Goal: Task Accomplishment & Management: Manage account settings

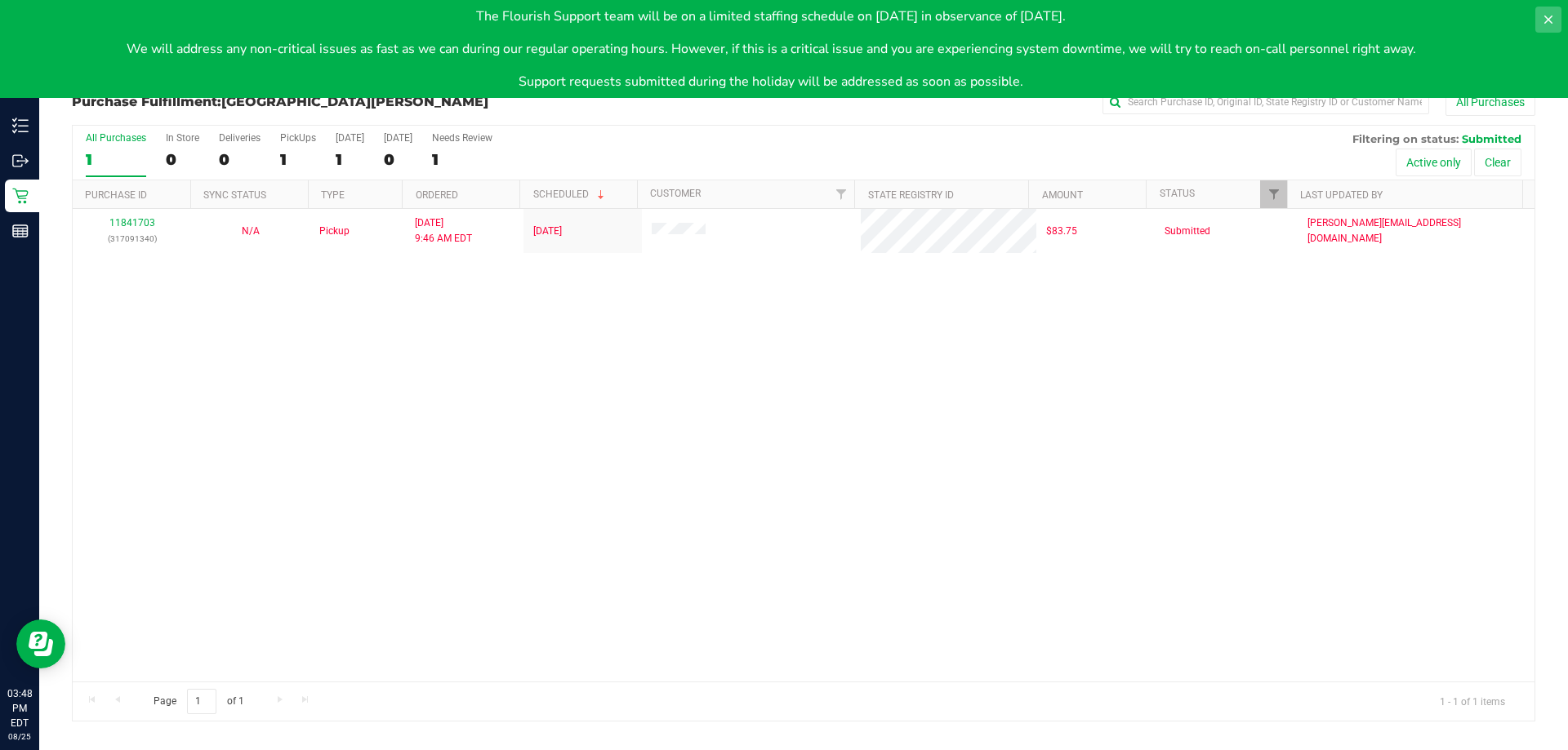
click at [1558, 12] on button at bounding box center [1548, 19] width 26 height 26
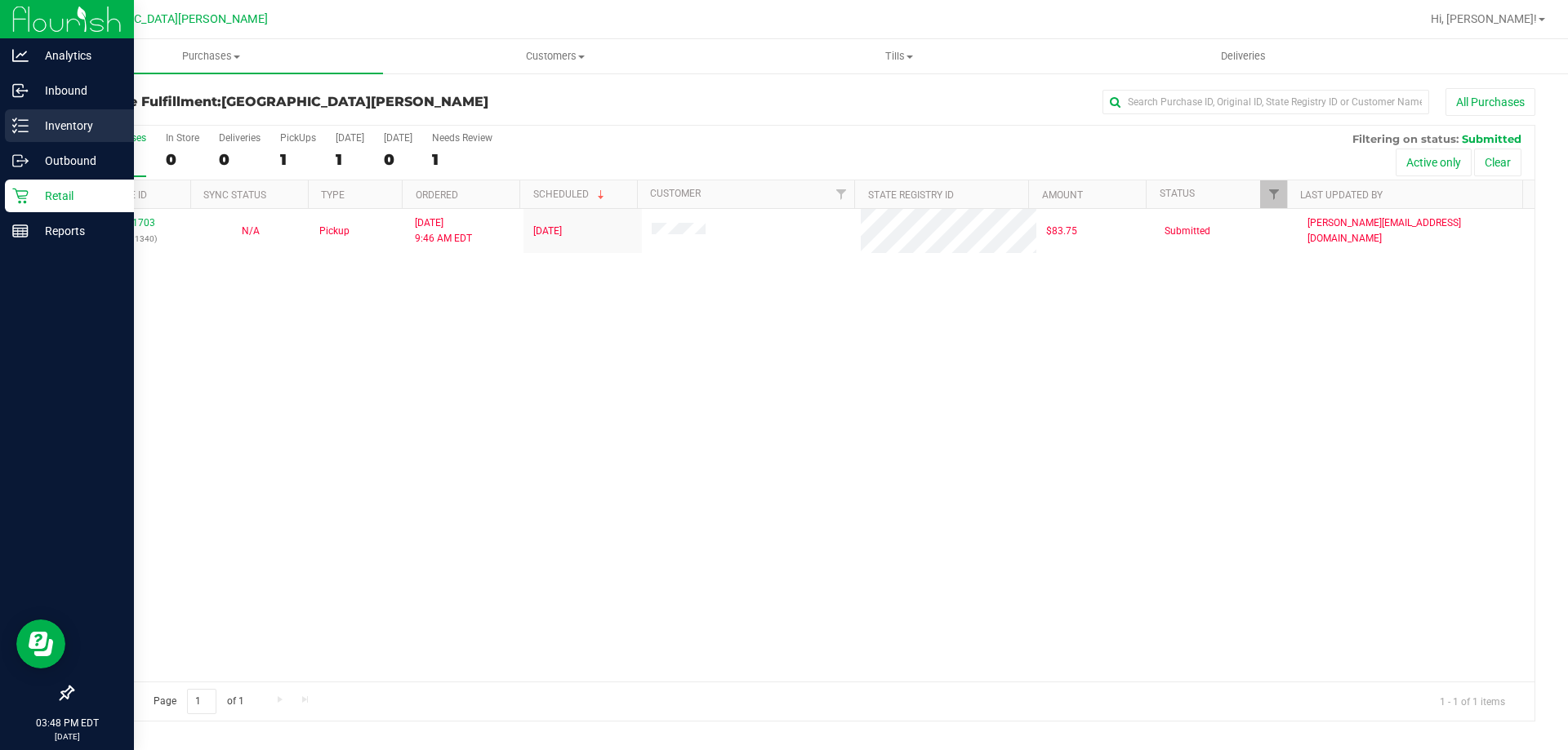
click at [110, 129] on p "Inventory" at bounding box center [77, 126] width 98 height 19
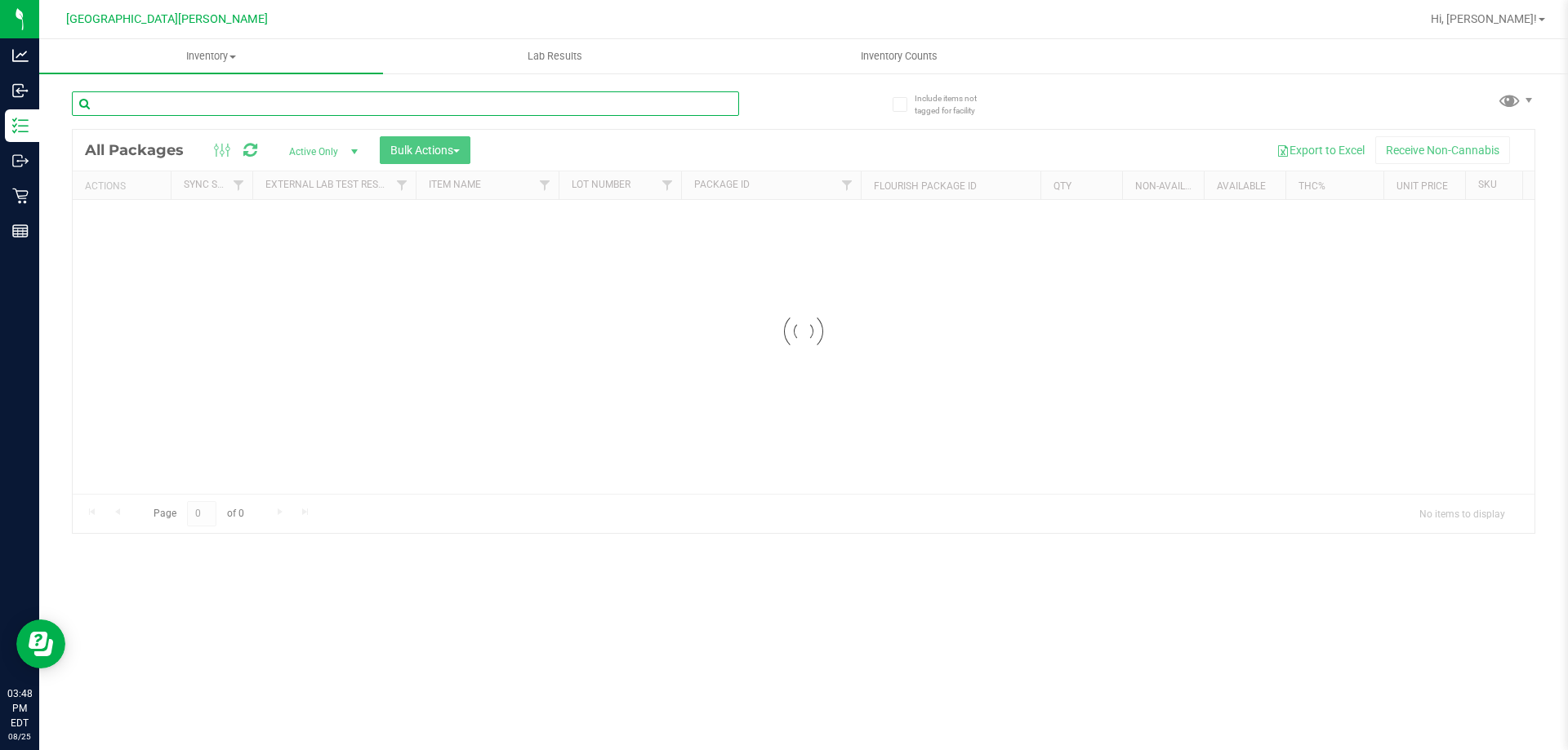
click at [134, 113] on input "text" at bounding box center [405, 103] width 667 height 24
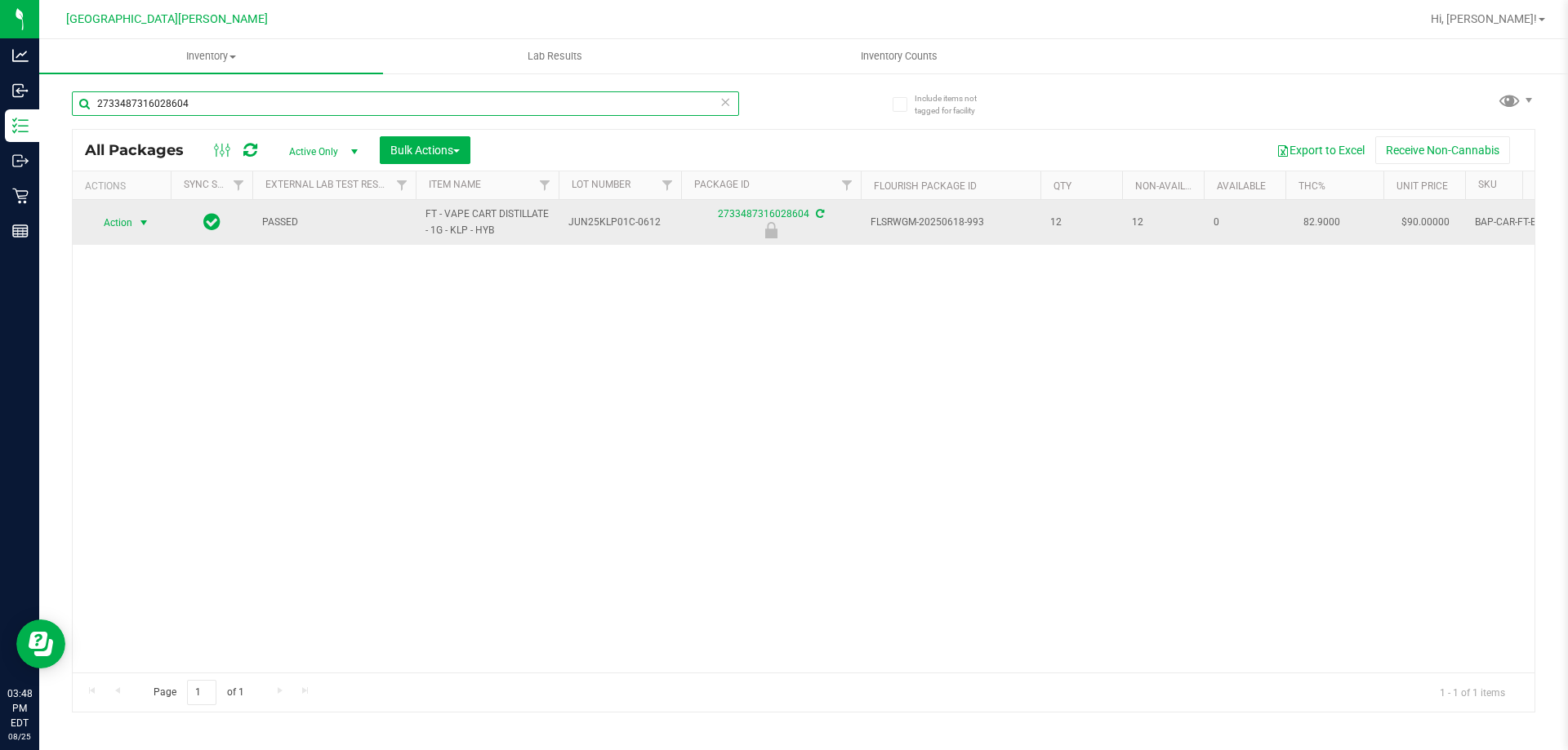
type input "2733487316028604"
click at [132, 223] on span "Action" at bounding box center [111, 223] width 44 height 23
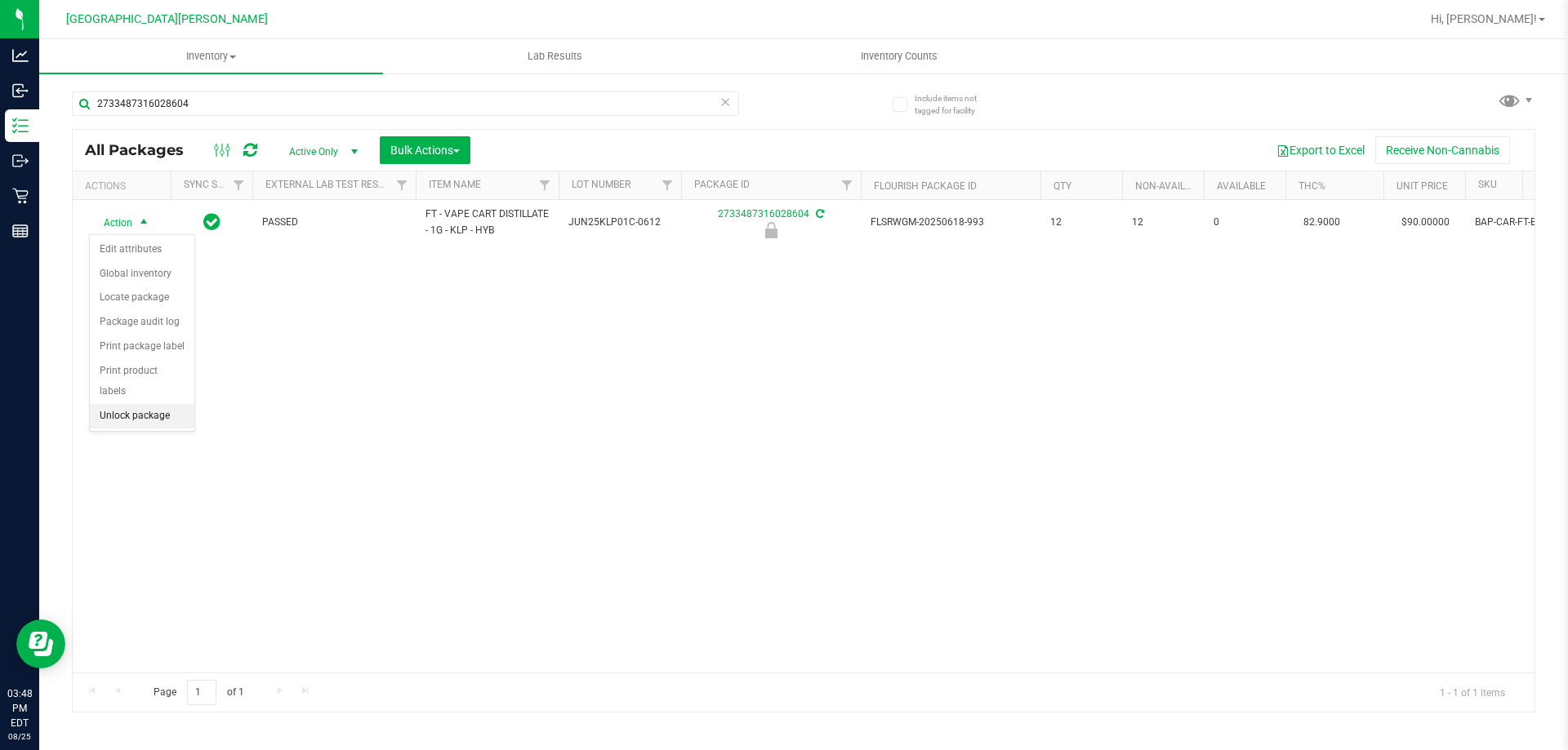
drag, startPoint x: 160, startPoint y: 387, endPoint x: 162, endPoint y: 395, distance: 8.2
click at [160, 404] on li "Unlock package" at bounding box center [142, 416] width 104 height 24
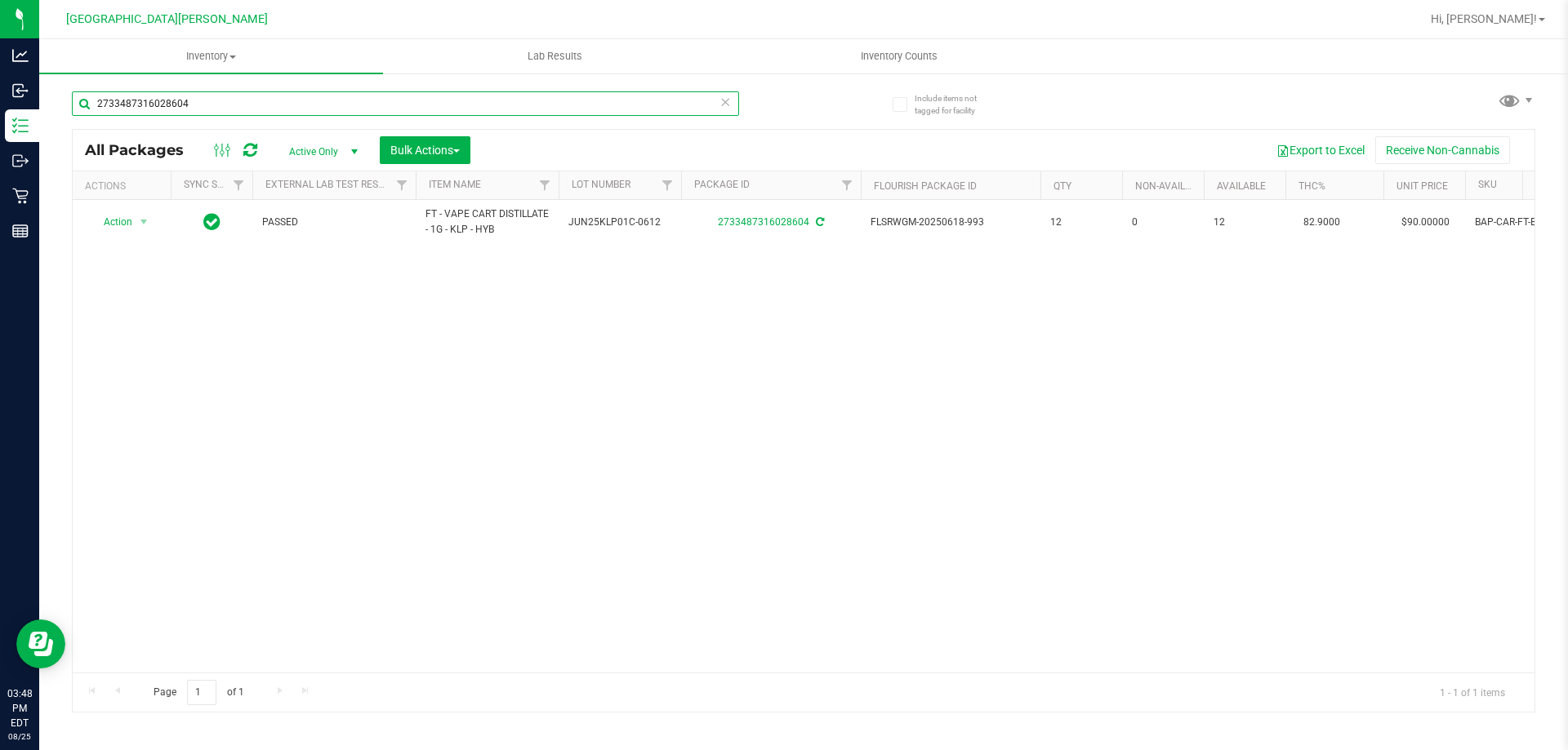
click at [203, 100] on input "2733487316028604" at bounding box center [405, 103] width 667 height 24
click at [204, 100] on input "2733487316028604" at bounding box center [405, 103] width 667 height 24
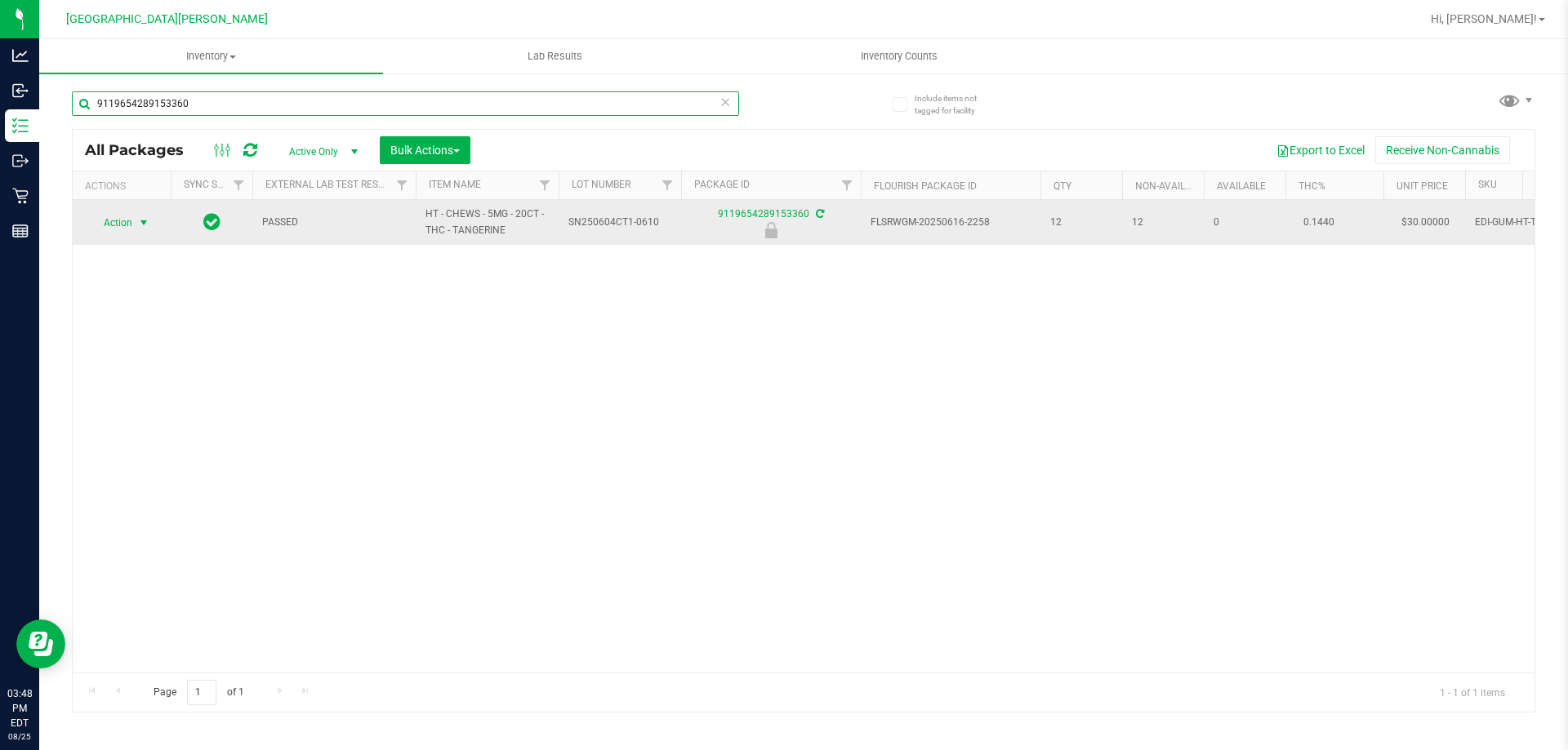
type input "9119654289153360"
click at [129, 226] on span "Action" at bounding box center [111, 223] width 44 height 23
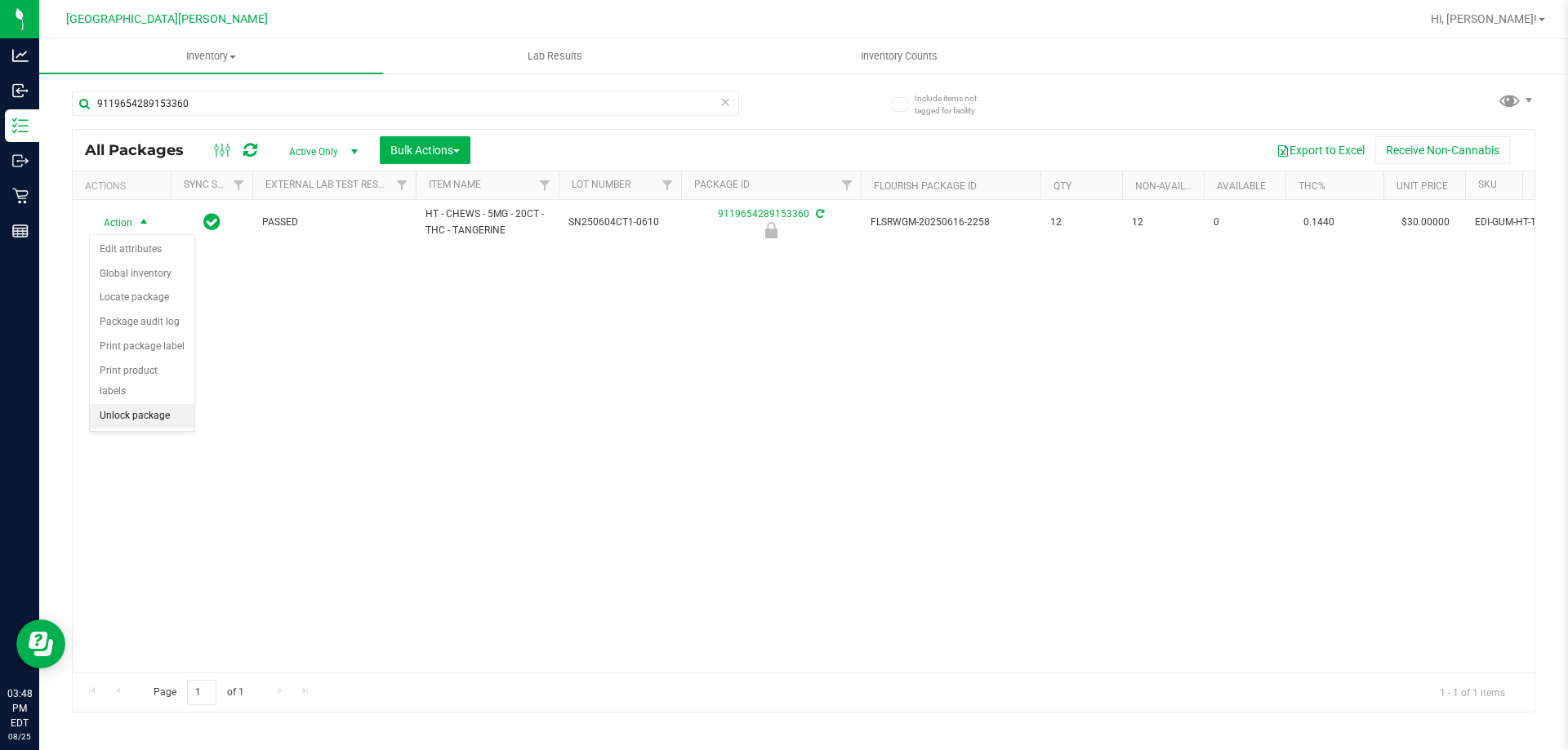
click at [139, 404] on li "Unlock package" at bounding box center [142, 416] width 104 height 24
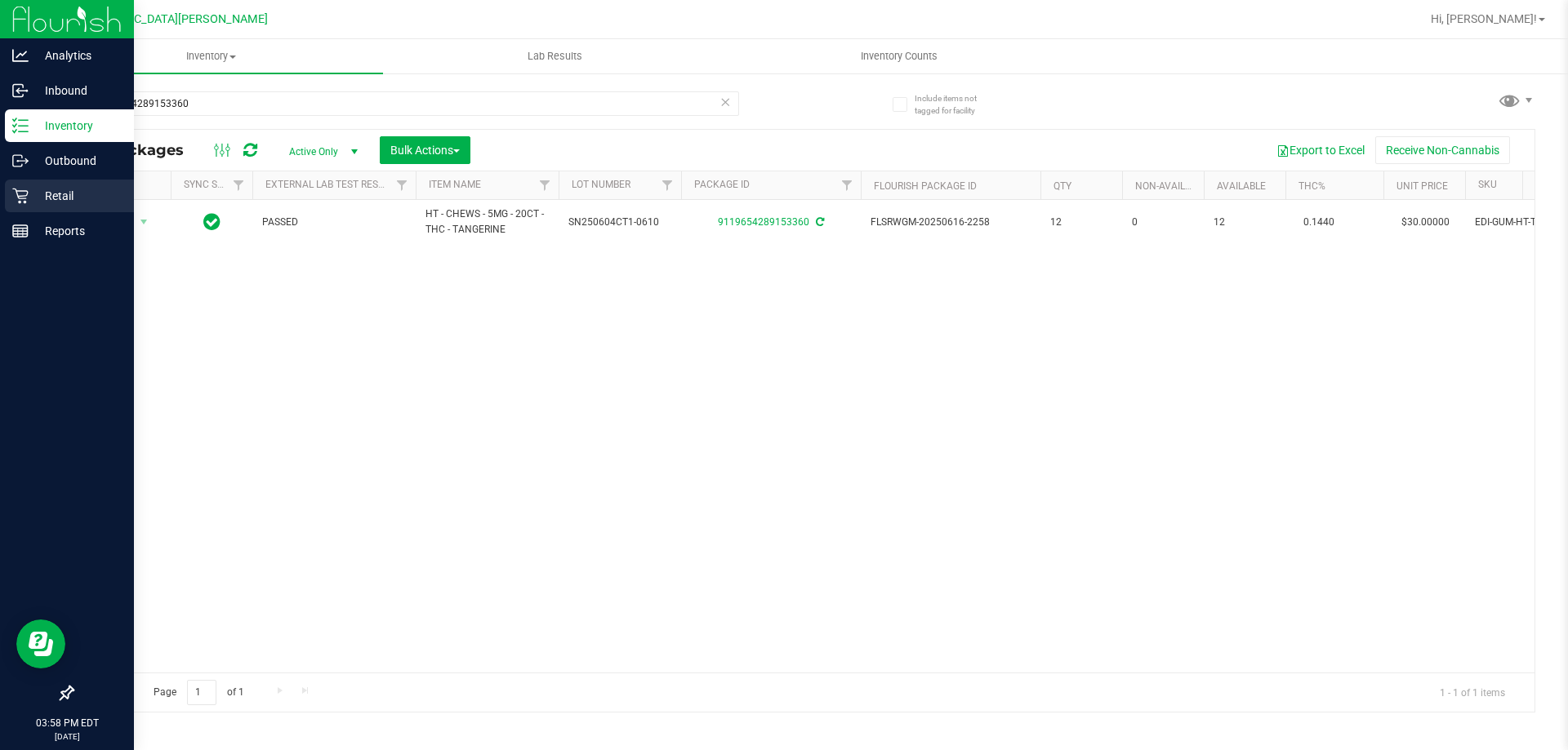
click at [44, 184] on div "Retail" at bounding box center [69, 196] width 129 height 33
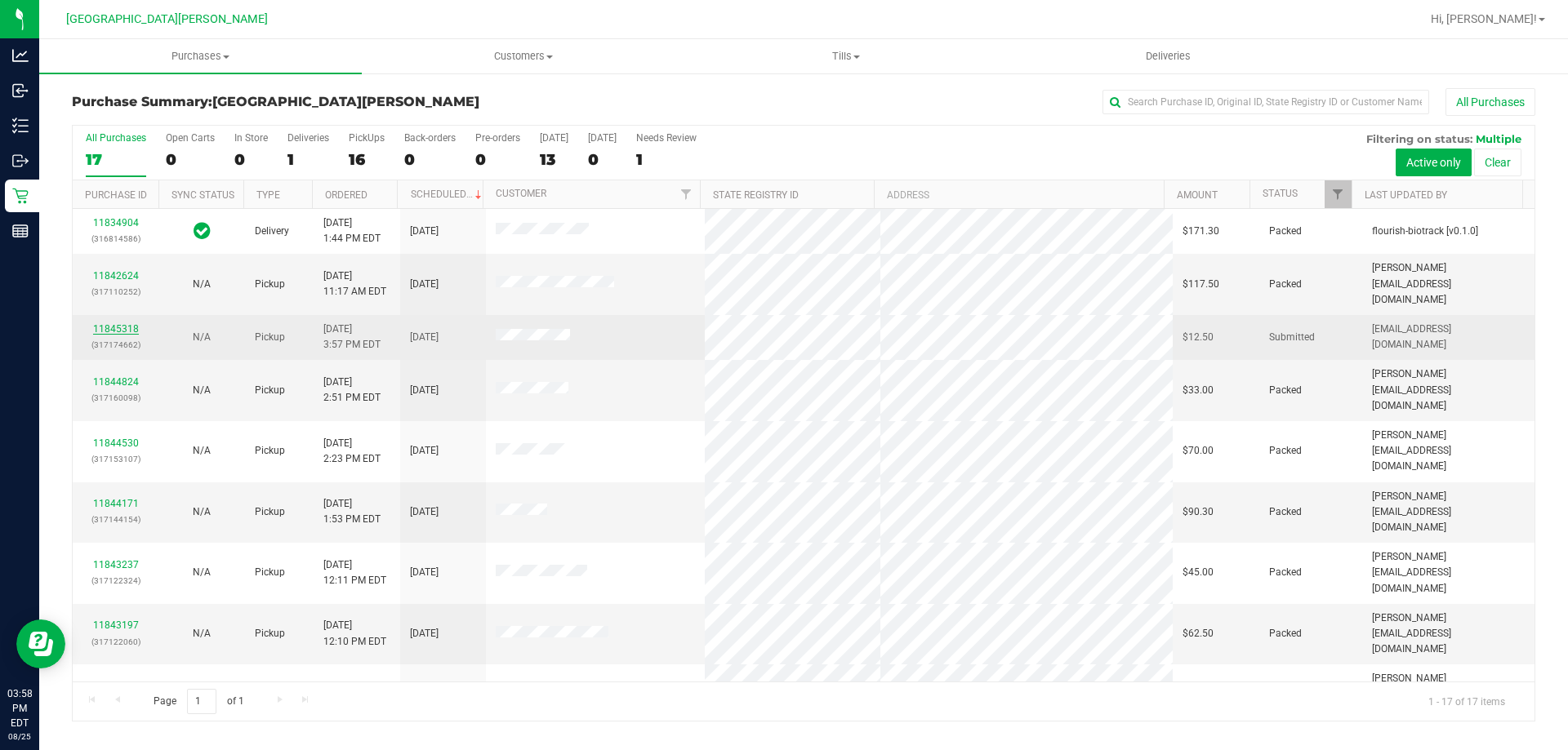
click at [105, 323] on link "11845318" at bounding box center [115, 329] width 45 height 12
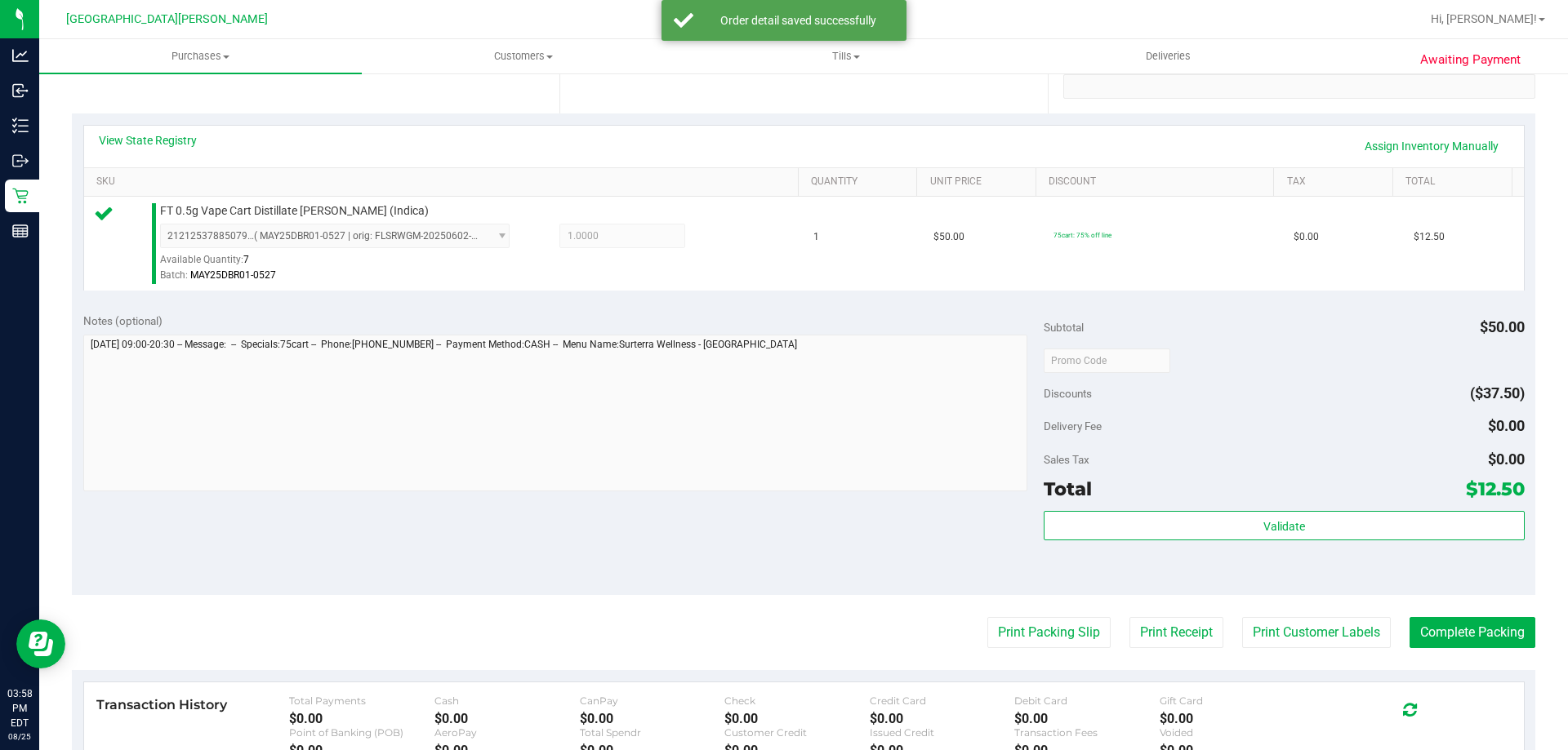
scroll to position [490, 0]
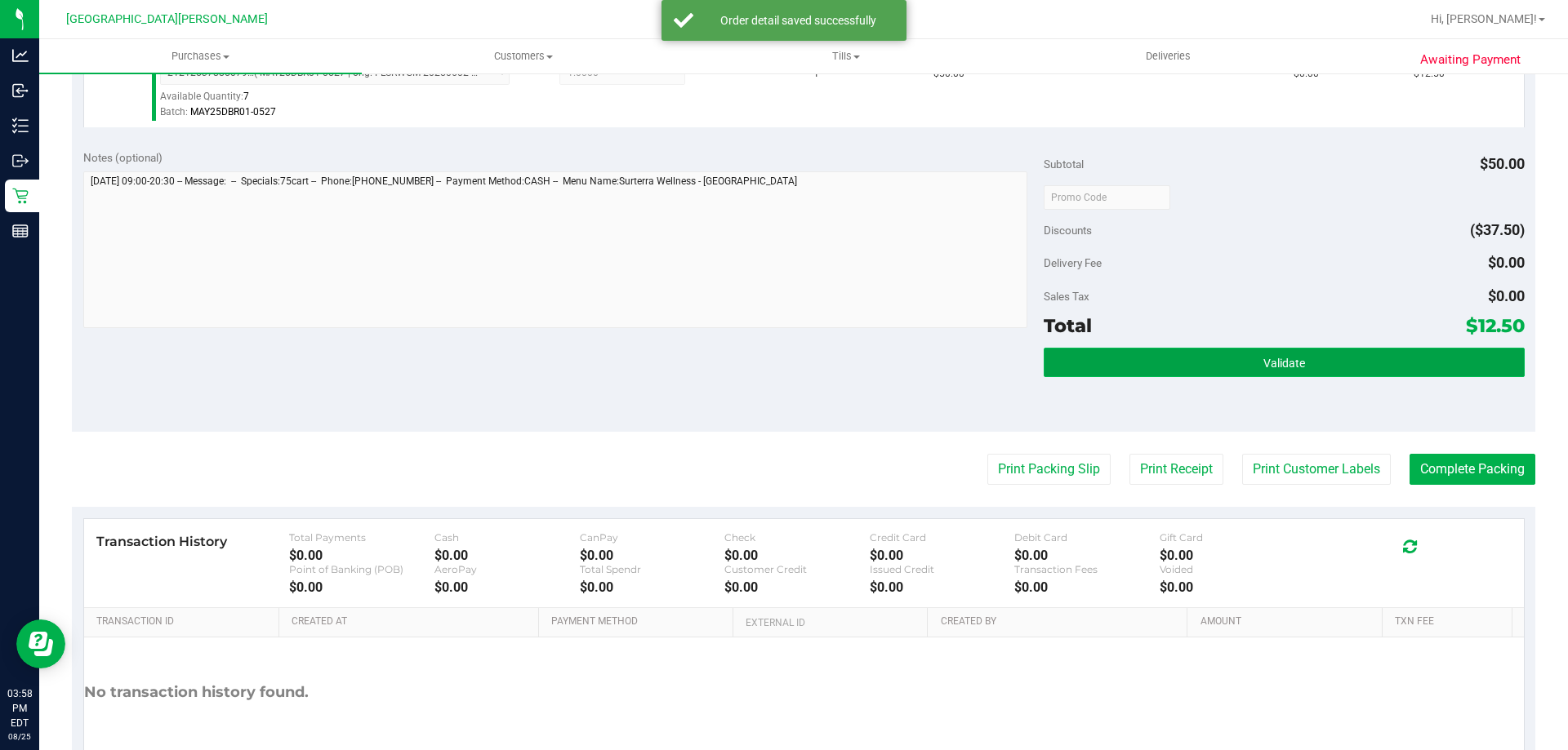
click at [1284, 365] on span "Validate" at bounding box center [1284, 363] width 42 height 14
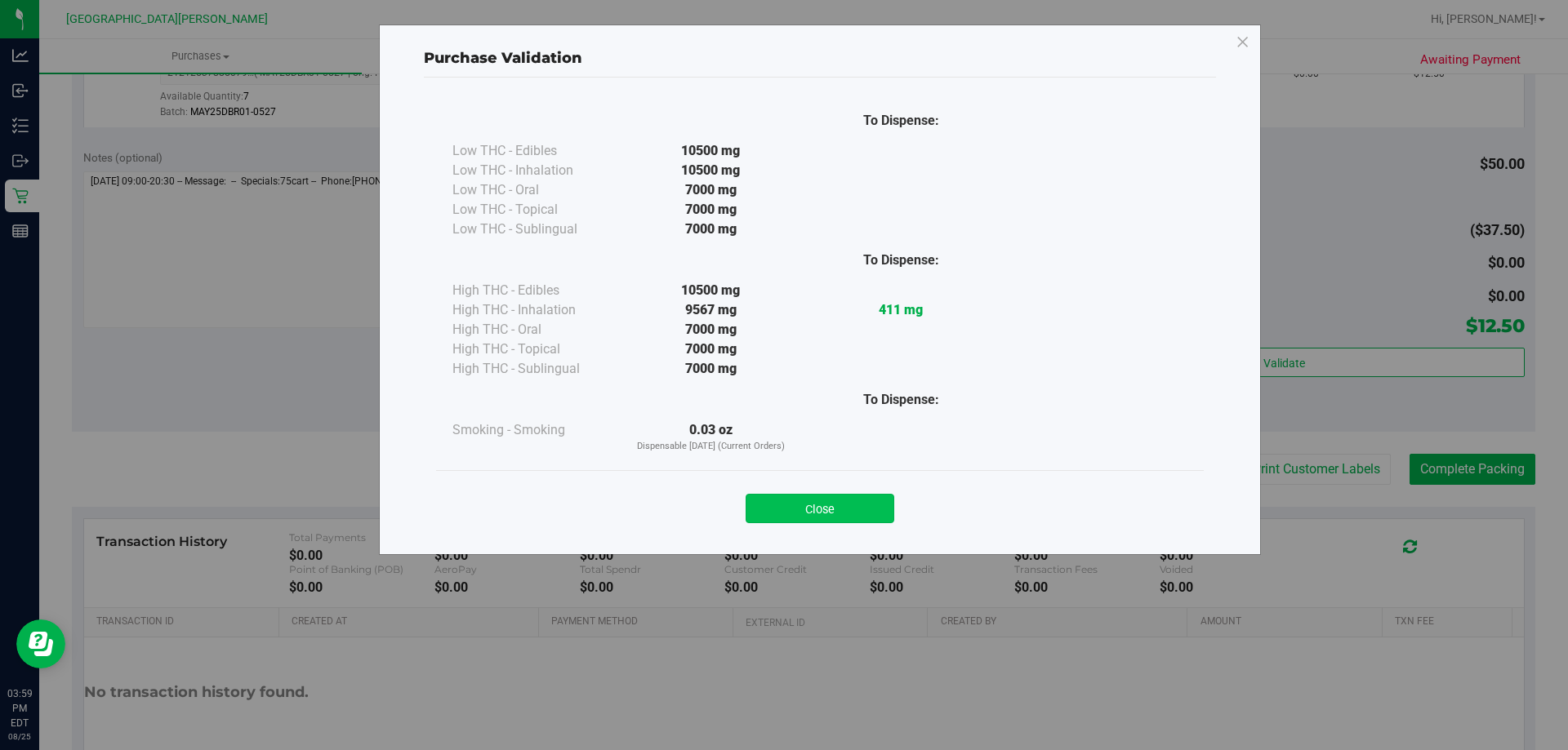
click at [808, 506] on button "Close" at bounding box center [820, 508] width 149 height 29
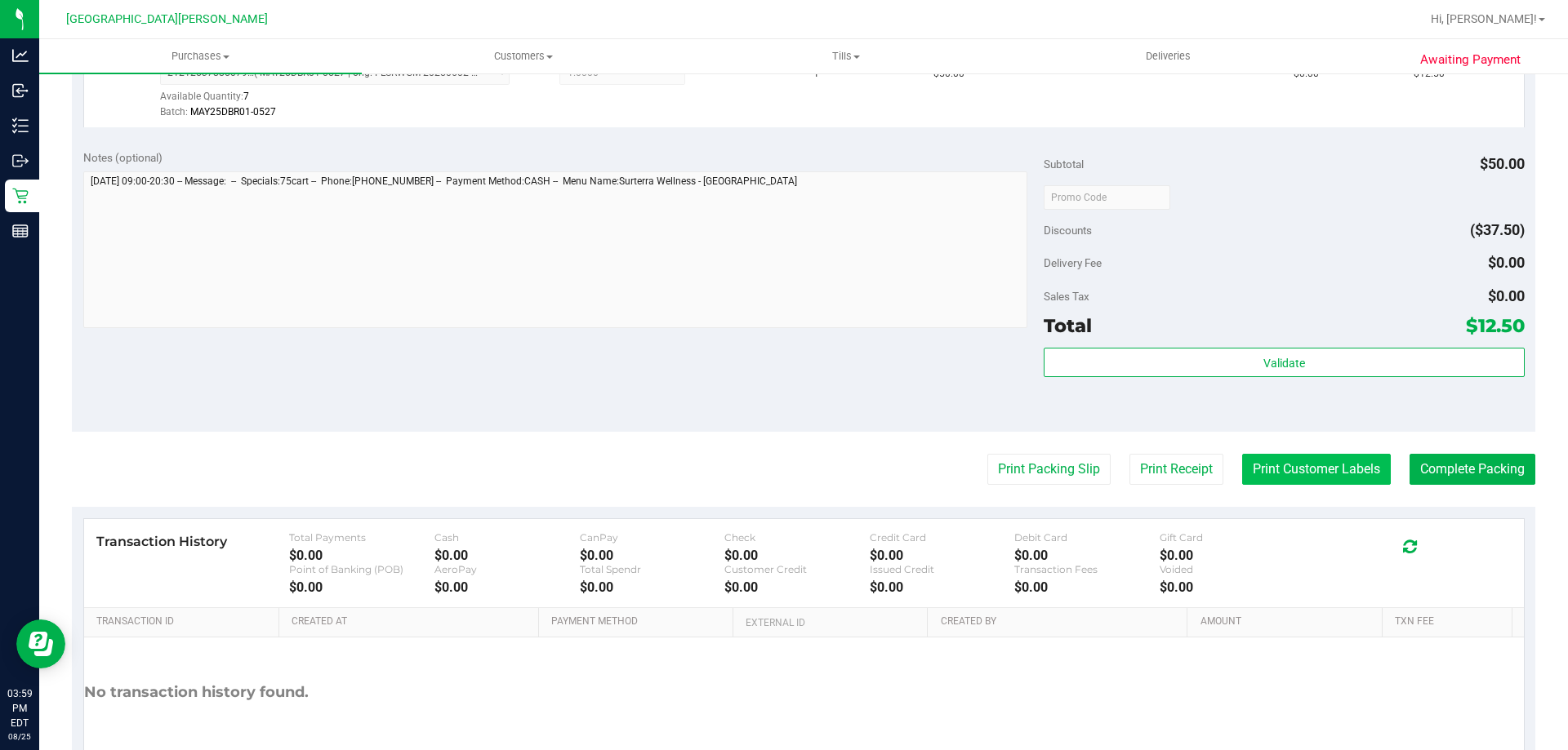
click at [1290, 476] on button "Print Customer Labels" at bounding box center [1317, 470] width 149 height 31
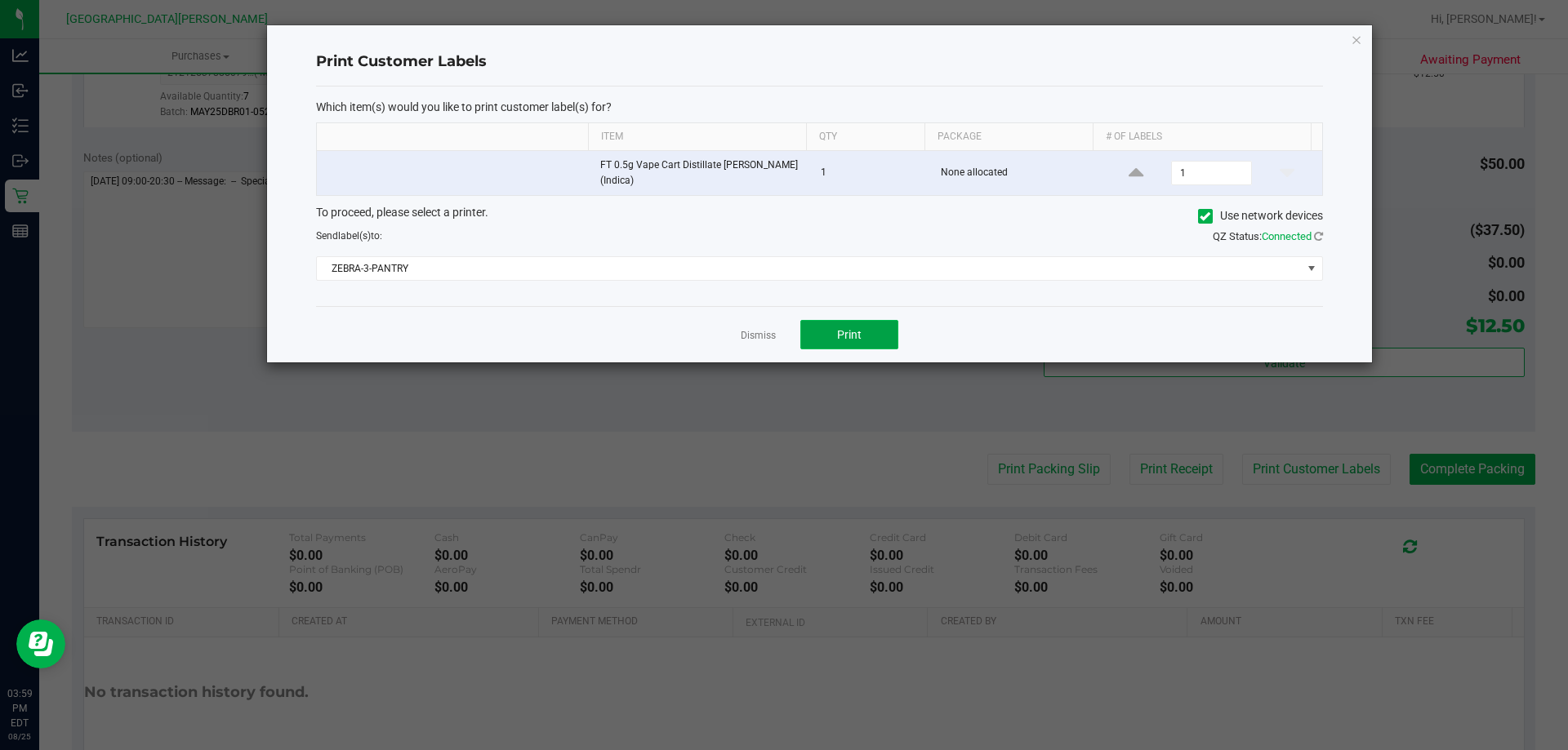
click at [887, 334] on button "Print" at bounding box center [849, 334] width 98 height 29
click at [748, 334] on link "Dismiss" at bounding box center [758, 335] width 35 height 14
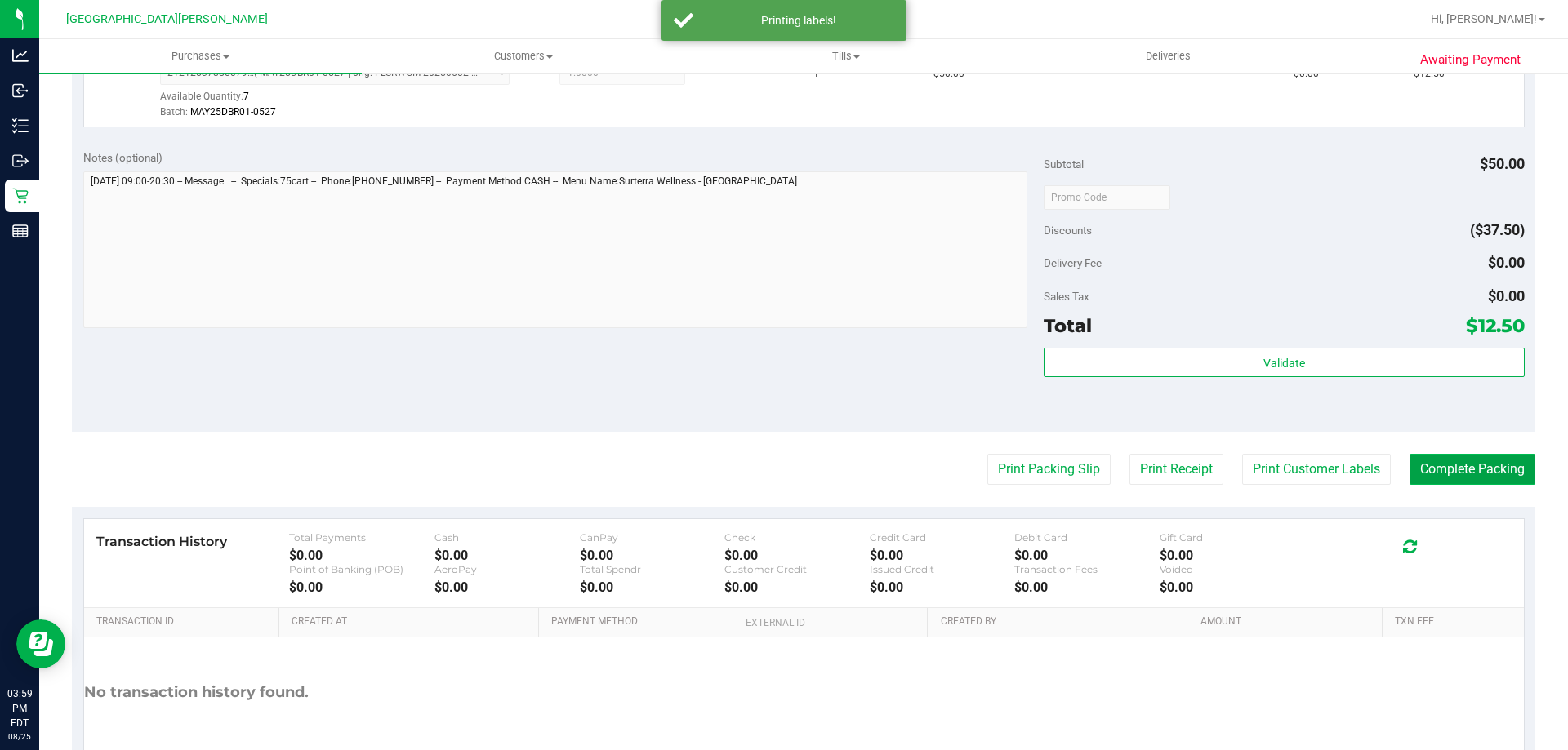
click at [1434, 463] on button "Complete Packing" at bounding box center [1472, 470] width 126 height 31
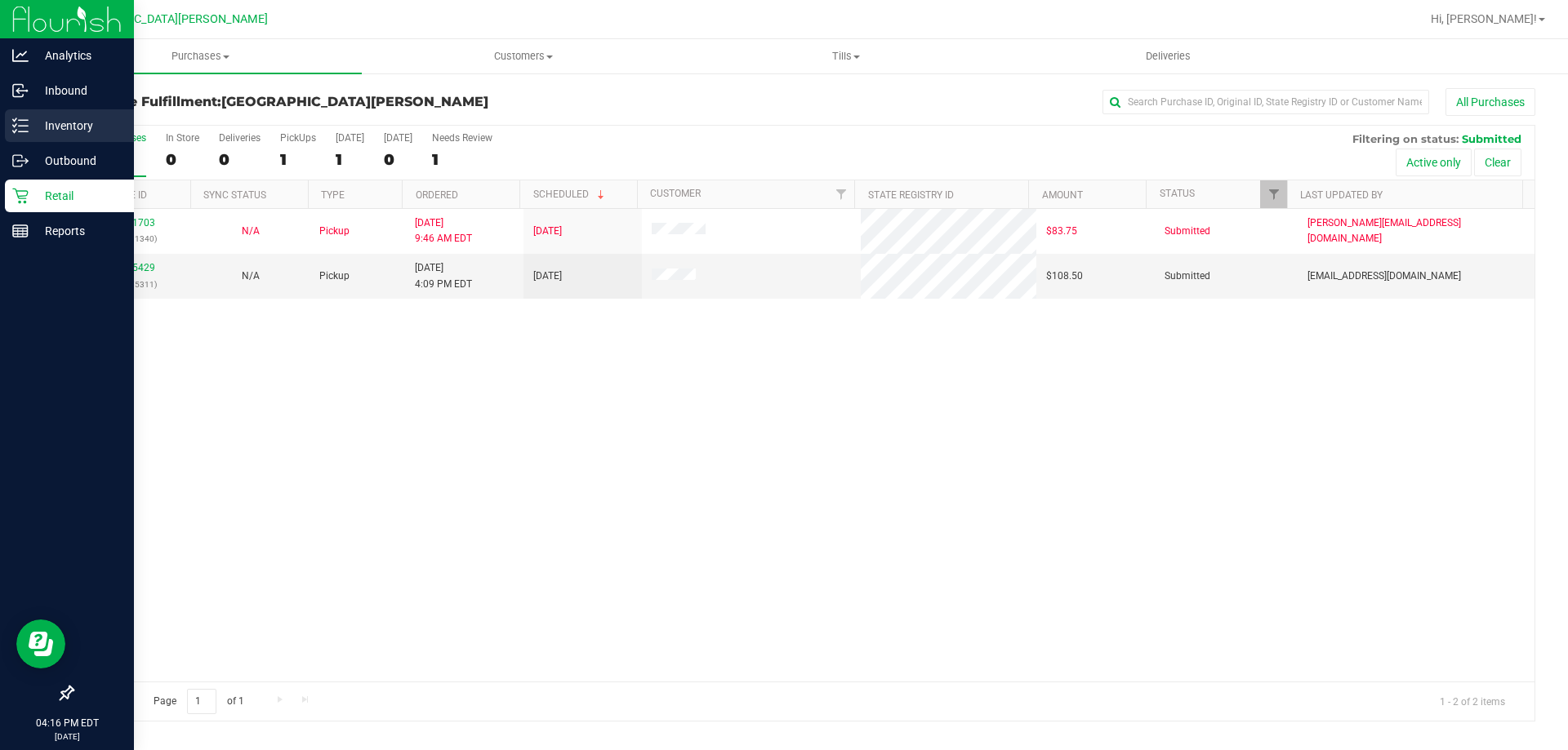
click at [35, 126] on p "Inventory" at bounding box center [77, 126] width 98 height 19
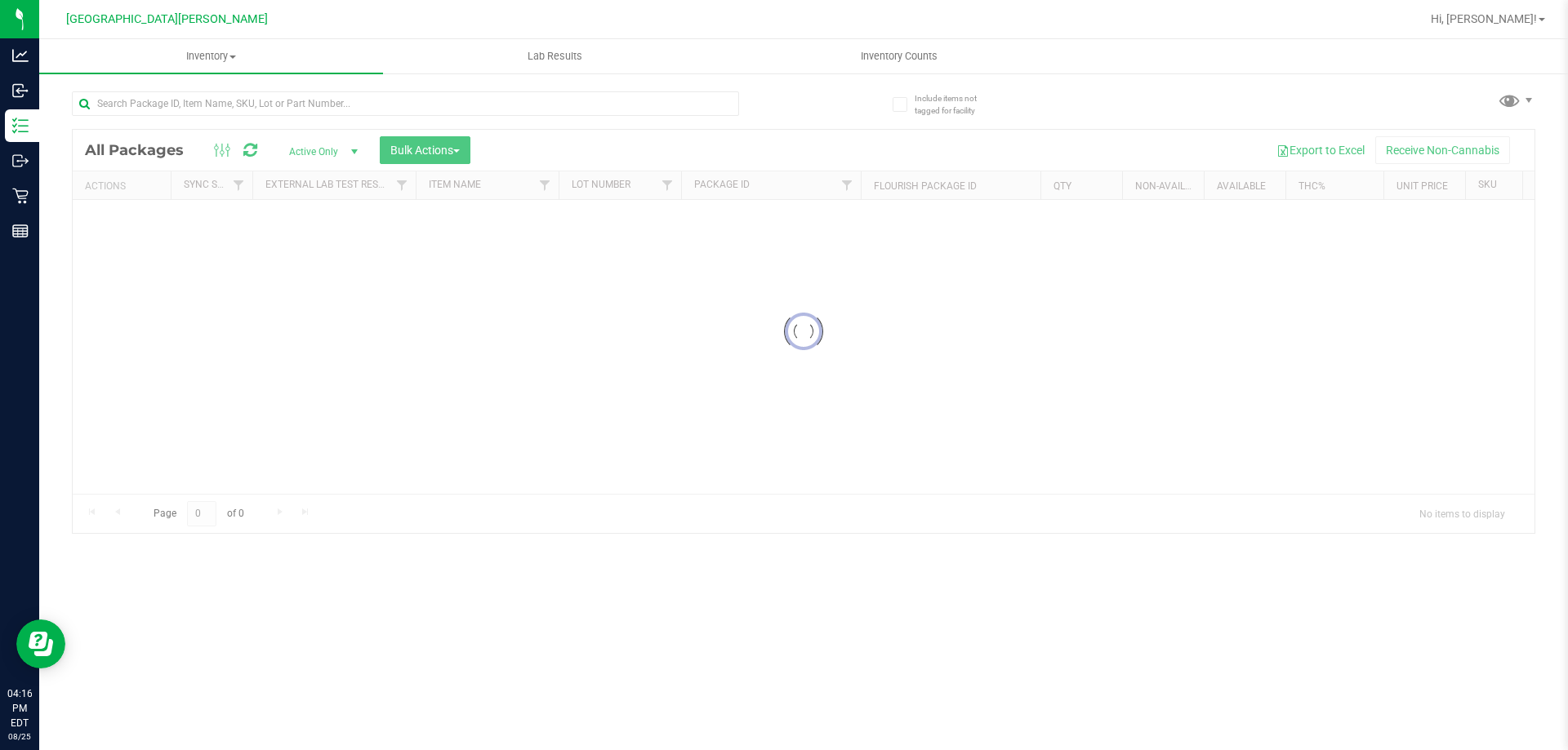
click at [166, 118] on div at bounding box center [405, 110] width 667 height 38
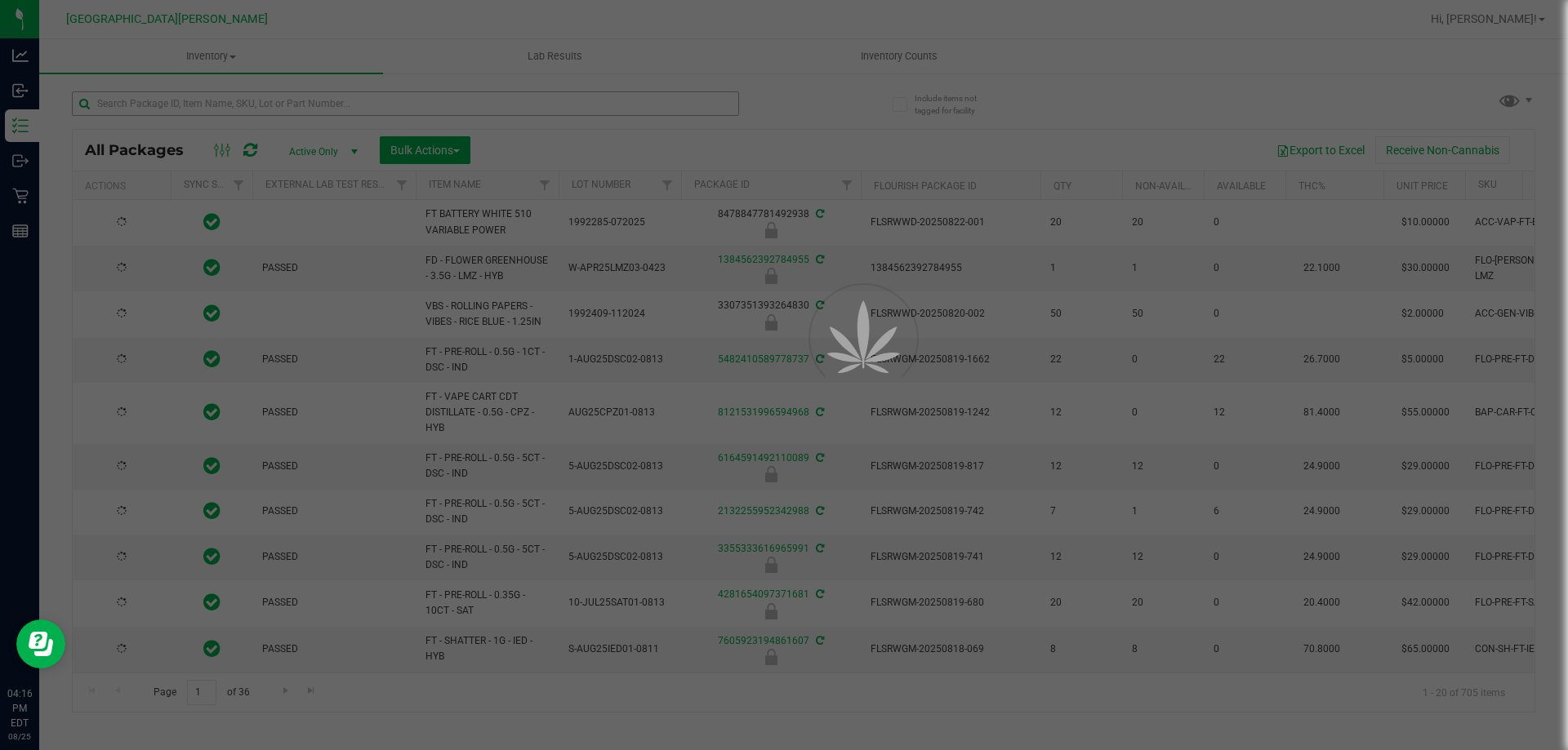
click at [168, 102] on div at bounding box center [784, 375] width 1568 height 750
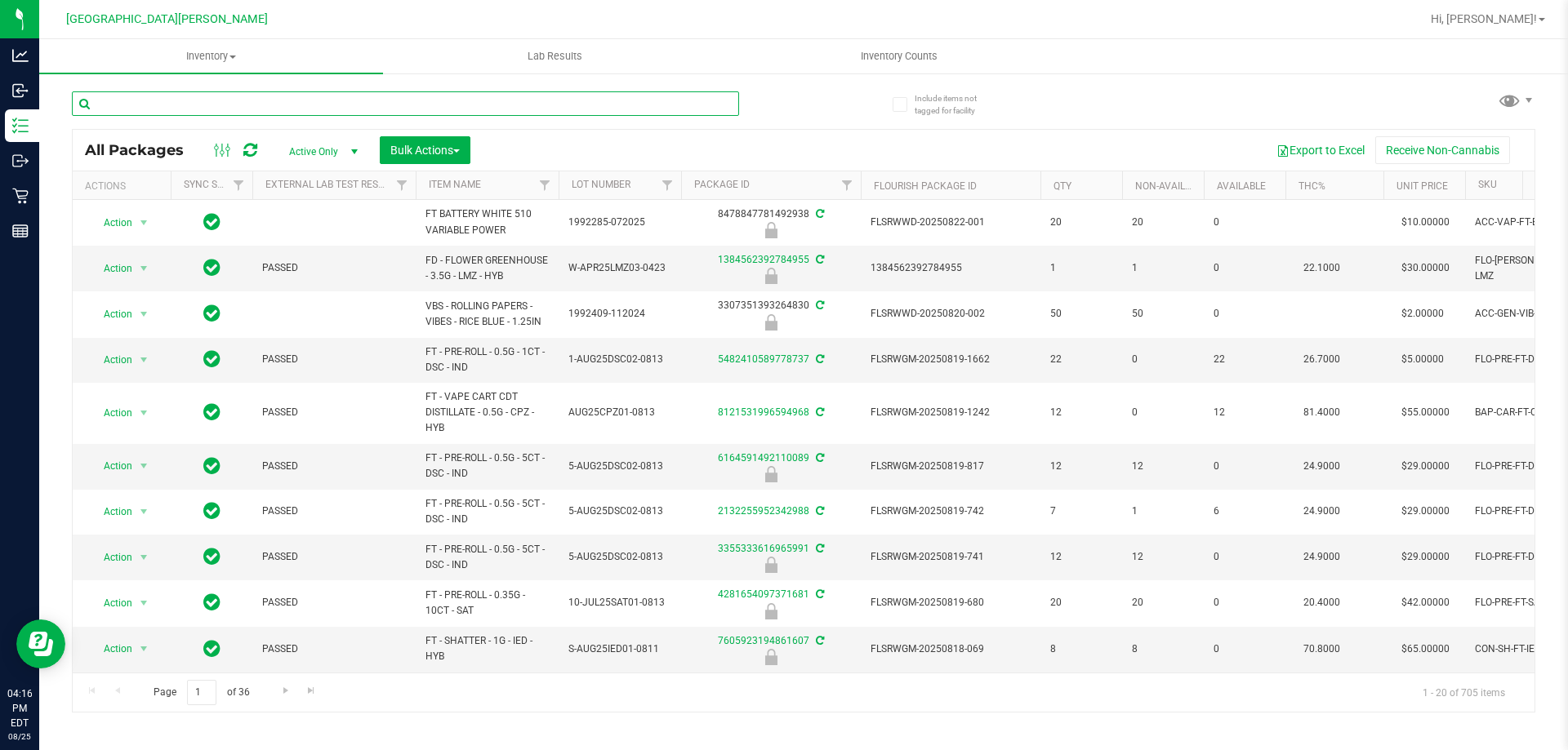
click at [168, 102] on input "text" at bounding box center [405, 103] width 667 height 24
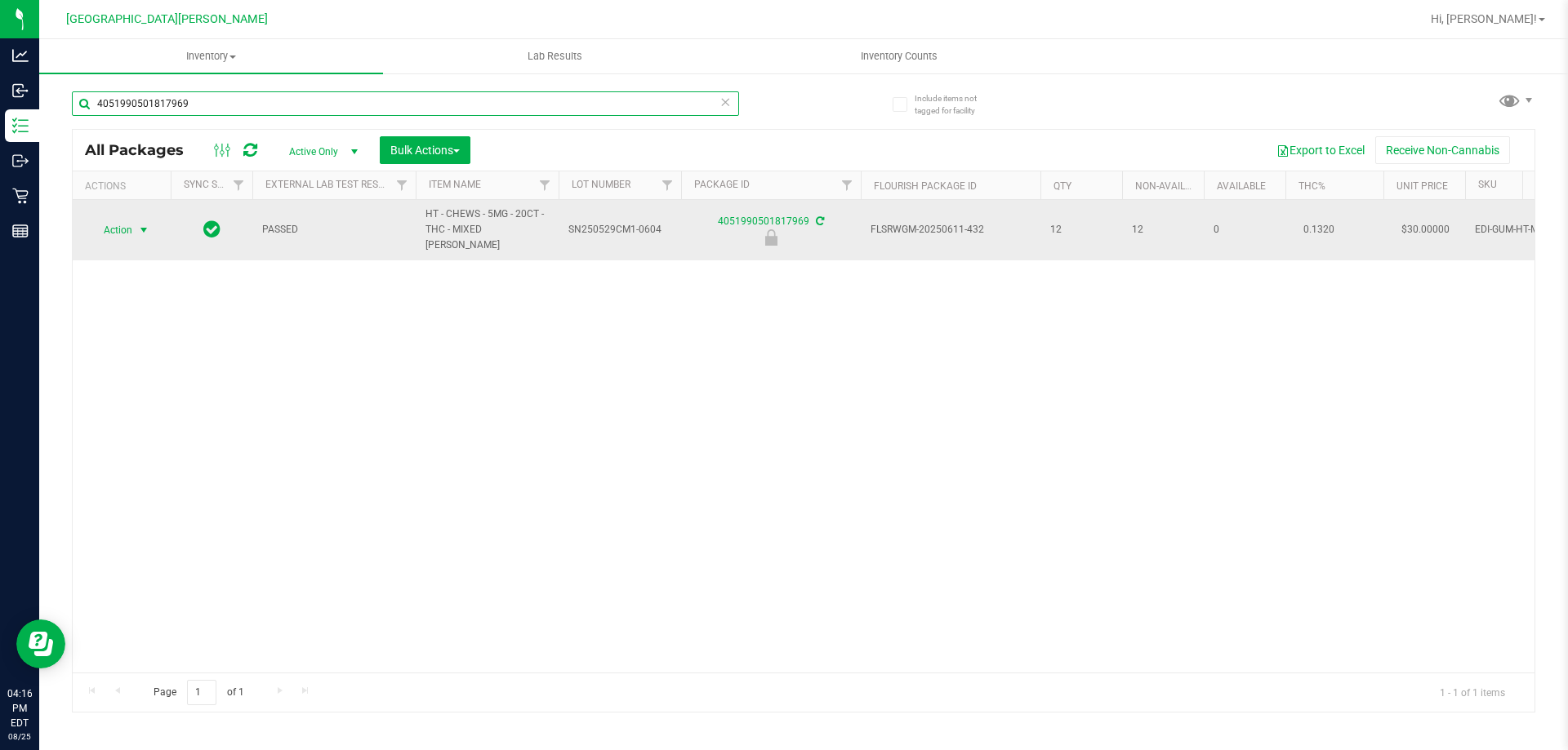
type input "4051990501817969"
click at [123, 222] on span "Action" at bounding box center [111, 230] width 44 height 23
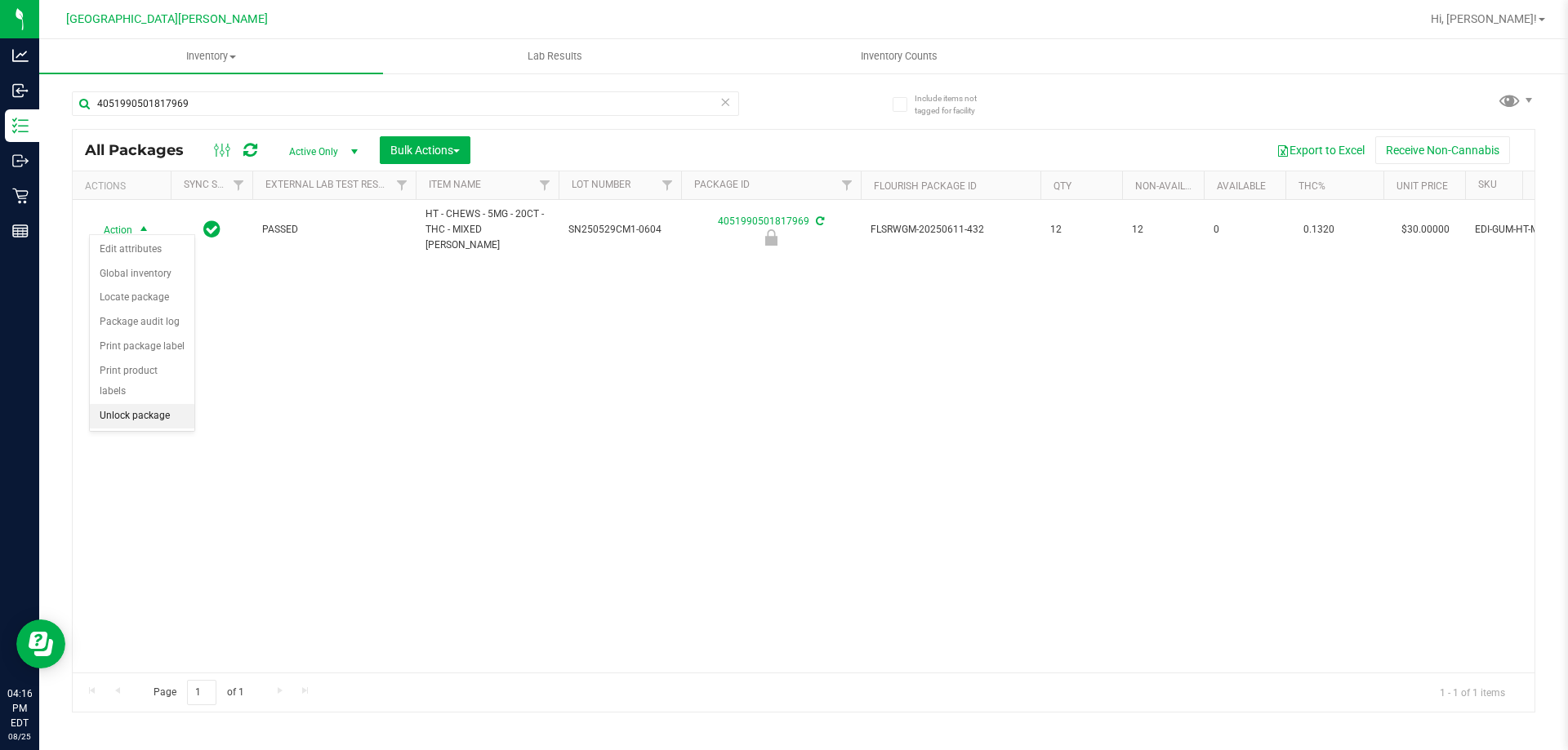
click at [125, 404] on li "Unlock package" at bounding box center [142, 416] width 104 height 24
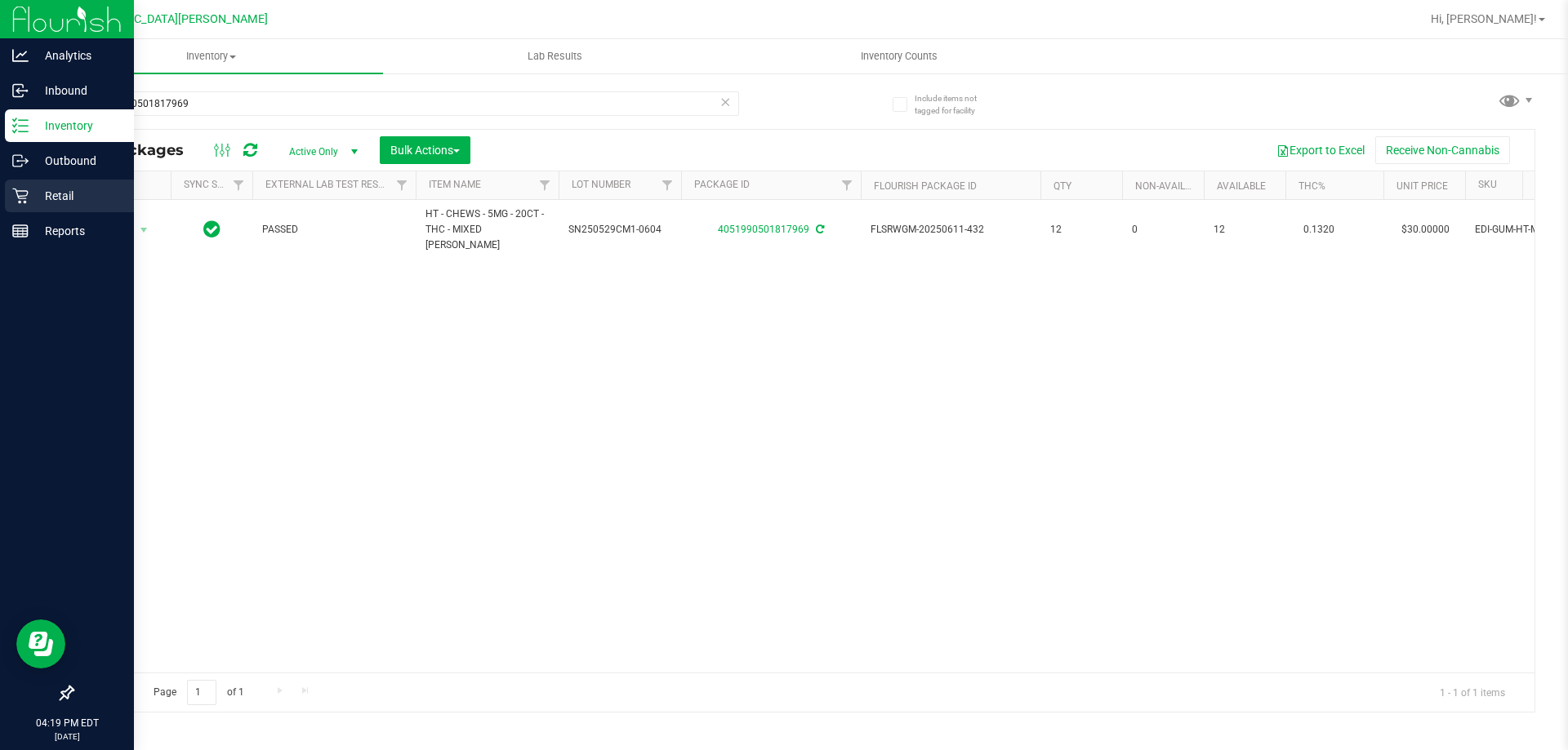
click at [22, 197] on icon at bounding box center [20, 195] width 16 height 16
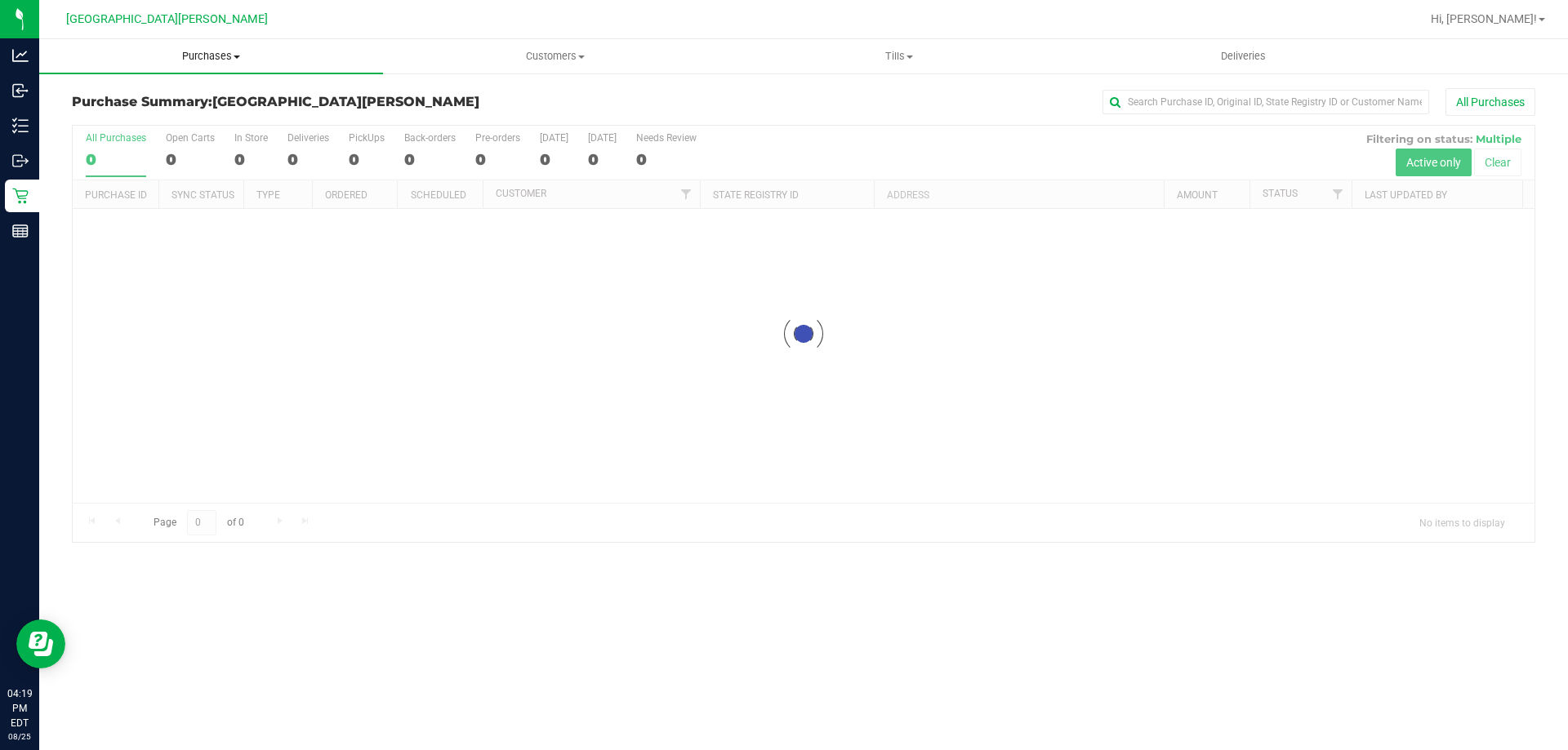
click at [213, 56] on span "Purchases" at bounding box center [212, 56] width 344 height 14
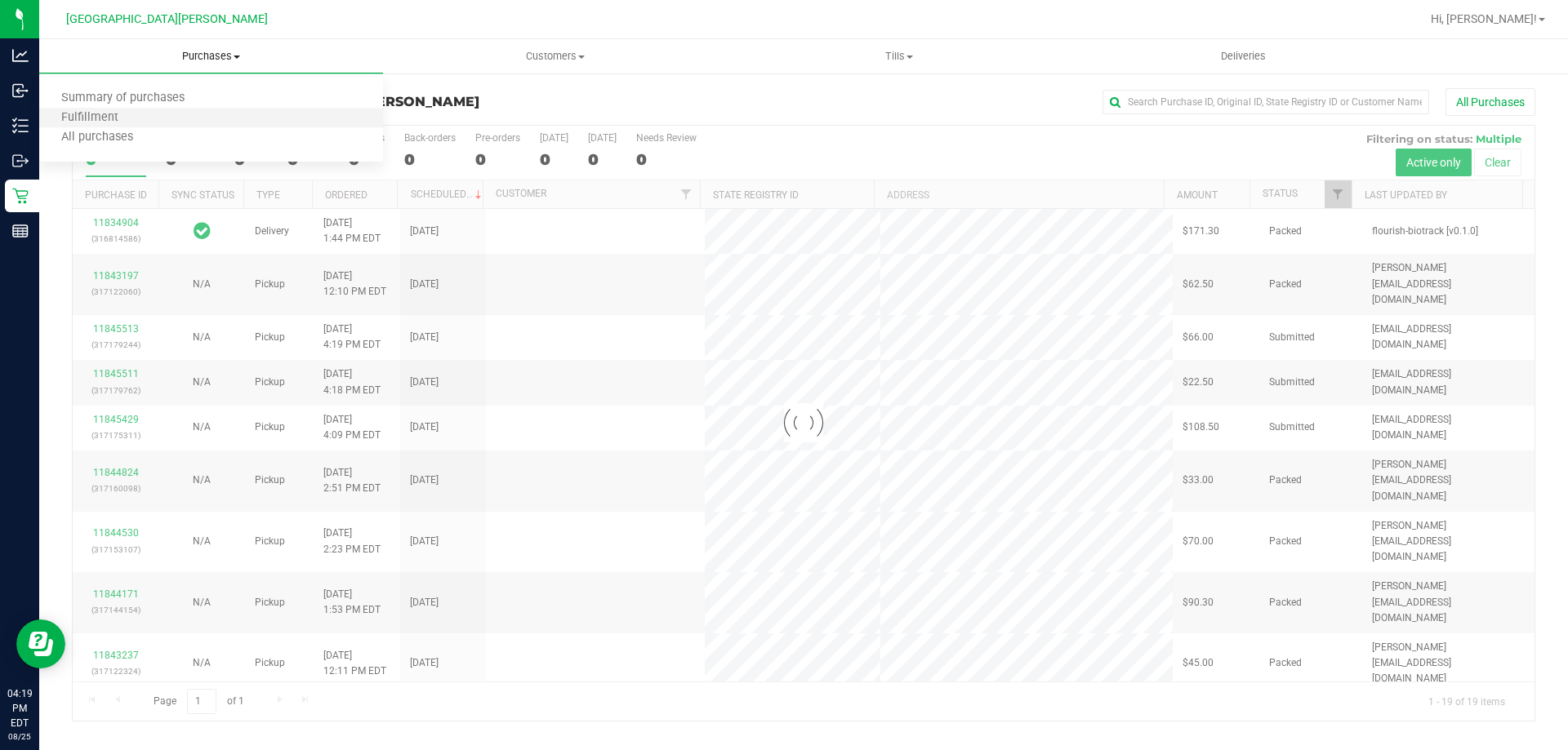
click at [160, 125] on li "Fulfillment" at bounding box center [212, 118] width 344 height 19
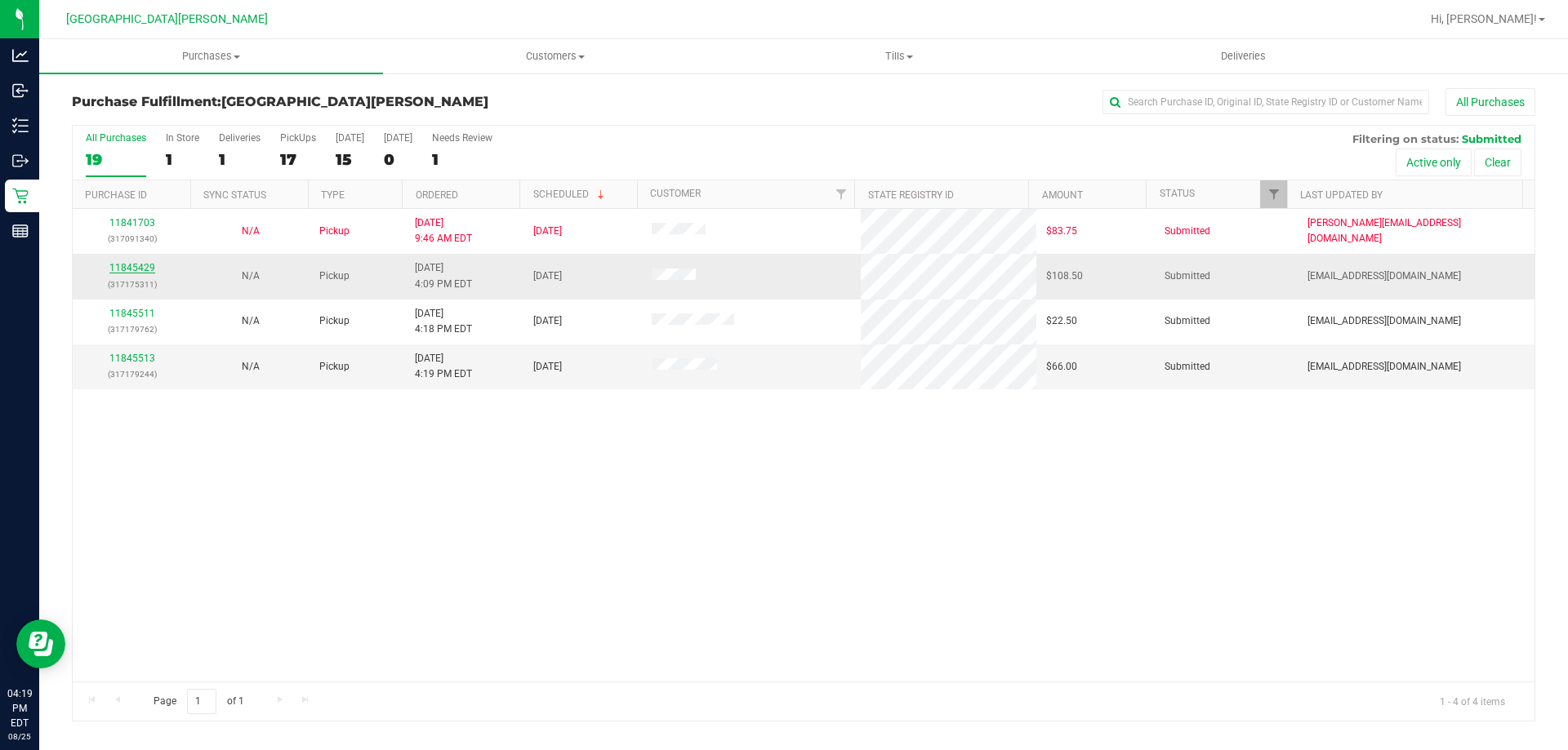
click at [121, 272] on link "11845429" at bounding box center [131, 268] width 45 height 12
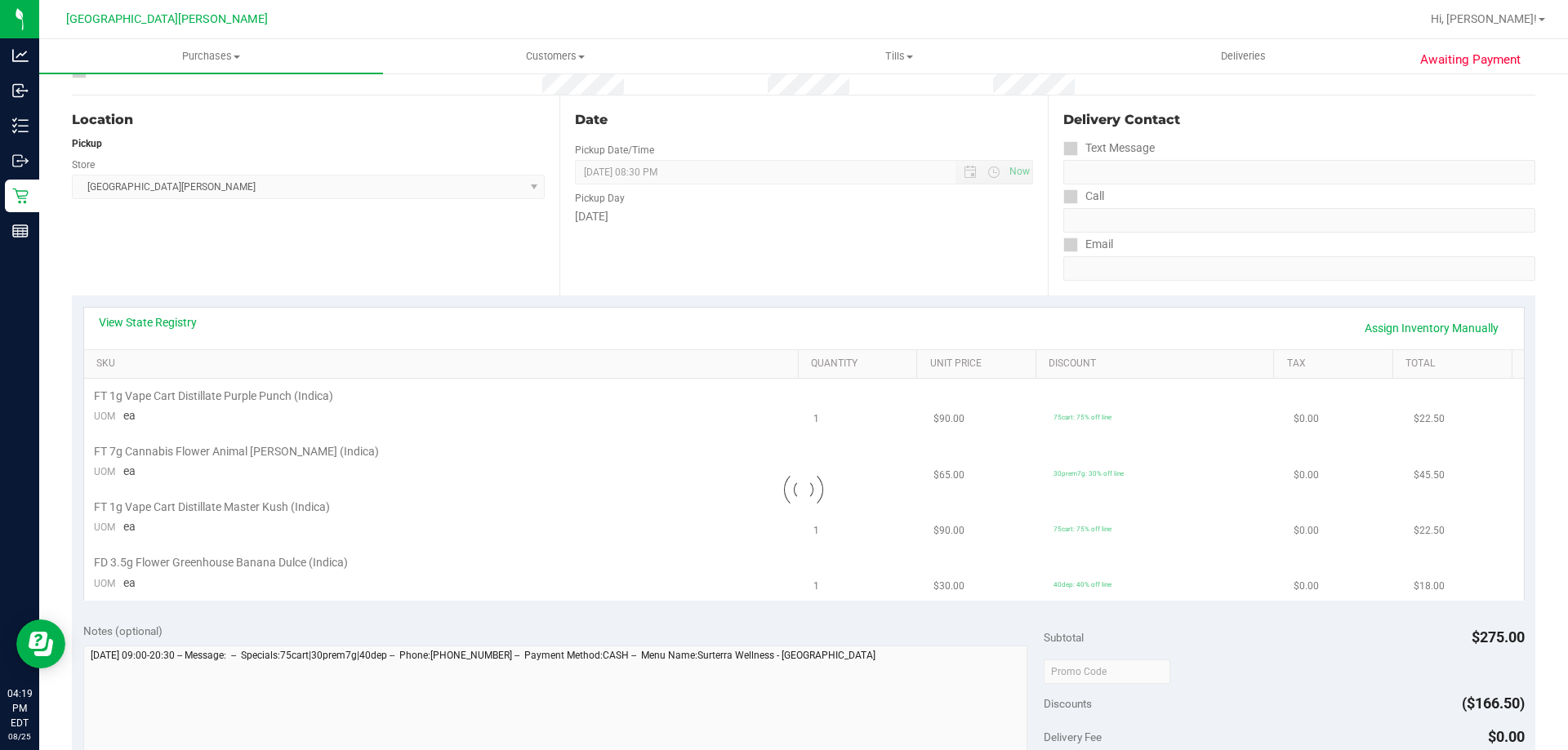
scroll to position [163, 0]
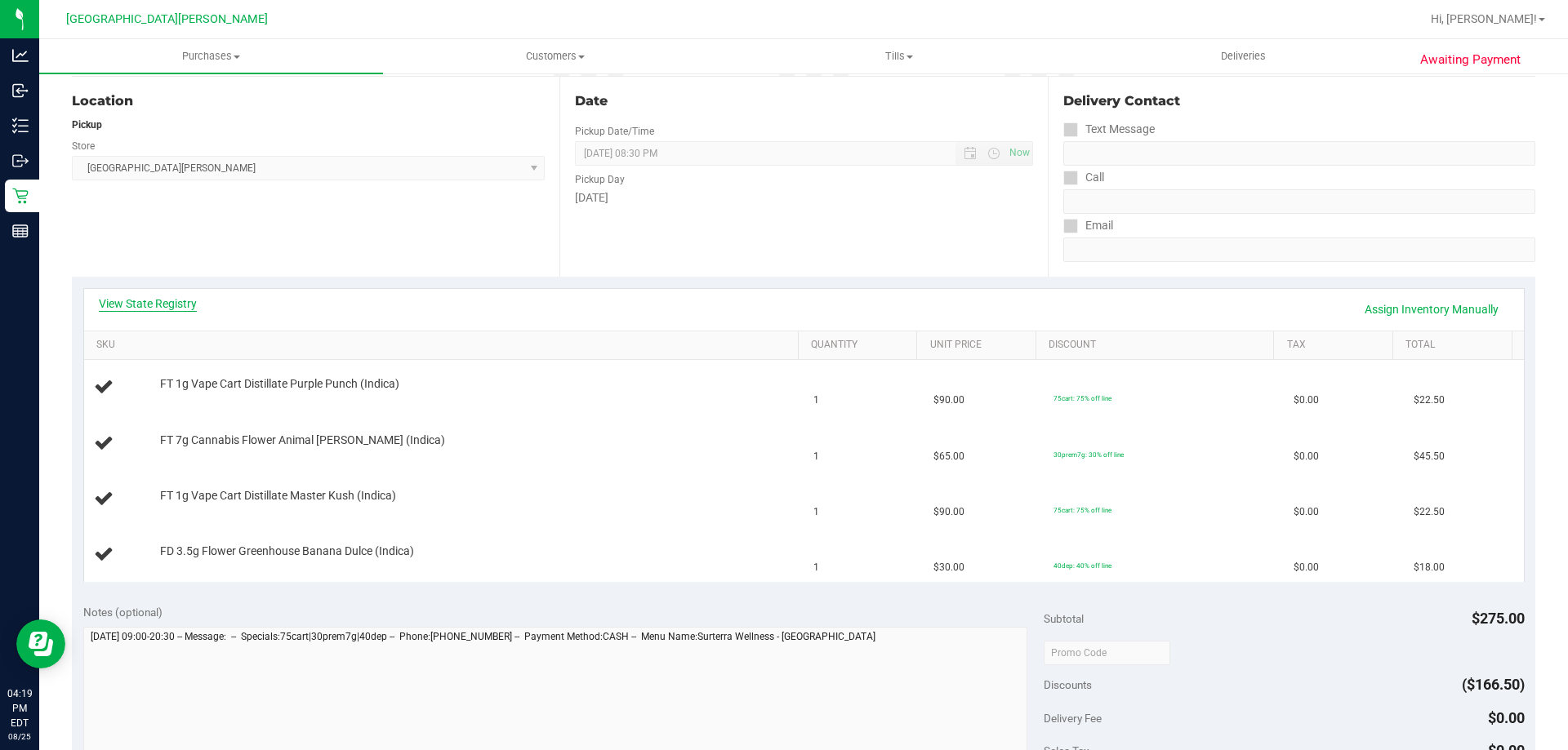
click at [160, 307] on link "View State Registry" at bounding box center [147, 303] width 98 height 16
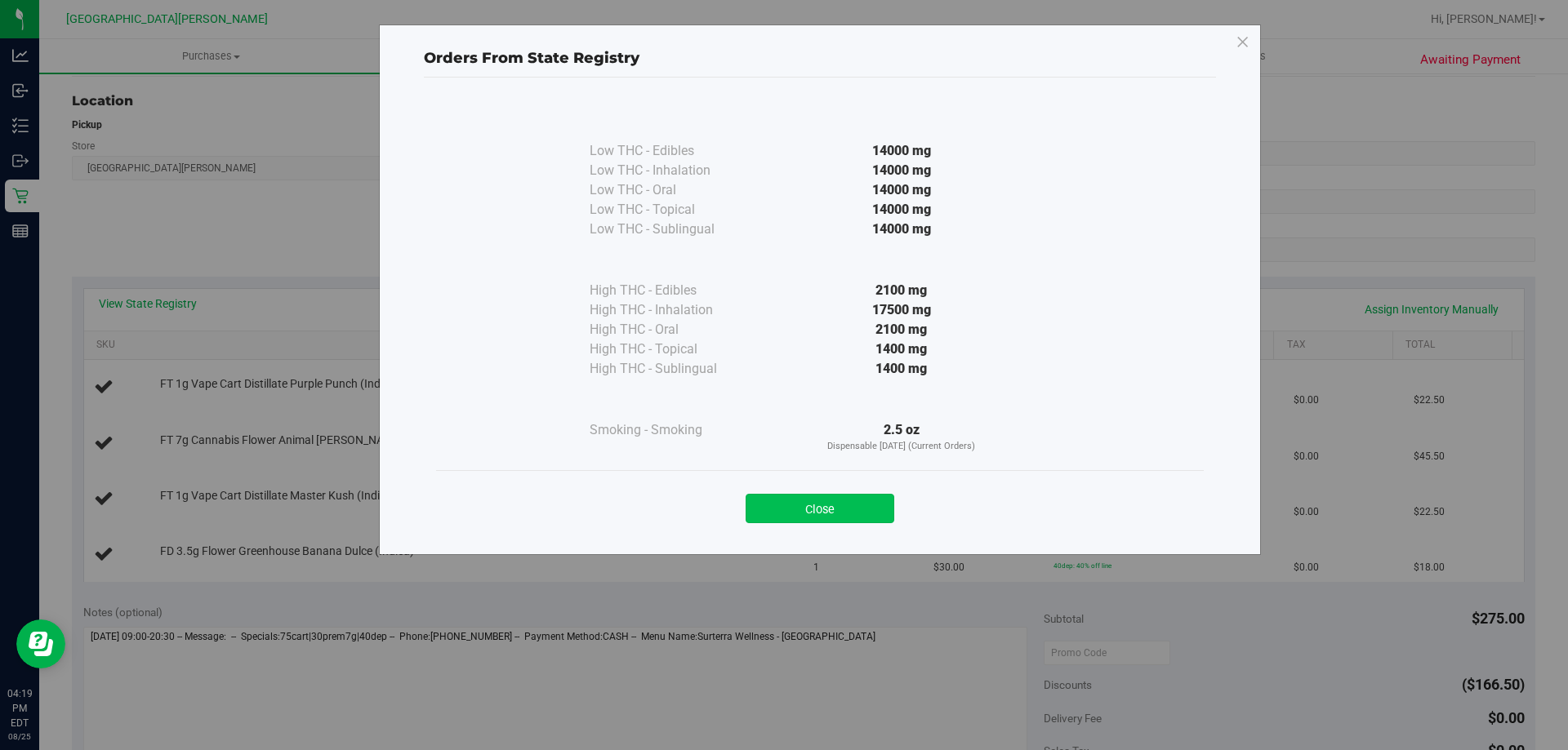
click at [850, 503] on button "Close" at bounding box center [820, 508] width 149 height 29
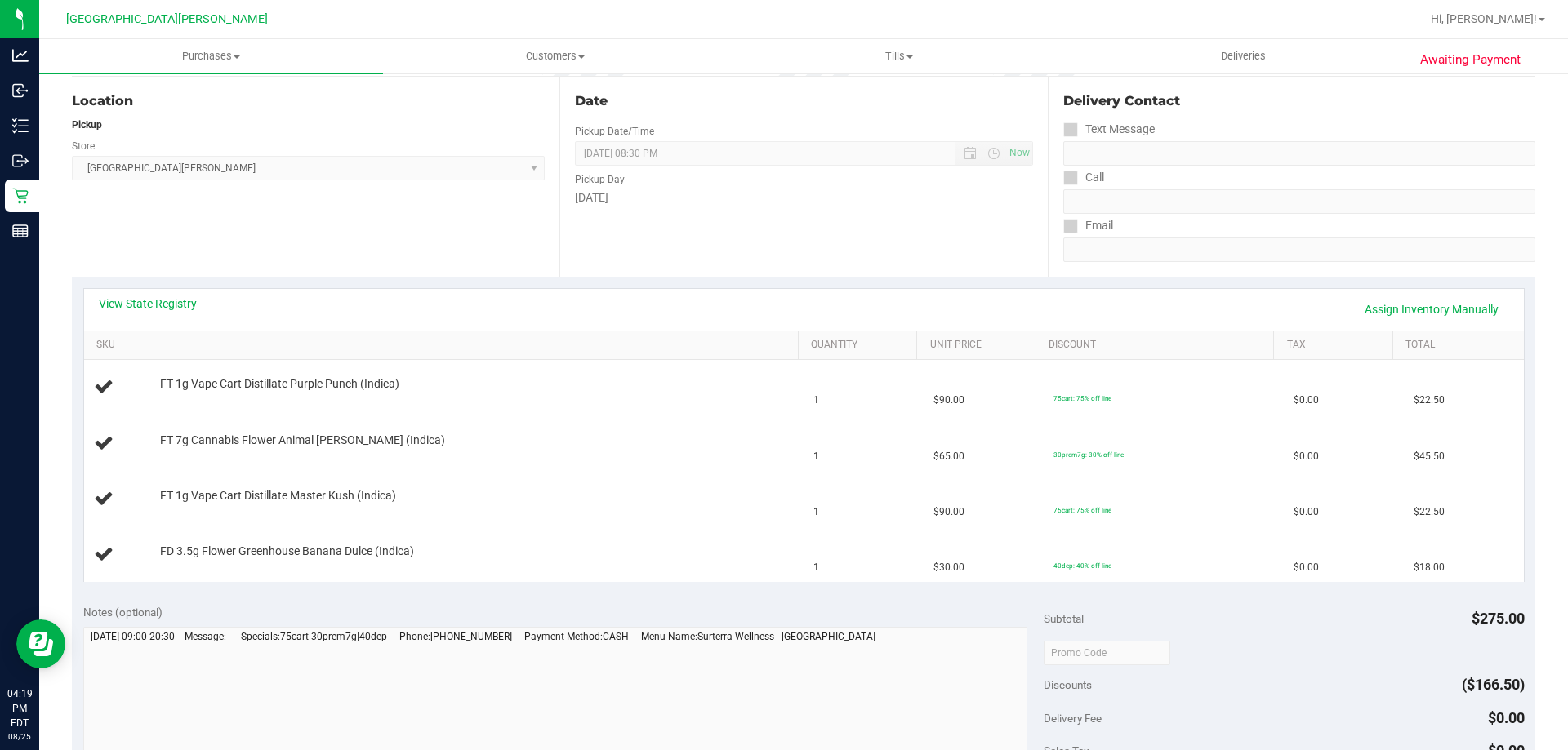
click at [735, 307] on div "View State Registry Assign Inventory Manually" at bounding box center [803, 309] width 1410 height 28
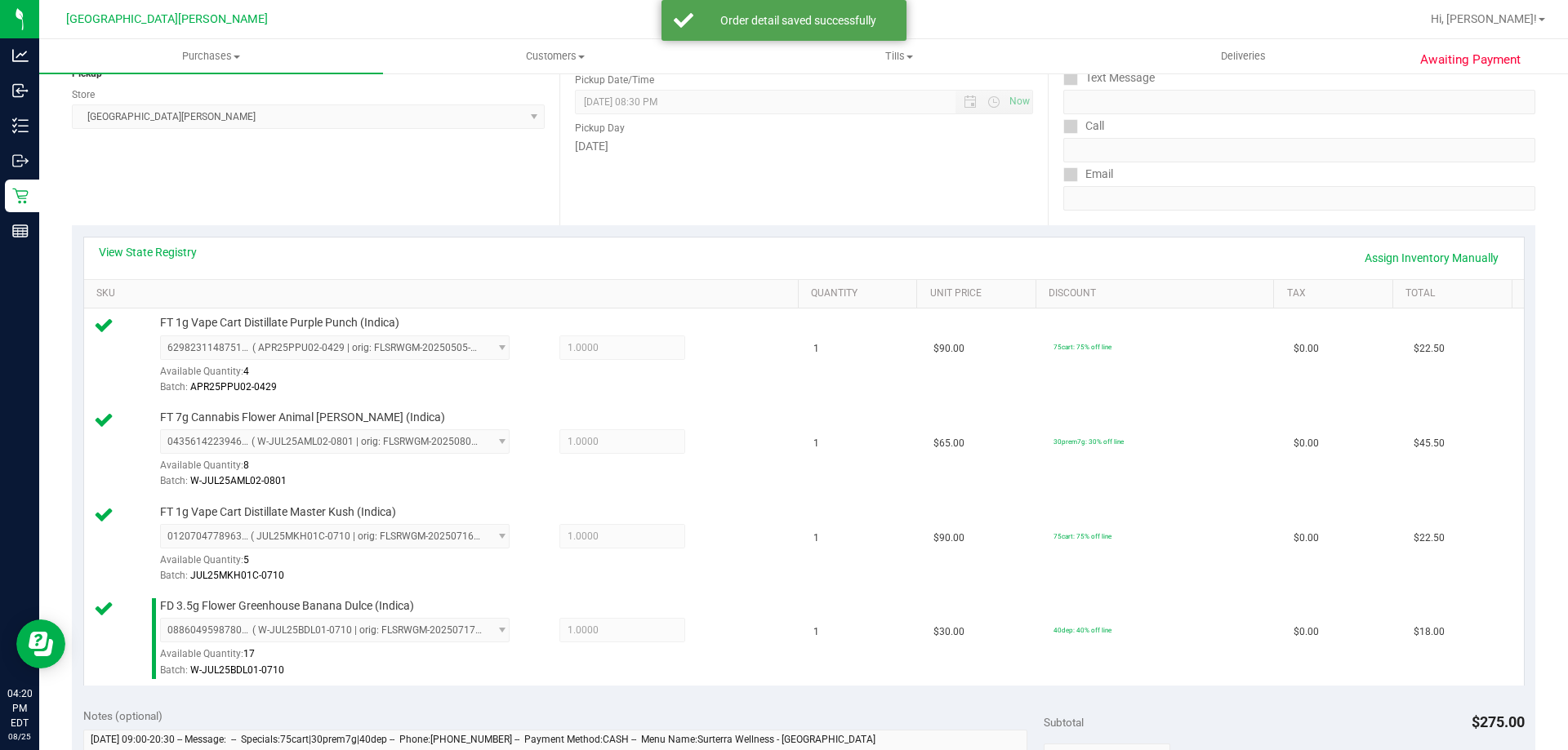
scroll to position [571, 0]
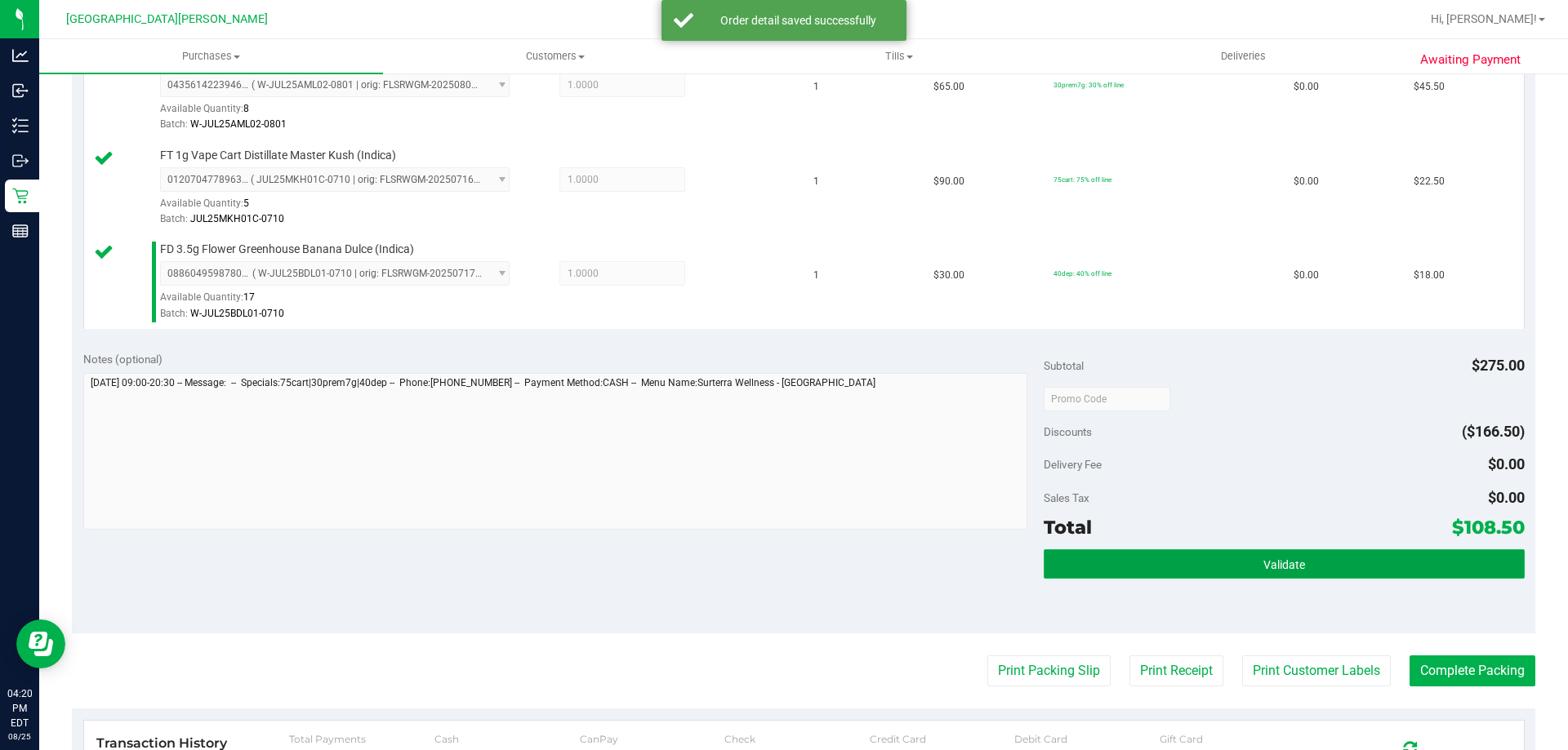
click at [1284, 559] on span "Validate" at bounding box center [1284, 565] width 42 height 14
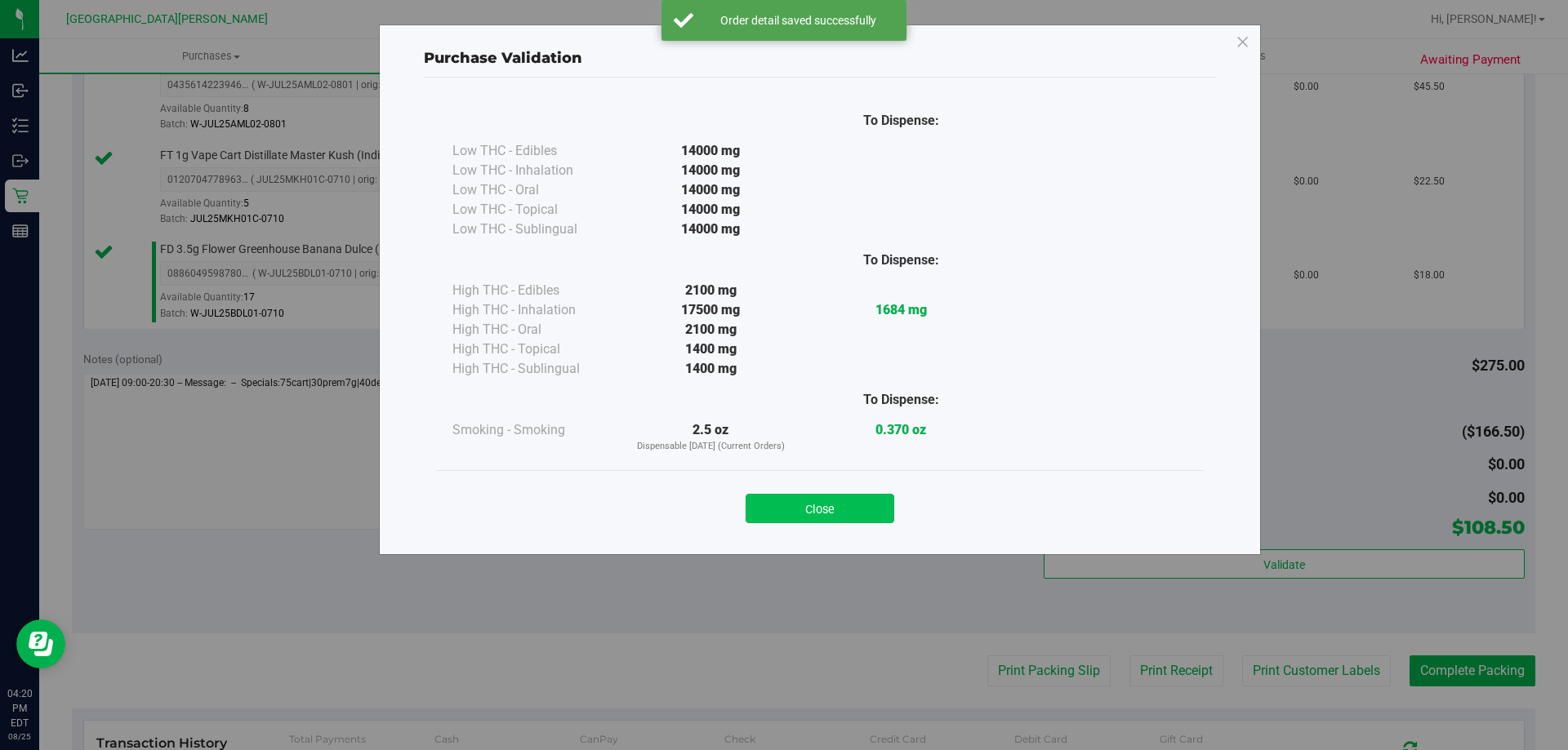
click at [838, 512] on button "Close" at bounding box center [820, 508] width 149 height 29
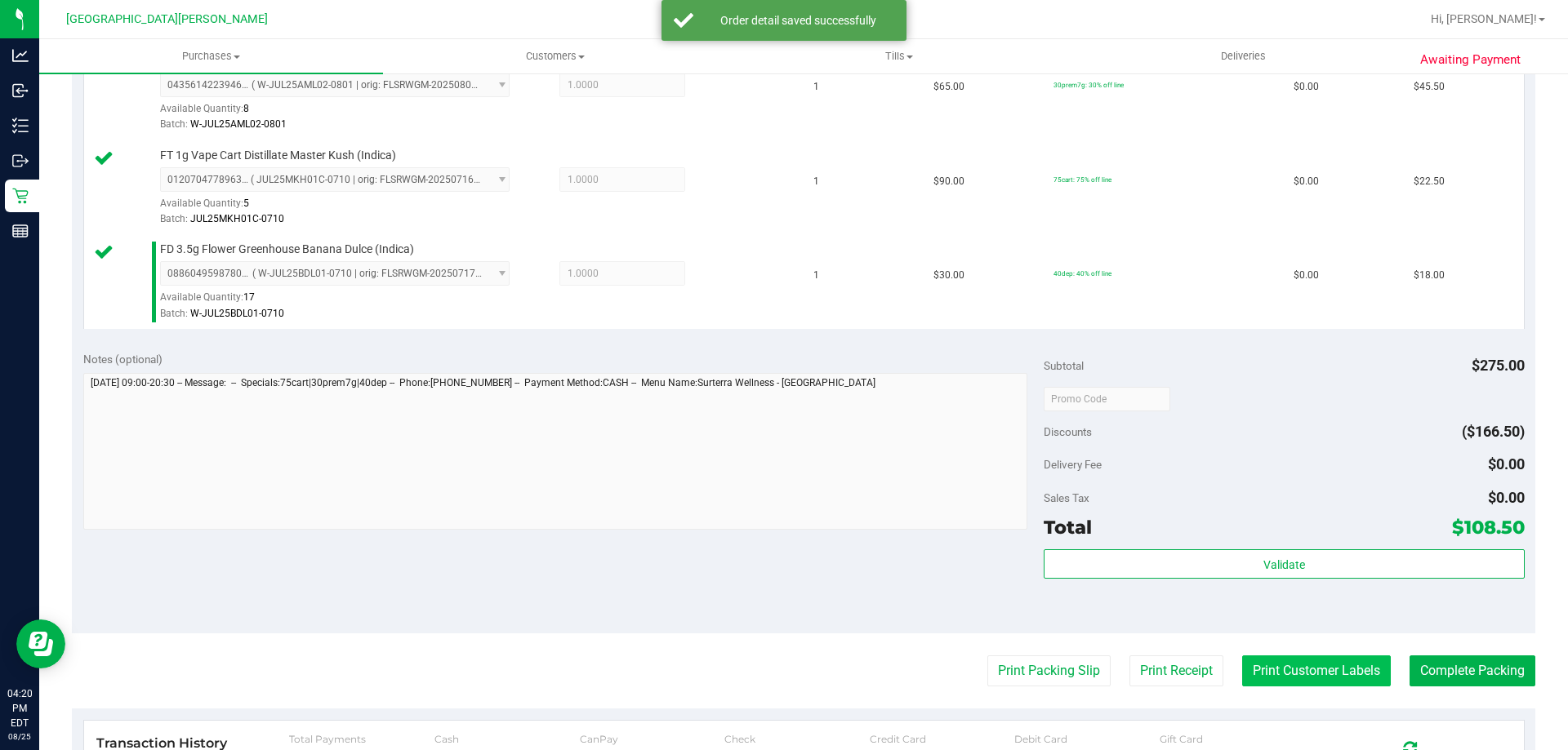
click at [1284, 659] on button "Print Customer Labels" at bounding box center [1317, 671] width 149 height 31
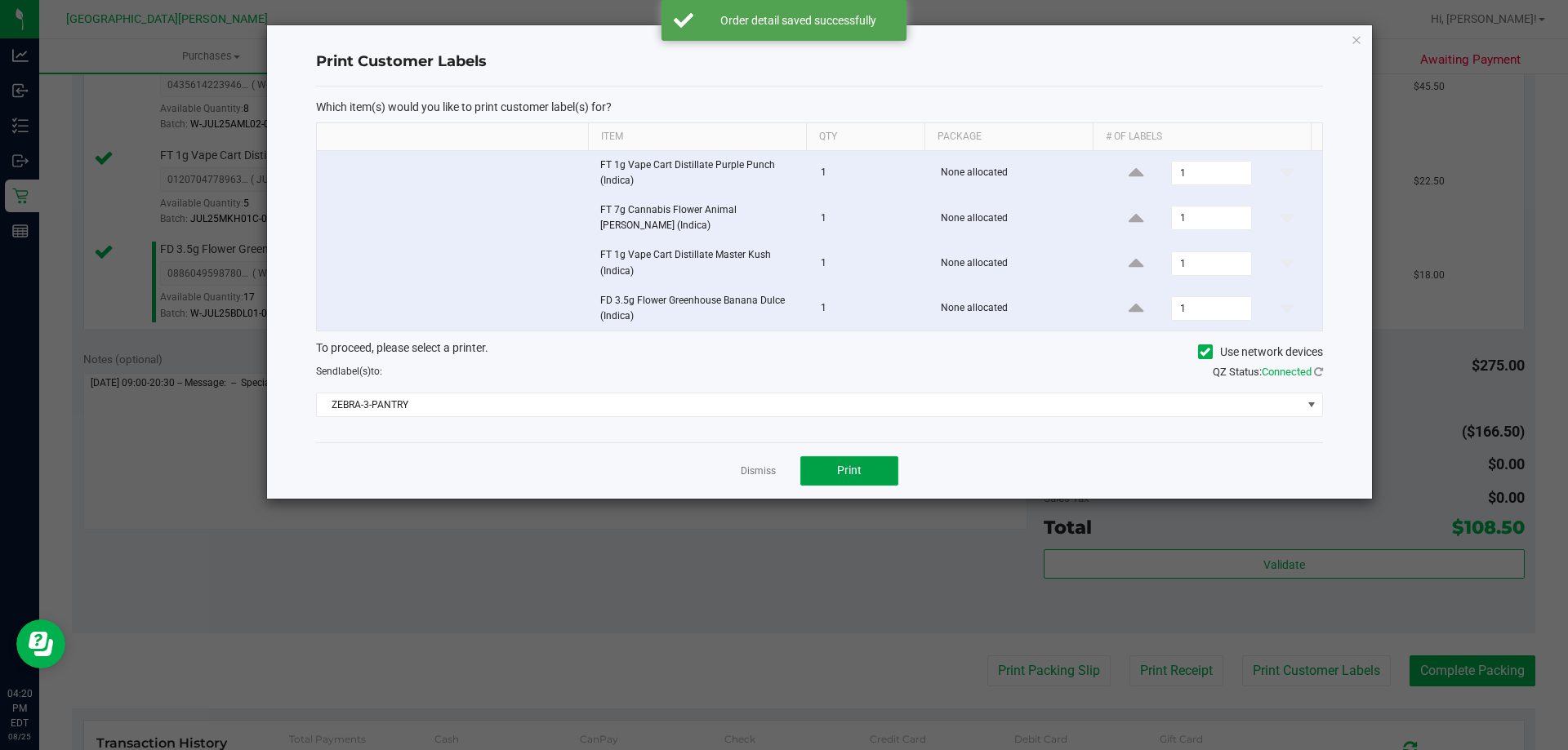
click at [858, 467] on span "Print" at bounding box center [849, 471] width 24 height 14
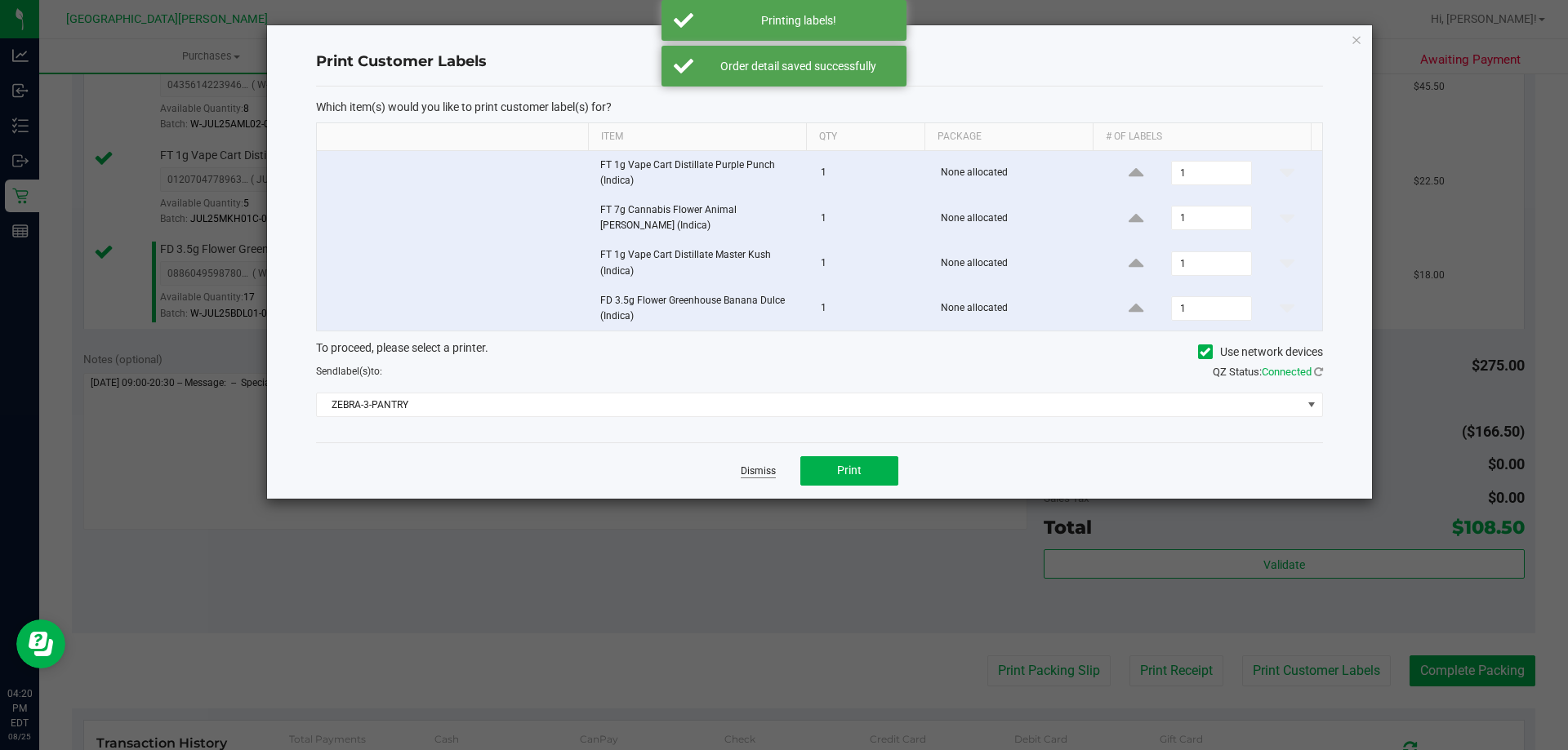
click at [760, 465] on link "Dismiss" at bounding box center [758, 472] width 35 height 14
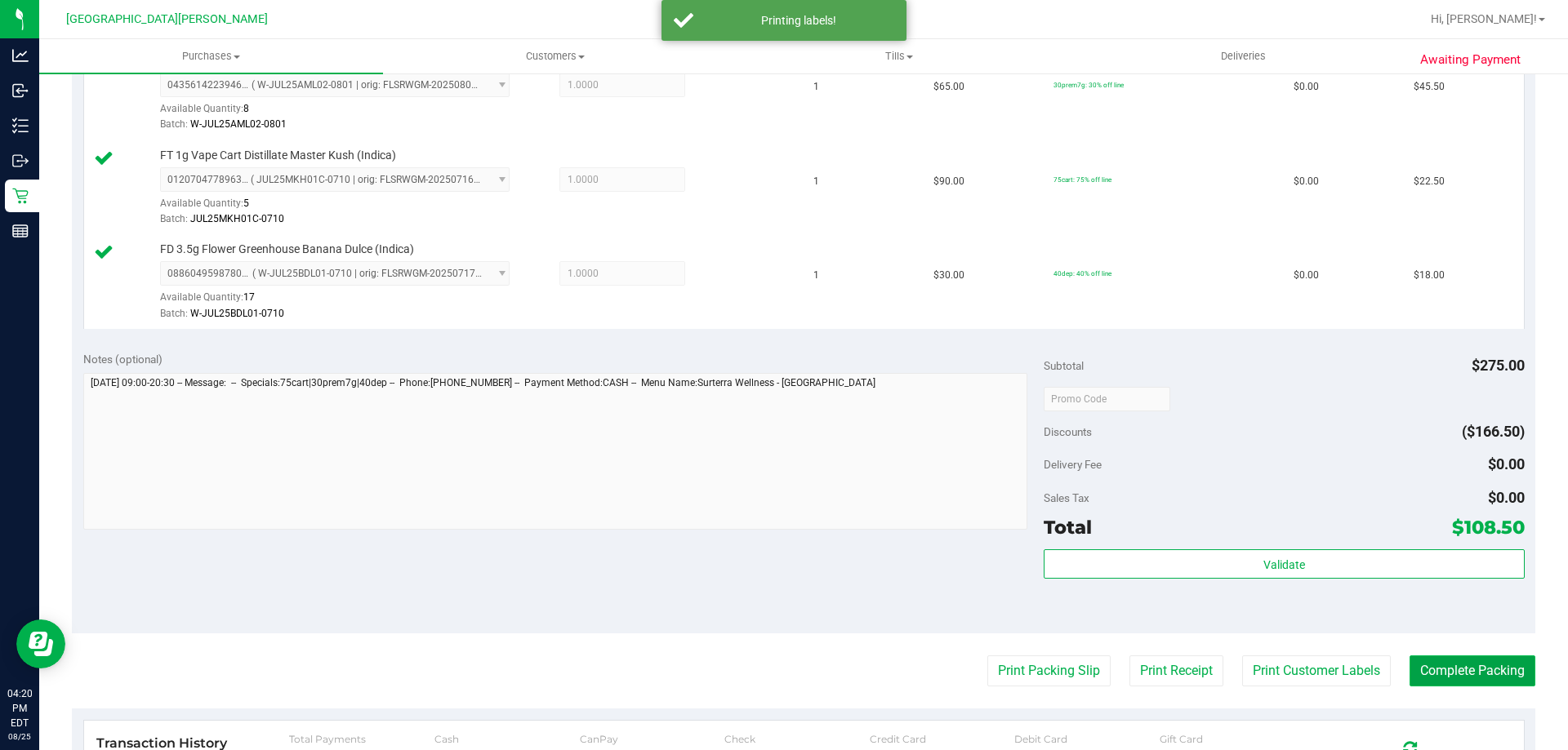
click at [1441, 668] on button "Complete Packing" at bounding box center [1472, 671] width 126 height 31
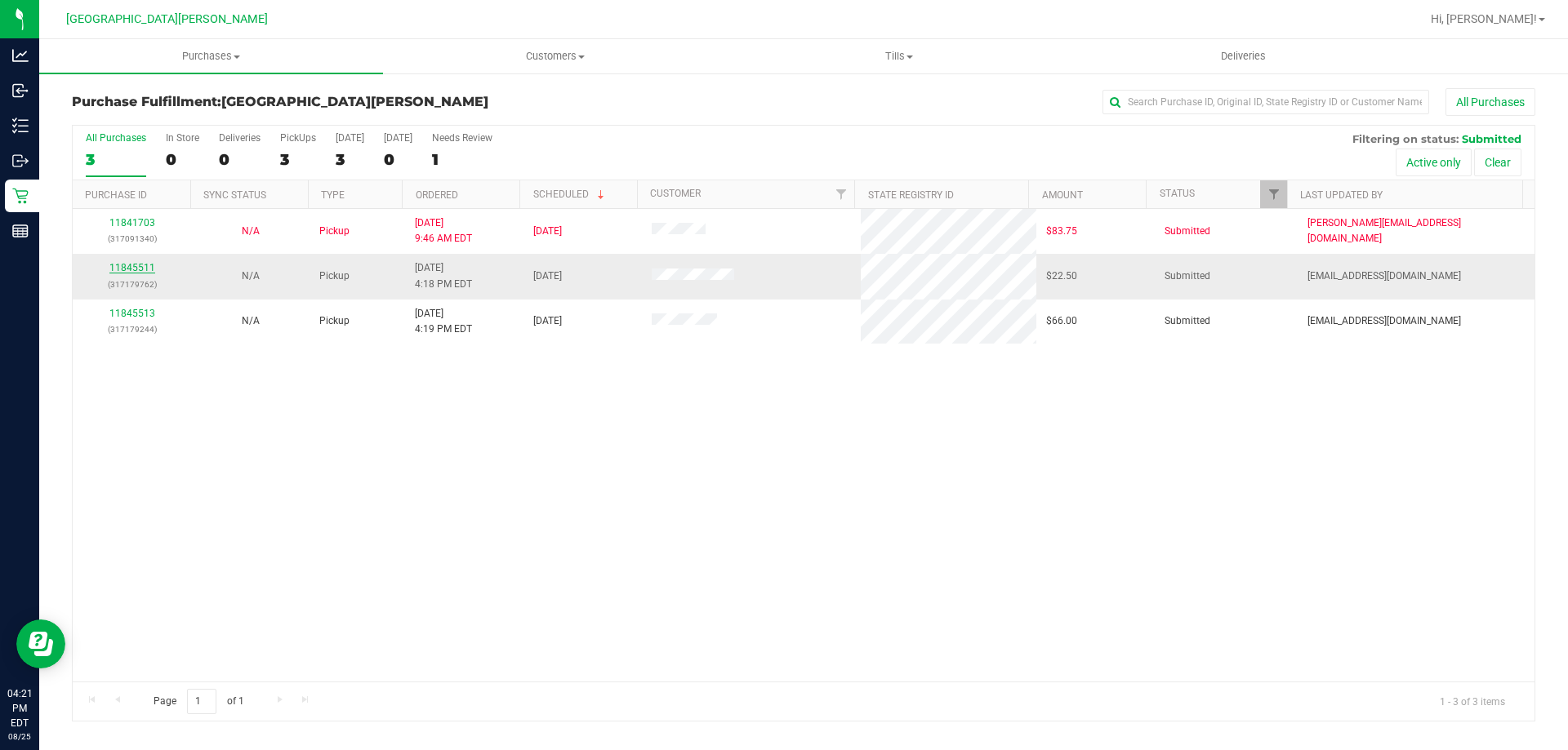
click at [148, 268] on link "11845511" at bounding box center [131, 268] width 45 height 12
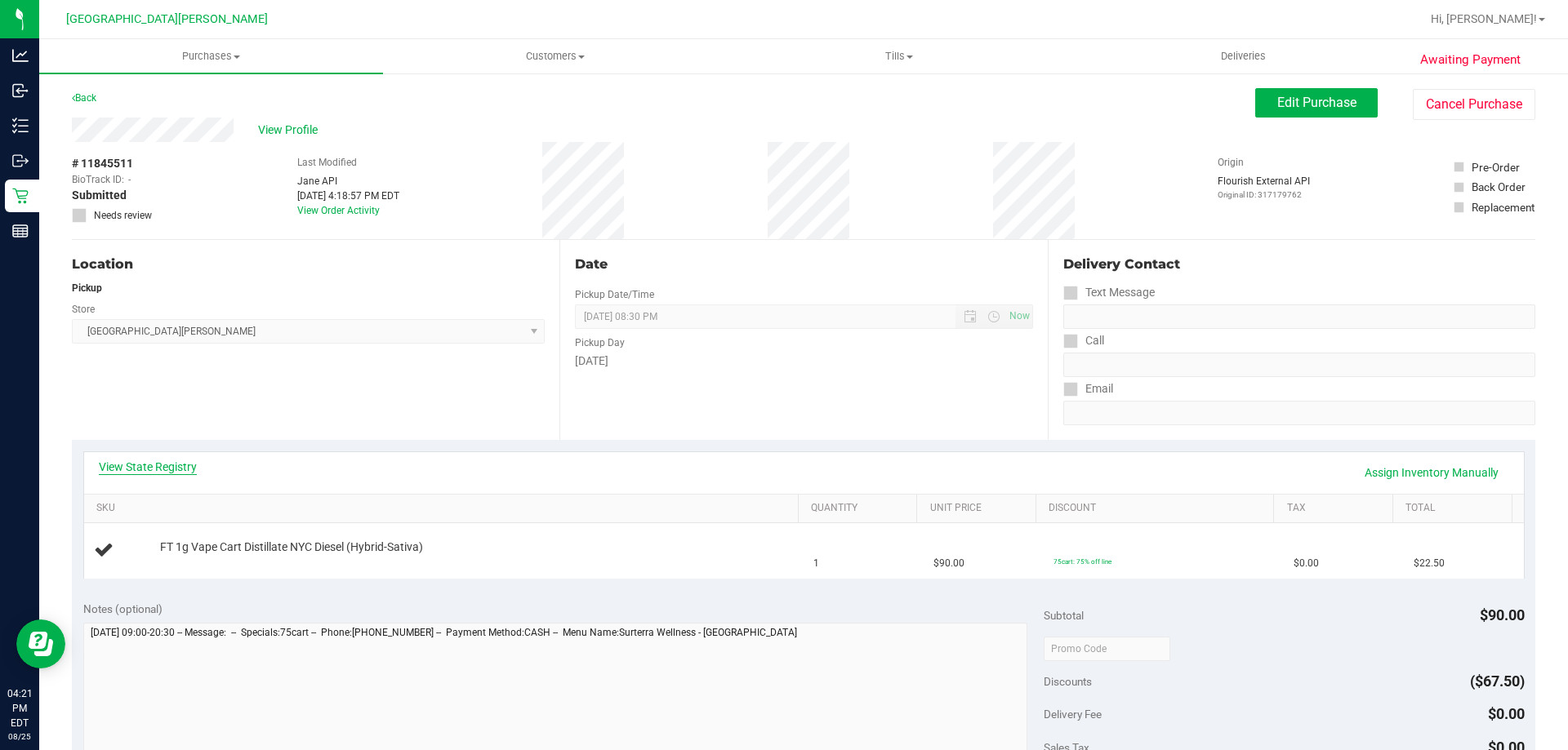
click at [181, 471] on link "View State Registry" at bounding box center [147, 467] width 98 height 16
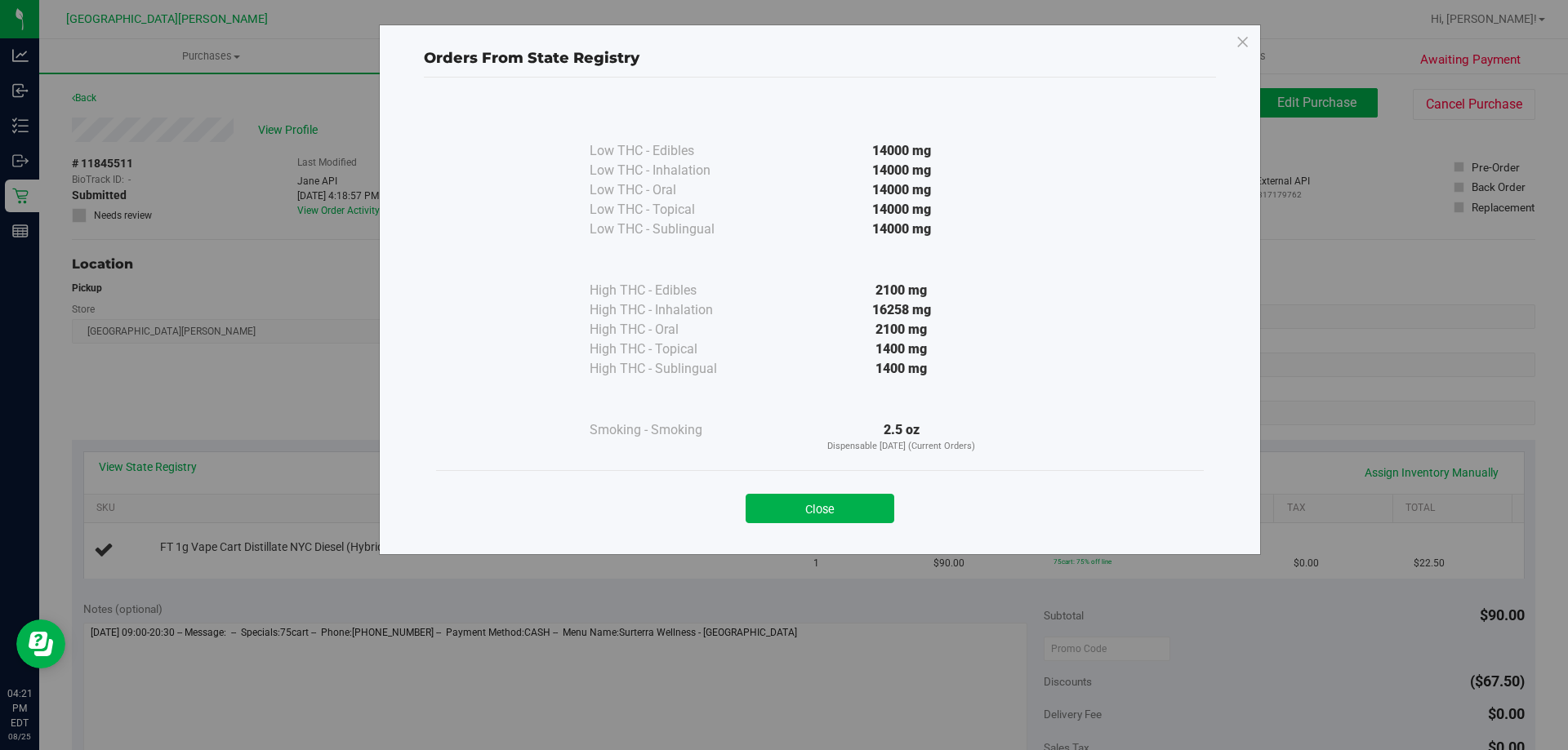
click at [813, 523] on div "Close" at bounding box center [820, 503] width 768 height 66
drag, startPoint x: 814, startPoint y: 523, endPoint x: 804, endPoint y: 505, distance: 20.6
click at [812, 523] on button "Close" at bounding box center [820, 508] width 149 height 29
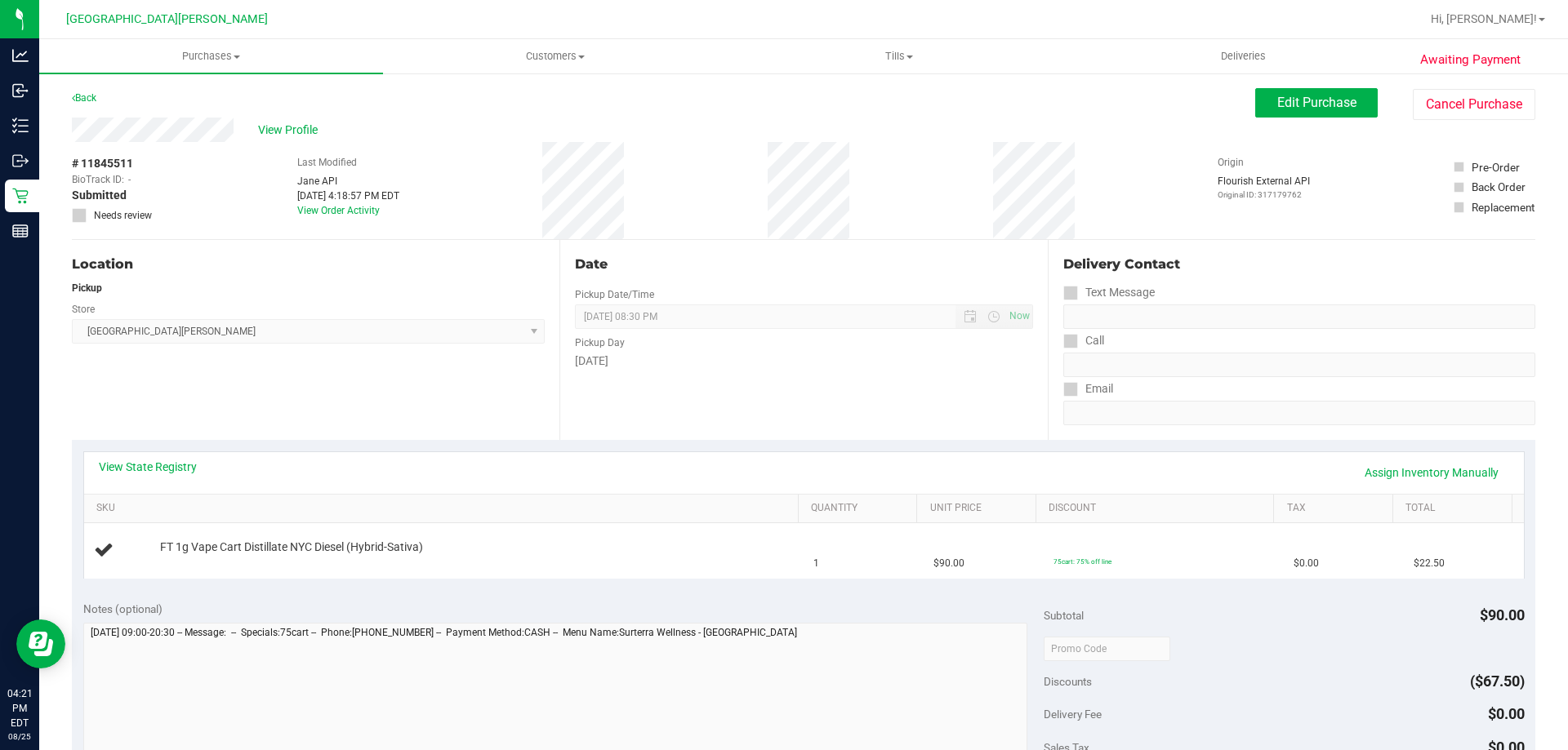
click at [799, 452] on div "View State Registry Assign Inventory Manually" at bounding box center [803, 473] width 1439 height 42
click at [799, 455] on div "View State Registry Assign Inventory Manually" at bounding box center [803, 473] width 1439 height 42
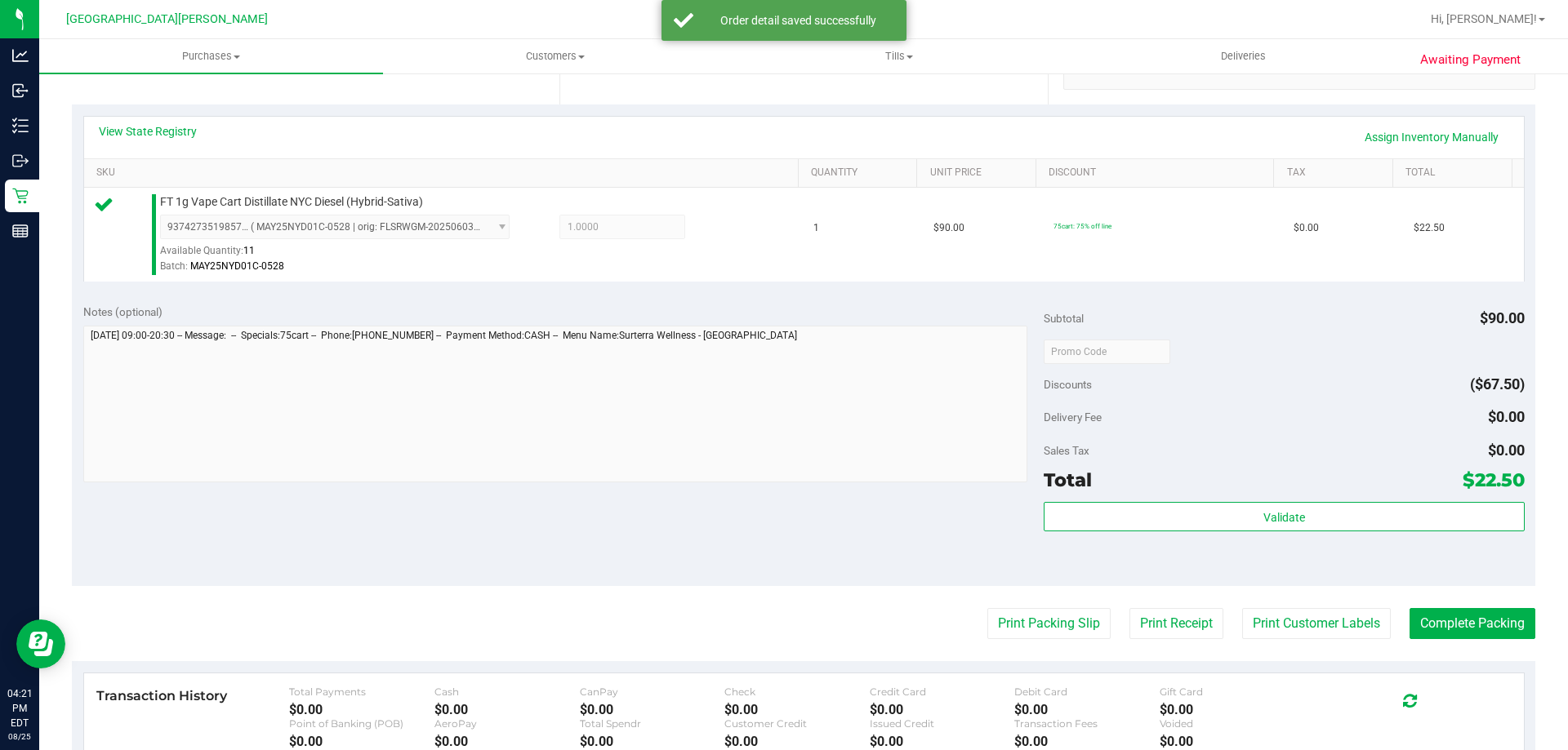
scroll to position [490, 0]
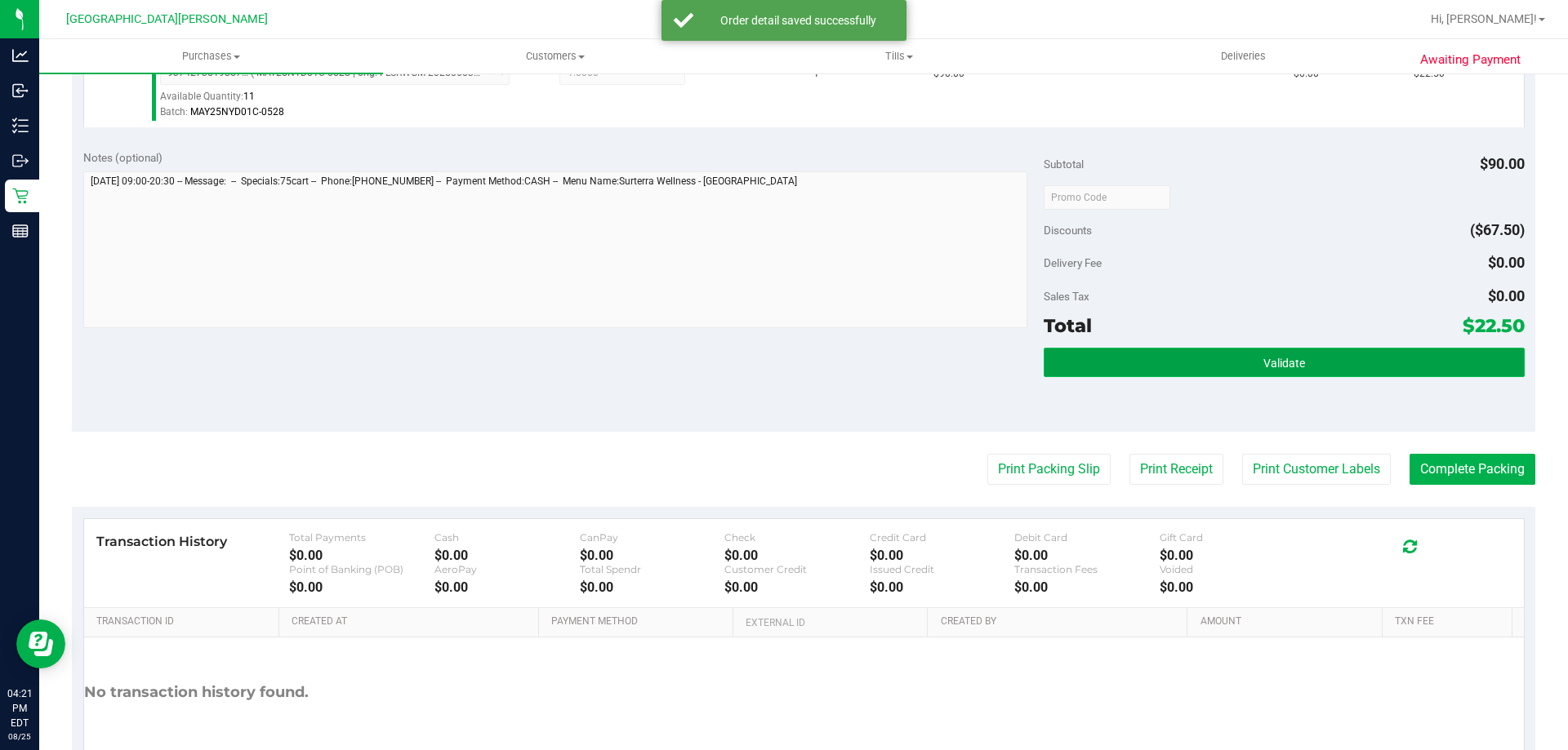
click at [1160, 361] on button "Validate" at bounding box center [1283, 362] width 480 height 29
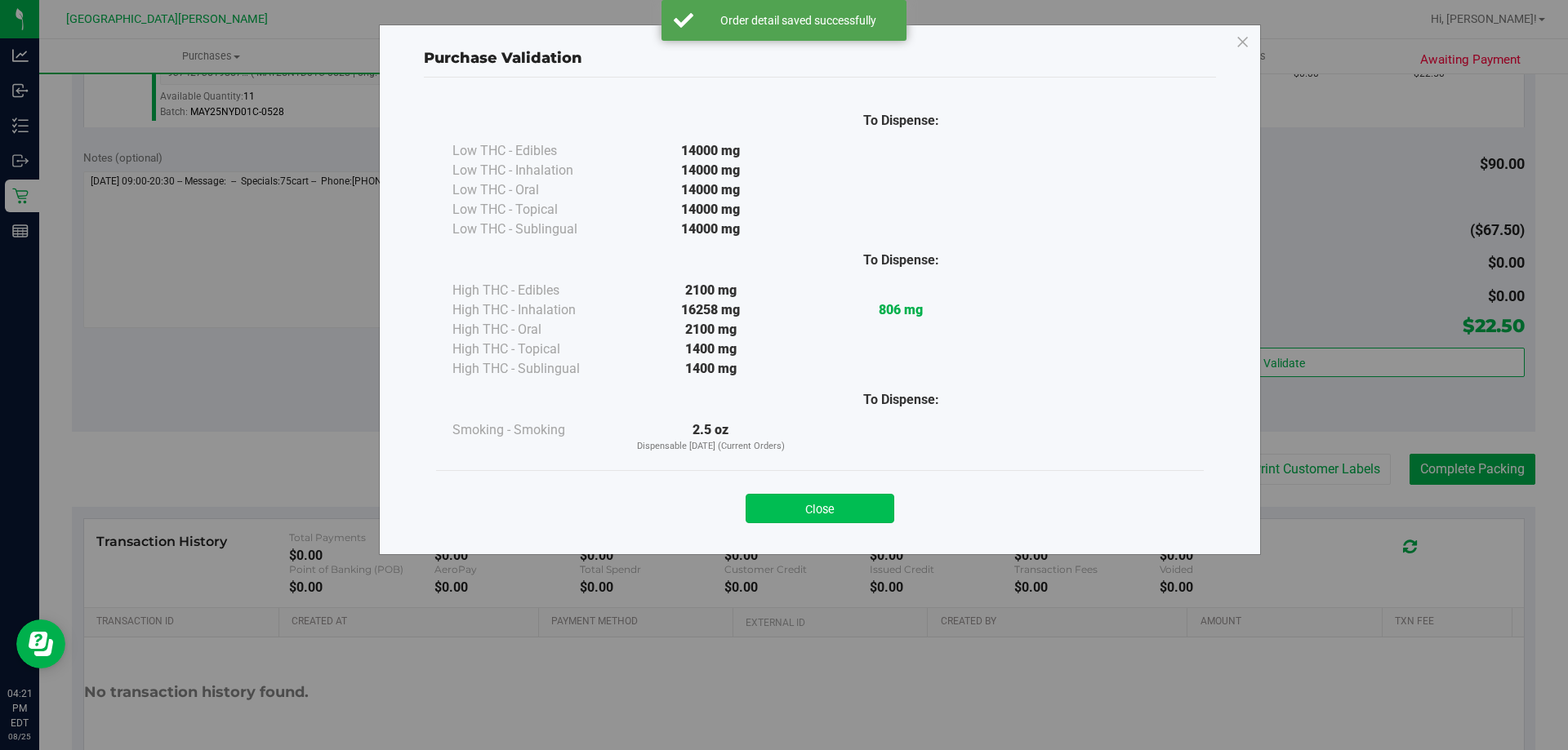
click at [870, 512] on button "Close" at bounding box center [820, 508] width 149 height 29
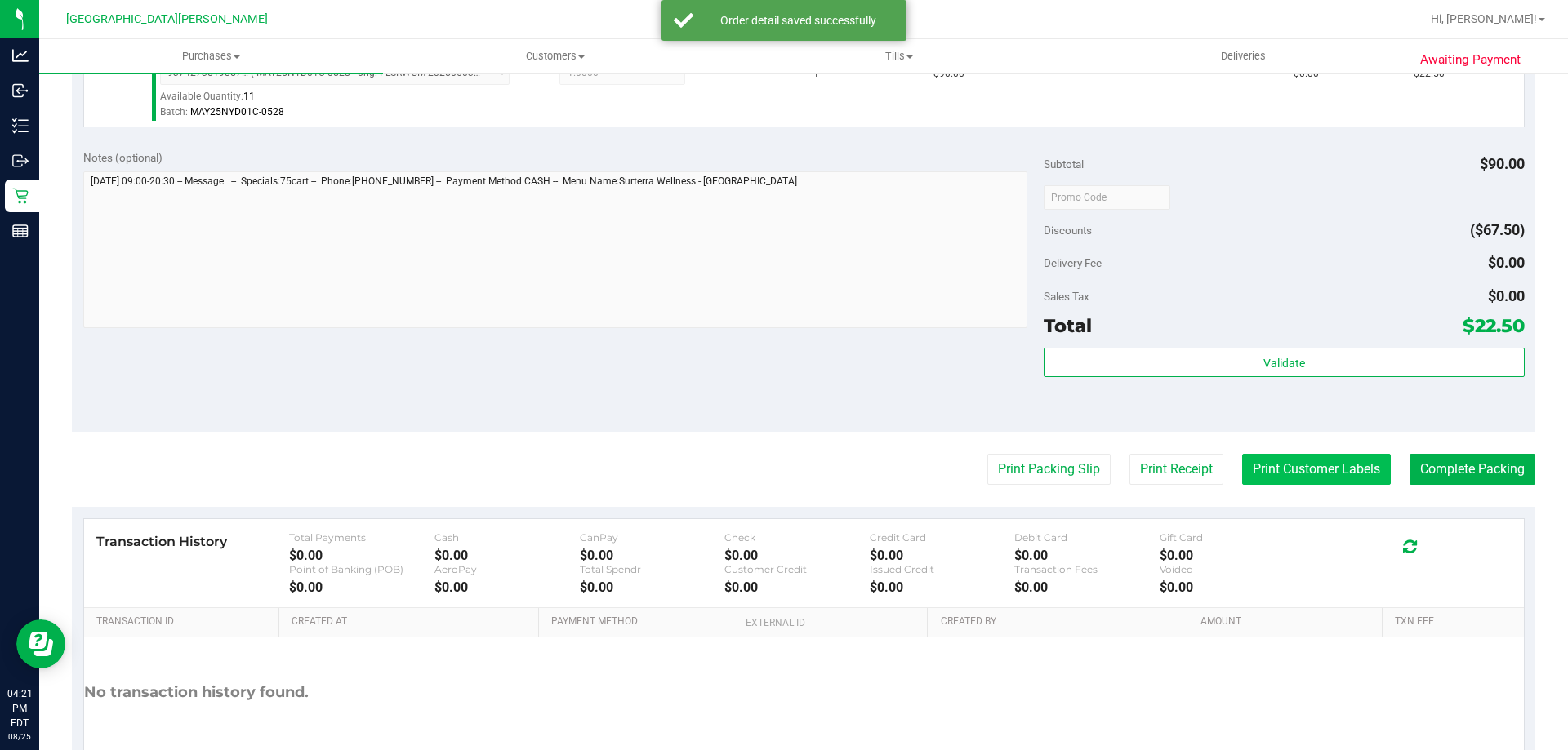
click at [1253, 468] on button "Print Customer Labels" at bounding box center [1317, 470] width 149 height 31
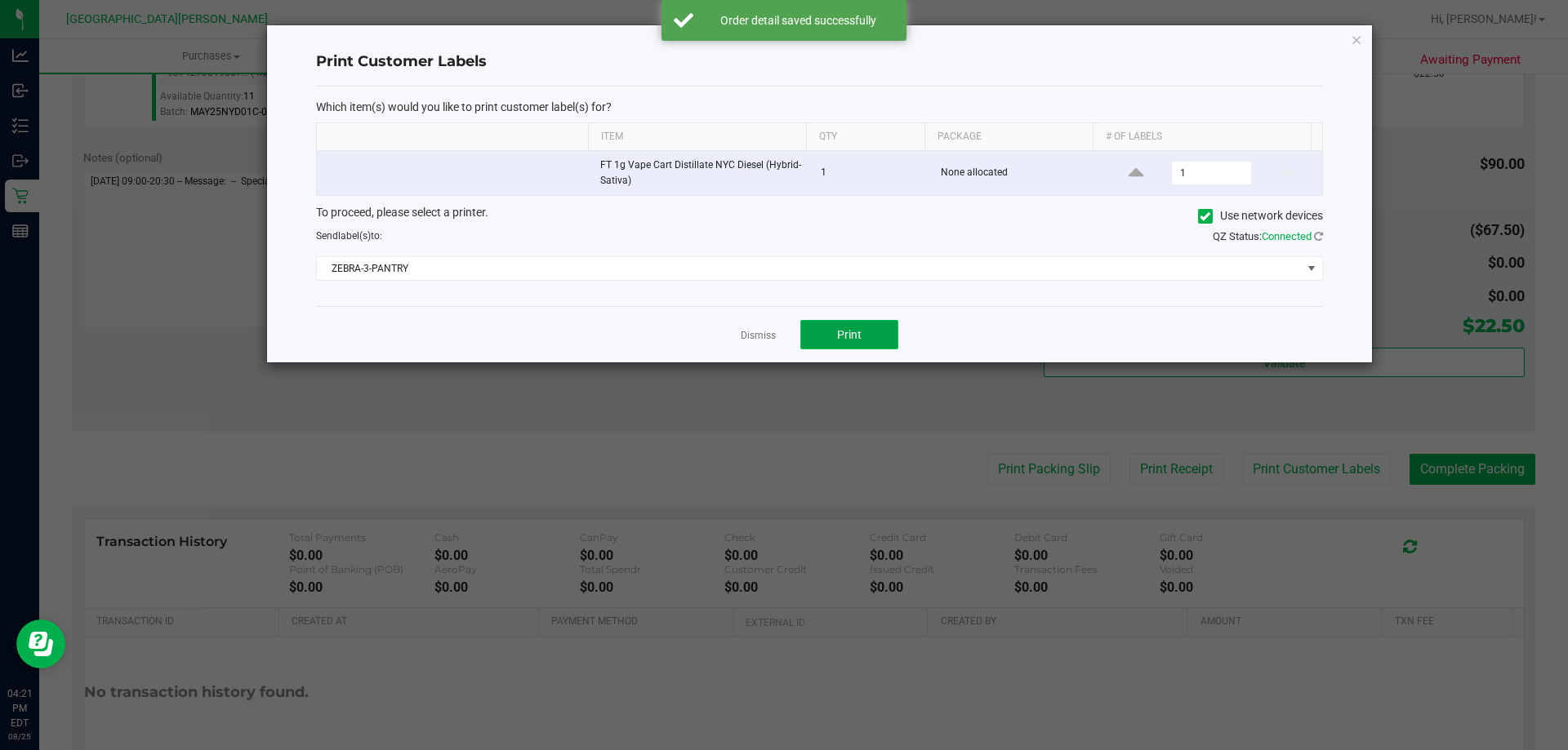
click at [854, 329] on span "Print" at bounding box center [849, 335] width 24 height 14
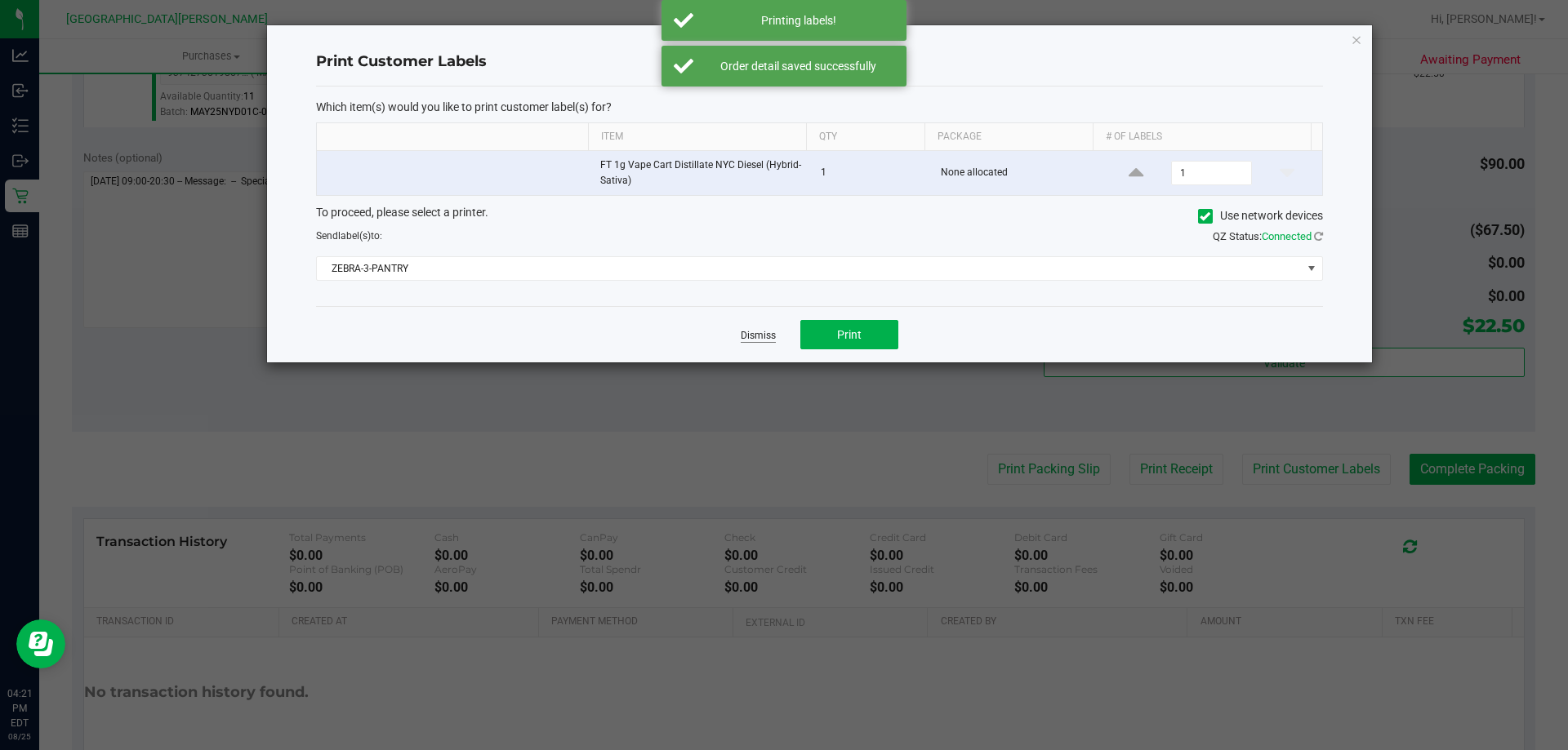
click at [743, 338] on link "Dismiss" at bounding box center [758, 335] width 35 height 14
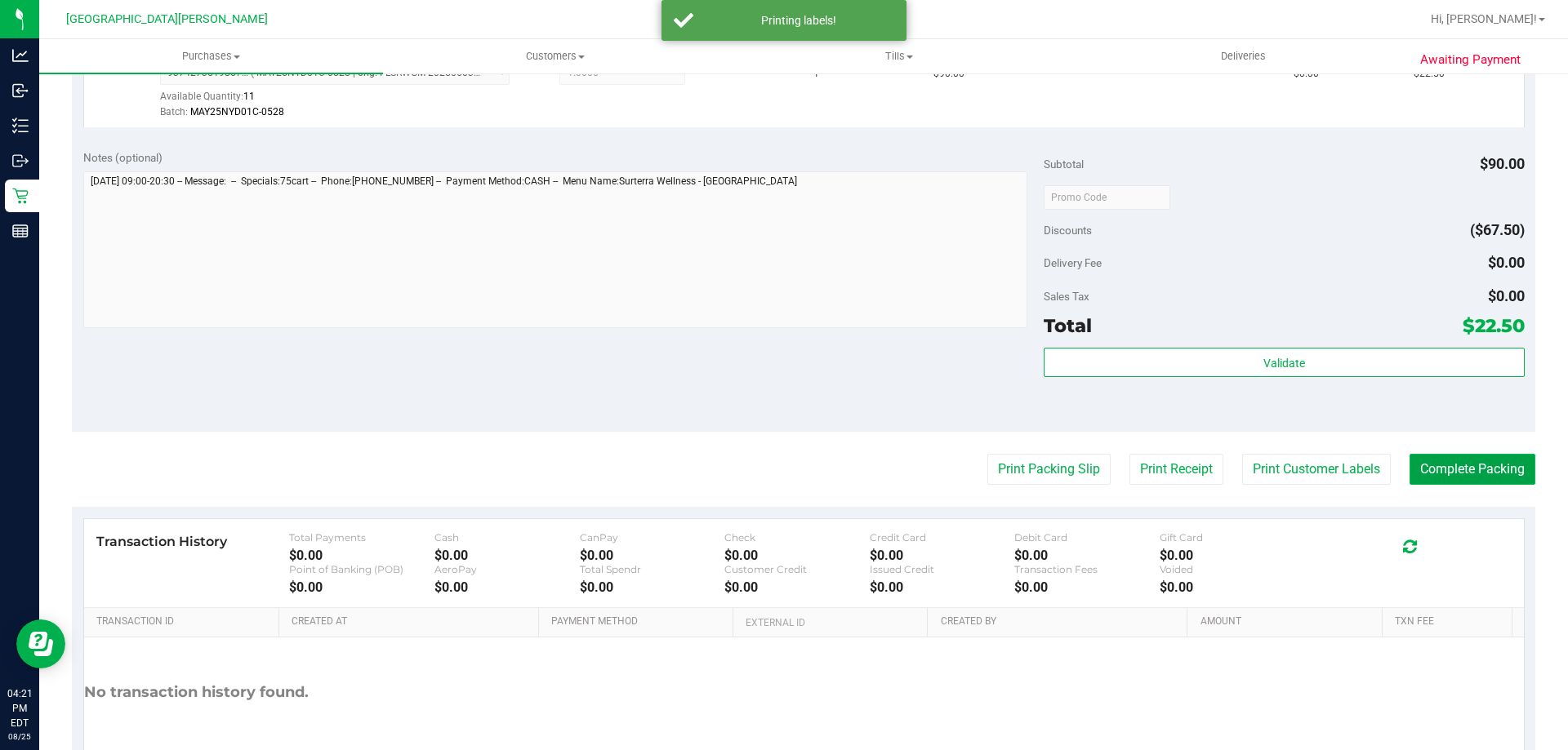
drag, startPoint x: 1444, startPoint y: 475, endPoint x: 1431, endPoint y: 465, distance: 16.4
click at [1443, 475] on button "Complete Packing" at bounding box center [1472, 470] width 126 height 31
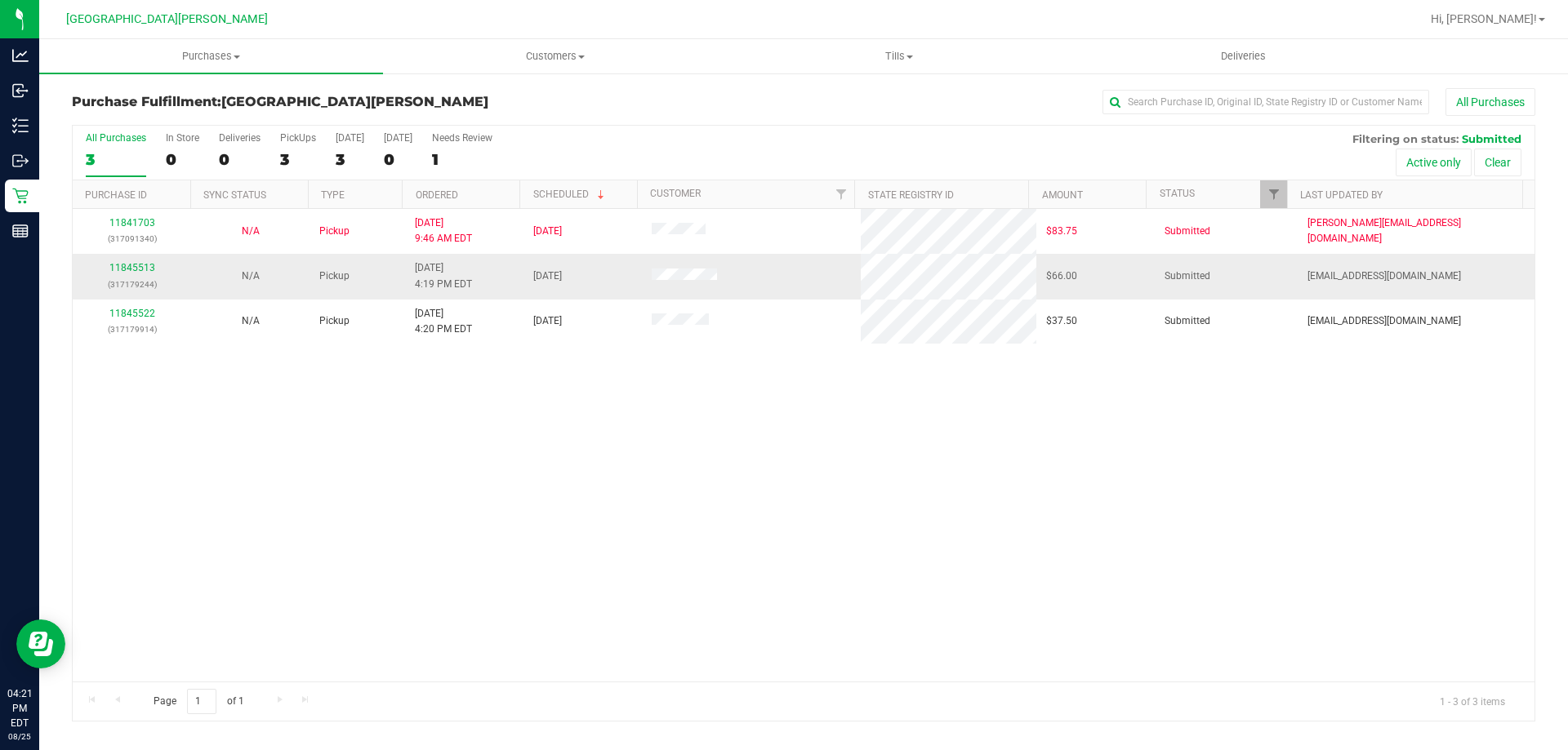
click at [142, 275] on div "11845513 (317179244)" at bounding box center [131, 275] width 99 height 31
click at [141, 264] on link "11845513" at bounding box center [131, 268] width 45 height 12
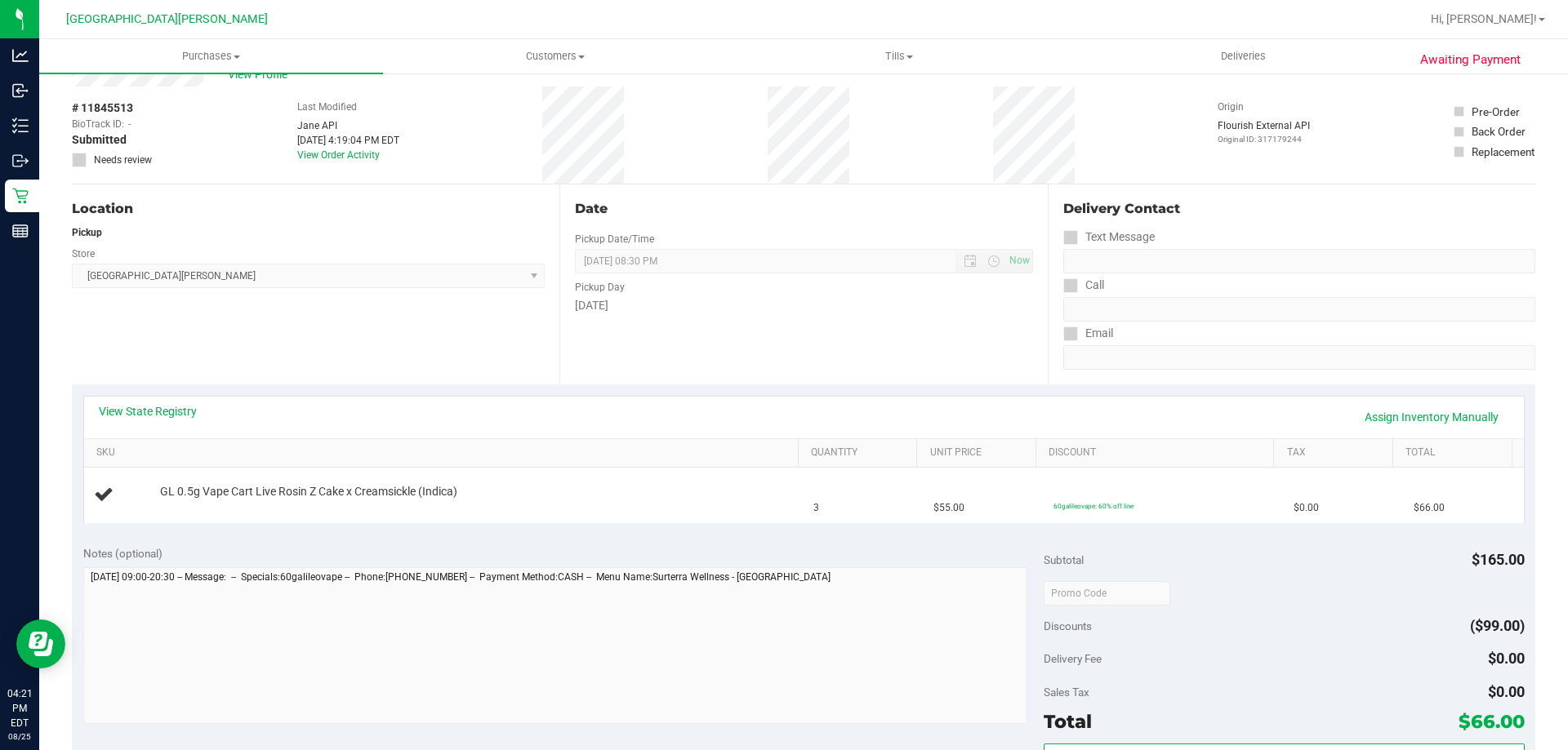
scroll to position [81, 0]
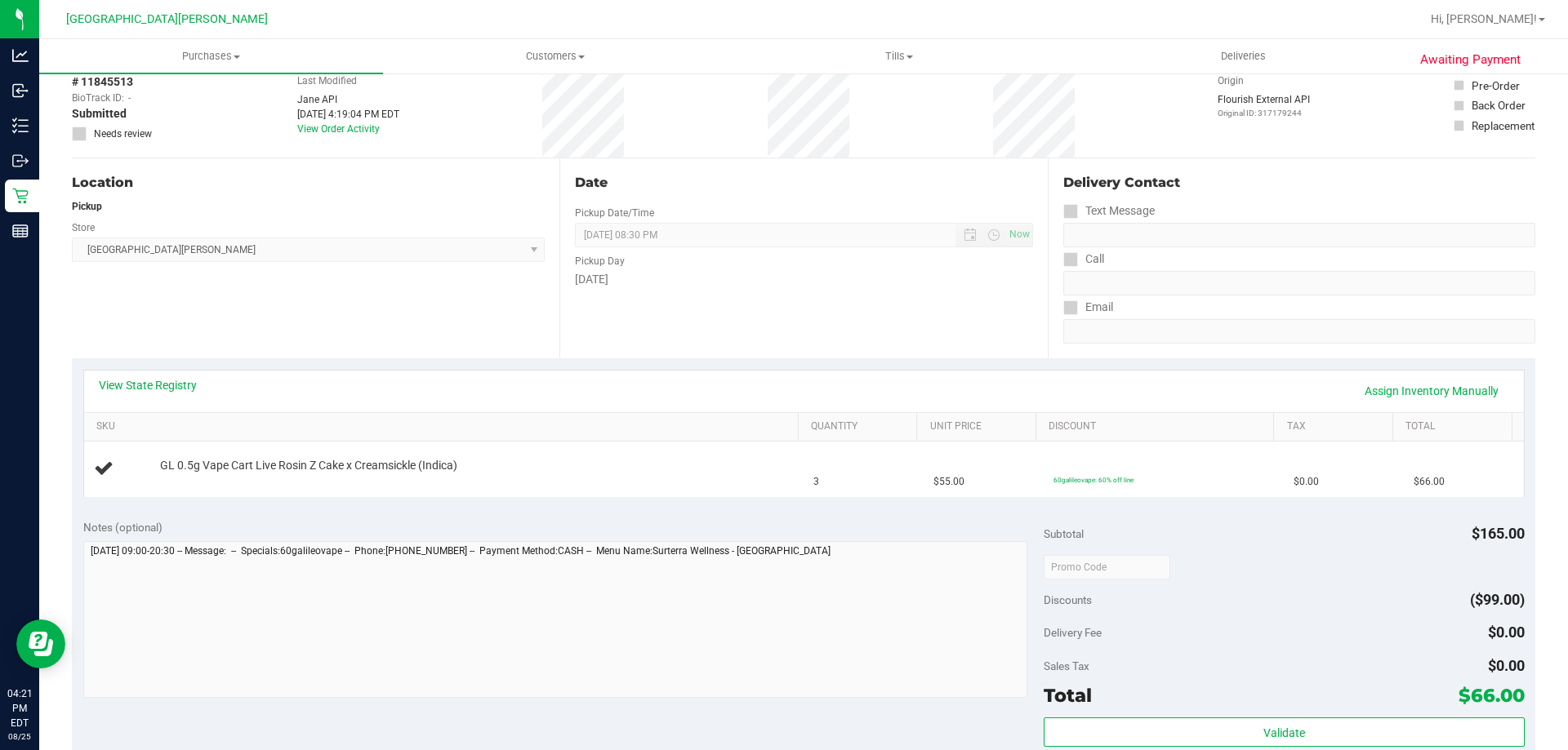
click at [198, 396] on div "View State Registry Assign Inventory Manually" at bounding box center [803, 390] width 1410 height 28
click at [194, 393] on div "View State Registry Assign Inventory Manually" at bounding box center [803, 390] width 1410 height 28
click at [191, 391] on link "View State Registry" at bounding box center [147, 385] width 98 height 16
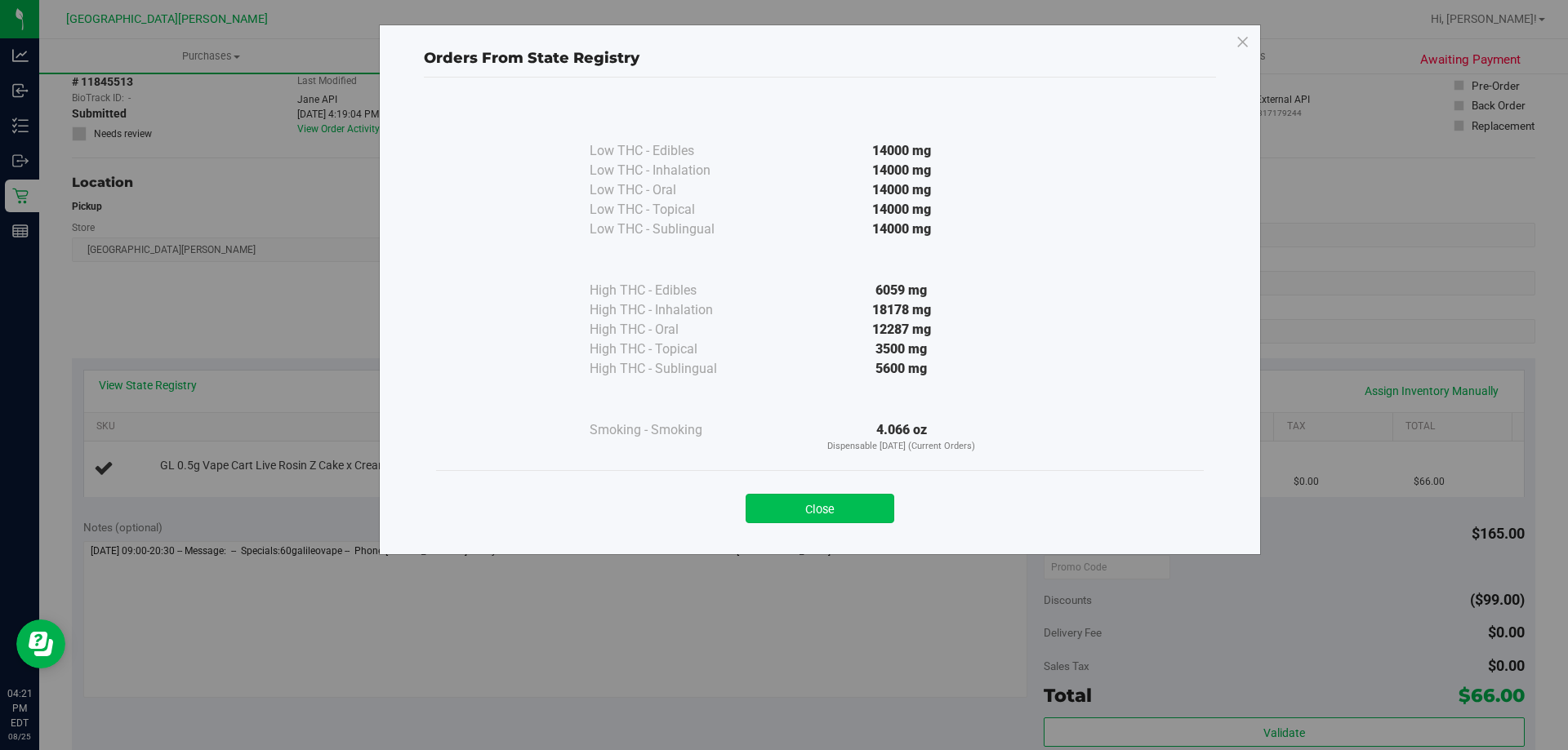
click at [821, 512] on button "Close" at bounding box center [820, 508] width 149 height 29
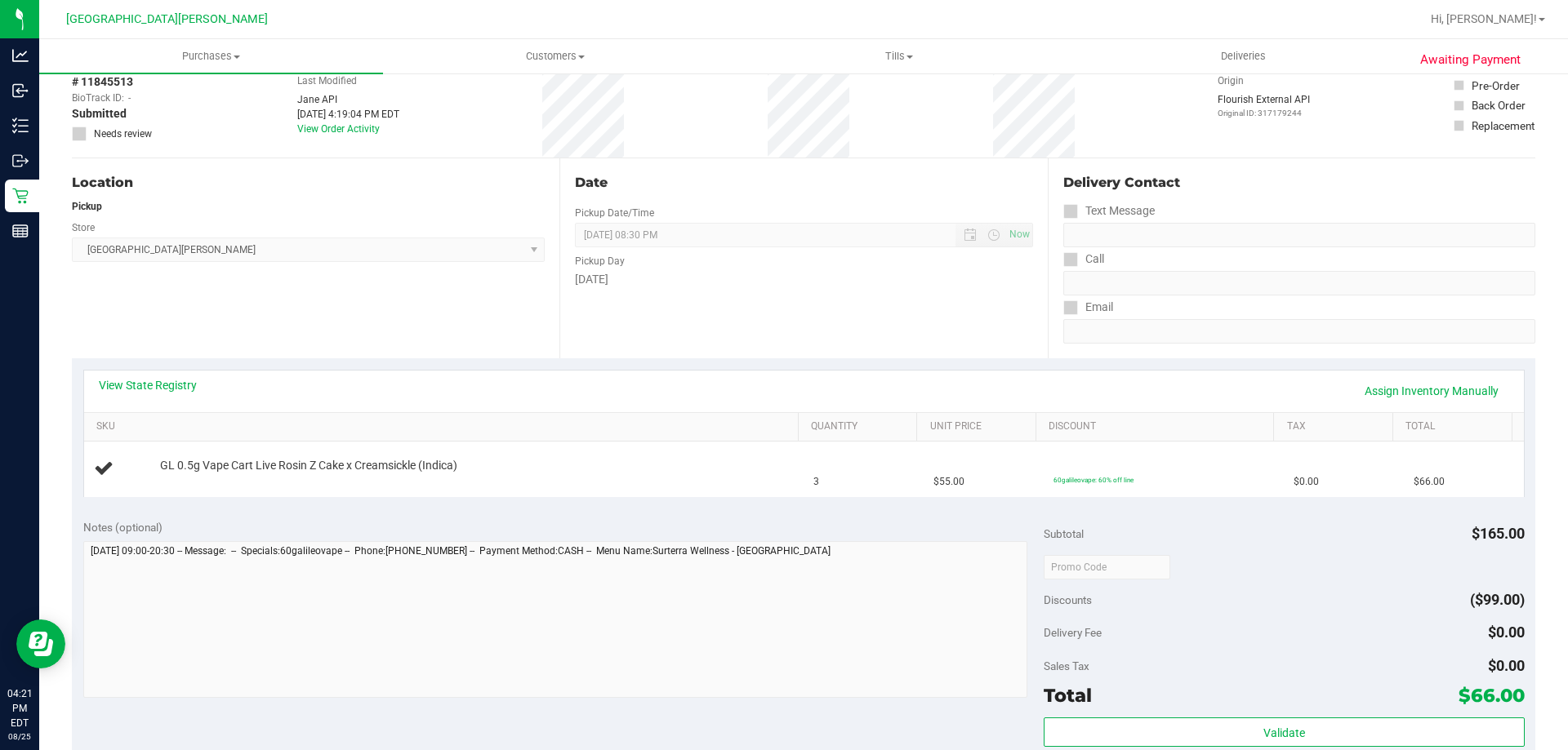
click at [762, 391] on div "View State Registry Assign Inventory Manually" at bounding box center [803, 390] width 1410 height 28
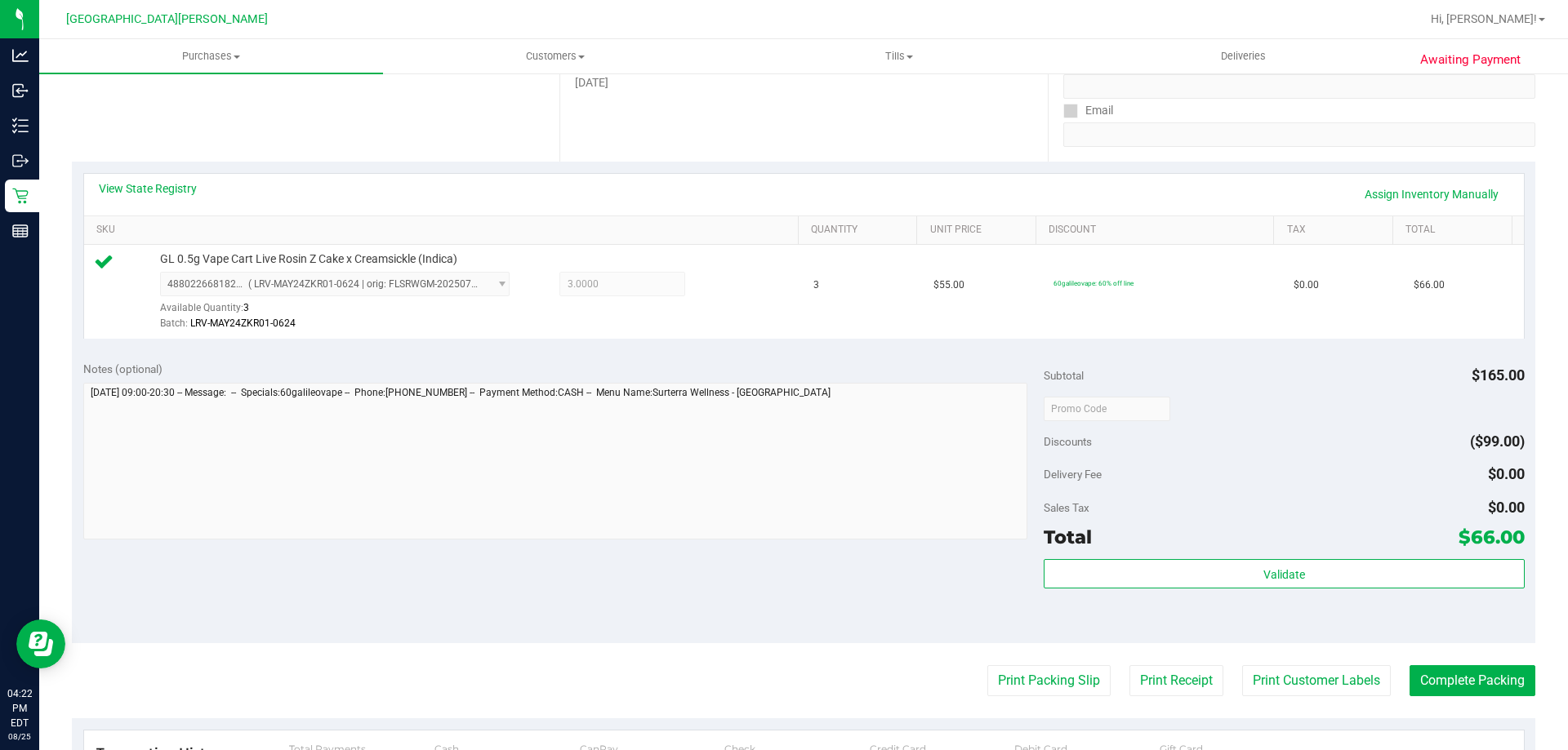
scroll to position [571, 0]
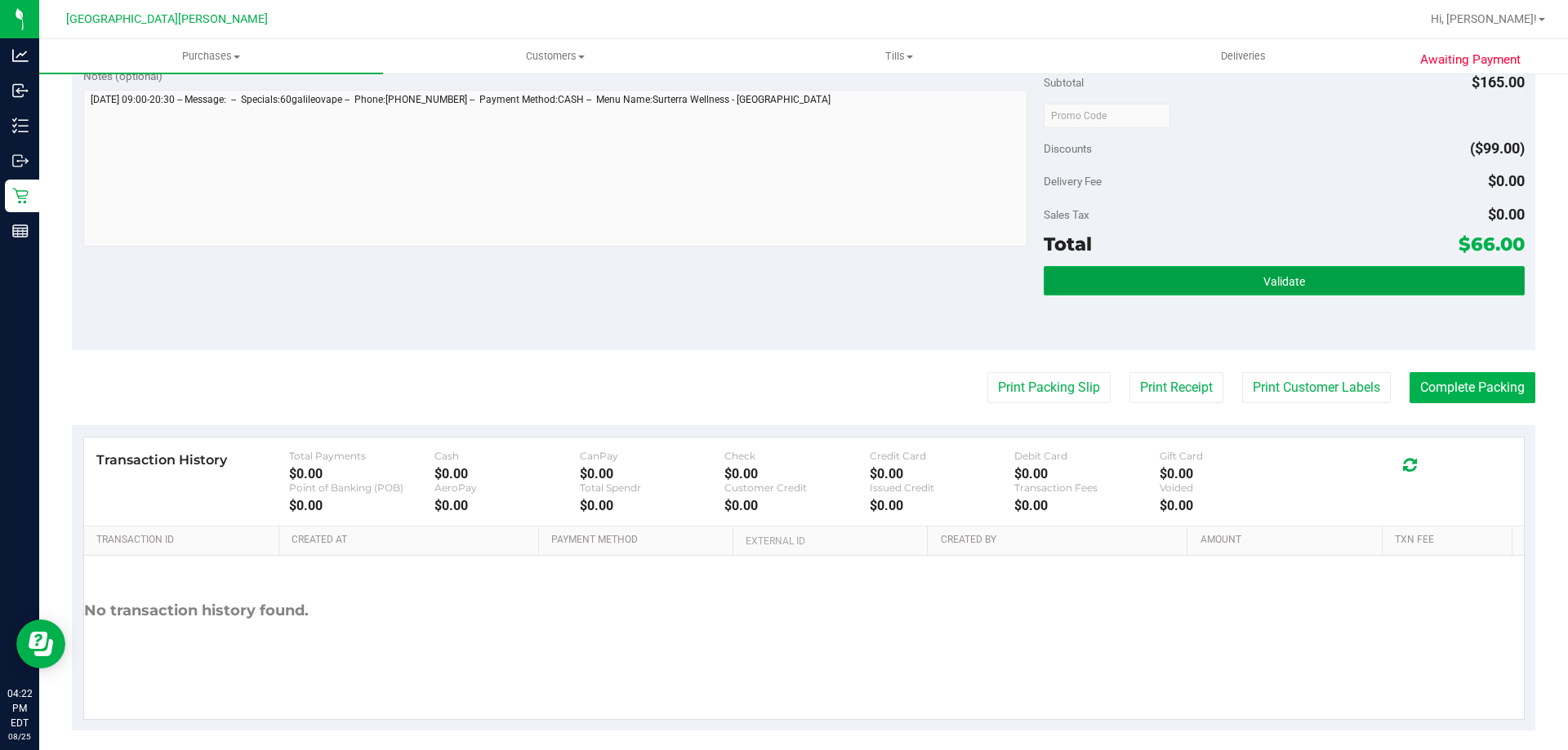
click at [1384, 287] on button "Validate" at bounding box center [1283, 280] width 480 height 29
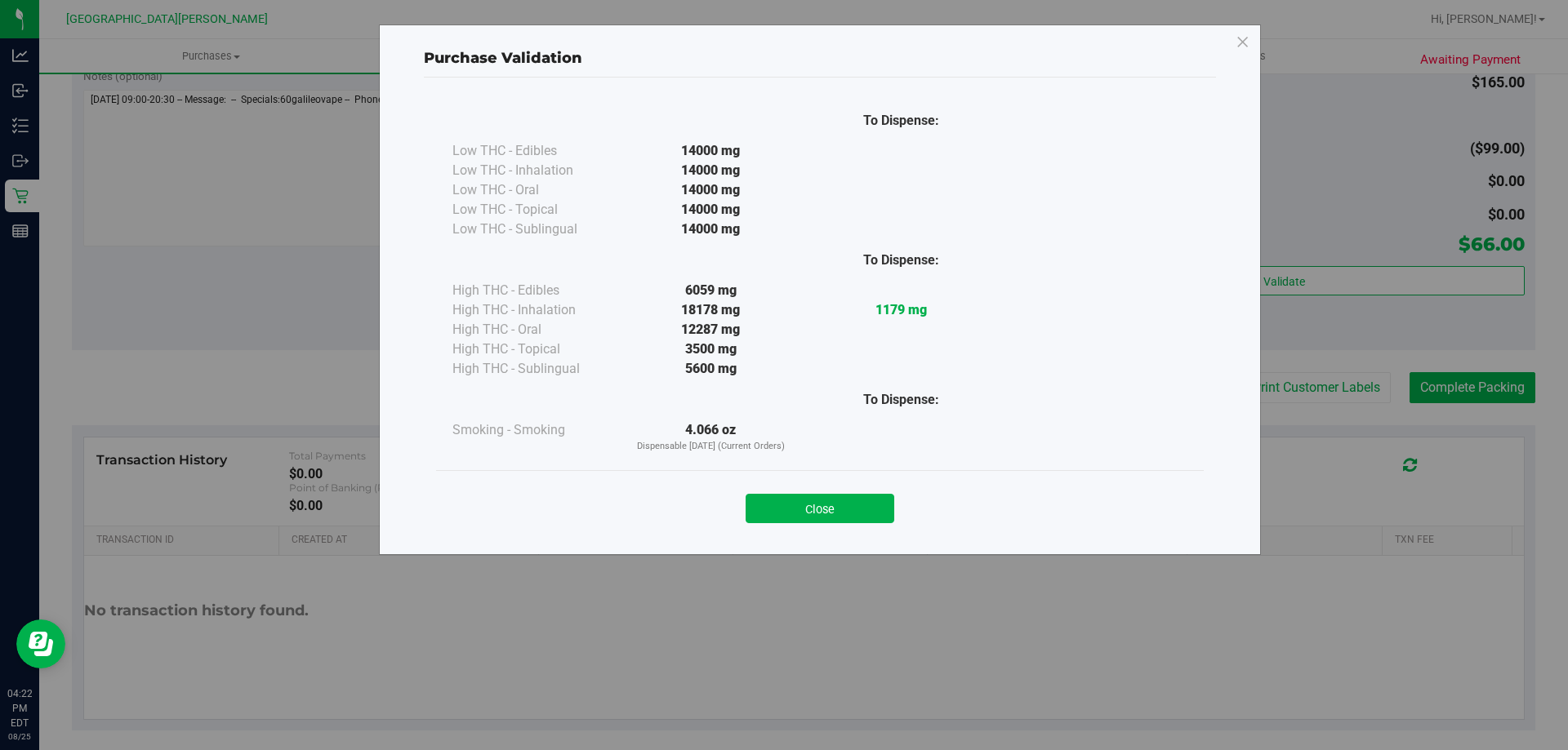
drag, startPoint x: 838, startPoint y: 506, endPoint x: 911, endPoint y: 504, distance: 73.0
click at [843, 505] on button "Close" at bounding box center [820, 508] width 149 height 29
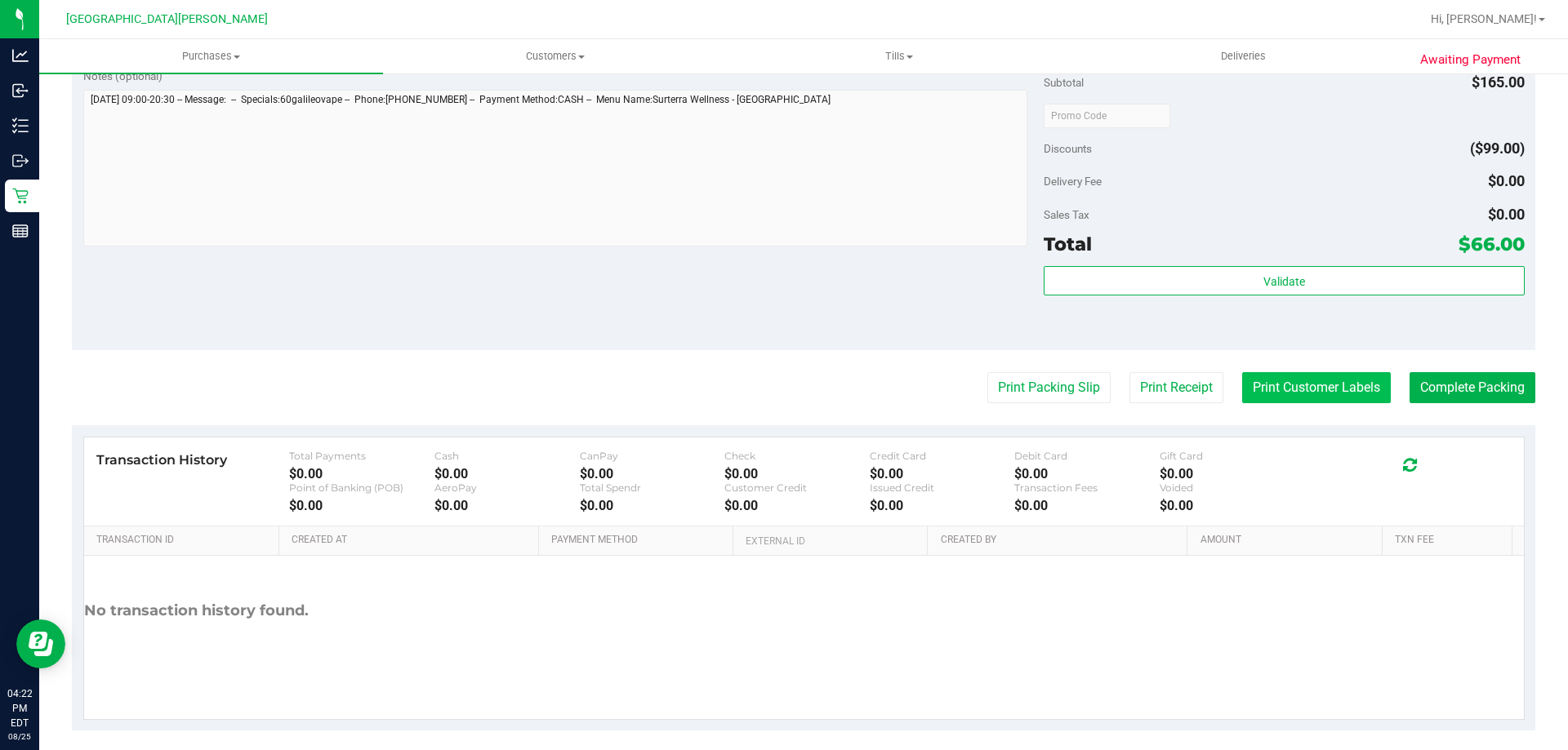
click at [1266, 387] on button "Print Customer Labels" at bounding box center [1317, 388] width 149 height 31
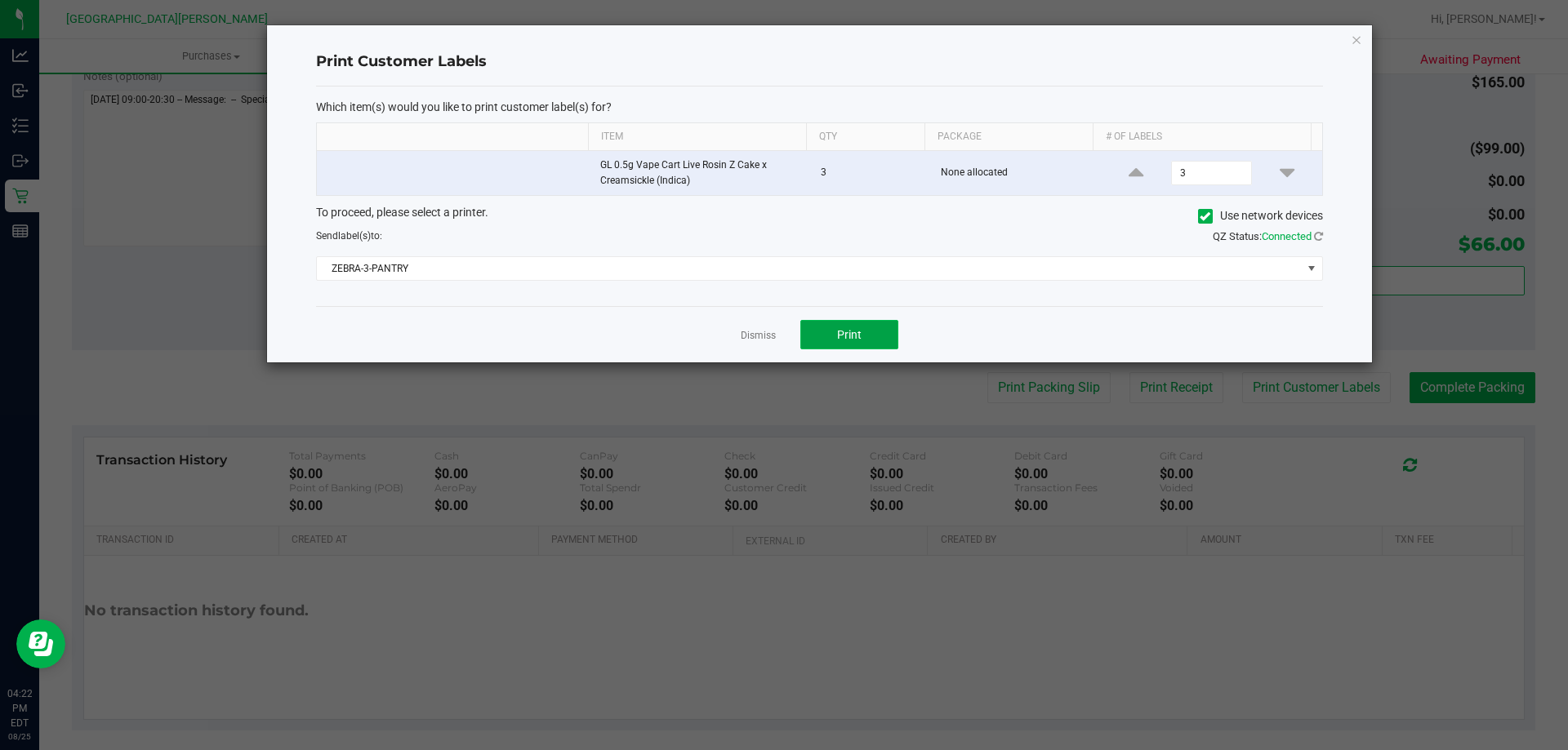
click at [884, 336] on button "Print" at bounding box center [849, 334] width 98 height 29
click at [772, 329] on link "Dismiss" at bounding box center [758, 335] width 35 height 14
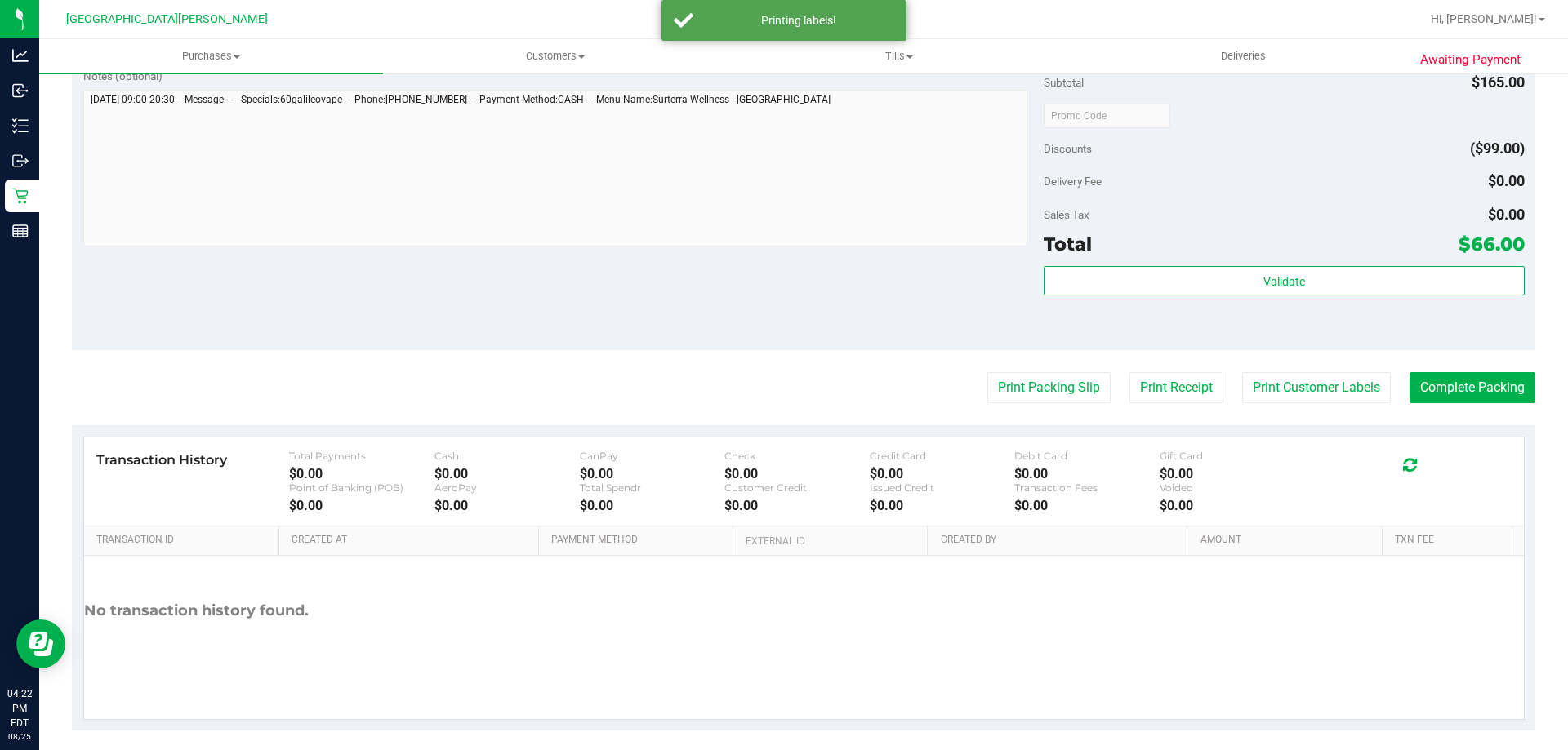
click at [768, 323] on div "Notes (optional) Subtotal $165.00 Discounts ($99.00) Delivery Fee $0.00 Sales T…" at bounding box center [802, 203] width 1463 height 294
click at [1410, 385] on button "Complete Packing" at bounding box center [1472, 388] width 126 height 31
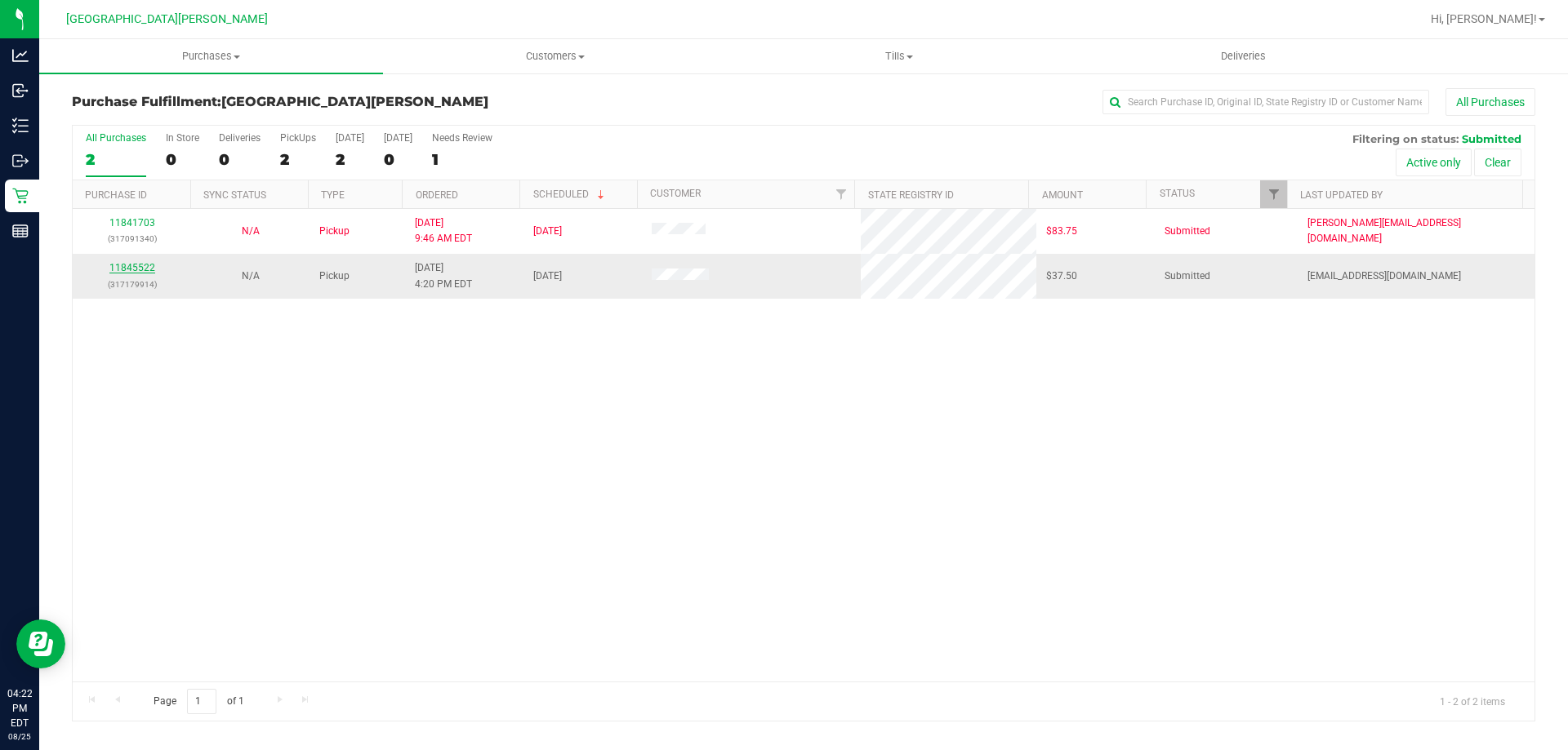
click at [124, 271] on link "11845522" at bounding box center [131, 268] width 45 height 12
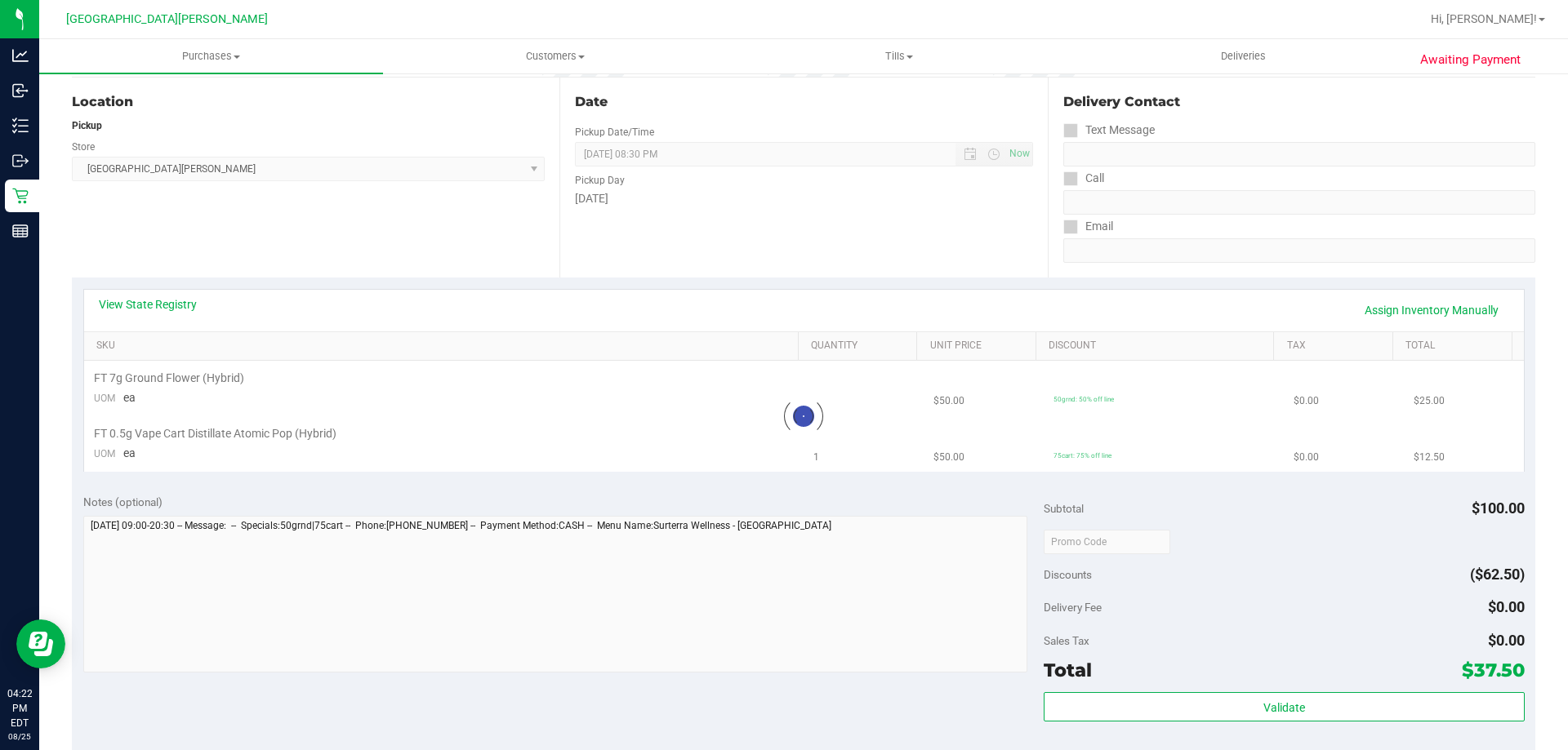
scroll to position [163, 0]
click at [162, 306] on link "View State Registry" at bounding box center [147, 303] width 98 height 16
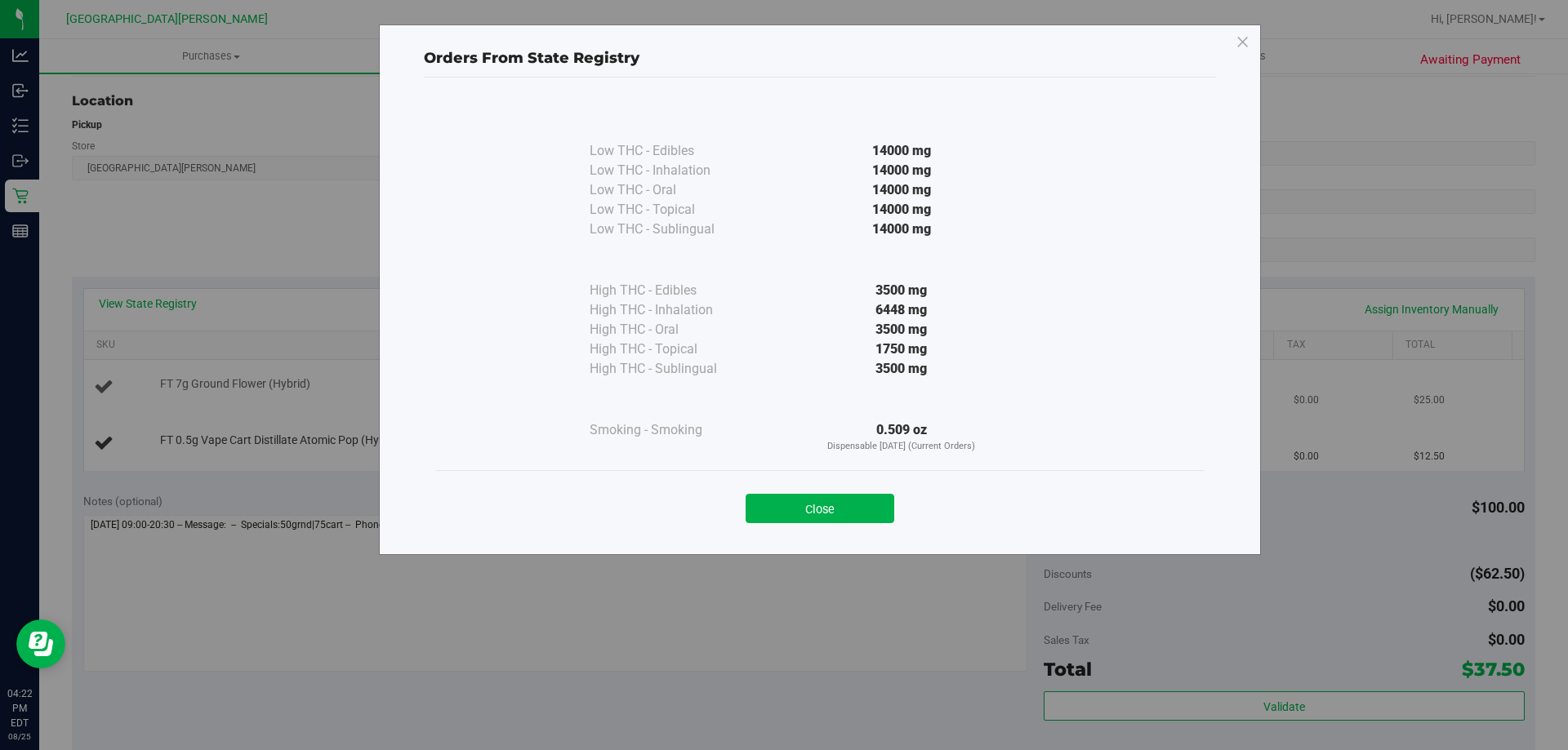
drag, startPoint x: 816, startPoint y: 506, endPoint x: 750, endPoint y: 365, distance: 155.7
click at [814, 505] on button "Close" at bounding box center [820, 508] width 149 height 29
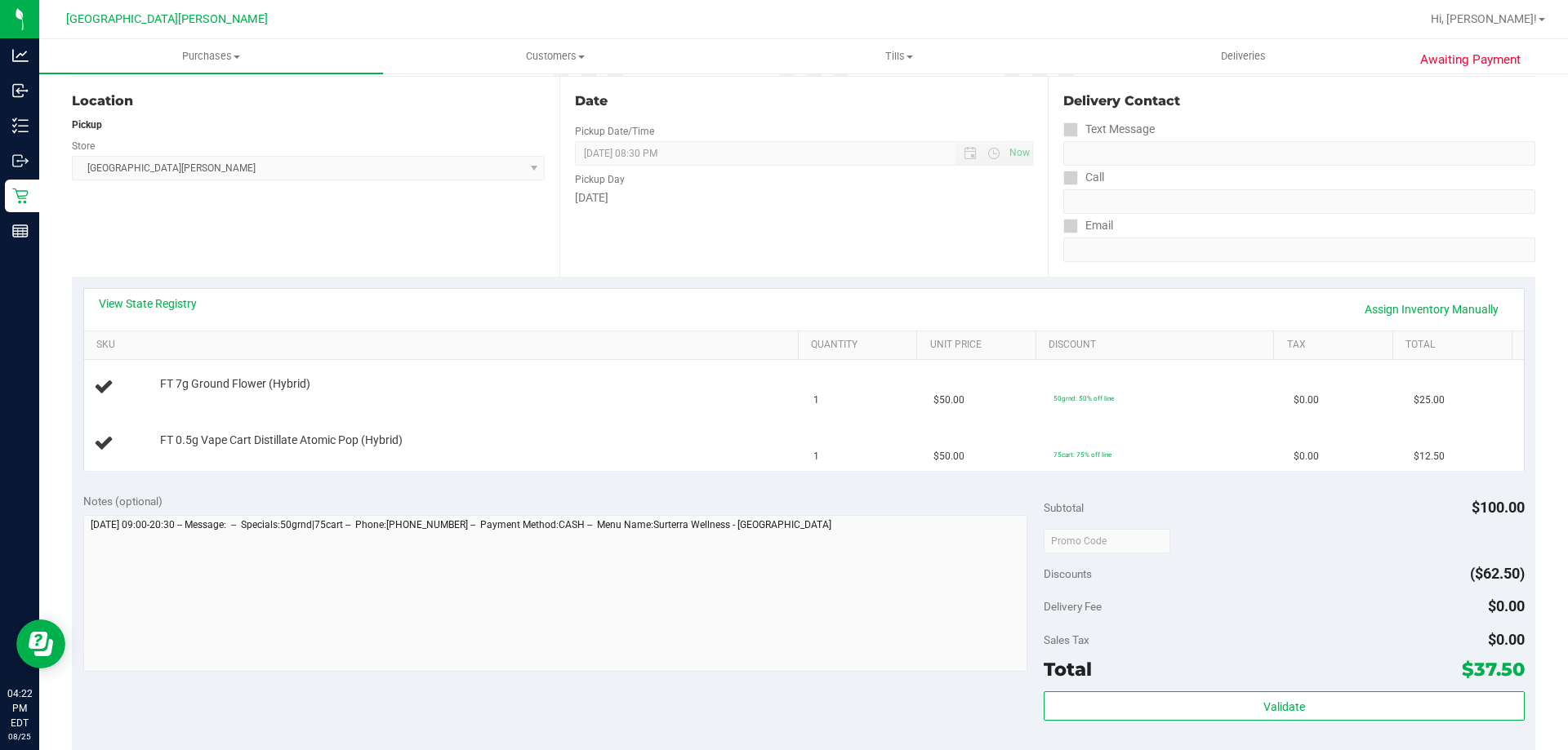
click at [722, 305] on div "View State Registry Assign Inventory Manually" at bounding box center [803, 309] width 1410 height 28
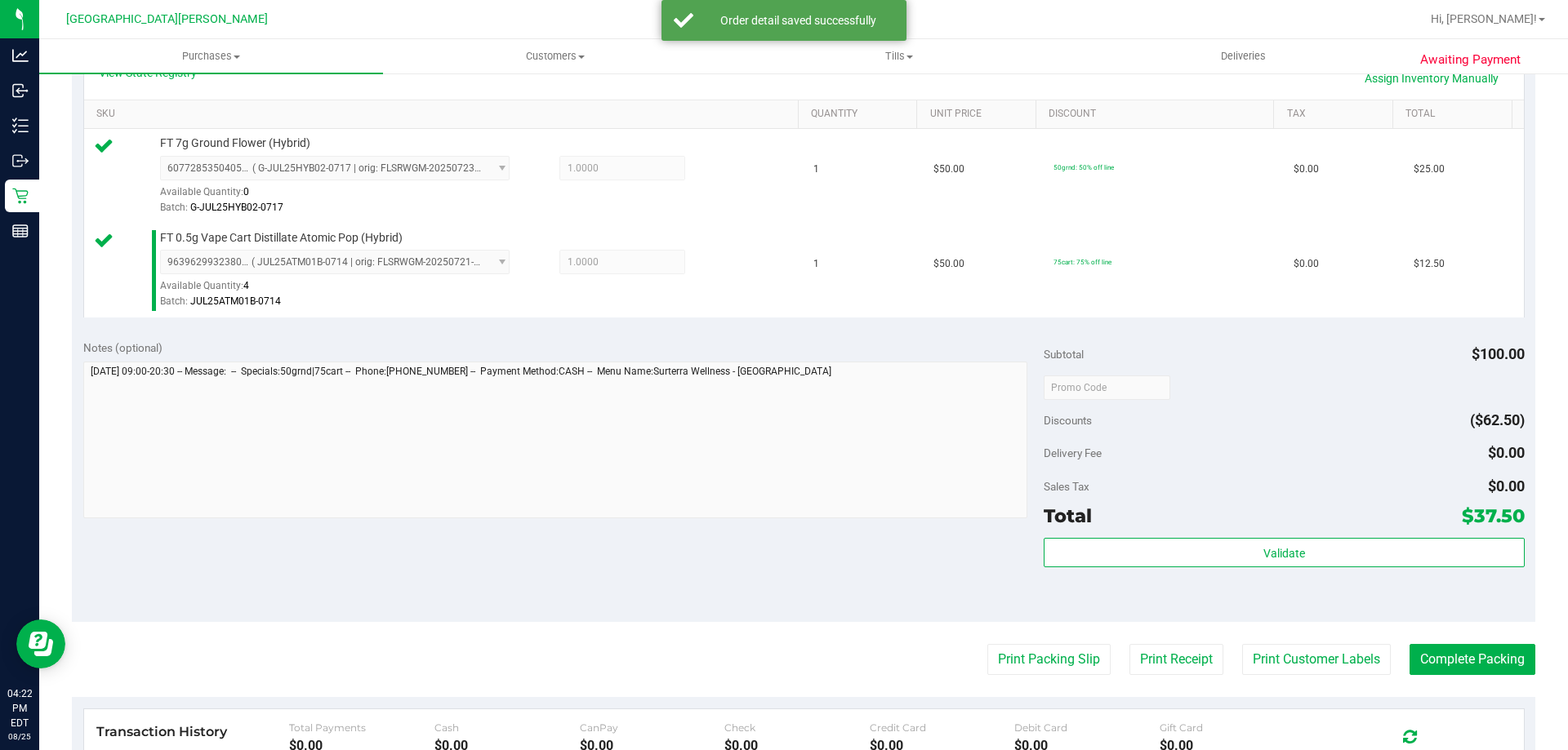
scroll to position [571, 0]
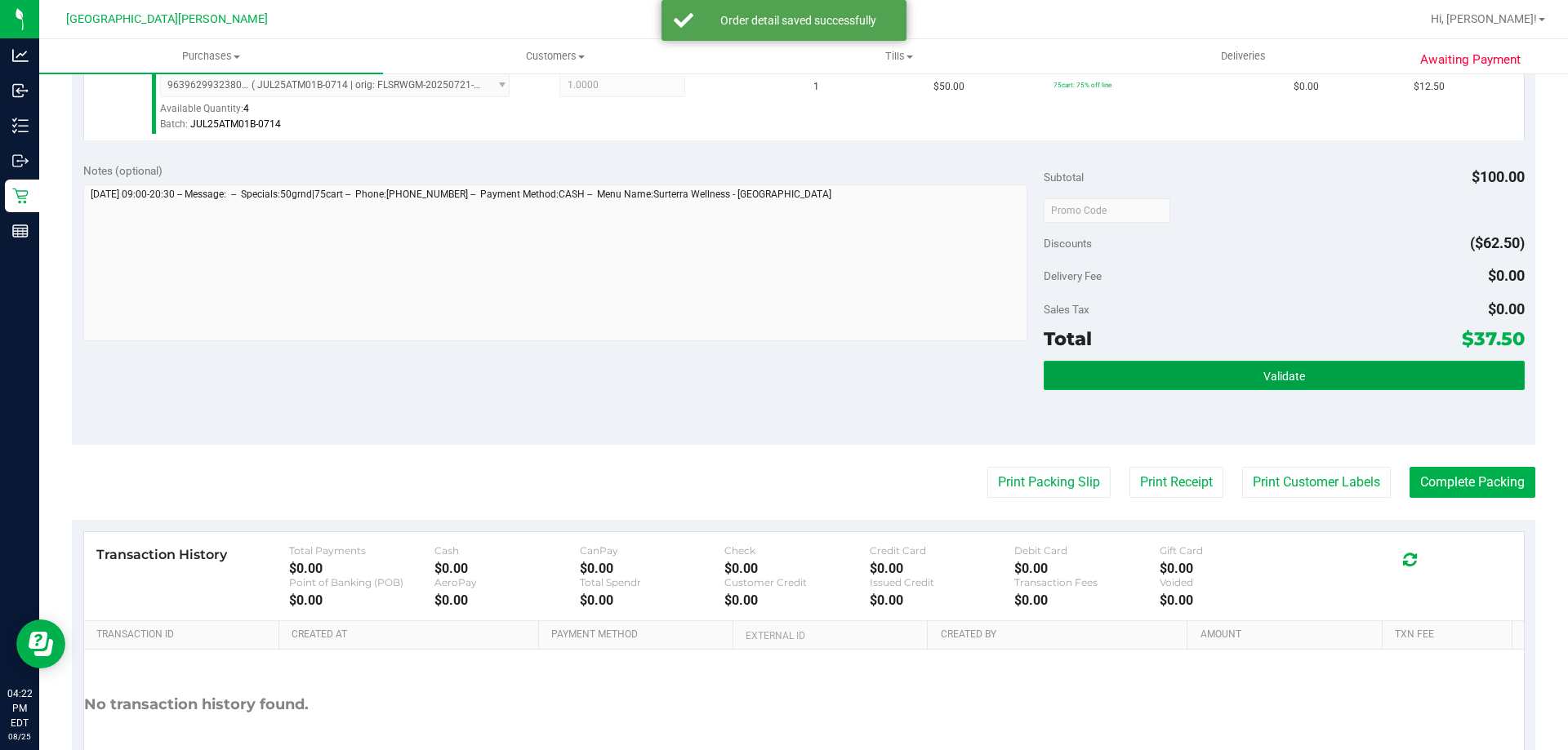
click at [1295, 376] on button "Validate" at bounding box center [1283, 375] width 480 height 29
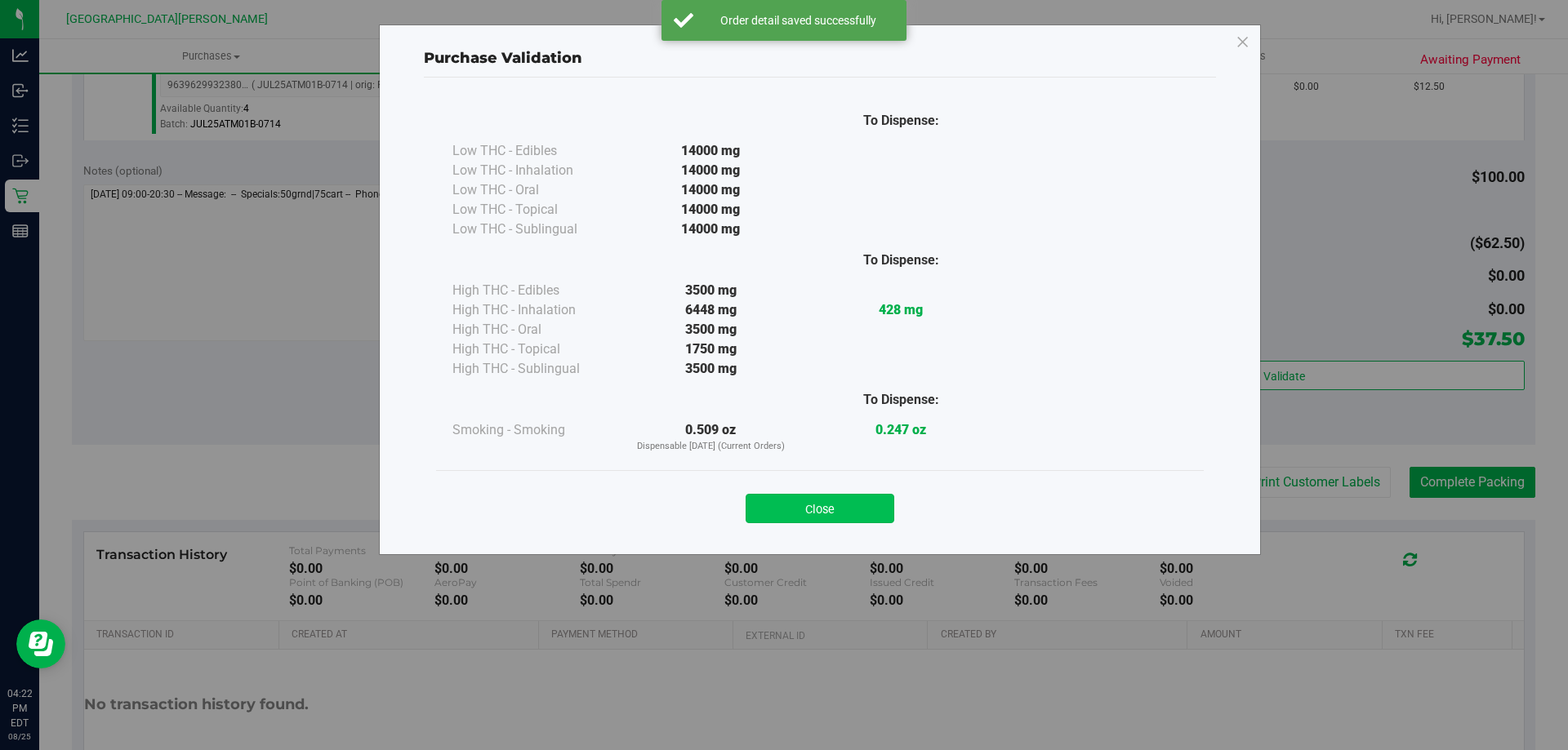
click at [828, 515] on button "Close" at bounding box center [820, 508] width 149 height 29
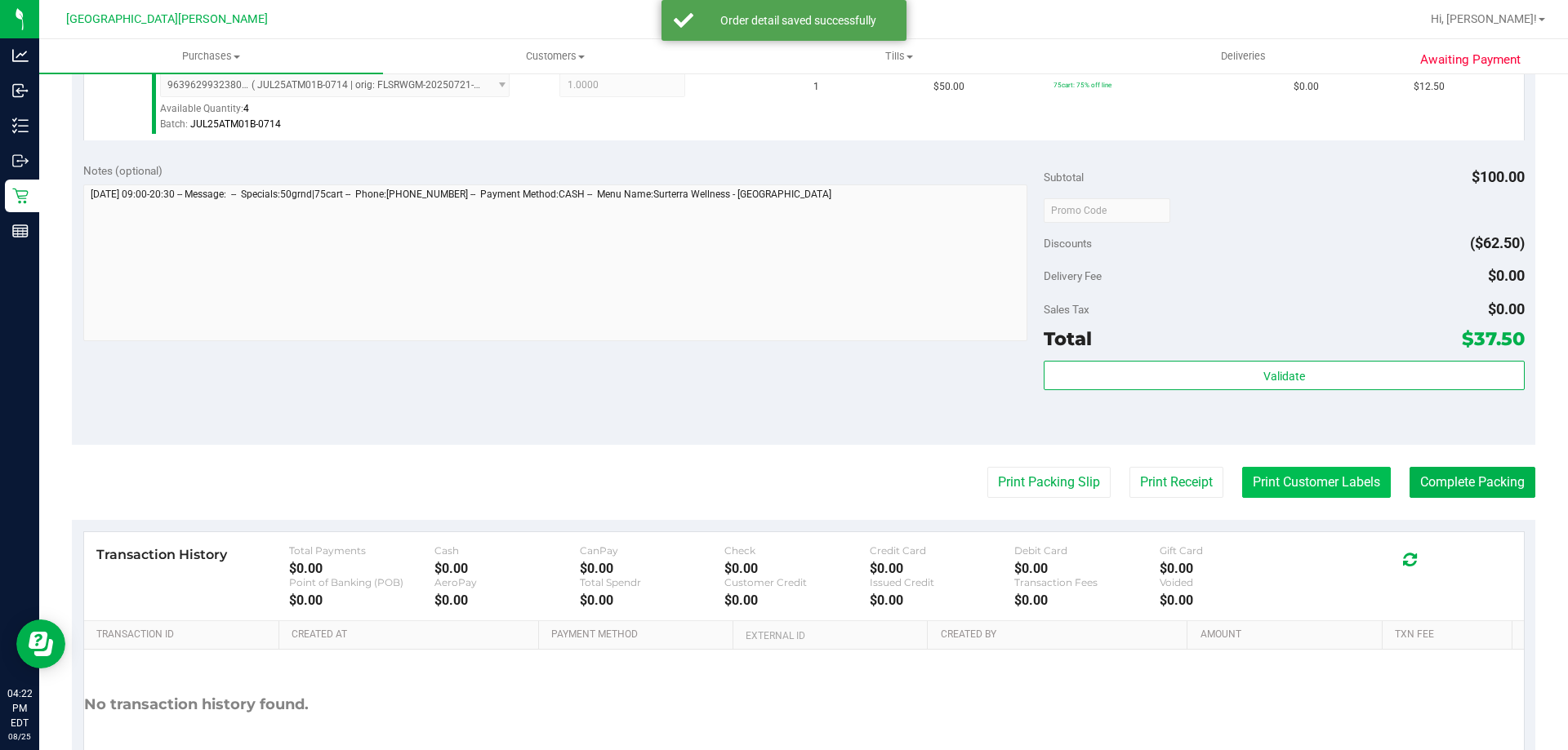
click at [1271, 486] on button "Print Customer Labels" at bounding box center [1317, 482] width 149 height 31
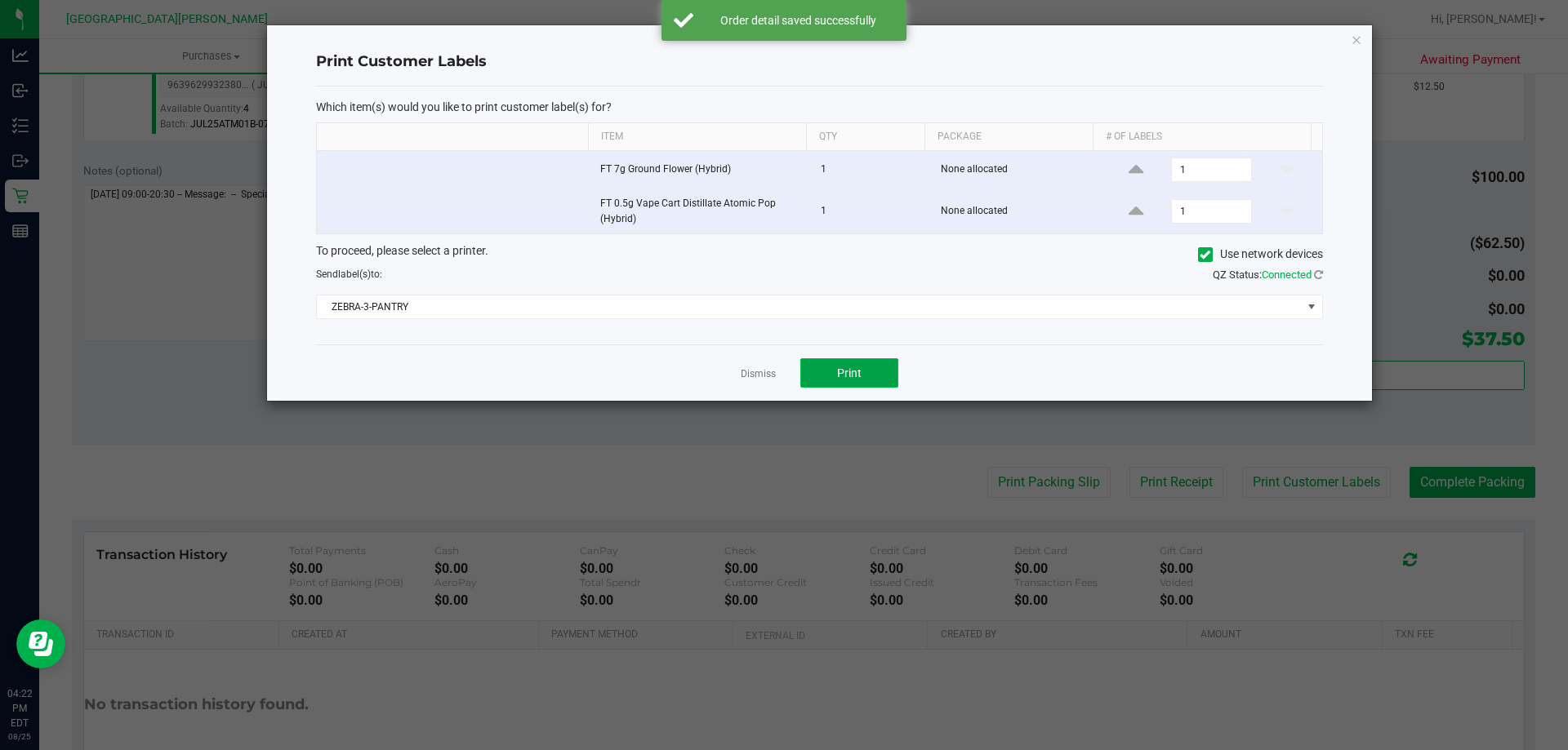
click at [839, 362] on button "Print" at bounding box center [849, 373] width 98 height 29
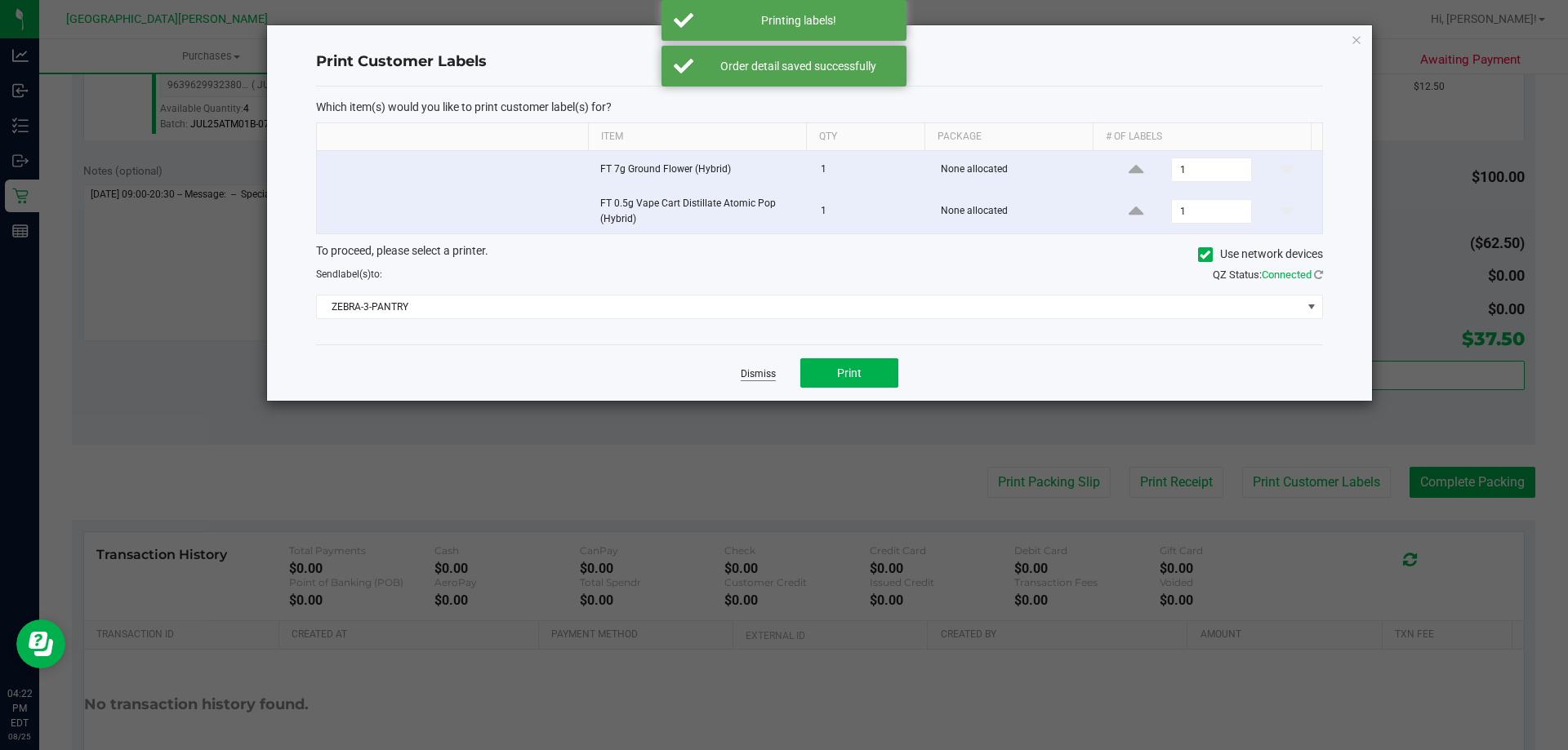
click at [758, 370] on link "Dismiss" at bounding box center [758, 374] width 35 height 14
click at [734, 378] on div "Notes (optional) Subtotal $100.00 Discounts ($62.50) Delivery Fee $0.00 Sales T…" at bounding box center [802, 298] width 1463 height 294
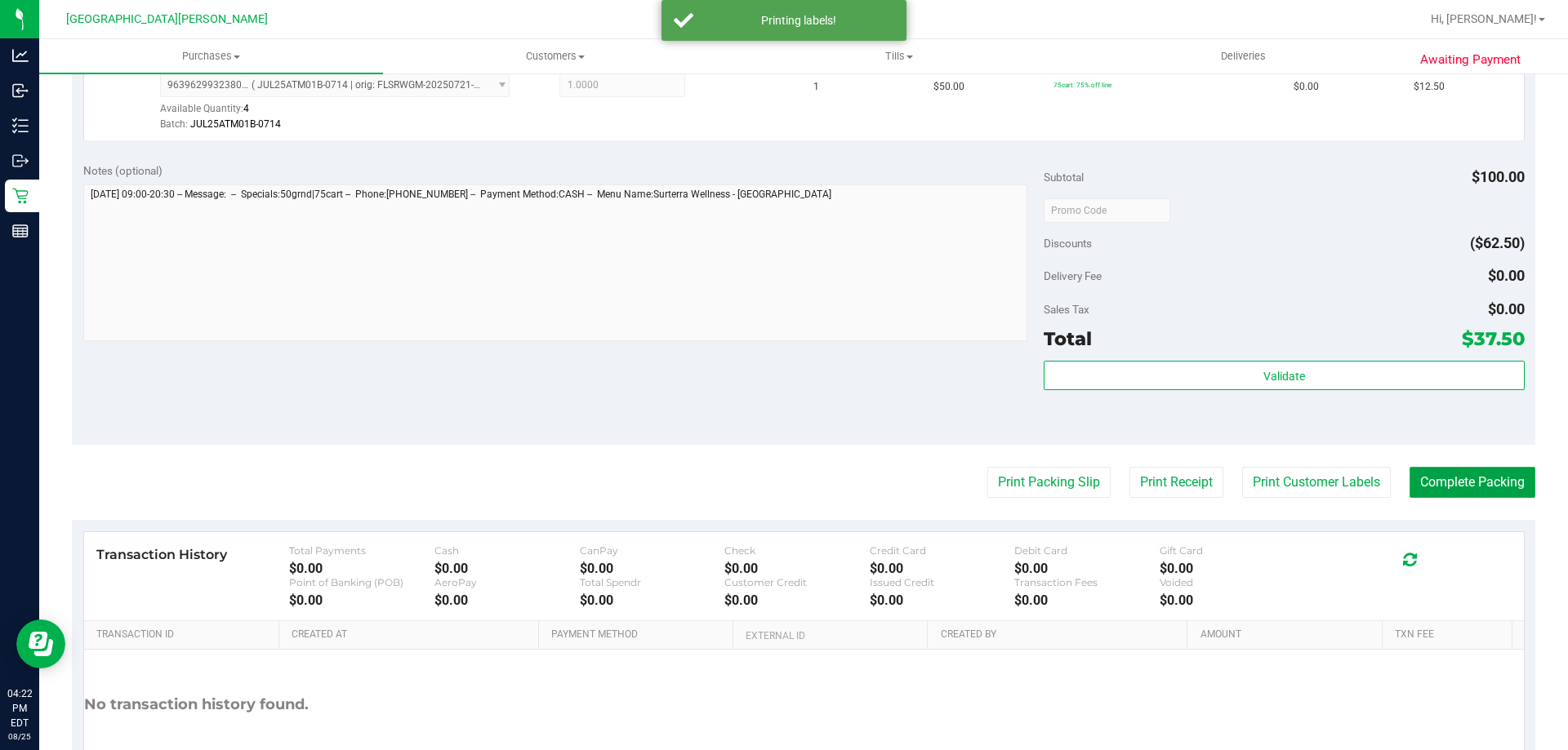
click at [1430, 476] on button "Complete Packing" at bounding box center [1472, 482] width 126 height 31
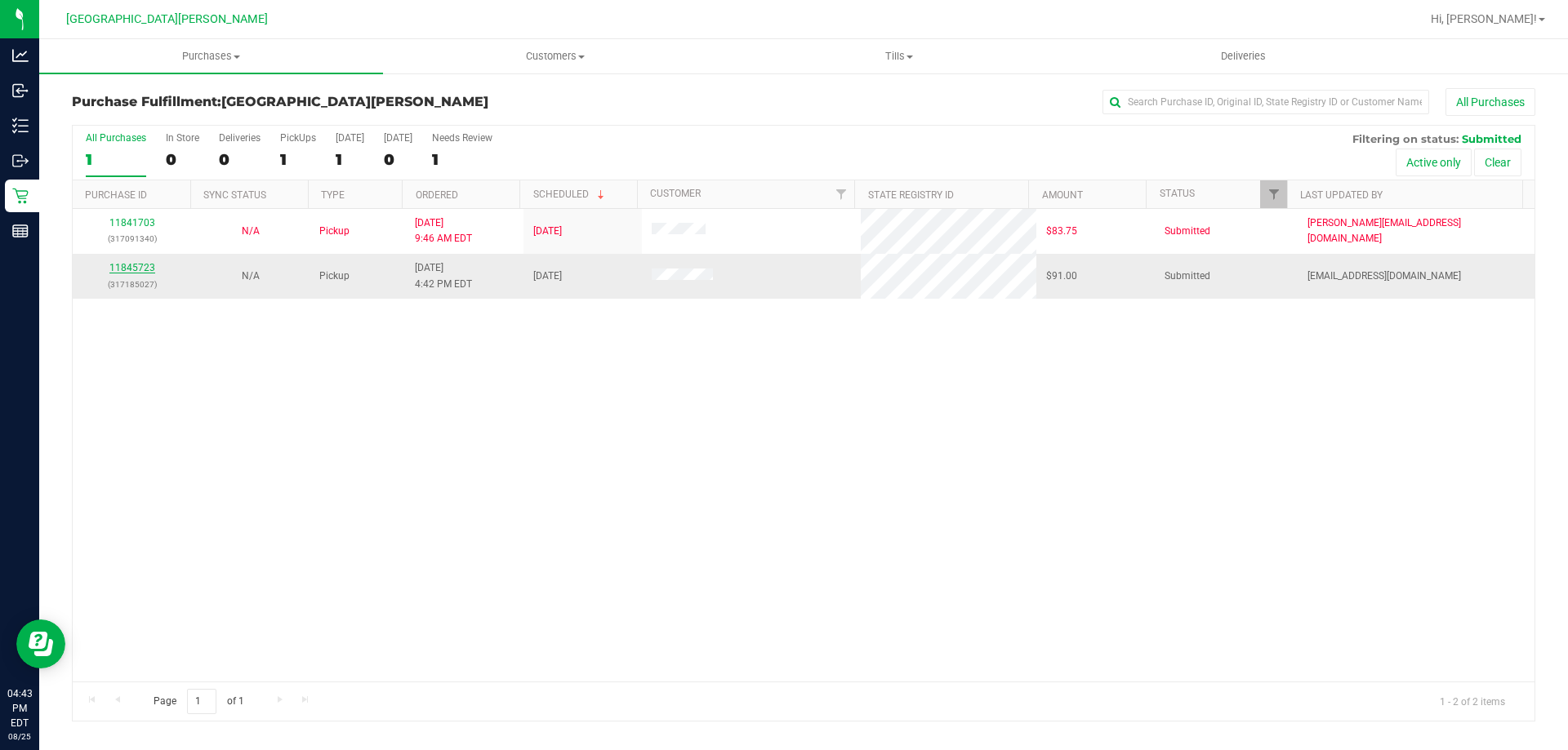
click at [150, 266] on link "11845723" at bounding box center [131, 268] width 45 height 12
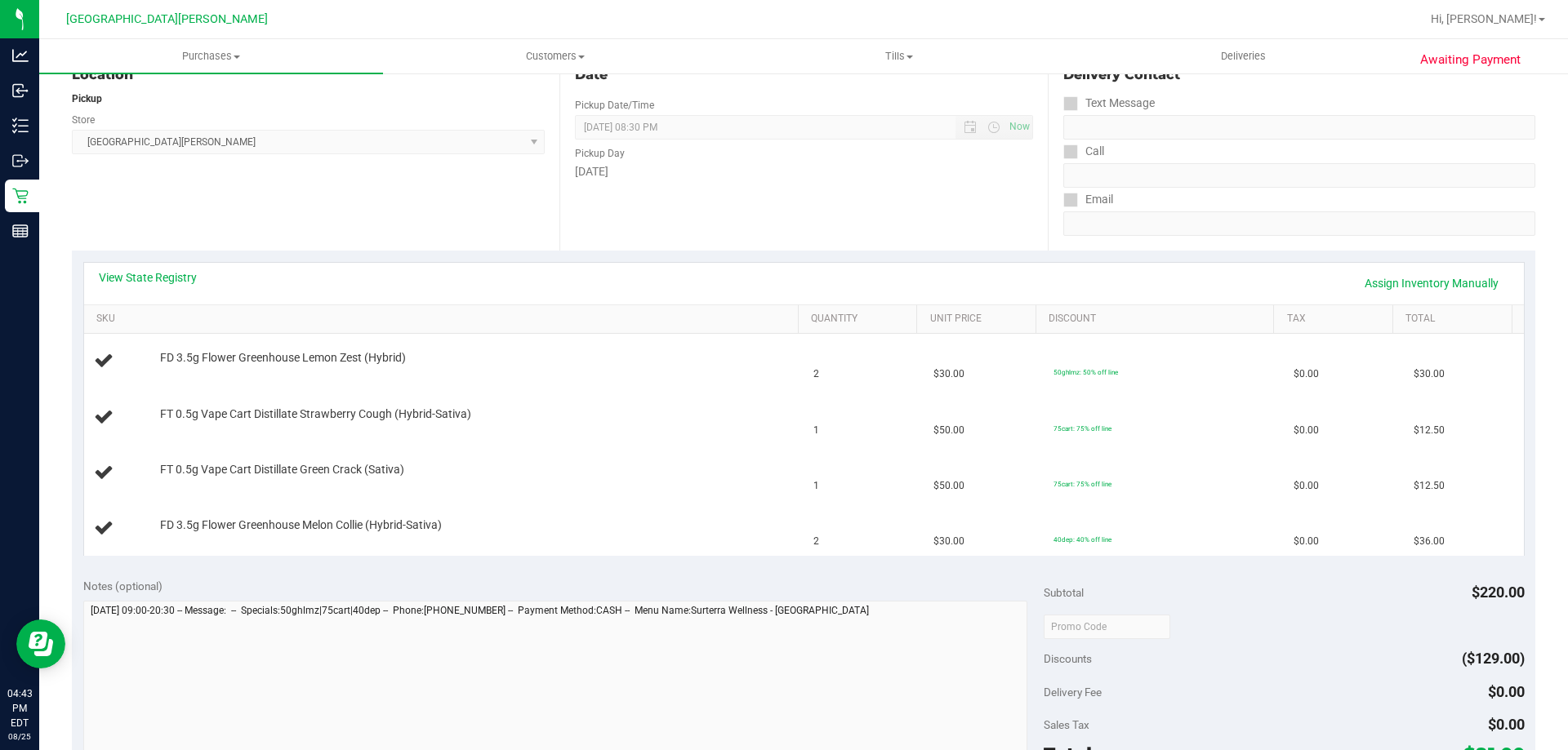
scroll to position [245, 0]
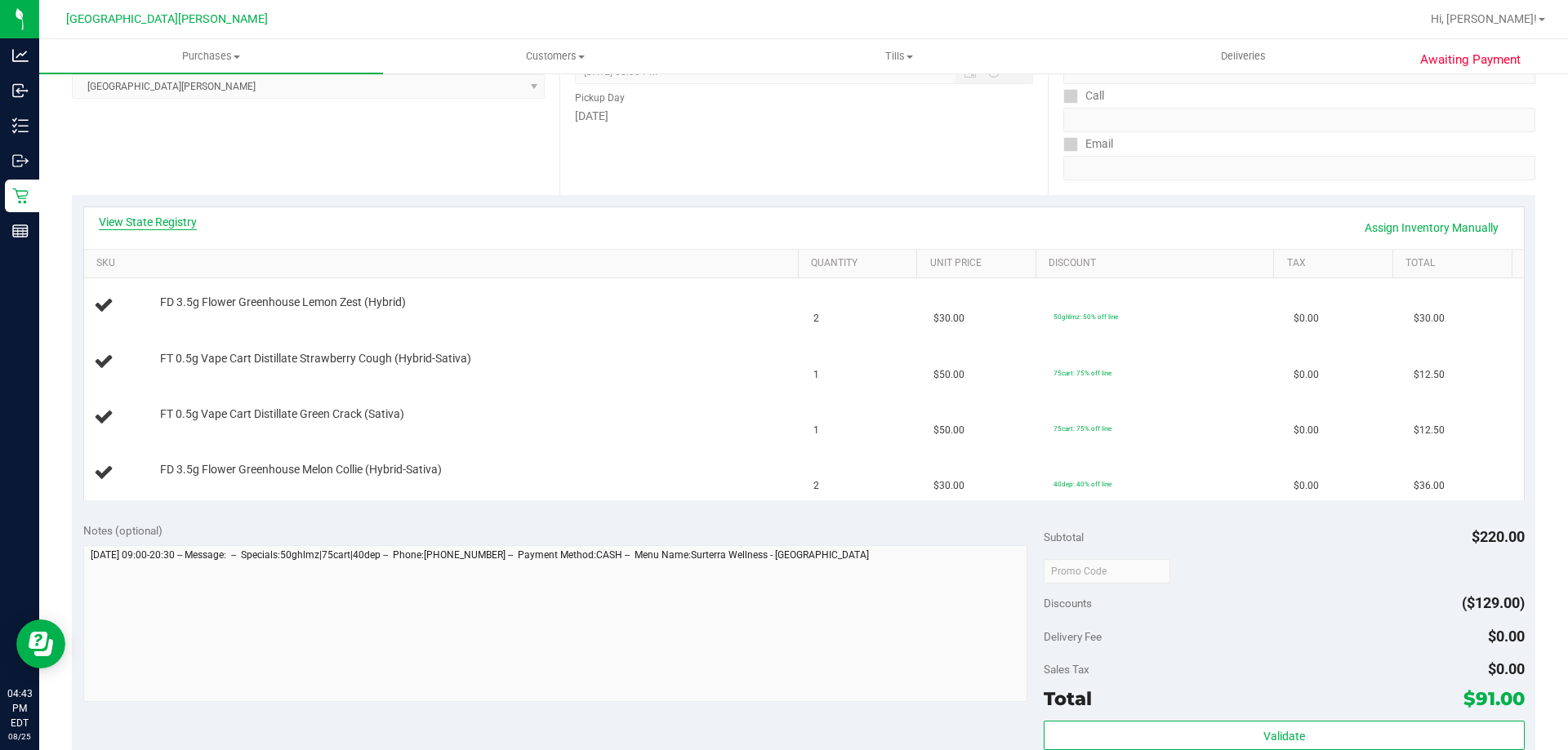
click at [147, 217] on link "View State Registry" at bounding box center [147, 221] width 98 height 16
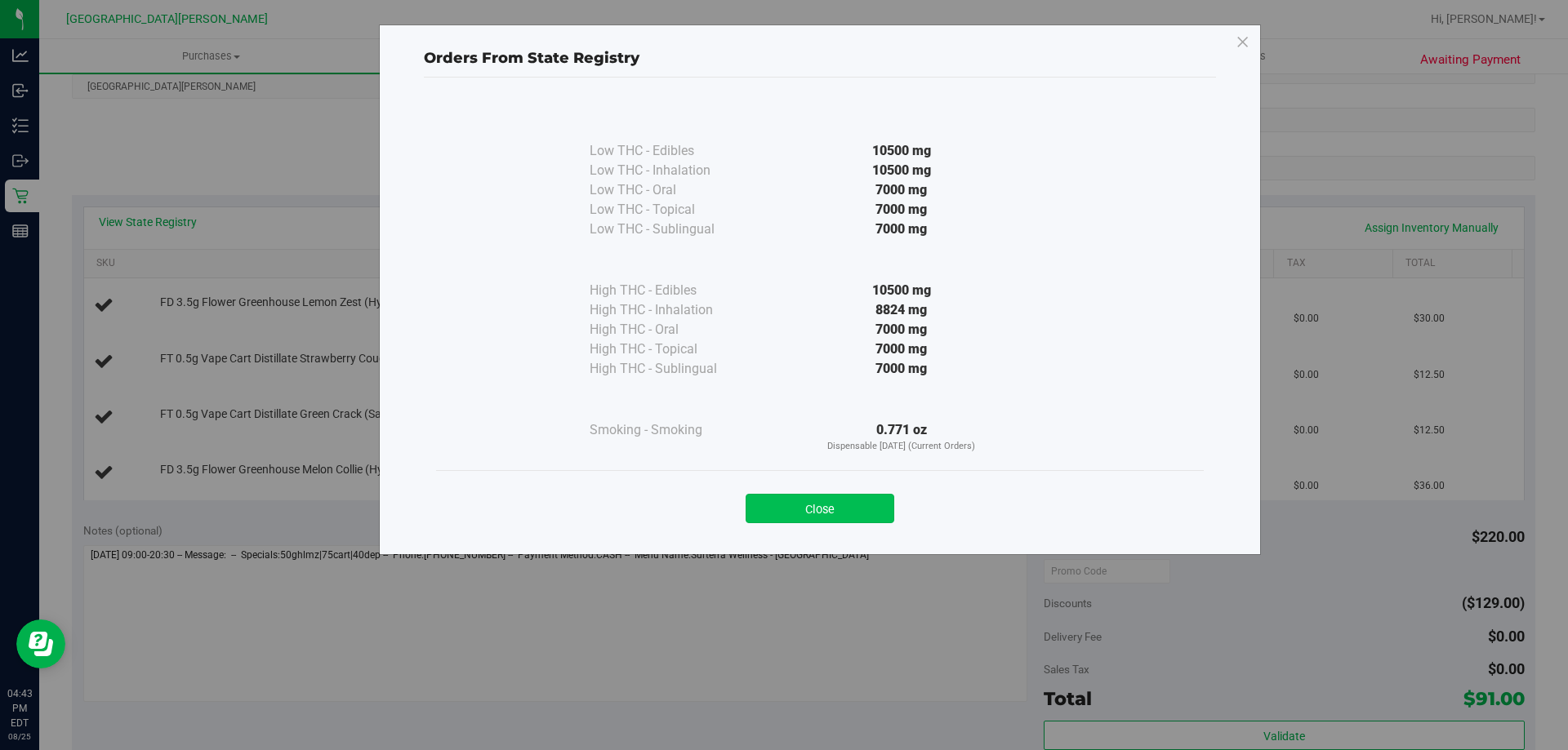
click at [866, 502] on button "Close" at bounding box center [820, 508] width 149 height 29
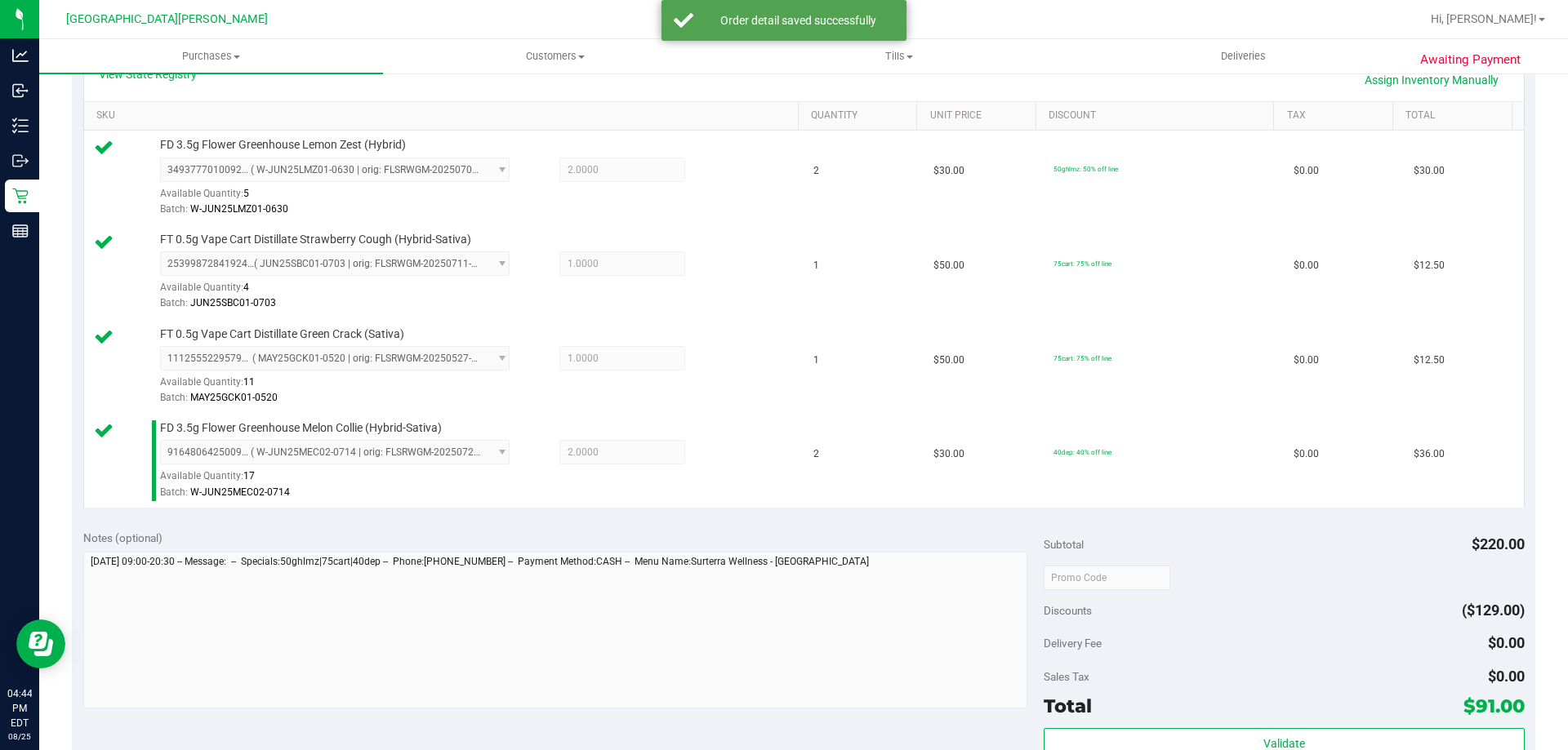
scroll to position [571, 0]
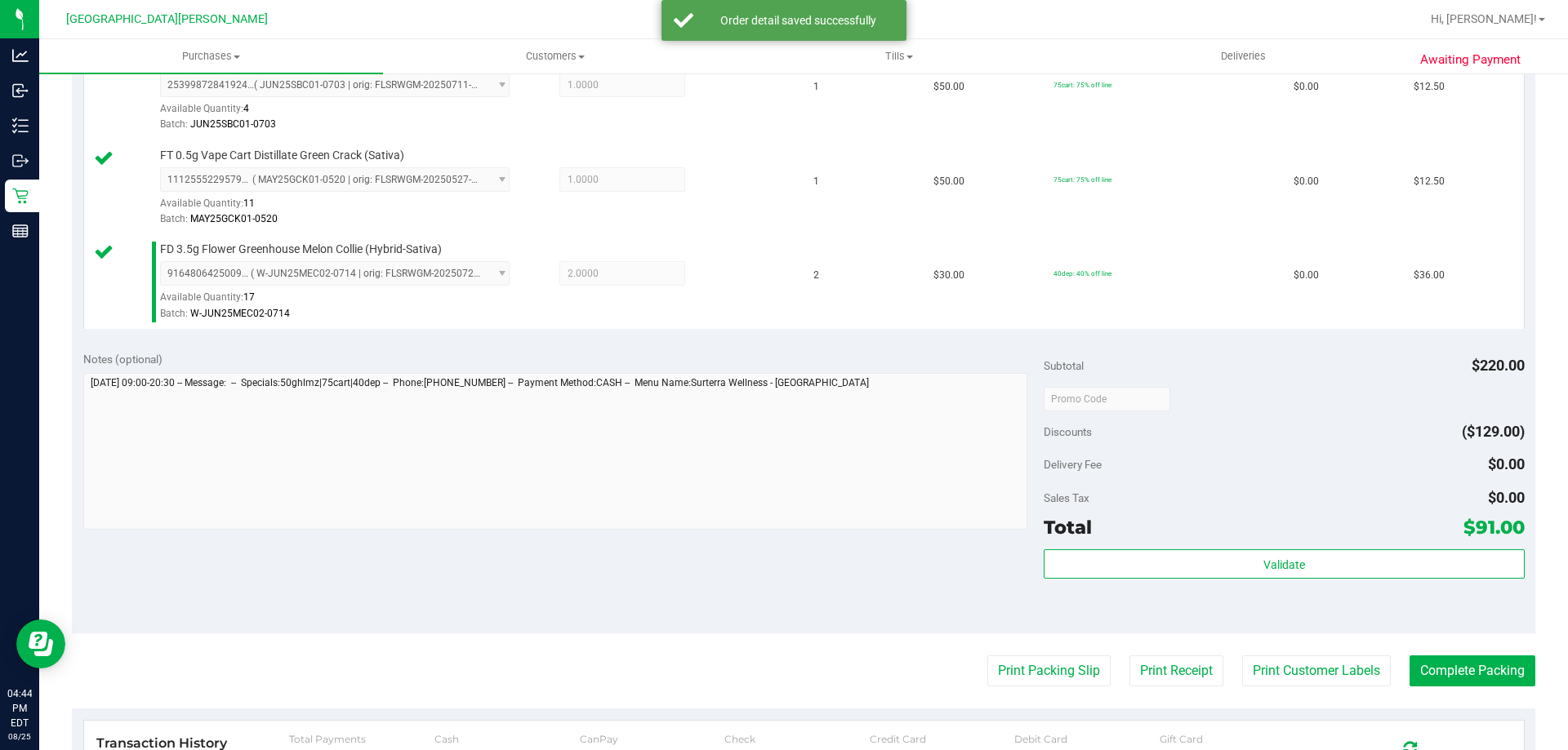
click at [1197, 543] on div "Subtotal $220.00 Discounts ($129.00) Delivery Fee $0.00 Sales Tax $0.00 Total $…" at bounding box center [1283, 486] width 480 height 272
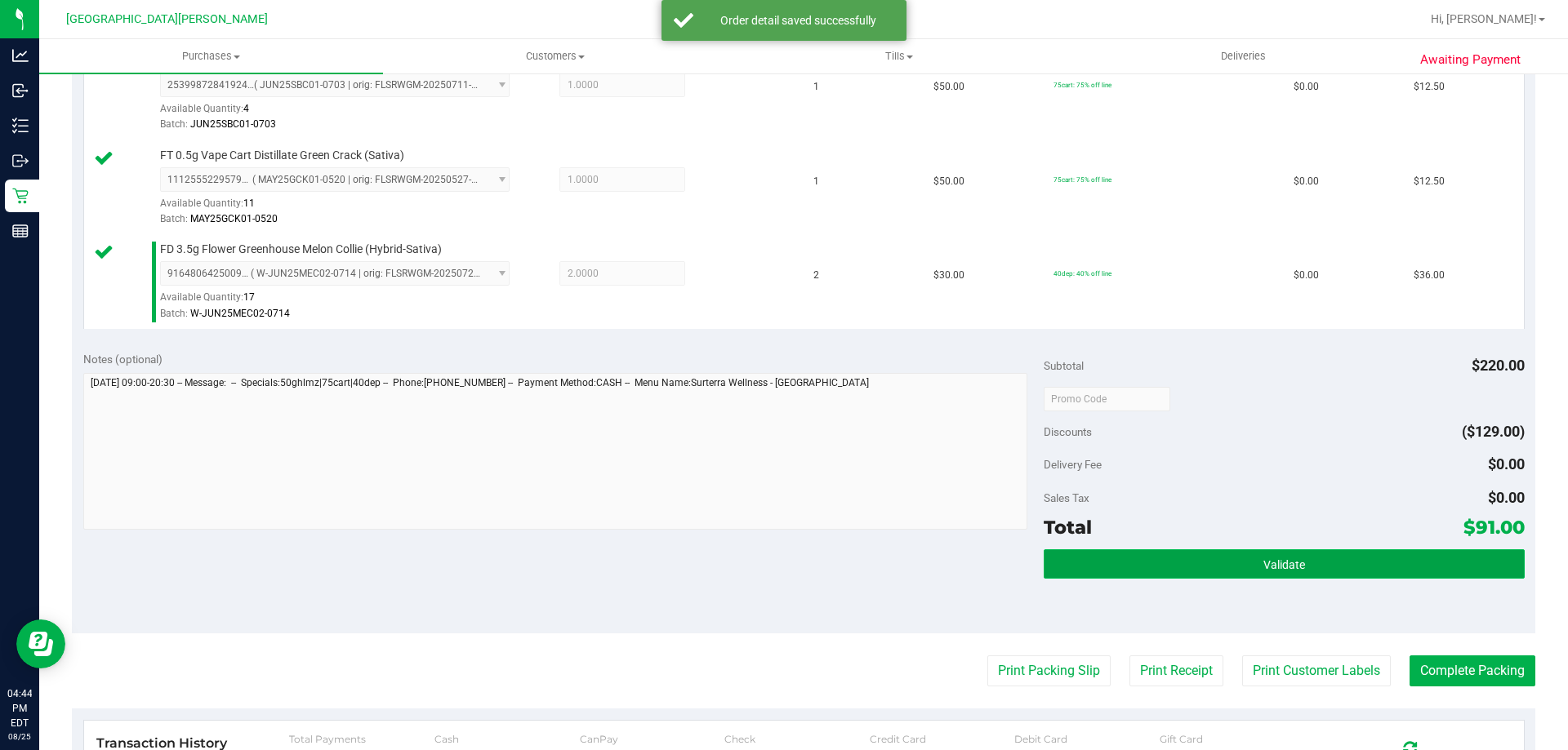
click at [1197, 556] on button "Validate" at bounding box center [1283, 563] width 480 height 29
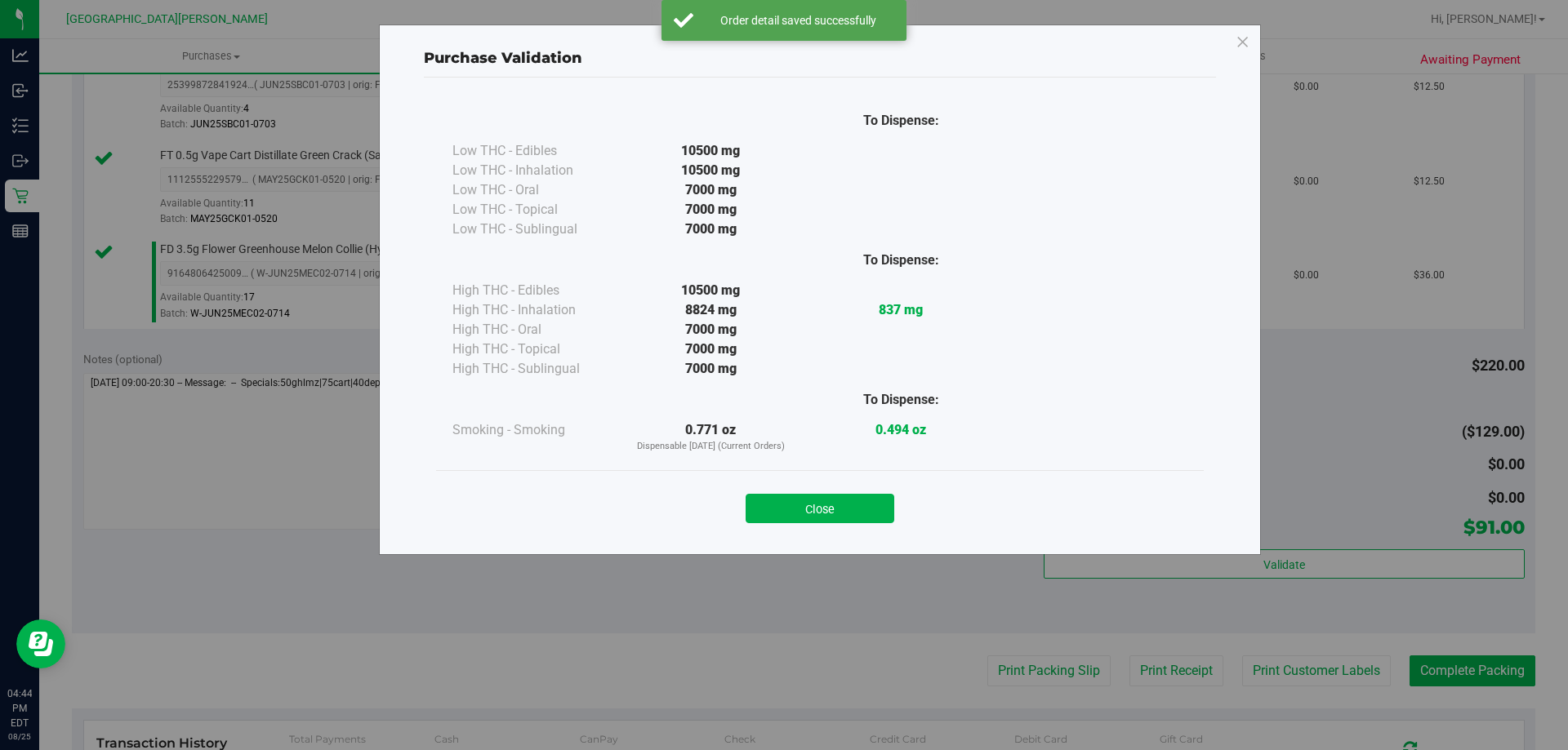
click at [864, 496] on button "Close" at bounding box center [820, 508] width 149 height 29
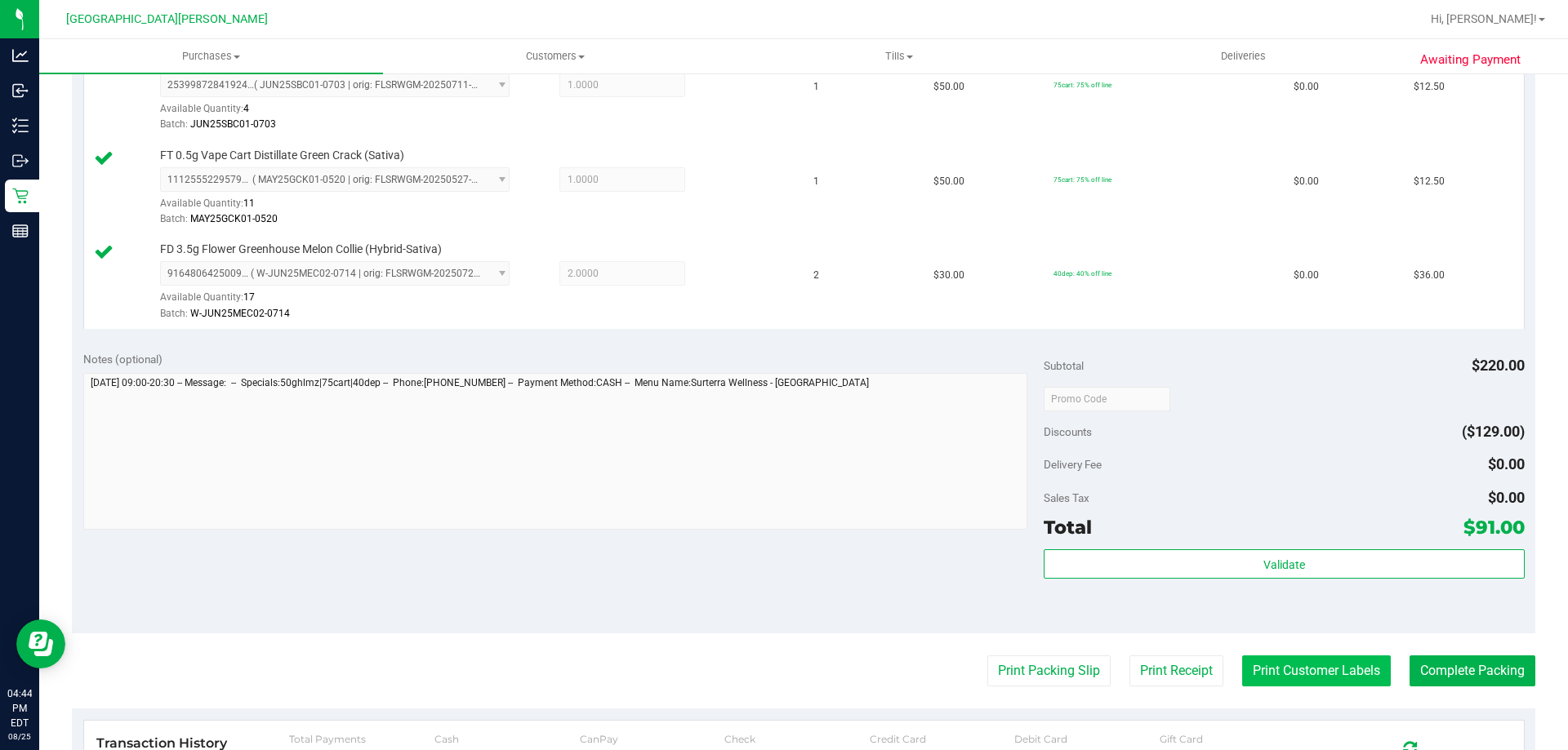
click at [1305, 680] on button "Print Customer Labels" at bounding box center [1317, 671] width 149 height 31
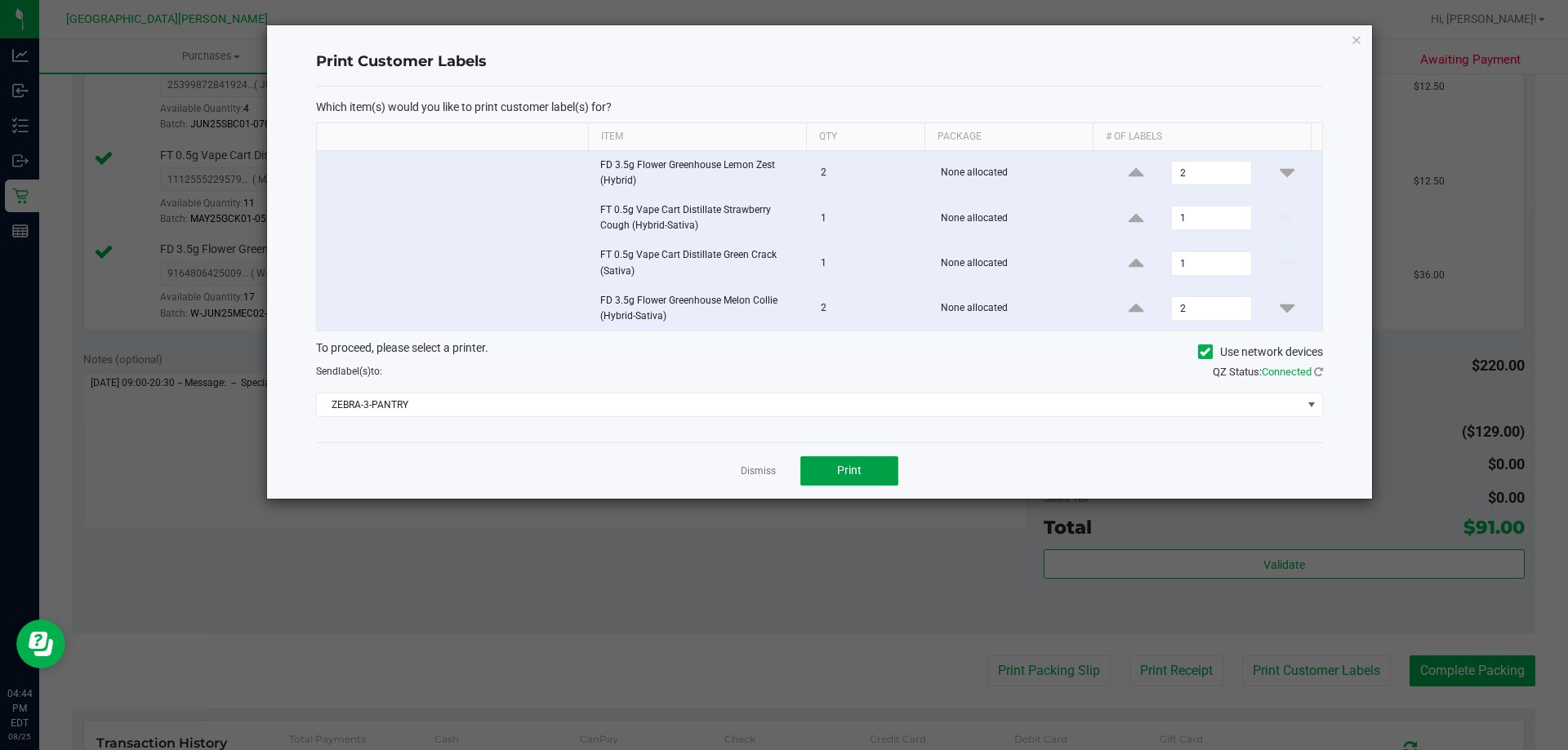
click at [846, 465] on span "Print" at bounding box center [849, 471] width 24 height 14
click at [767, 467] on link "Dismiss" at bounding box center [758, 472] width 35 height 14
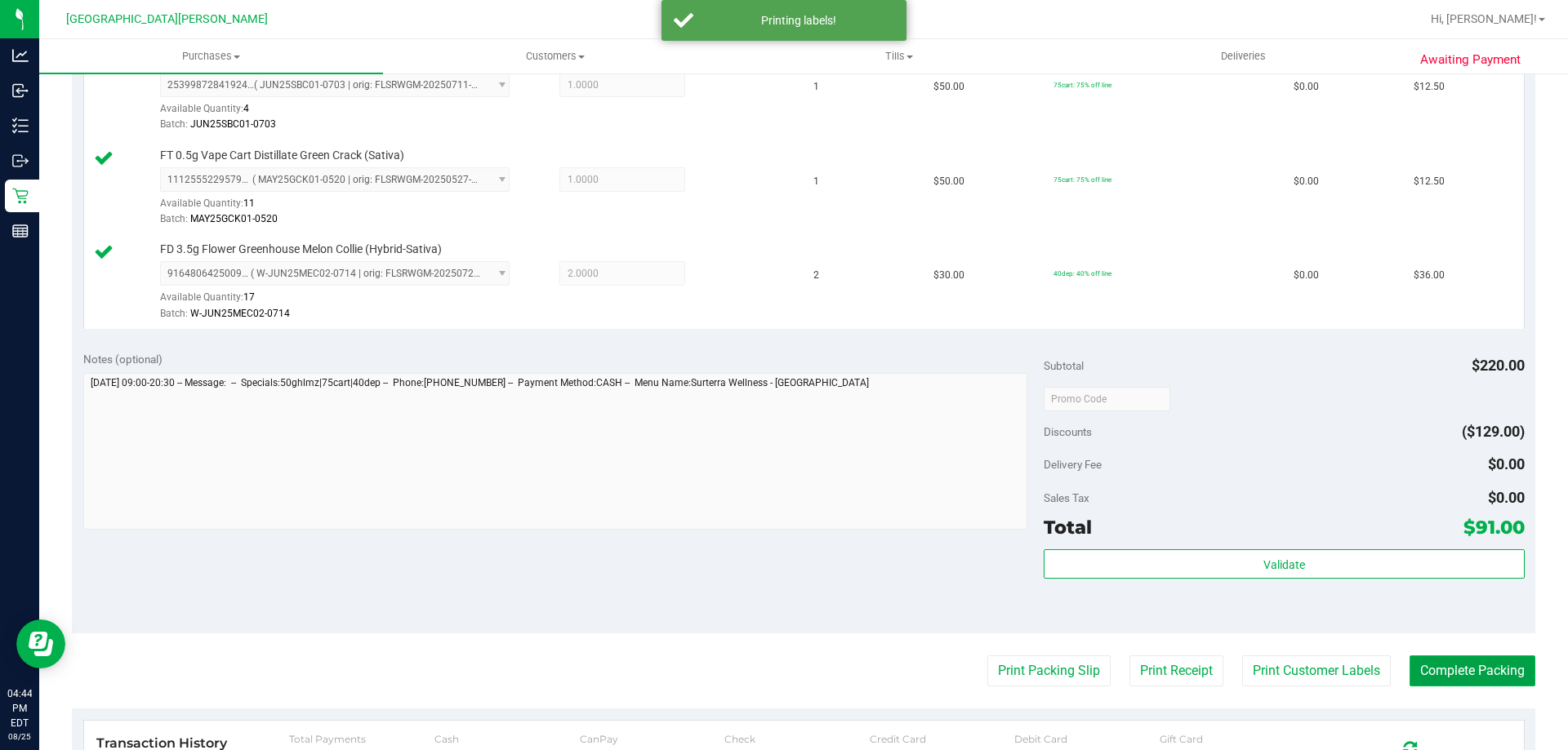
click at [1451, 675] on button "Complete Packing" at bounding box center [1472, 671] width 126 height 31
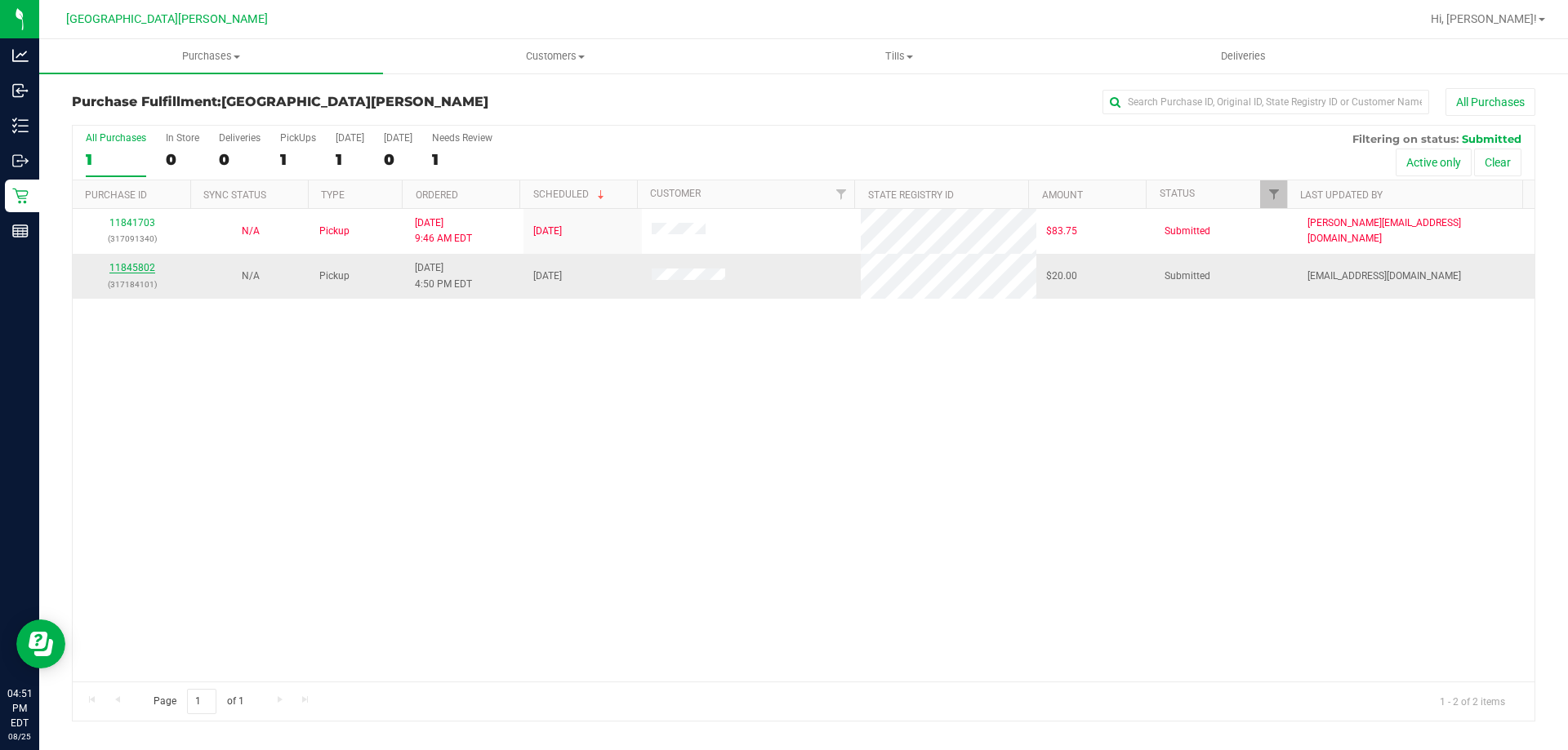
click at [135, 264] on link "11845802" at bounding box center [131, 268] width 45 height 12
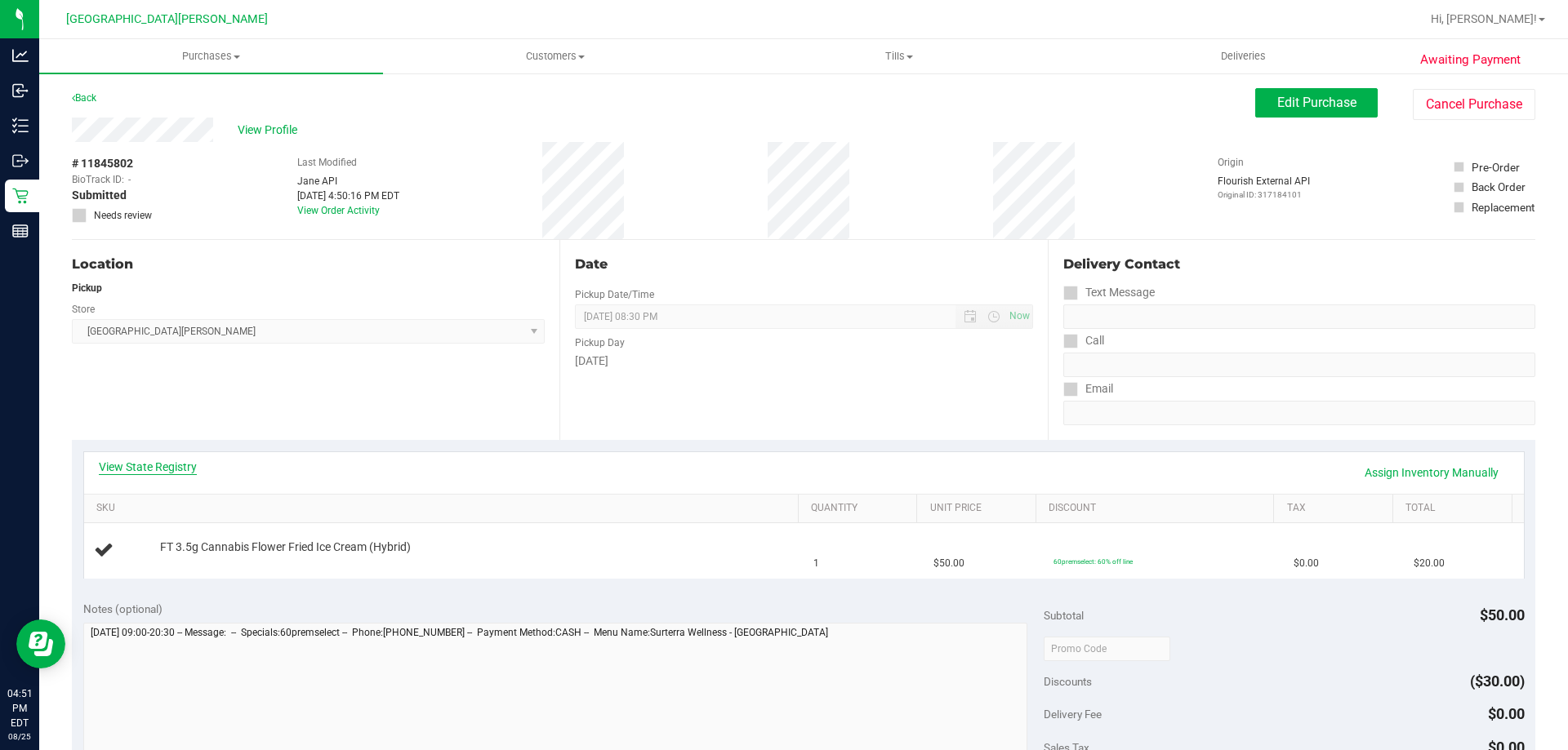
click at [160, 469] on link "View State Registry" at bounding box center [147, 467] width 98 height 16
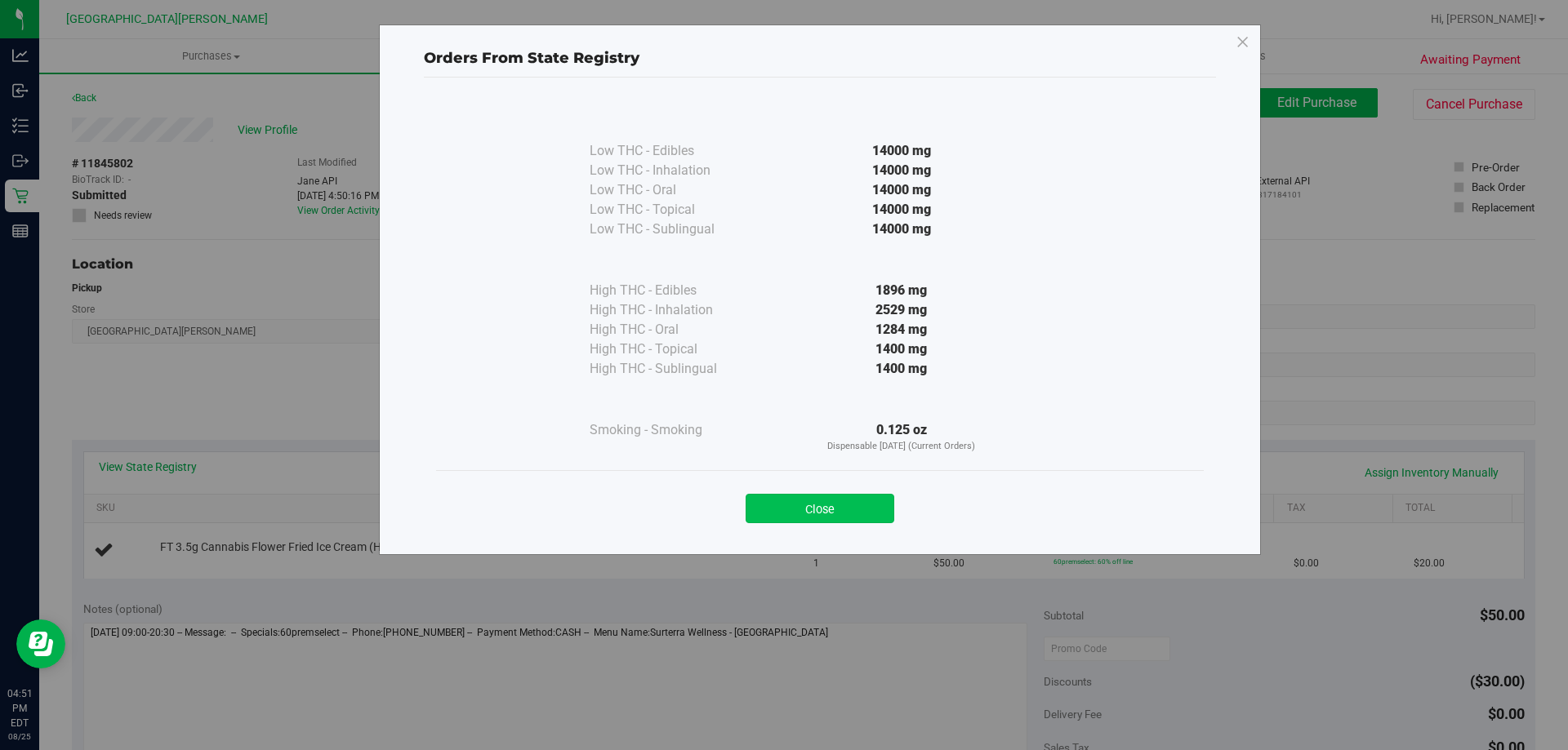
click at [854, 506] on button "Close" at bounding box center [820, 508] width 149 height 29
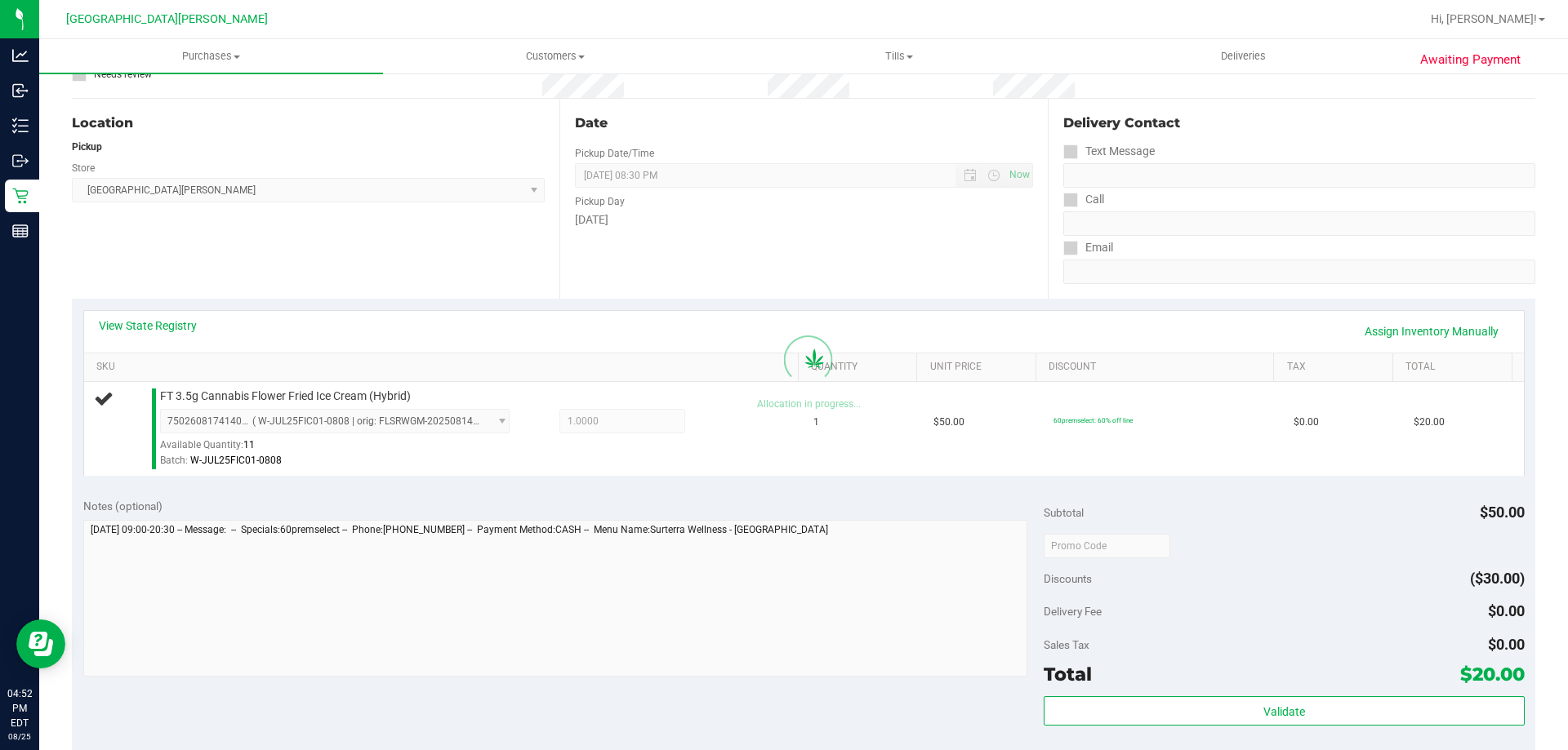
scroll to position [571, 0]
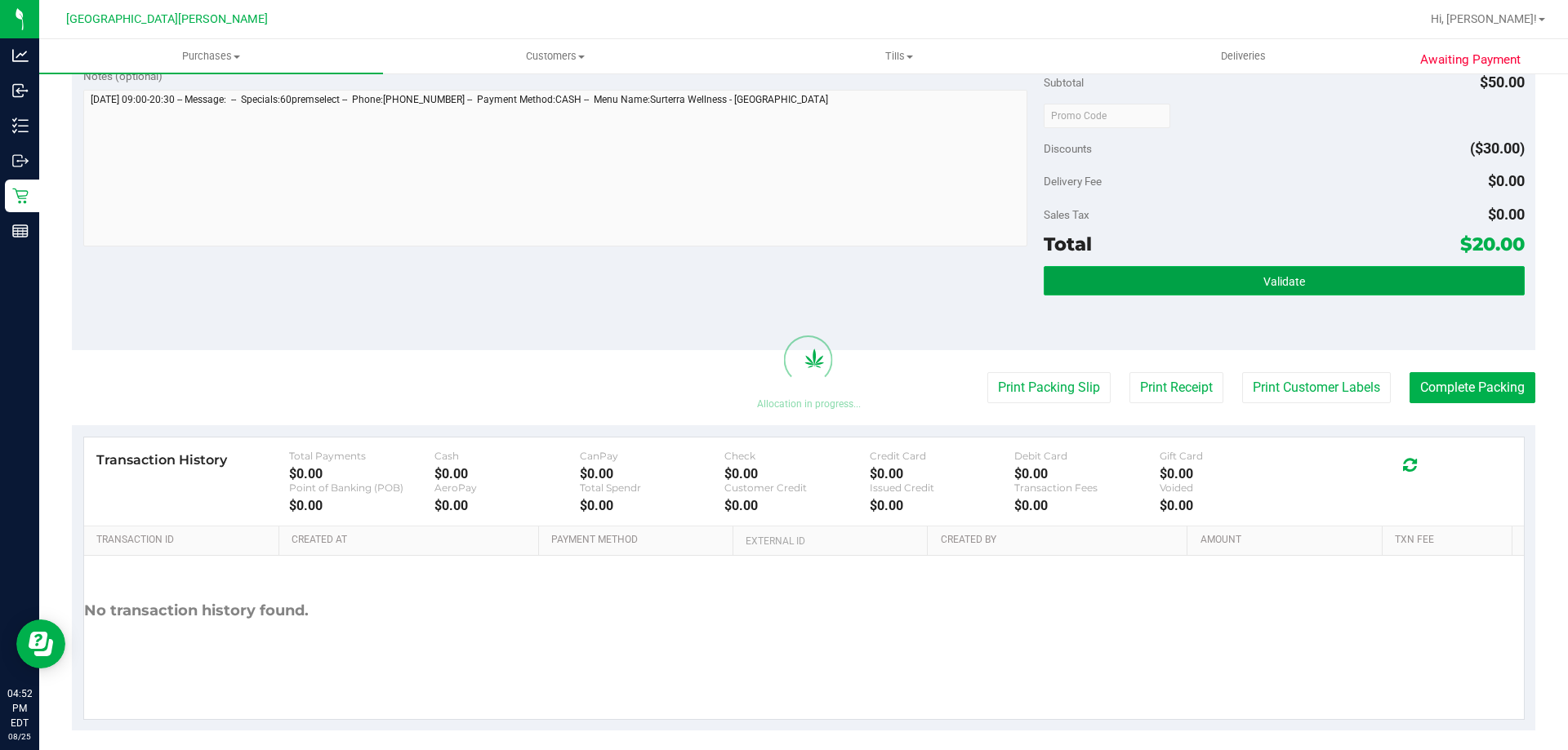
click at [1340, 281] on button "Validate" at bounding box center [1283, 280] width 480 height 29
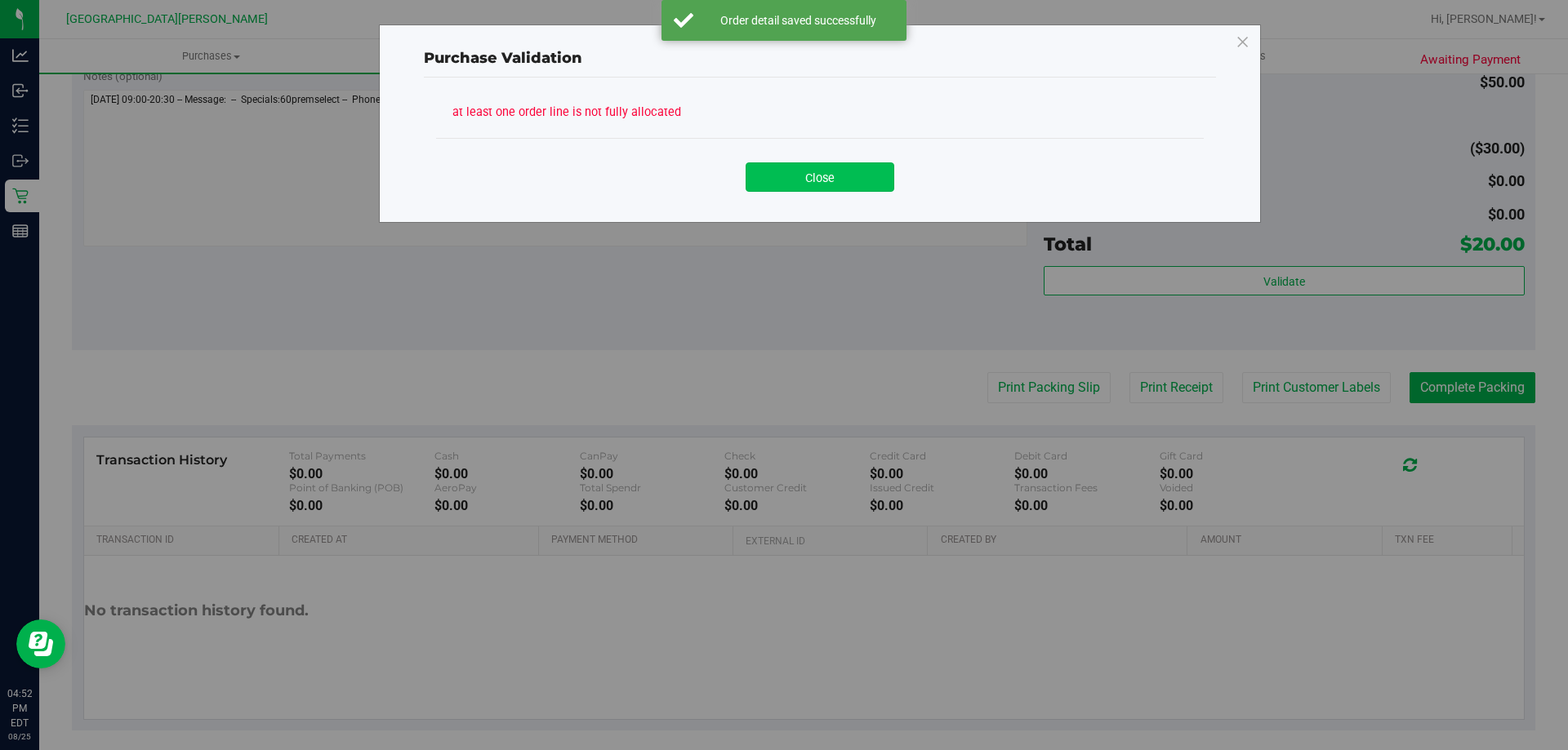
click at [847, 188] on button "Close" at bounding box center [820, 177] width 149 height 29
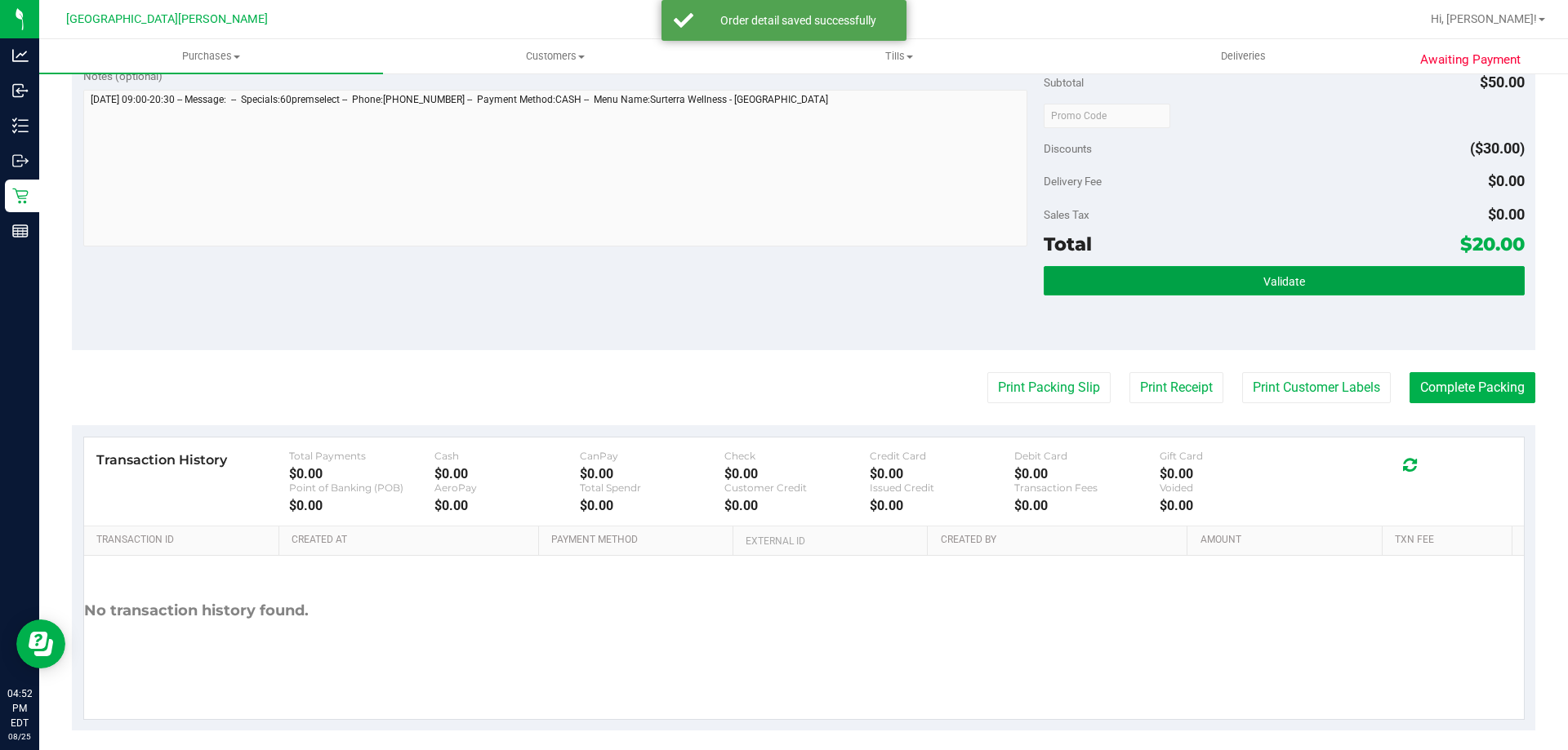
drag, startPoint x: 1130, startPoint y: 278, endPoint x: 1064, endPoint y: 261, distance: 68.2
click at [1131, 279] on button "Validate" at bounding box center [1283, 280] width 480 height 29
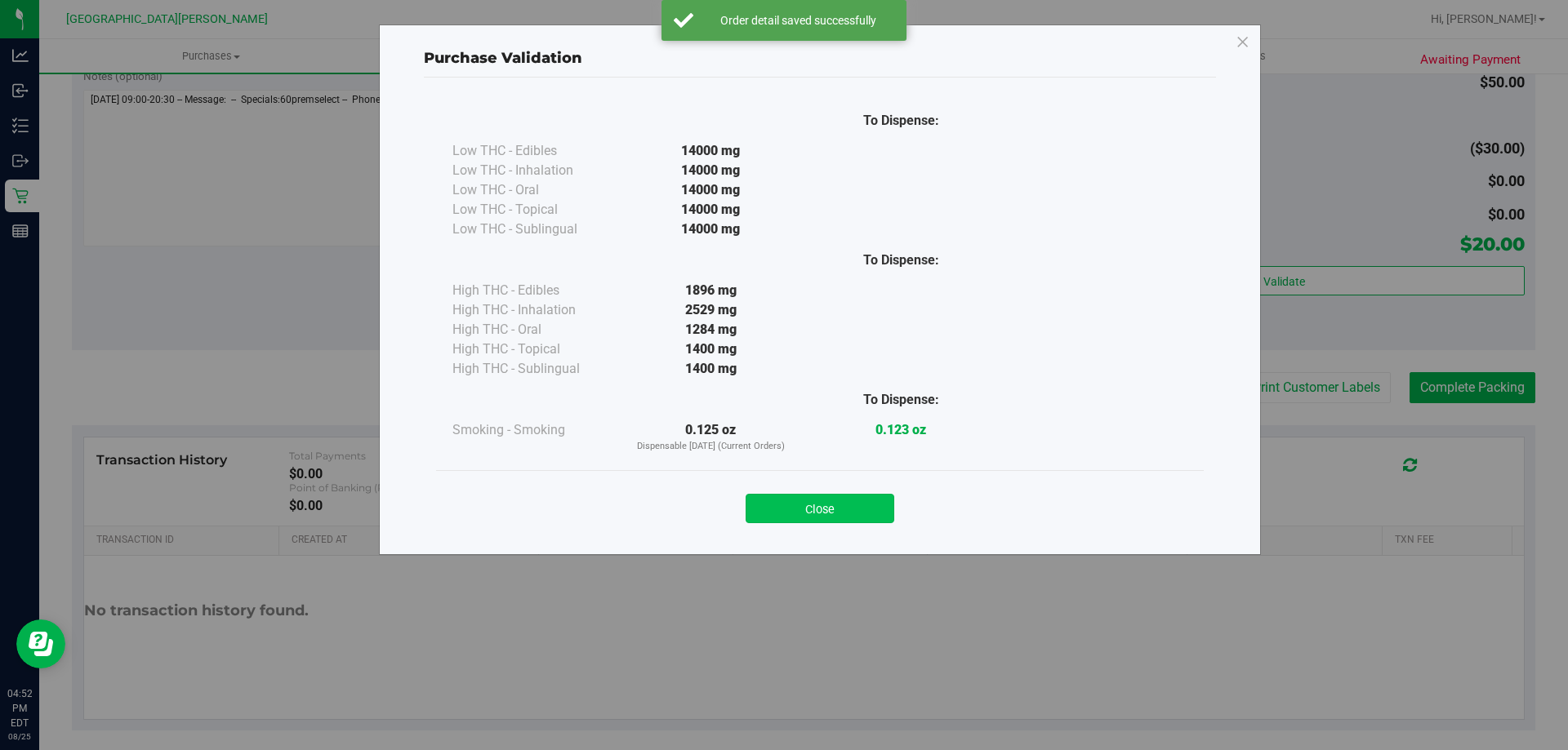
click at [836, 507] on button "Close" at bounding box center [820, 508] width 149 height 29
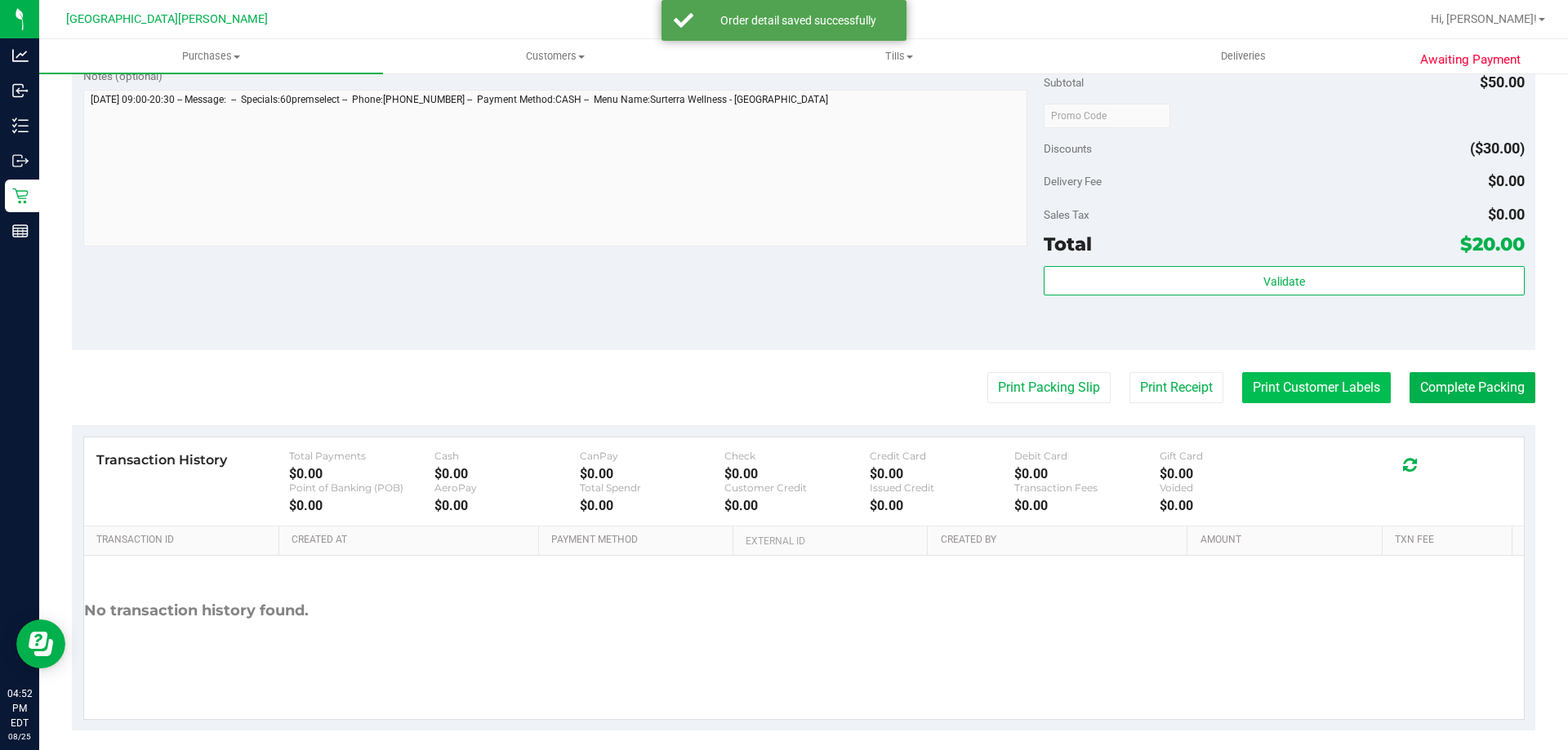
click at [1266, 389] on button "Print Customer Labels" at bounding box center [1317, 388] width 149 height 31
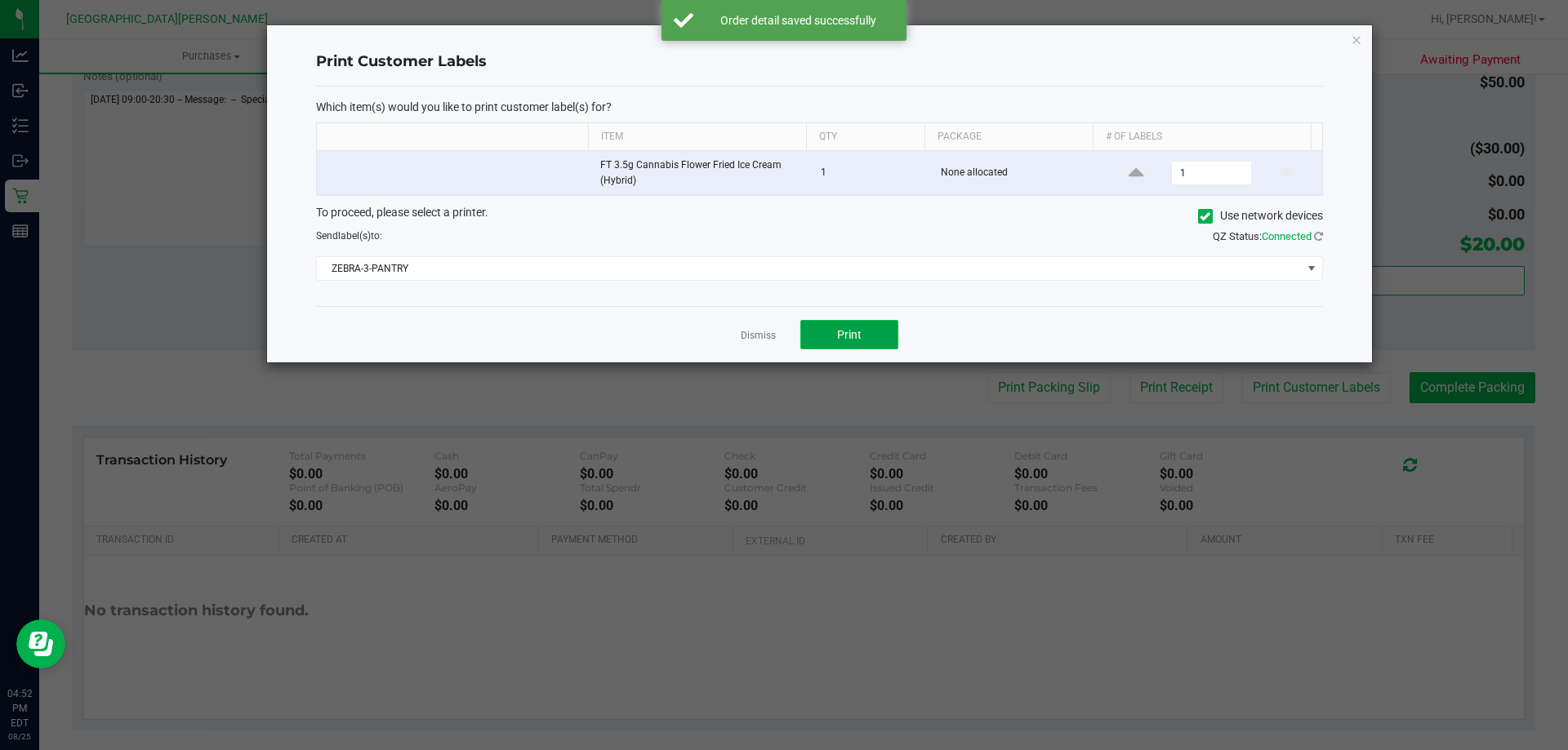
click at [837, 333] on span "Print" at bounding box center [849, 335] width 24 height 14
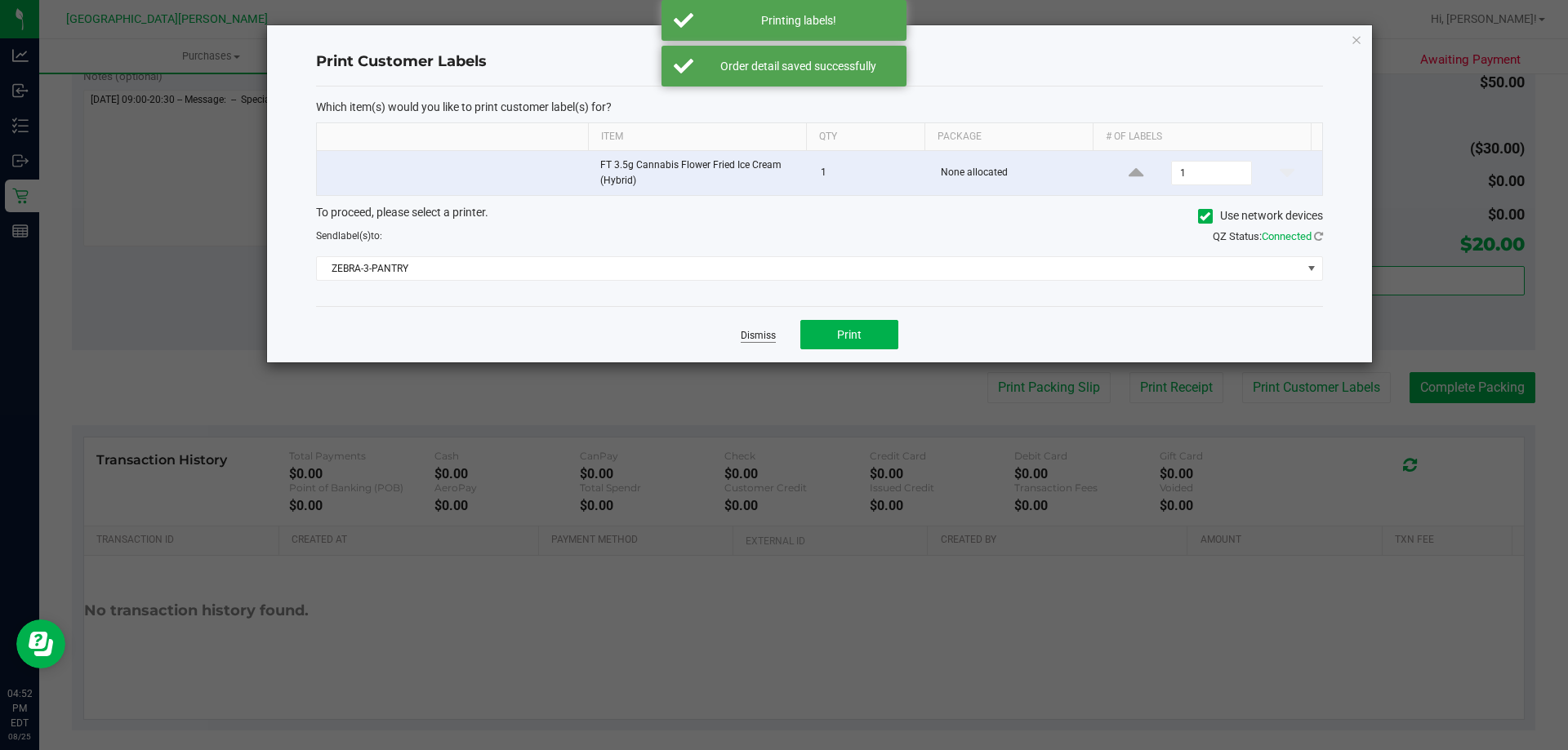
click at [763, 337] on link "Dismiss" at bounding box center [758, 335] width 35 height 14
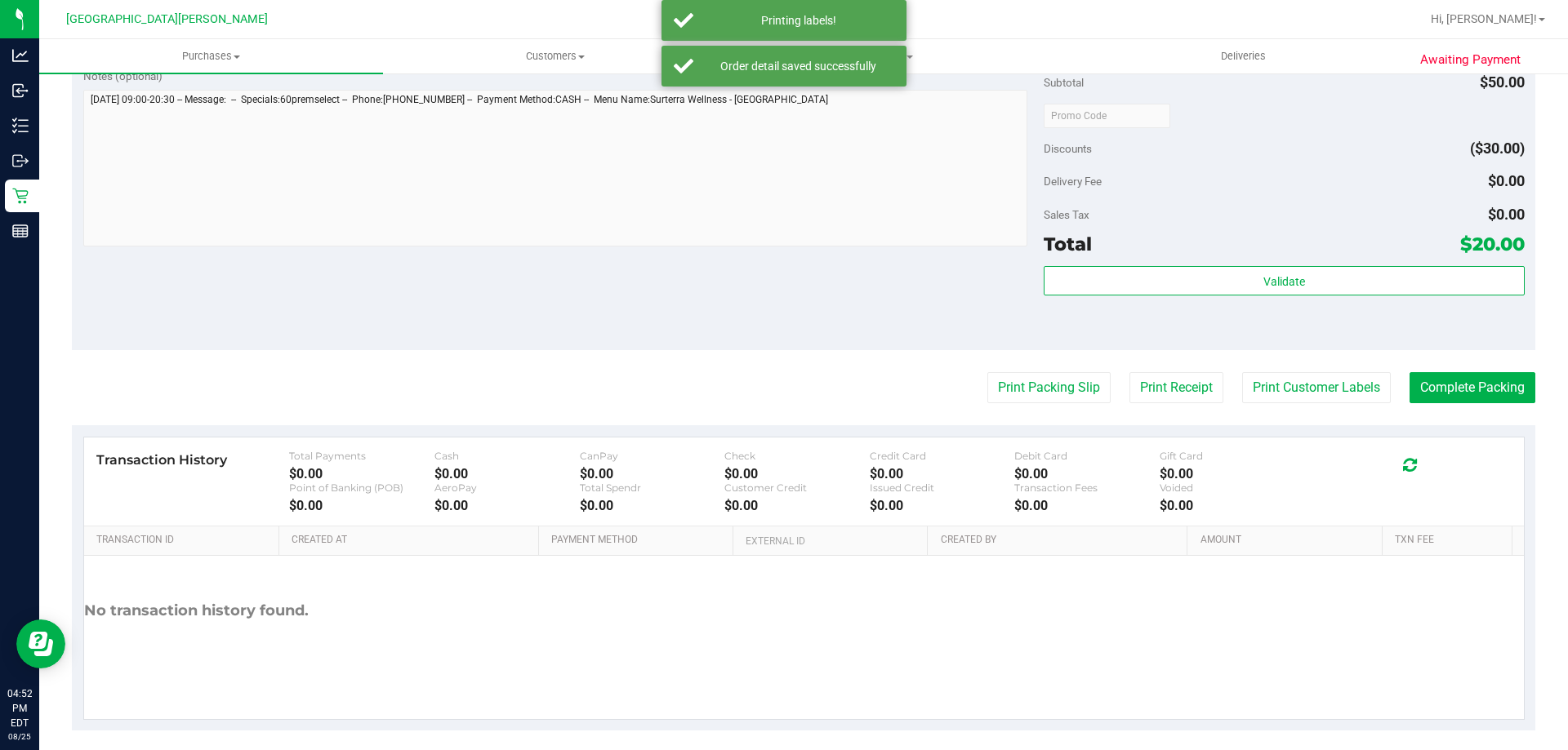
click at [683, 305] on div "Notes (optional) Subtotal $50.00 Discounts ($30.00) Delivery Fee $0.00 Sales Ta…" at bounding box center [802, 203] width 1463 height 294
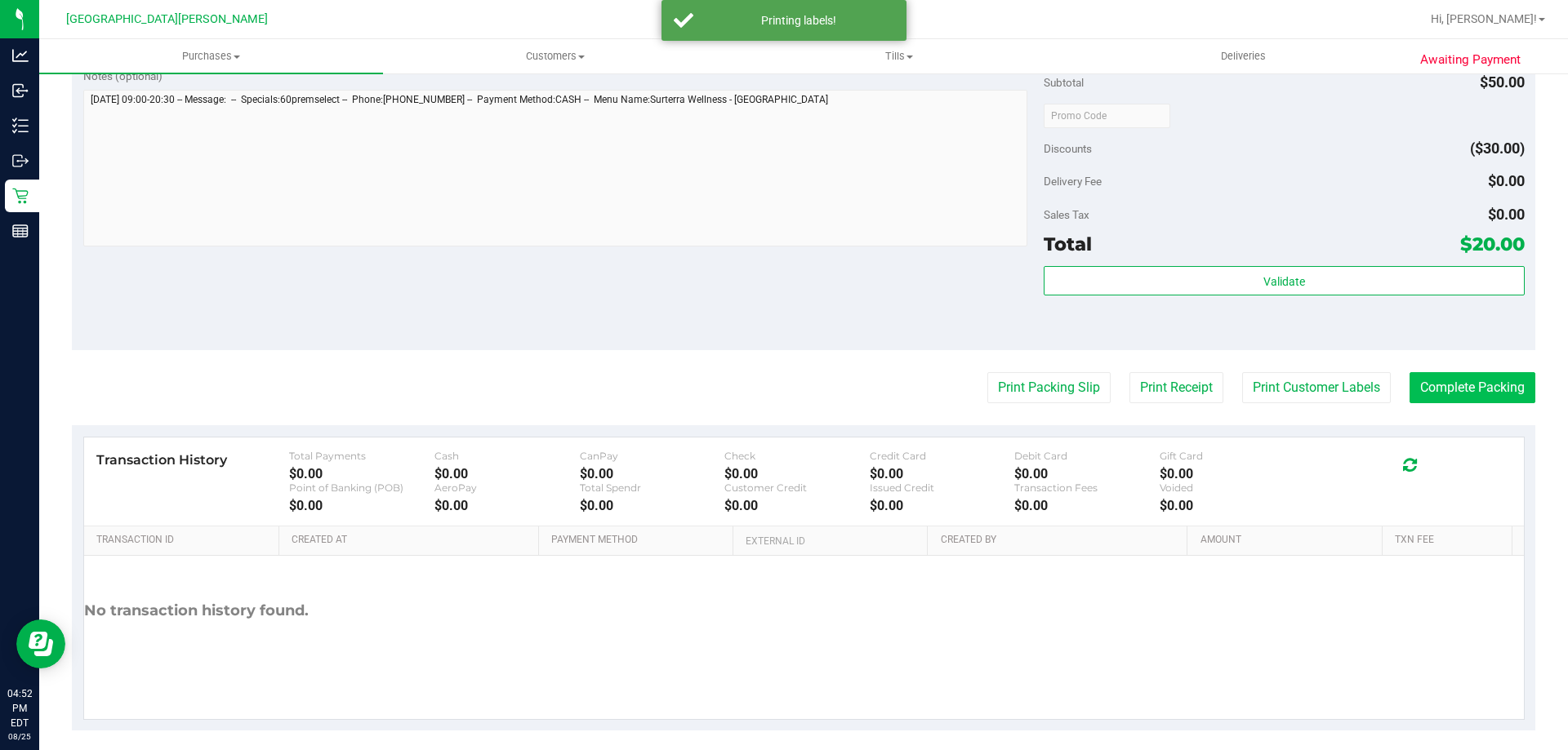
click at [1396, 384] on div "Print Packing Slip Print Receipt Print Customer Labels Complete Packing" at bounding box center [802, 388] width 1463 height 31
click at [1409, 386] on button "Complete Packing" at bounding box center [1472, 388] width 126 height 31
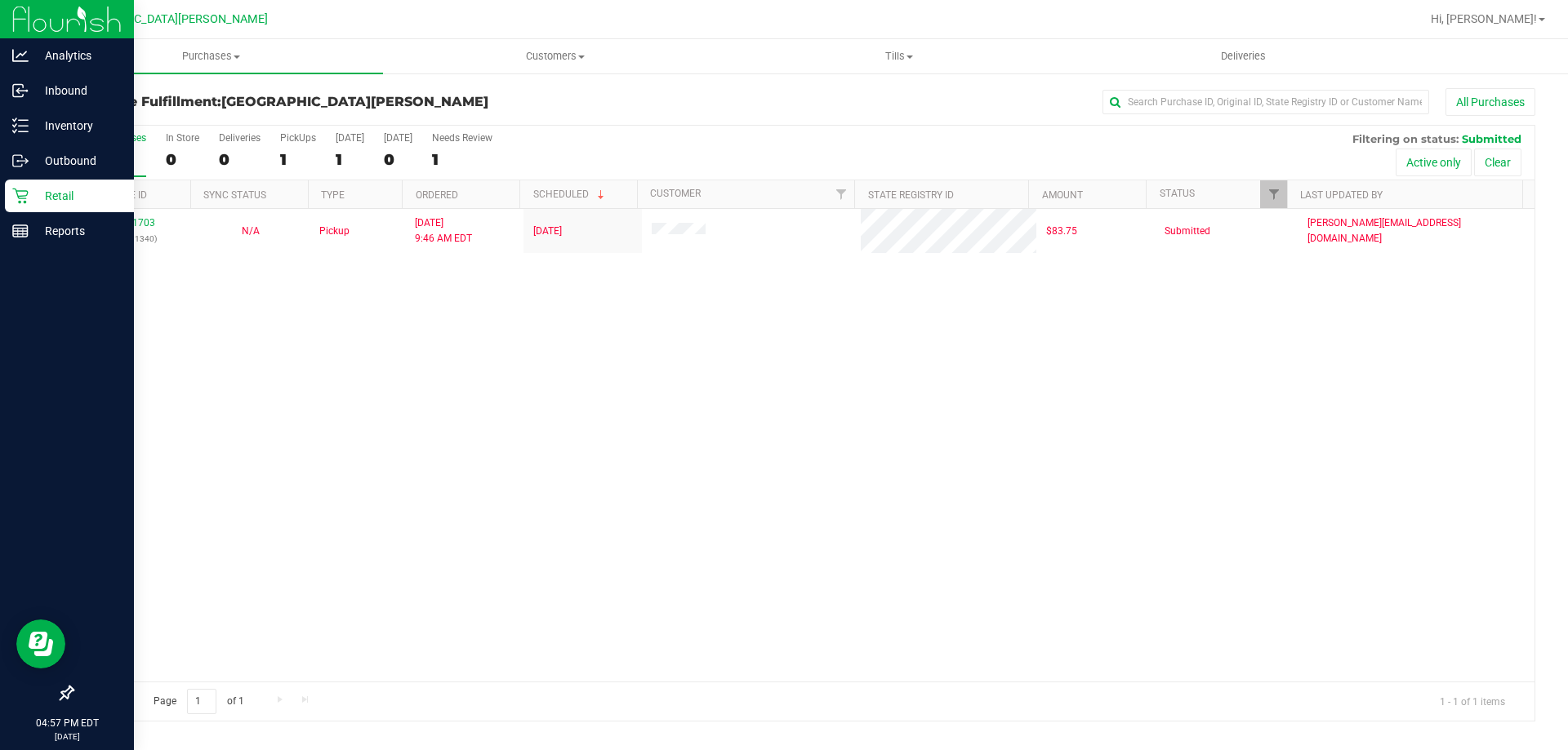
click at [37, 192] on p "Retail" at bounding box center [77, 196] width 98 height 19
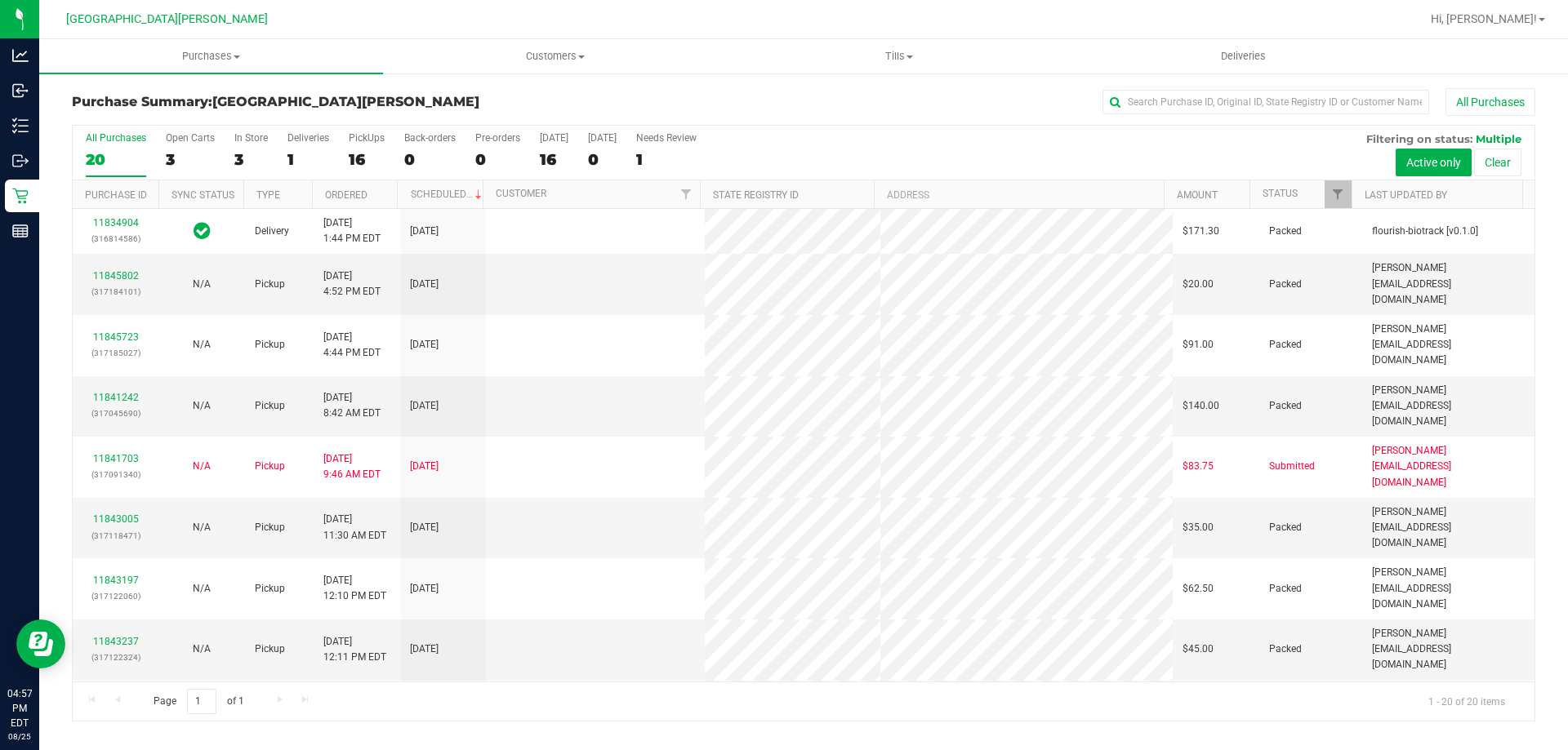
click at [247, 152] on div "3" at bounding box center [250, 159] width 34 height 18
click at [0, 0] on input "In Store 3" at bounding box center [0, 0] width 0 height 0
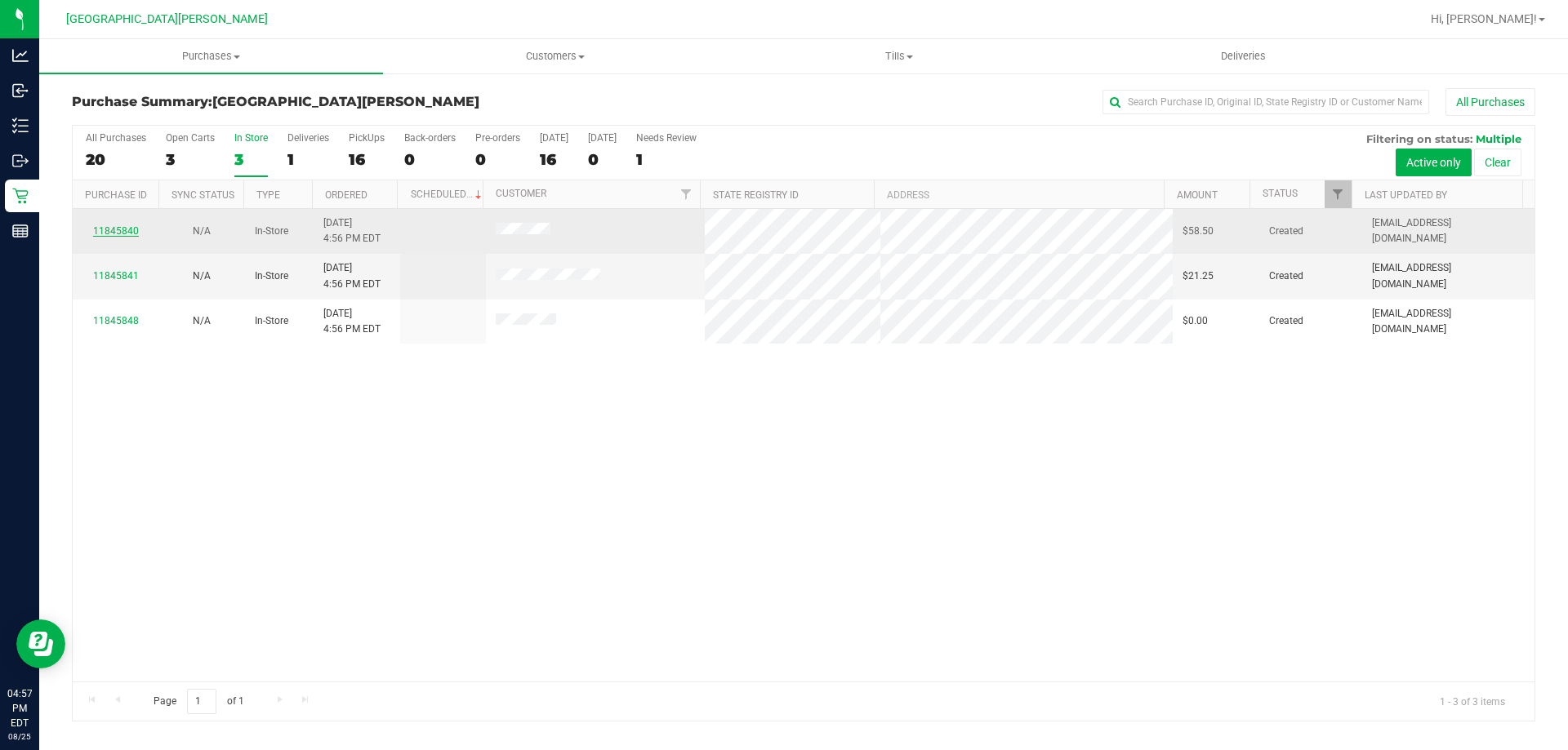
click at [108, 235] on link "11845840" at bounding box center [115, 231] width 45 height 12
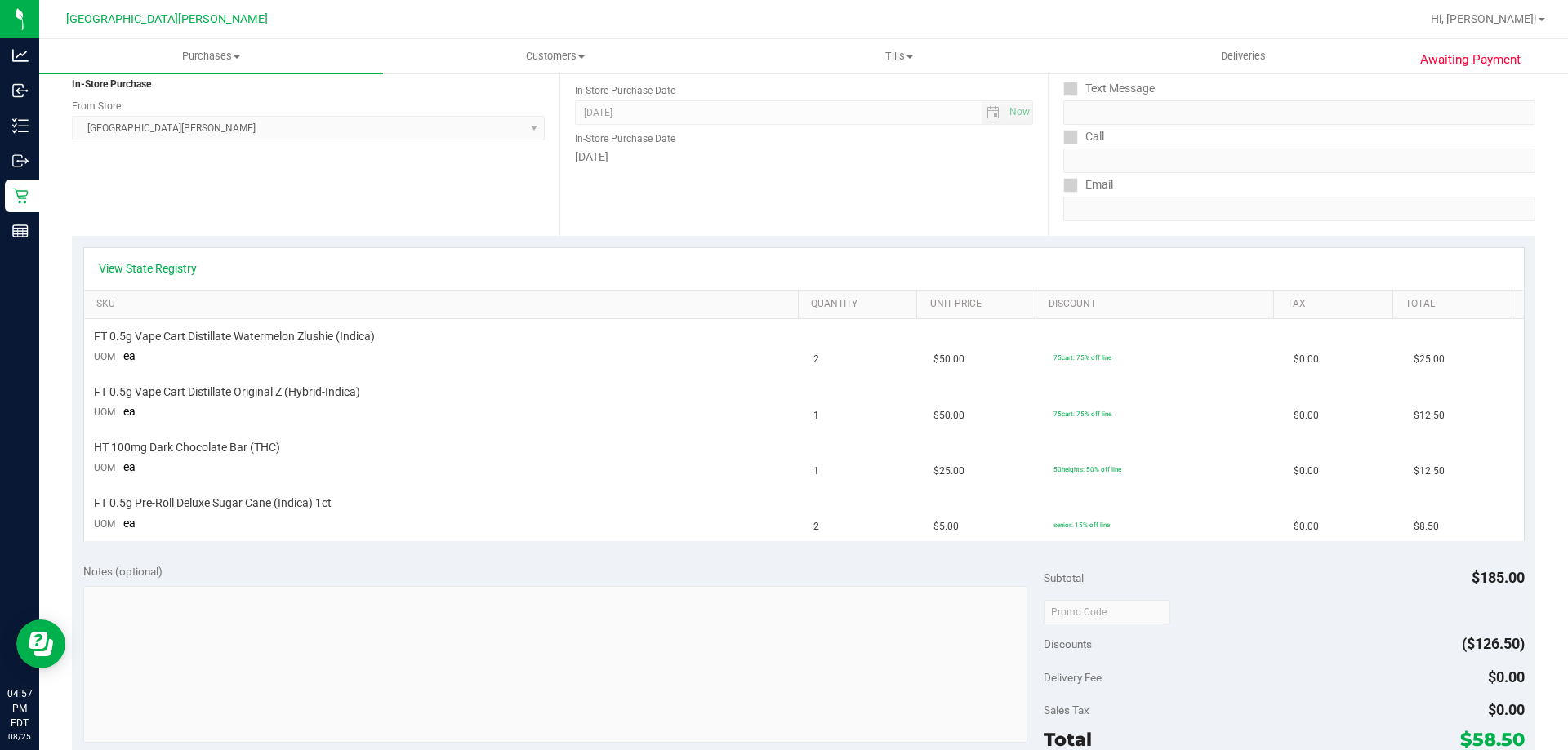
scroll to position [245, 0]
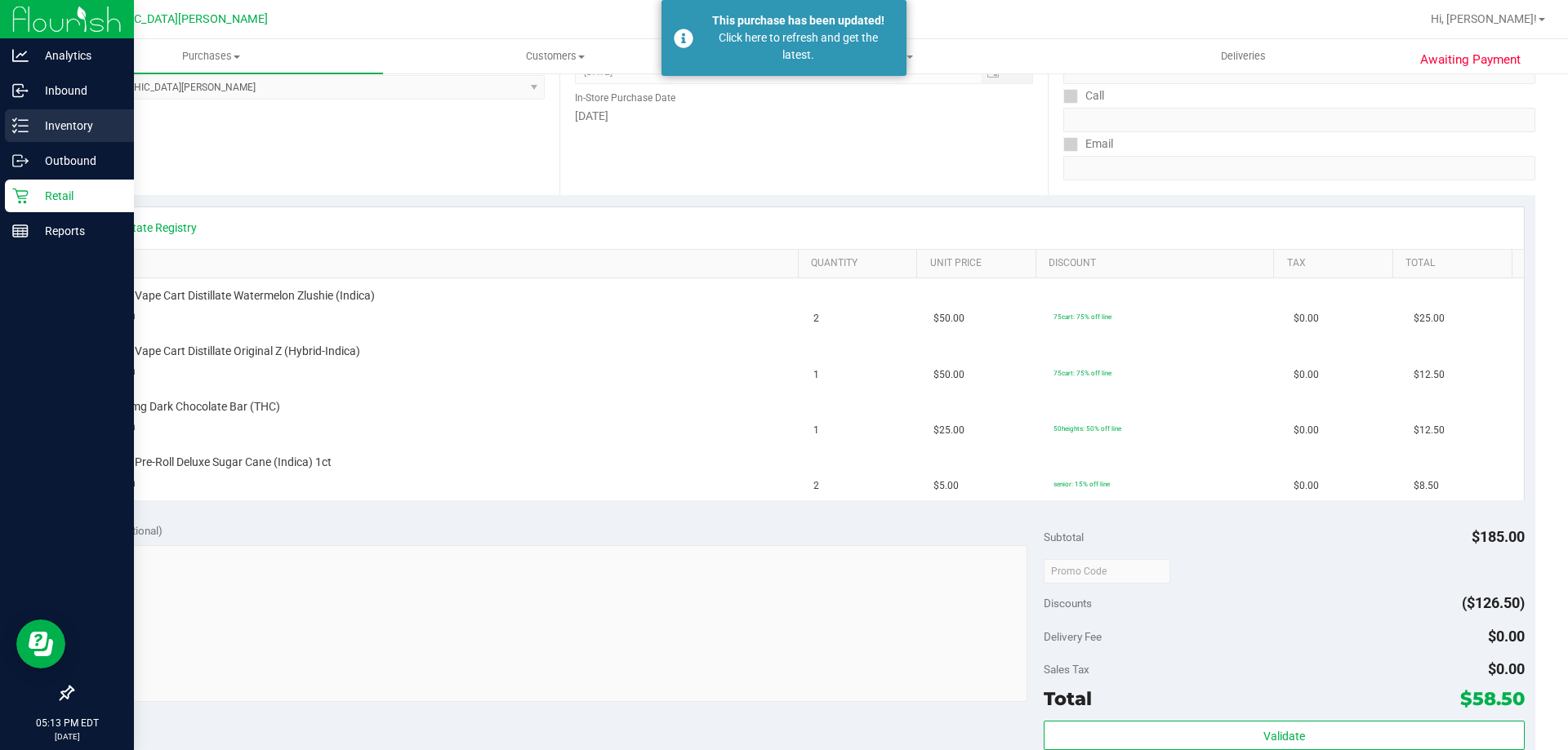
click at [71, 138] on div "Inventory" at bounding box center [69, 126] width 129 height 33
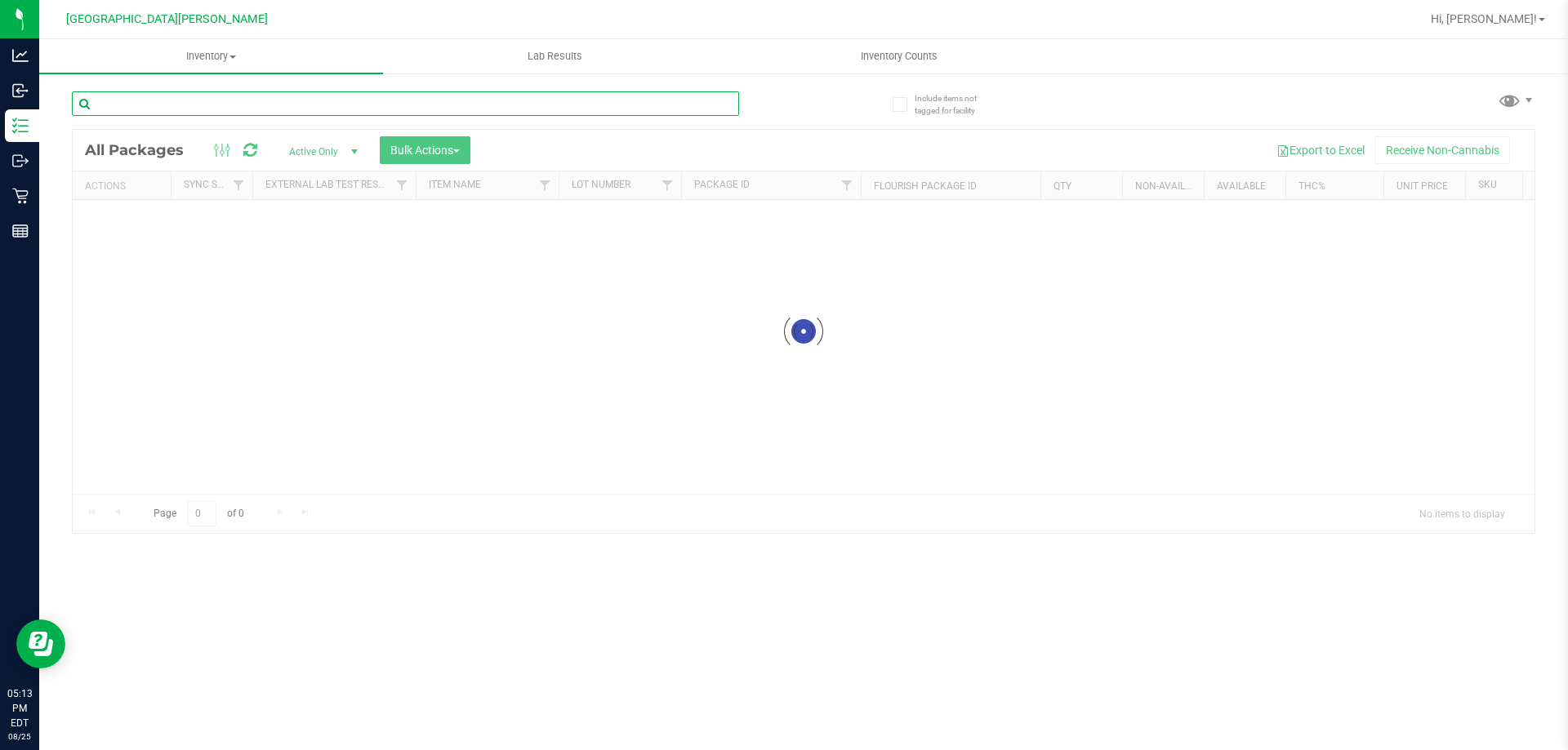
click at [125, 95] on input "text" at bounding box center [405, 103] width 667 height 24
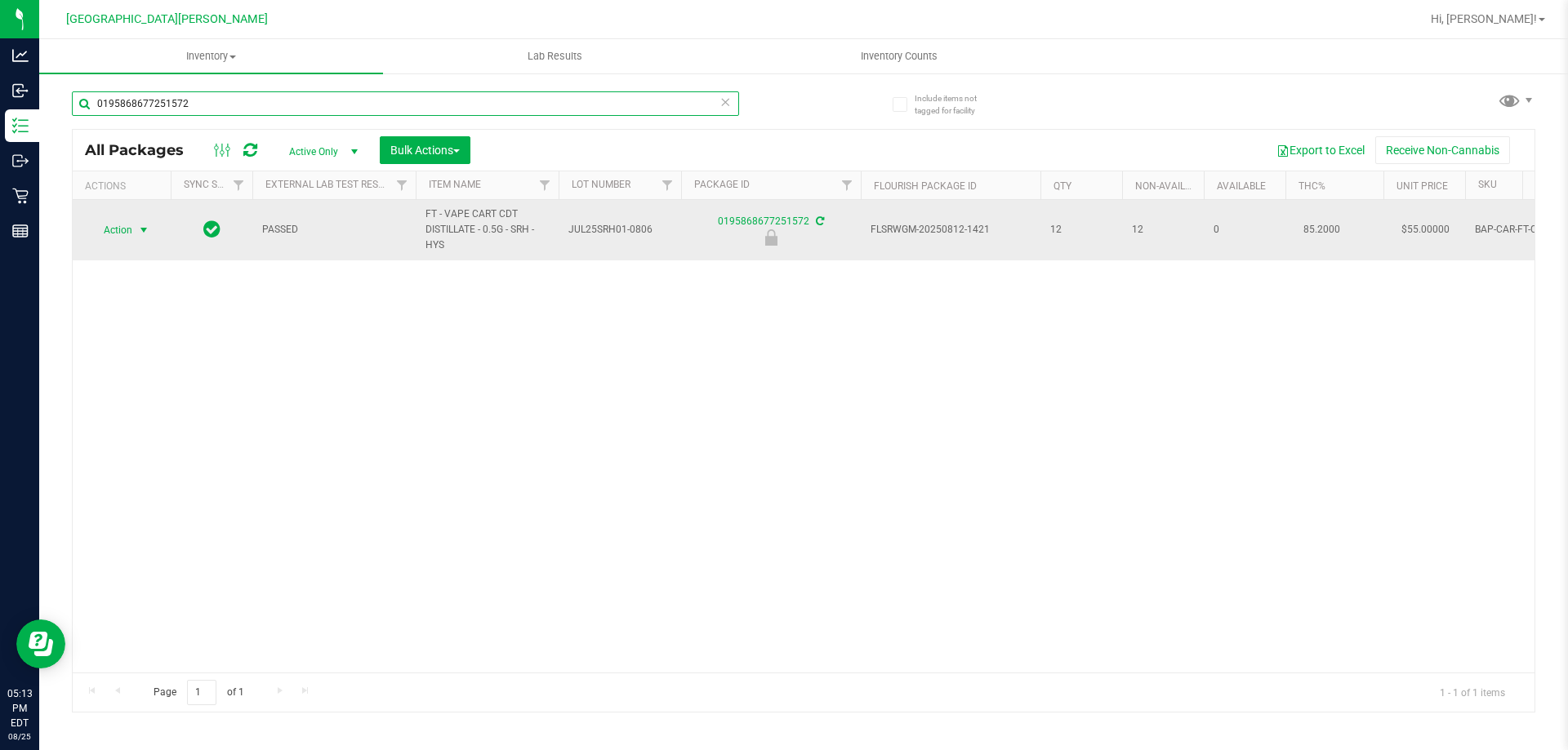
type input "0195868677251572"
click at [131, 232] on span "Action" at bounding box center [111, 230] width 44 height 23
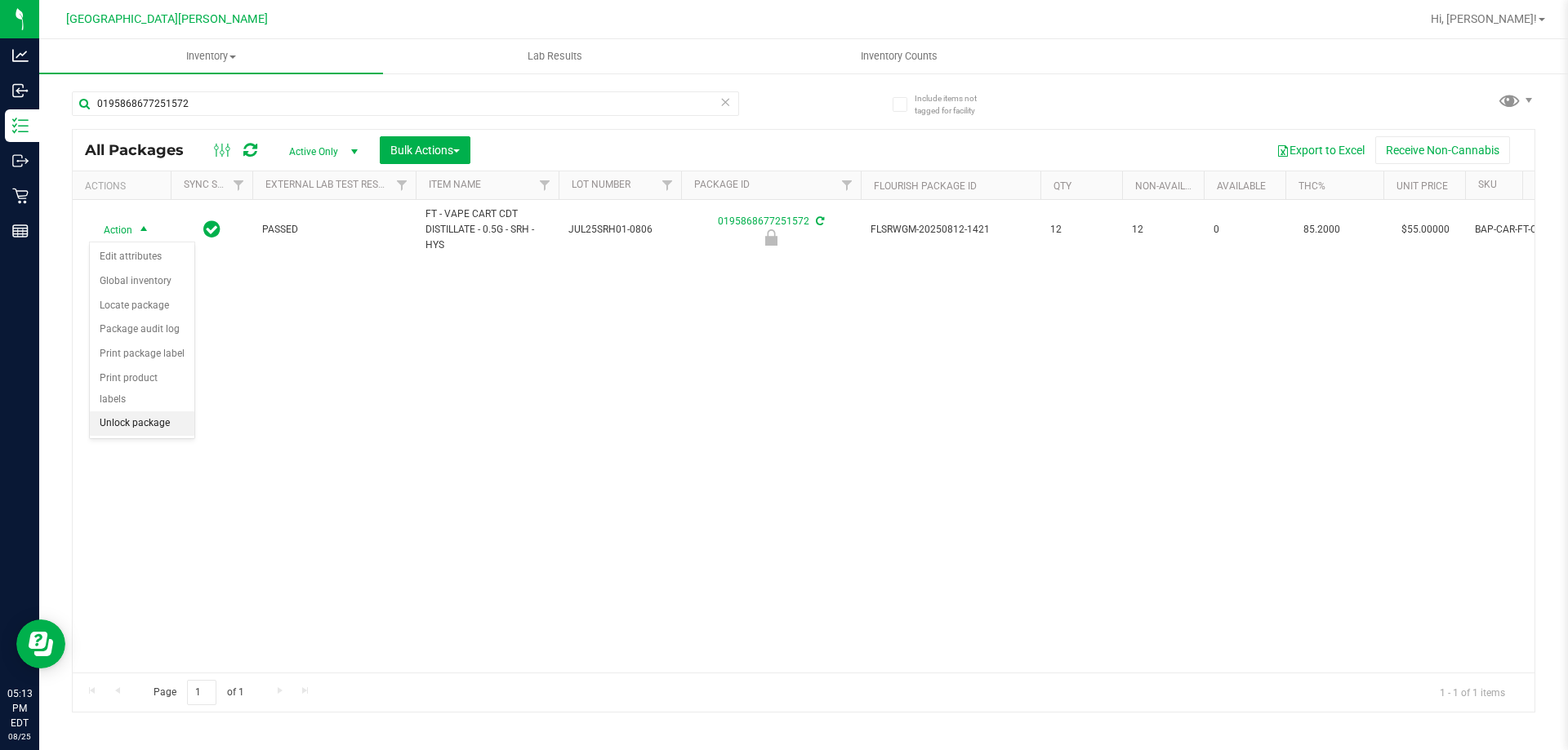
click at [143, 412] on li "Unlock package" at bounding box center [142, 423] width 104 height 24
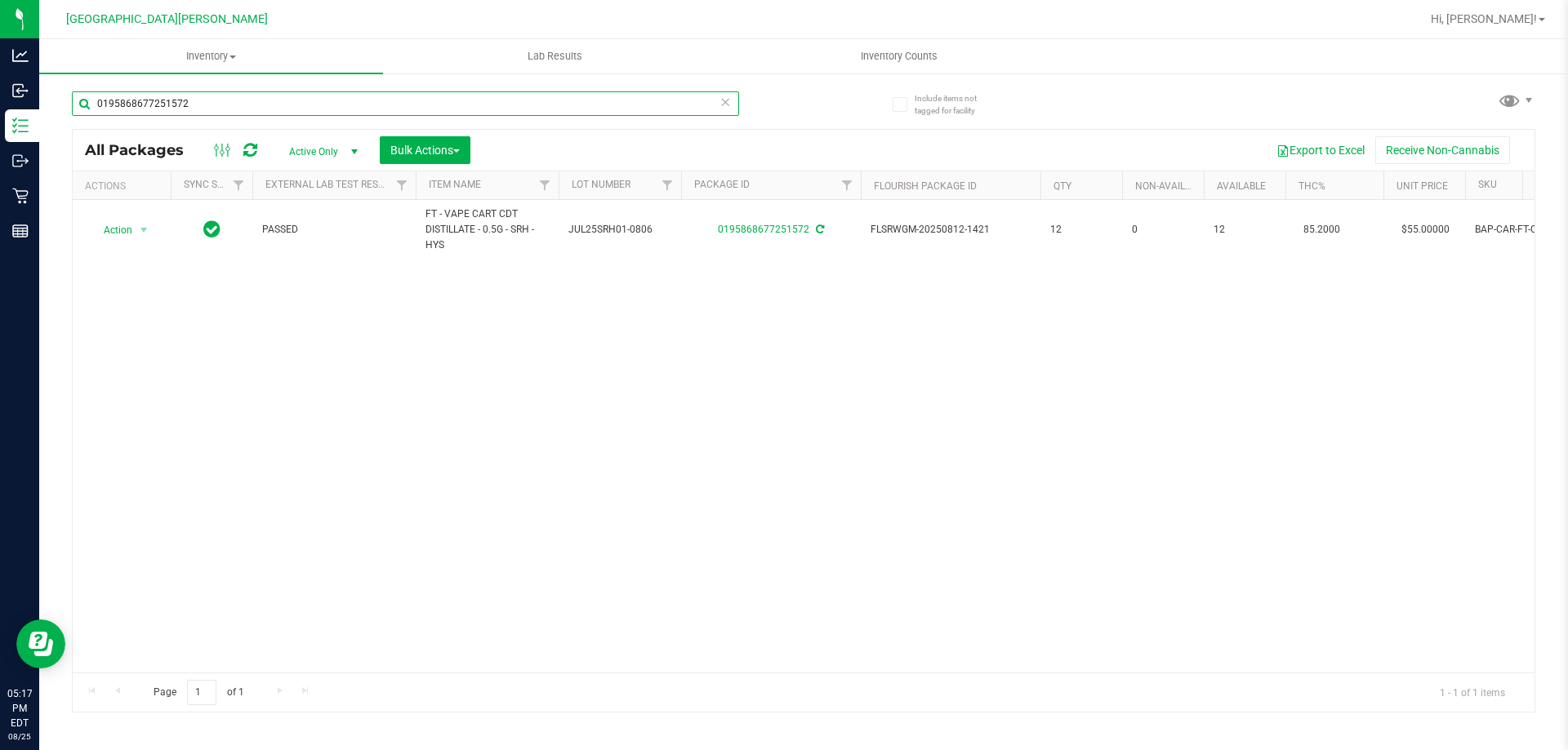
click at [218, 101] on input "0195868677251572" at bounding box center [405, 103] width 667 height 24
type input "7145220074602314"
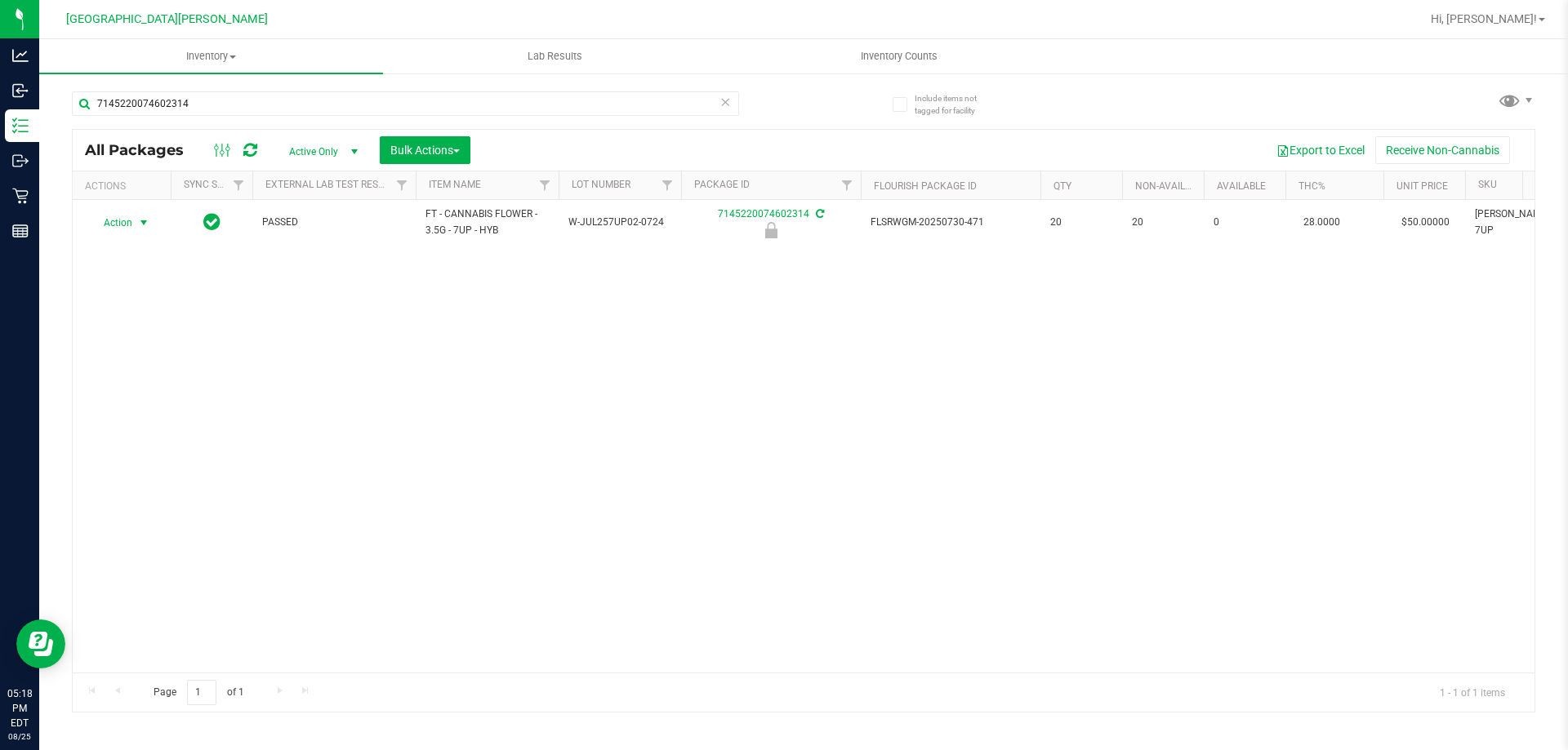
click at [132, 222] on span "Action" at bounding box center [111, 223] width 44 height 23
click at [147, 404] on li "Unlock package" at bounding box center [142, 416] width 104 height 24
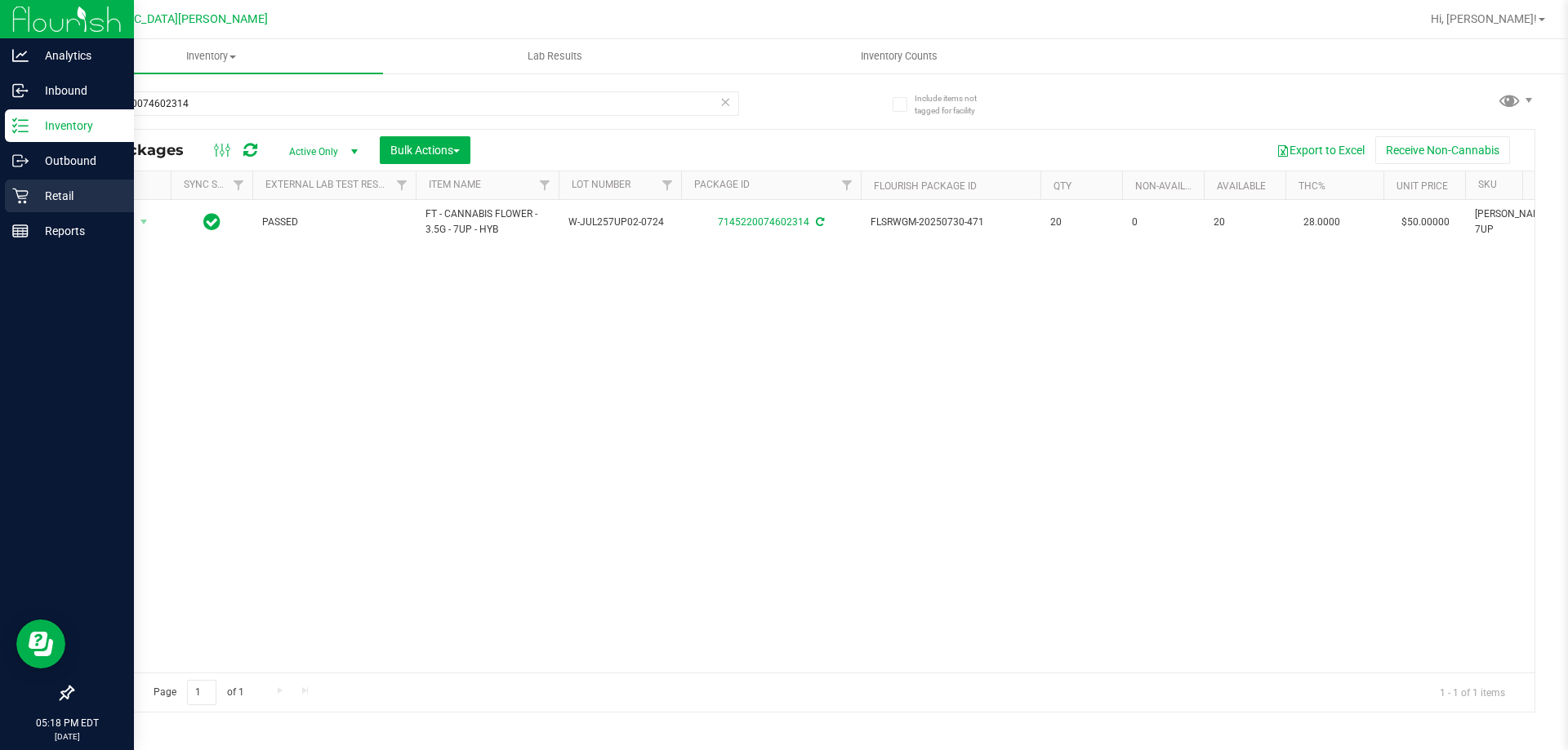
click at [38, 198] on p "Retail" at bounding box center [77, 196] width 98 height 19
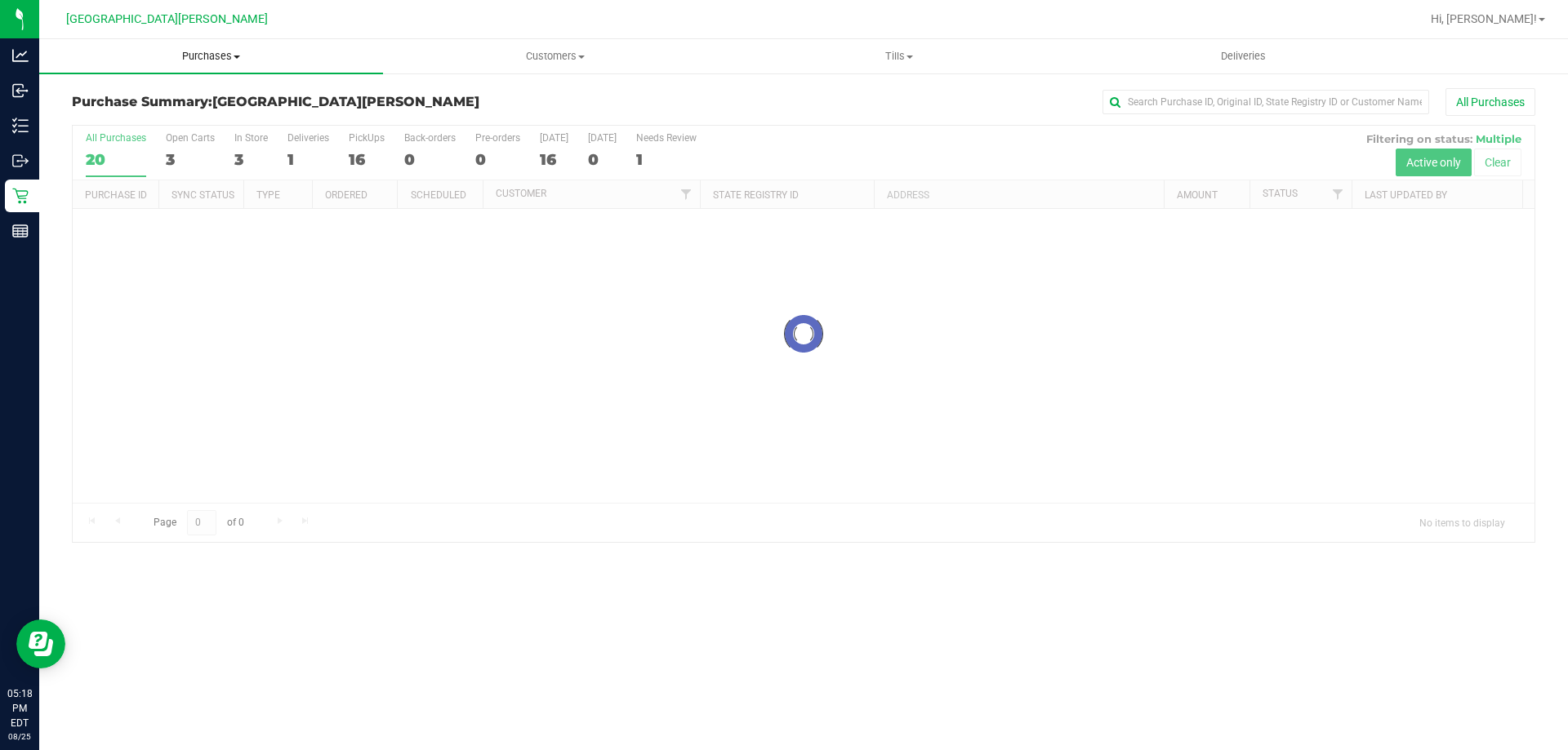
click at [204, 61] on span "Purchases" at bounding box center [212, 56] width 344 height 14
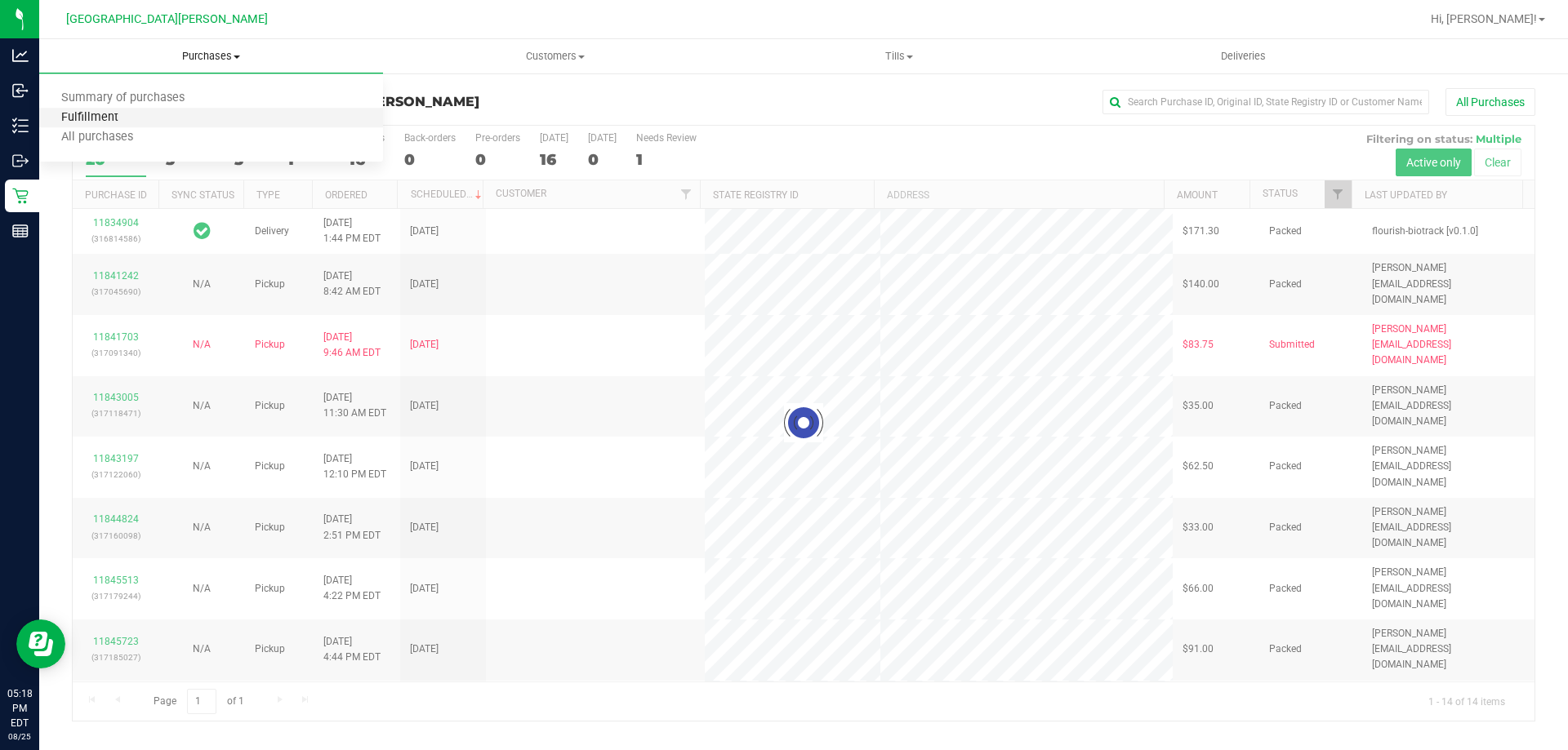
click at [128, 113] on span "Fulfillment" at bounding box center [90, 118] width 102 height 14
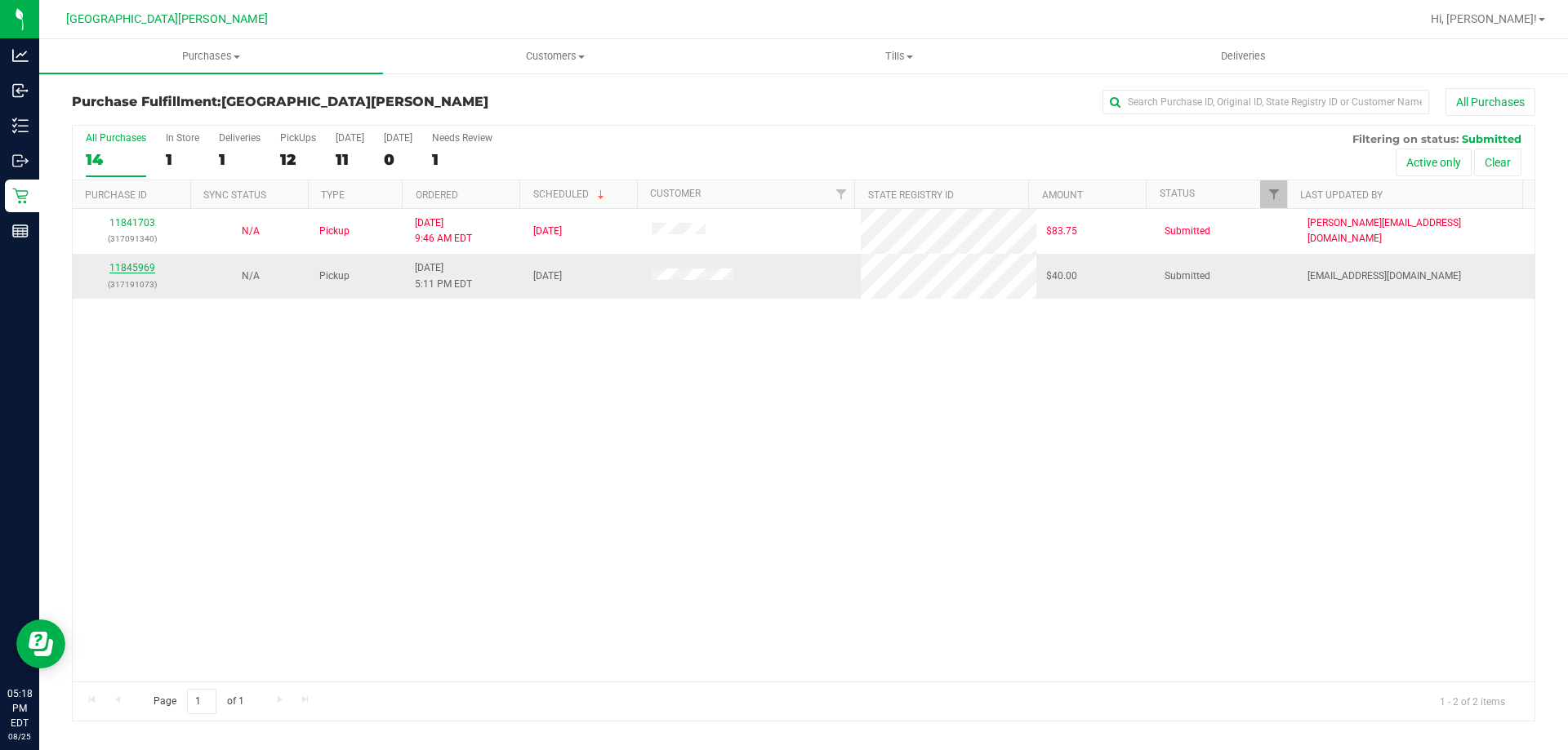
click at [129, 266] on link "11845969" at bounding box center [131, 268] width 45 height 12
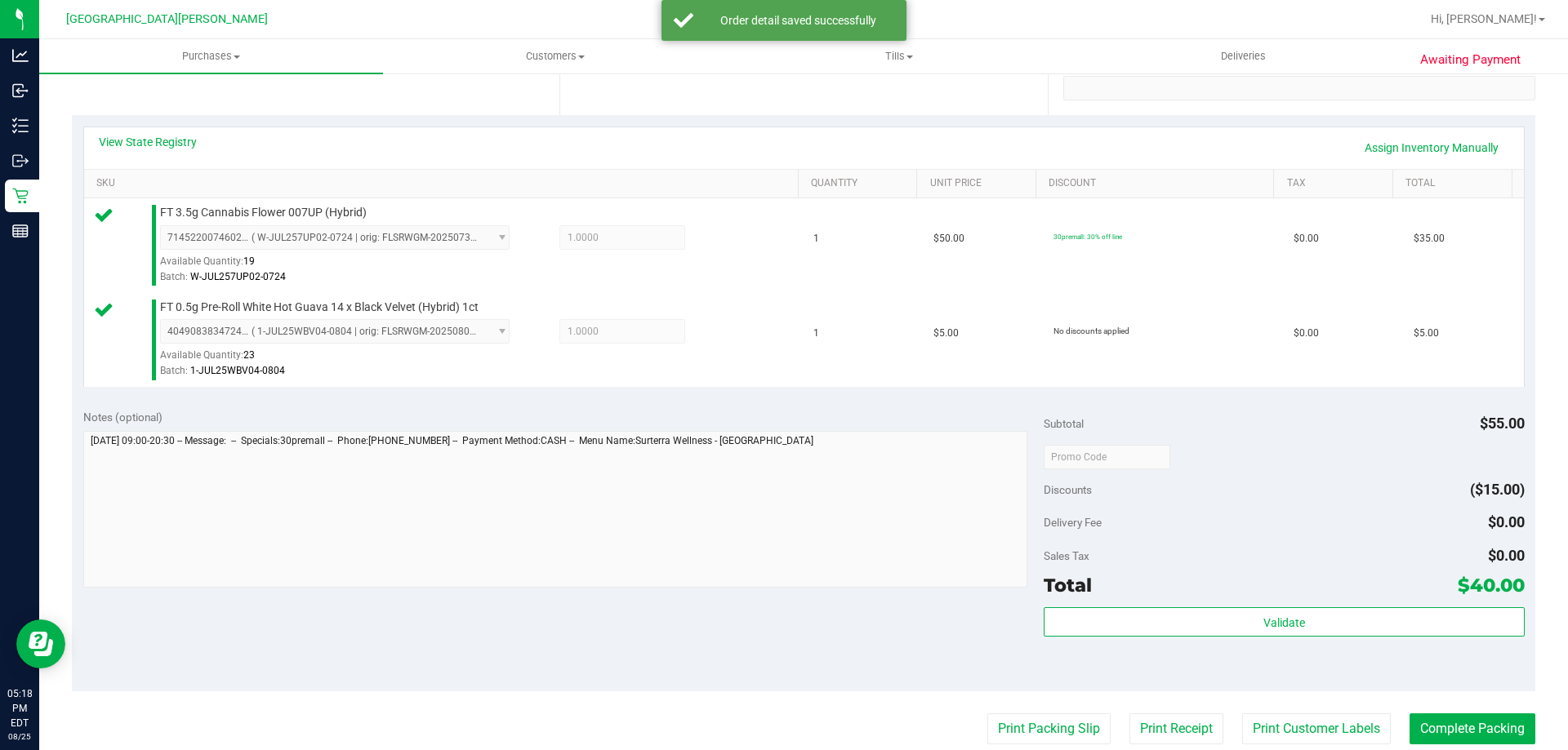
scroll to position [653, 0]
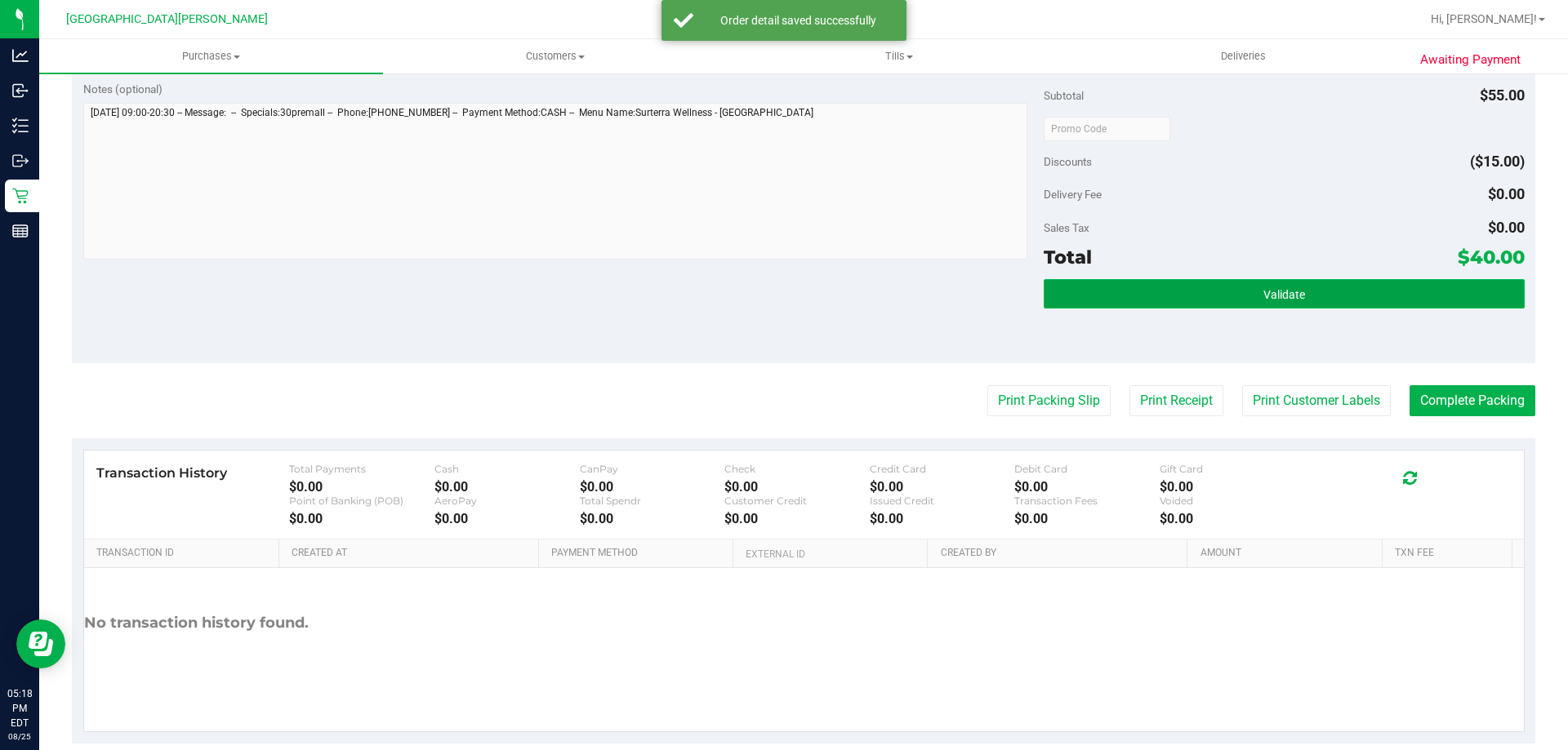
click at [1231, 291] on button "Validate" at bounding box center [1283, 294] width 480 height 29
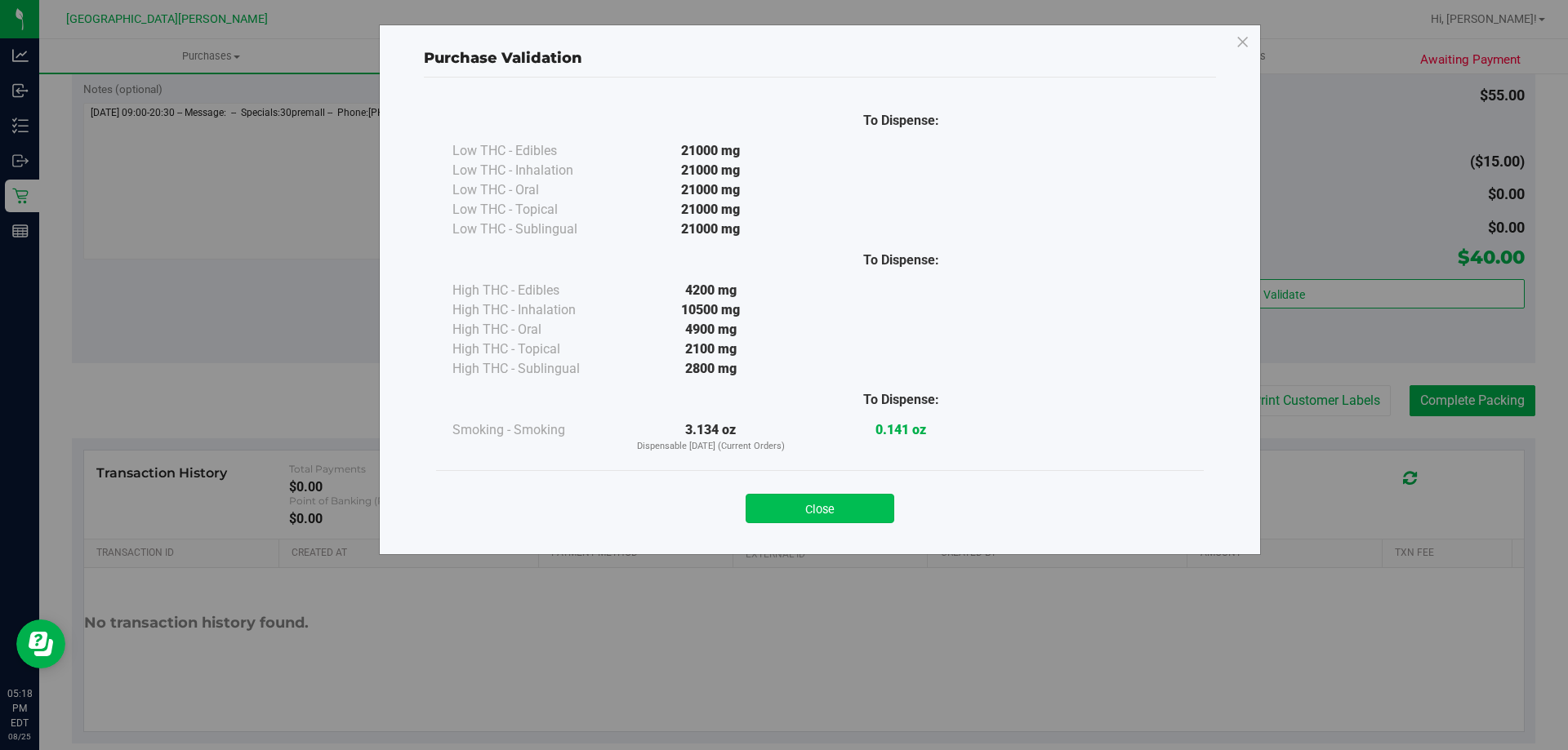
click at [864, 513] on button "Close" at bounding box center [820, 508] width 149 height 29
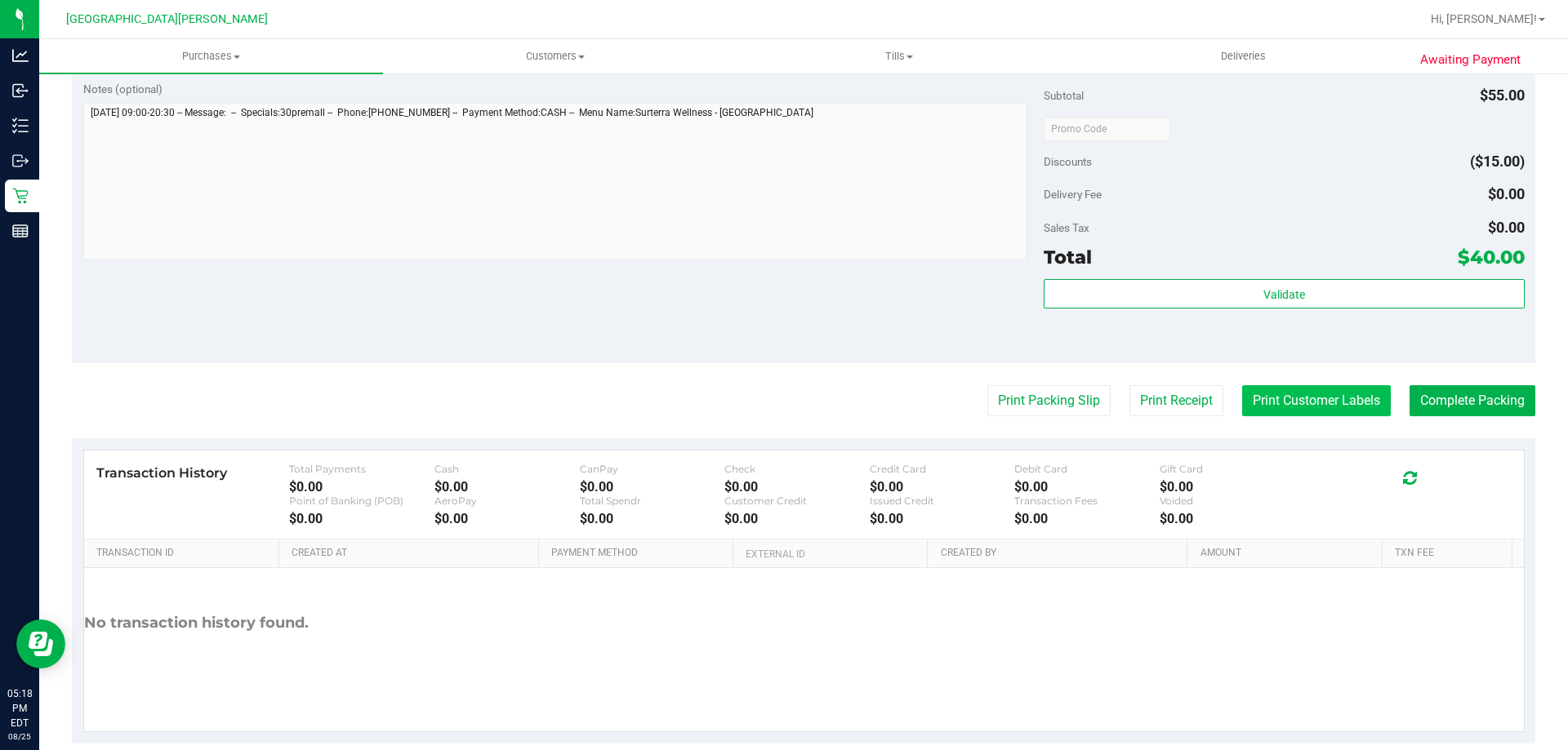
click at [1277, 398] on button "Print Customer Labels" at bounding box center [1317, 401] width 149 height 31
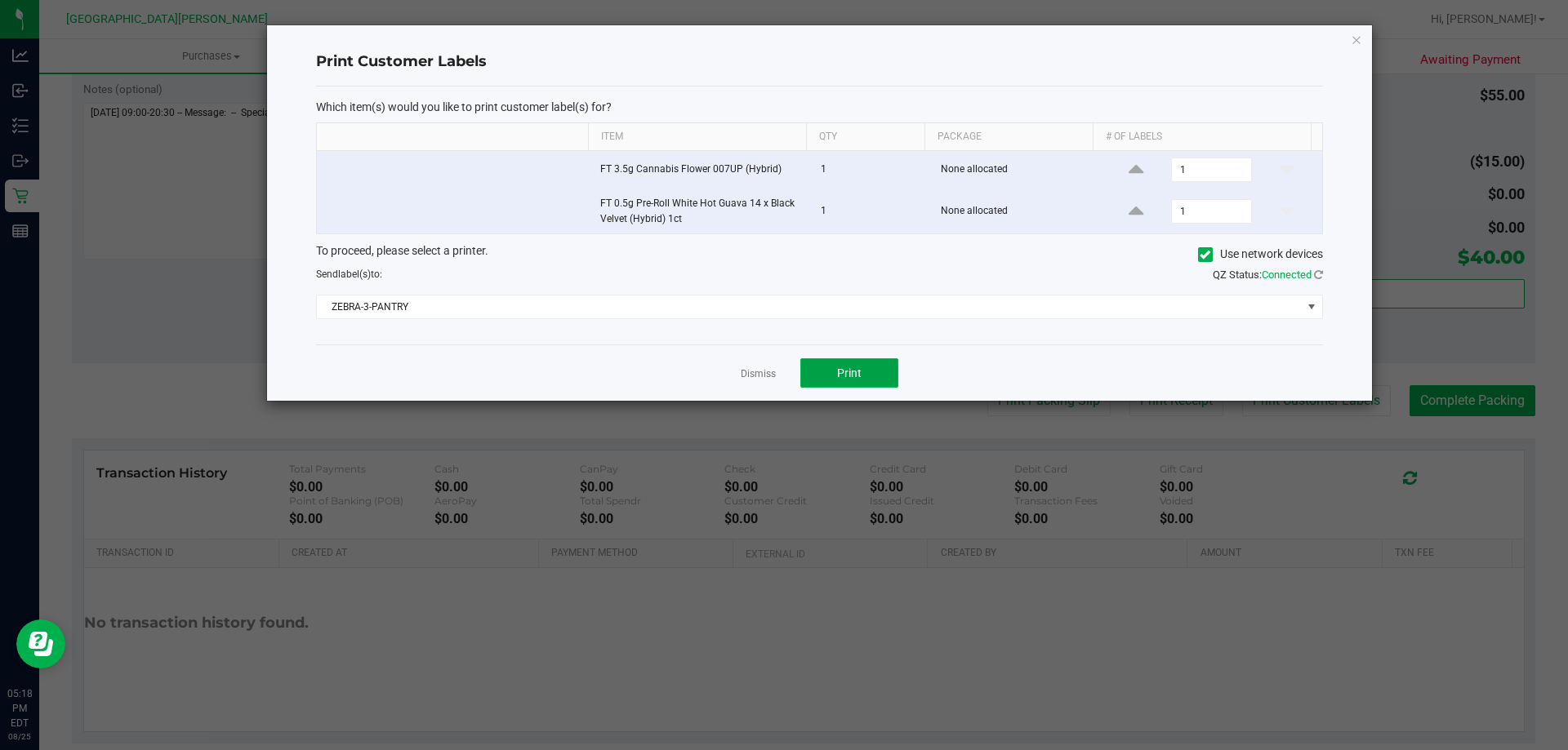
click at [845, 375] on span "Print" at bounding box center [849, 373] width 24 height 14
click at [767, 371] on link "Dismiss" at bounding box center [758, 374] width 35 height 14
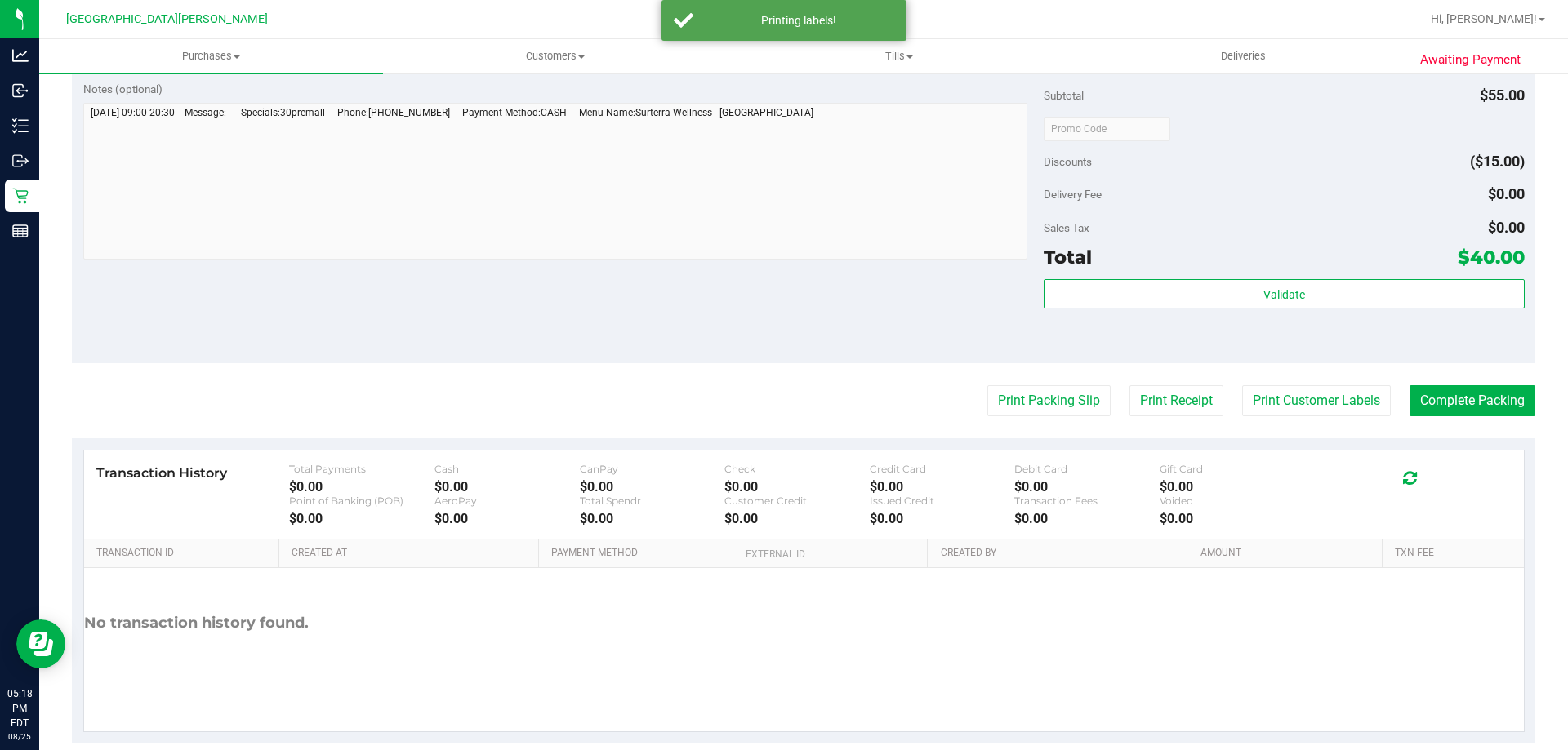
click at [732, 355] on div "Notes (optional) Subtotal $55.00 Discounts ($15.00) Delivery Fee $0.00 Sales Ta…" at bounding box center [802, 216] width 1463 height 294
click at [1415, 391] on button "Complete Packing" at bounding box center [1472, 401] width 126 height 31
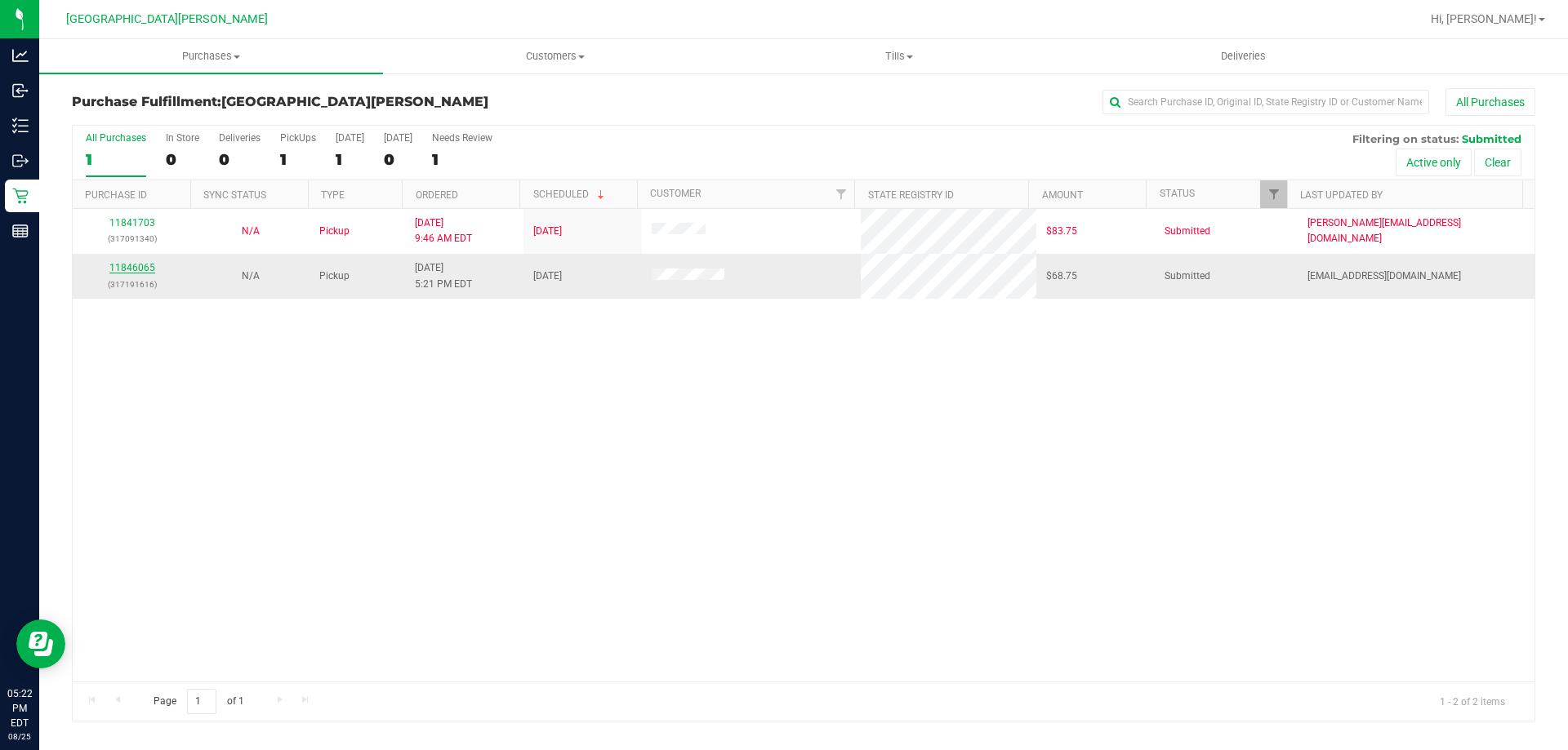
click at [139, 271] on link "11846065" at bounding box center [131, 268] width 45 height 12
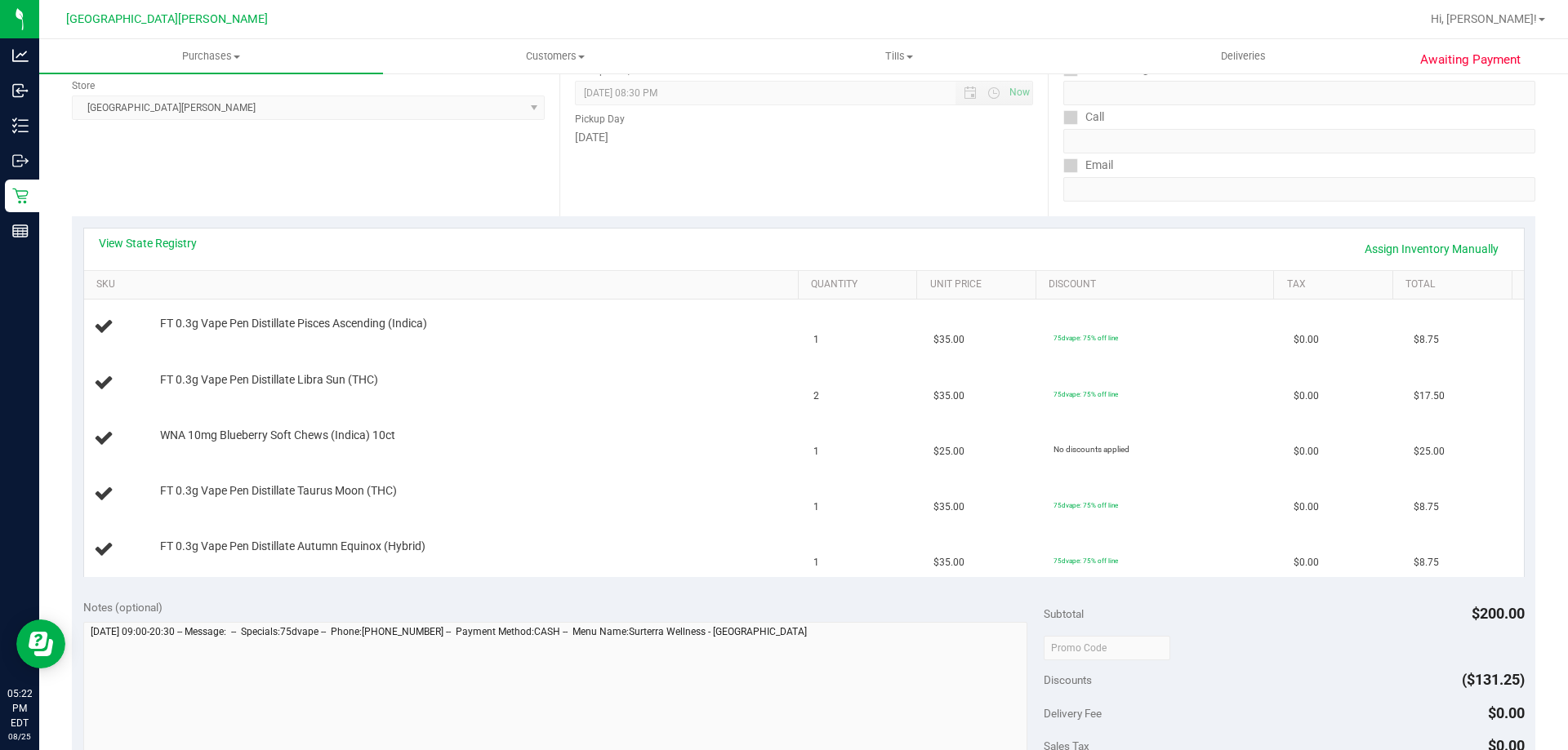
scroll to position [245, 0]
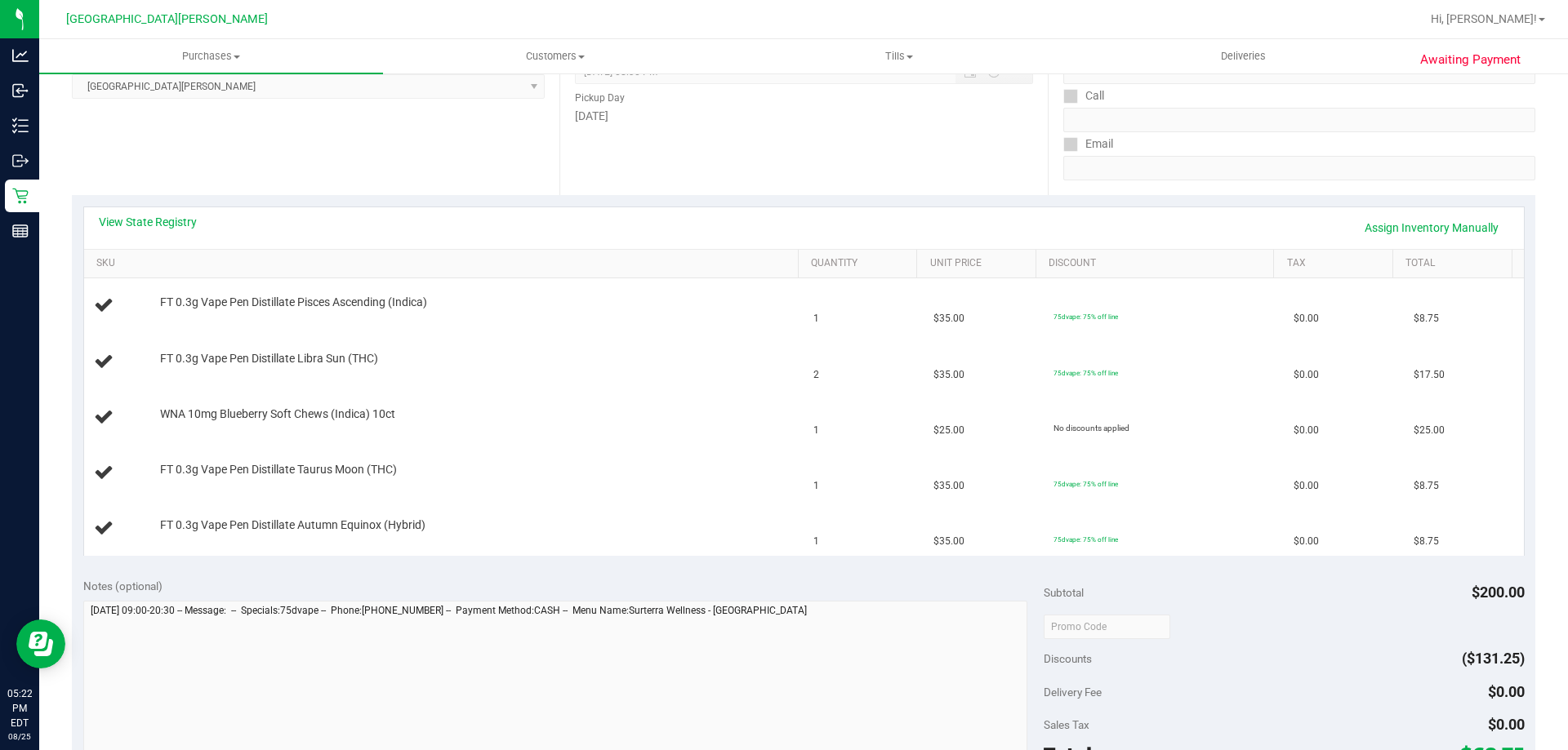
click at [187, 235] on div "View State Registry Assign Inventory Manually" at bounding box center [803, 227] width 1410 height 28
click at [187, 217] on link "View State Registry" at bounding box center [147, 221] width 98 height 16
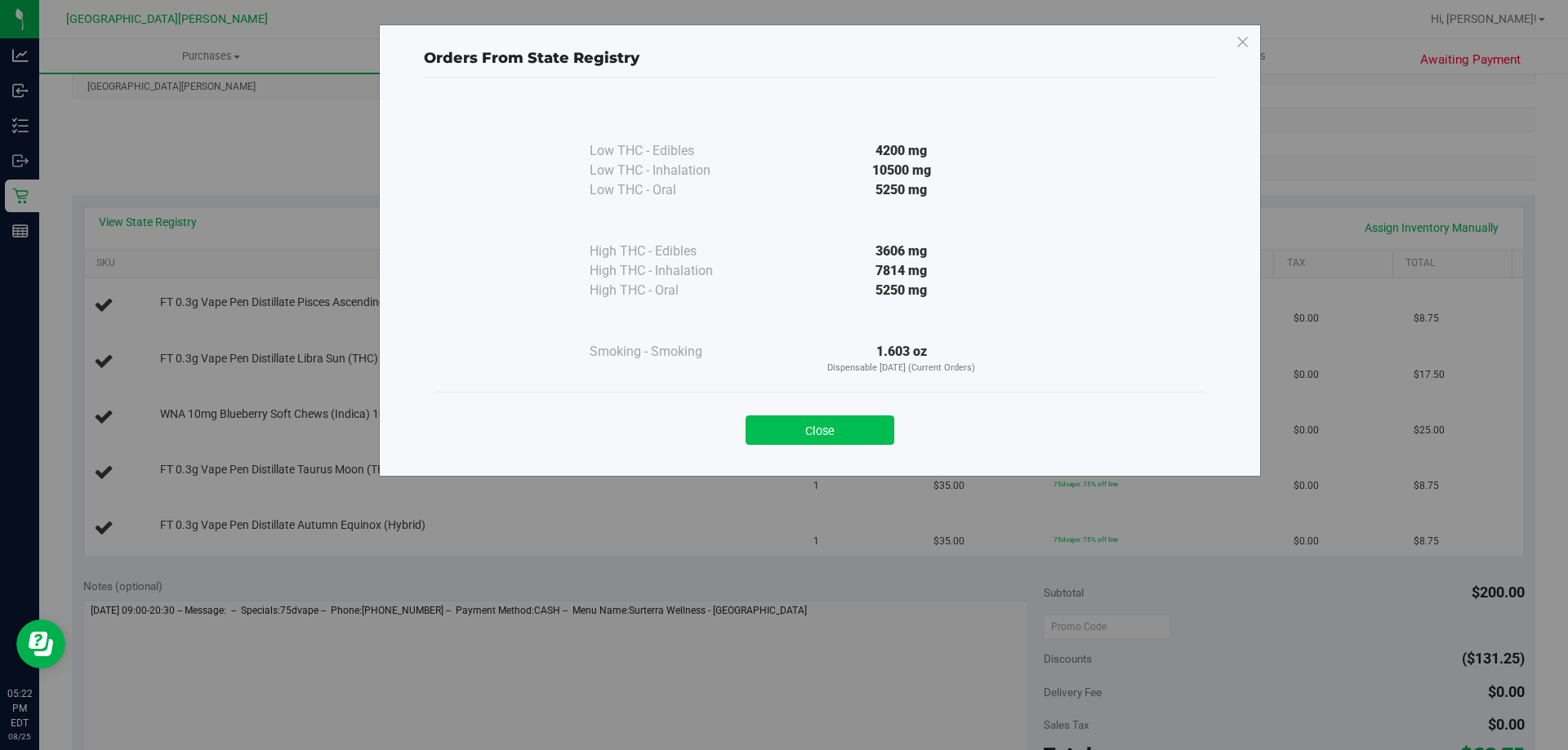
click at [859, 420] on button "Close" at bounding box center [820, 430] width 149 height 29
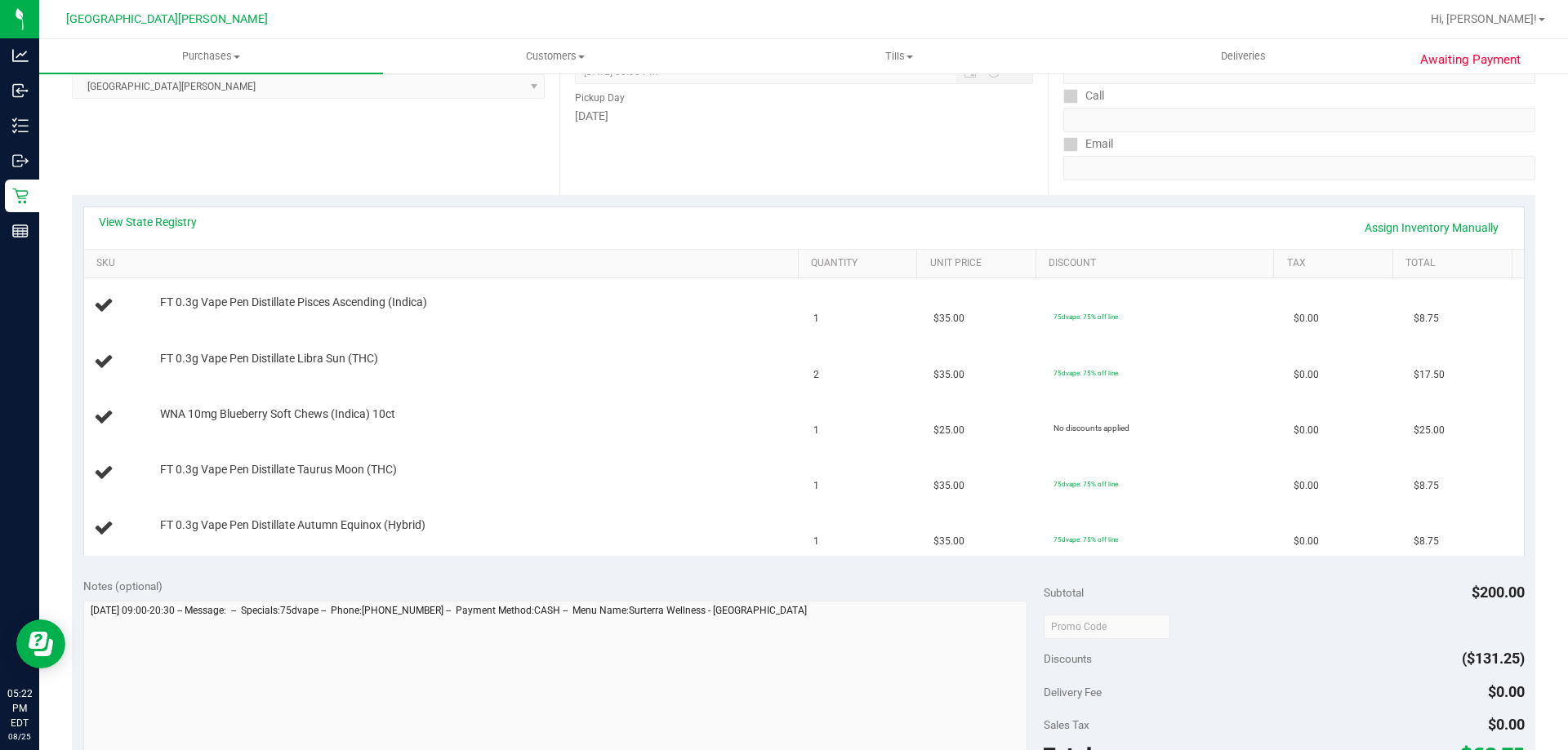
click at [890, 219] on div "View State Registry Assign Inventory Manually" at bounding box center [803, 227] width 1410 height 28
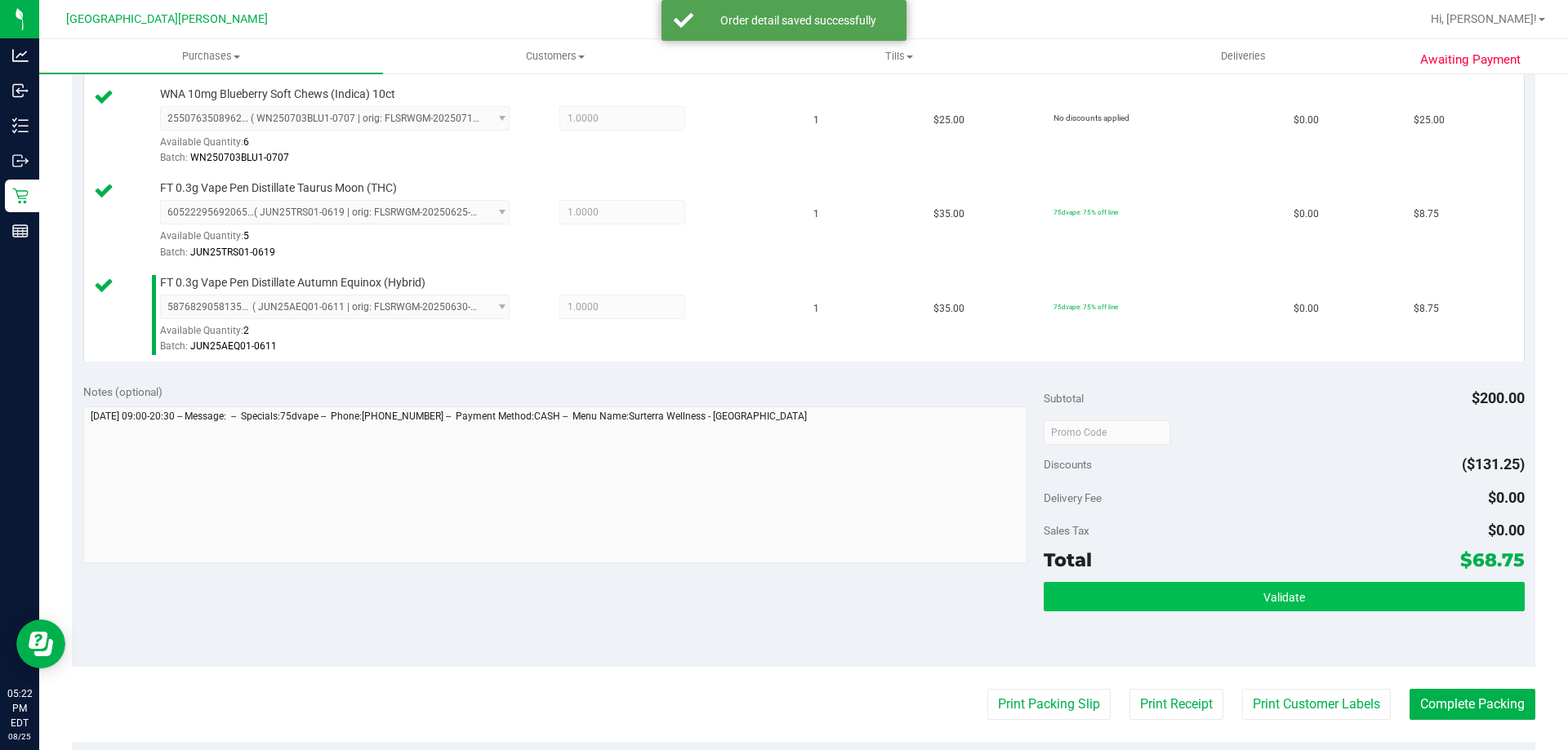
scroll to position [817, 0]
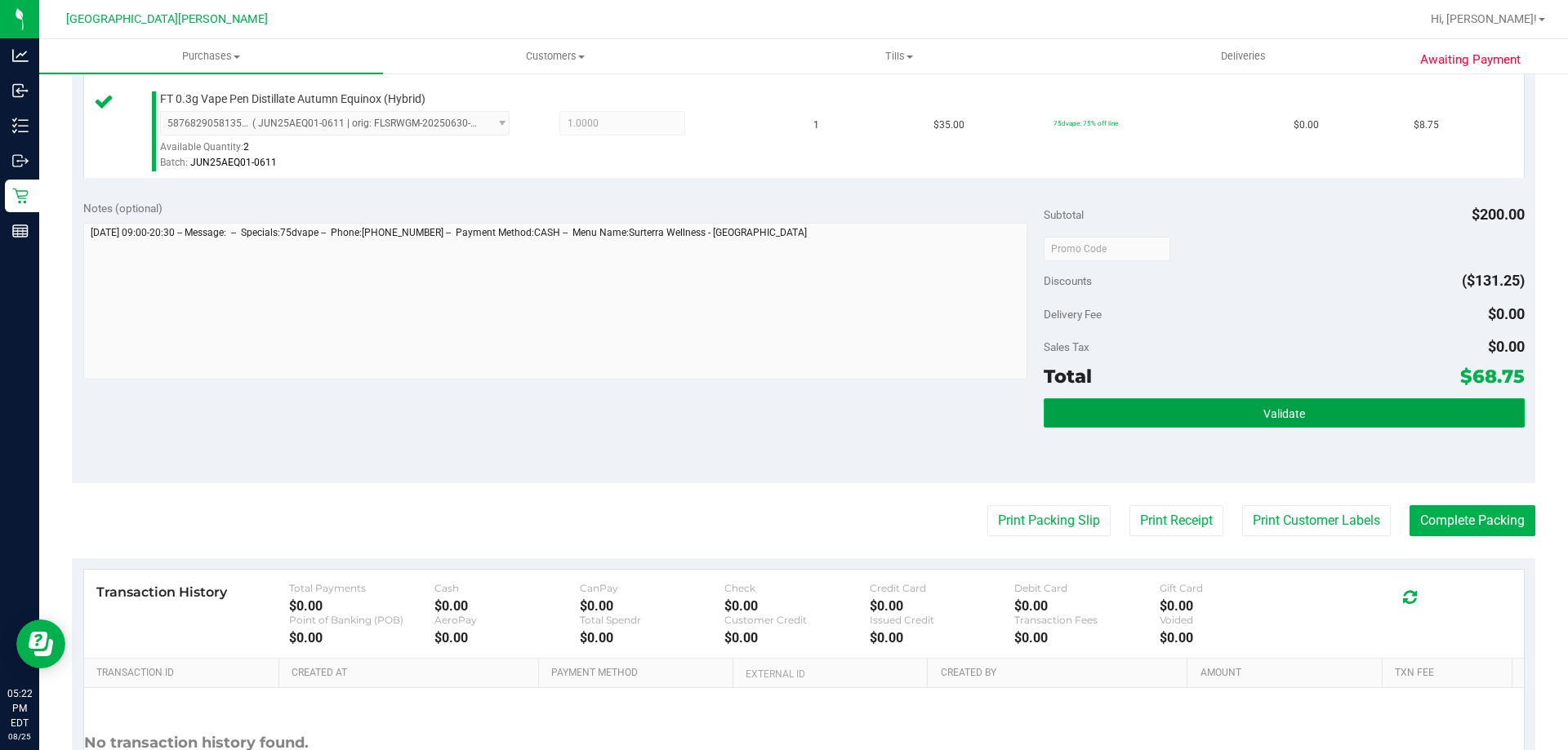
click at [1347, 413] on button "Validate" at bounding box center [1283, 413] width 480 height 29
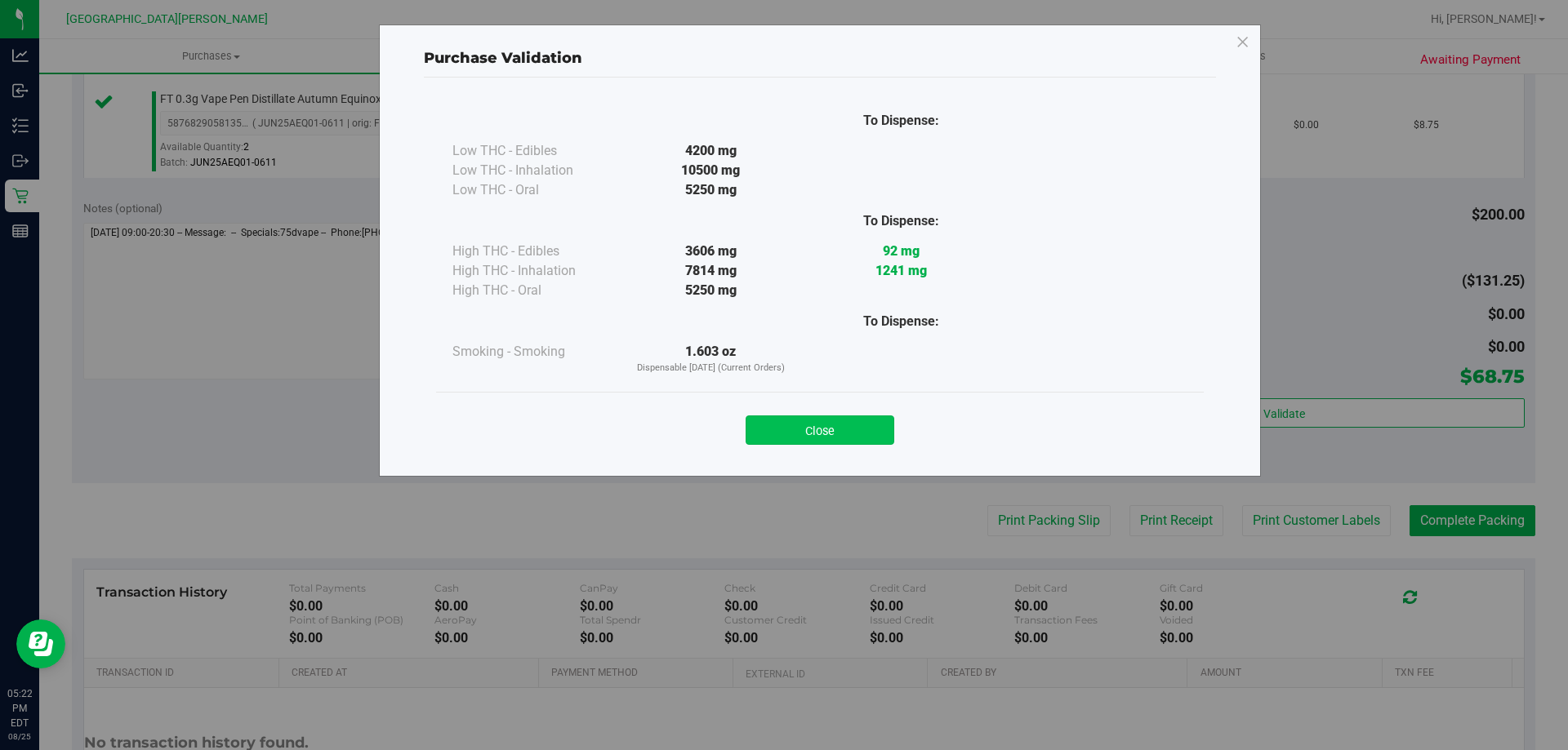
click at [846, 426] on button "Close" at bounding box center [820, 430] width 149 height 29
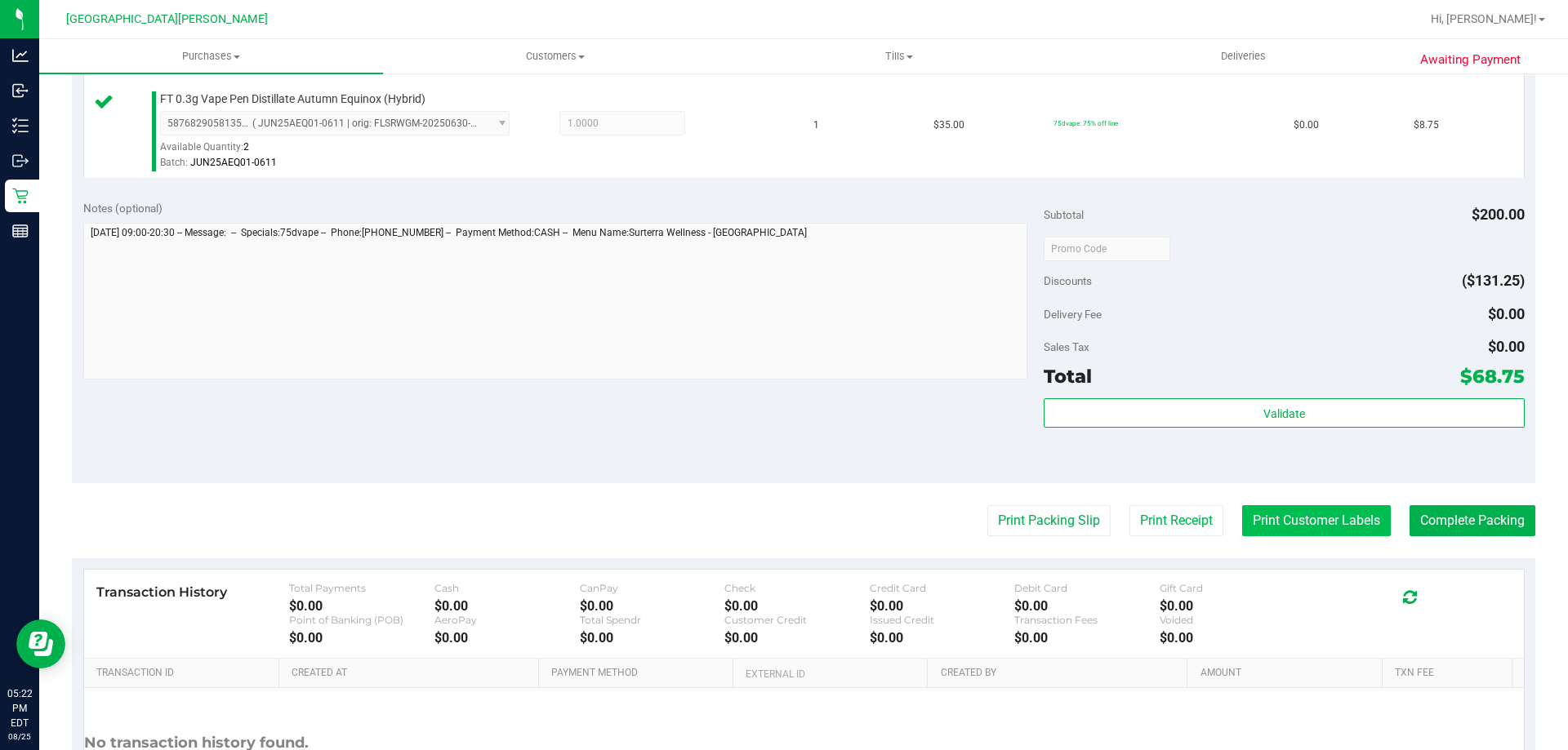
click at [1284, 508] on button "Print Customer Labels" at bounding box center [1317, 521] width 149 height 31
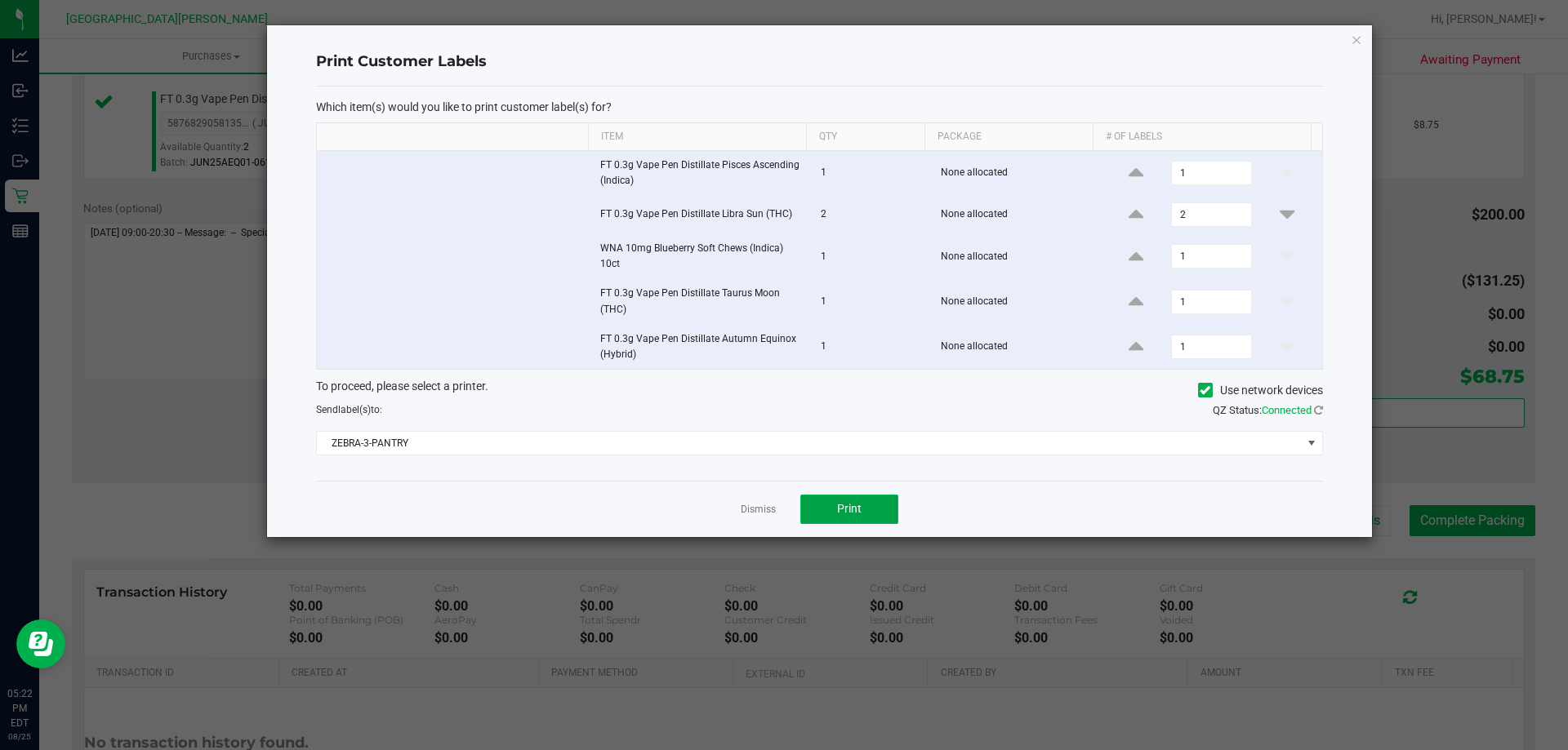
click at [866, 507] on button "Print" at bounding box center [849, 509] width 98 height 29
click at [764, 511] on link "Dismiss" at bounding box center [758, 509] width 35 height 14
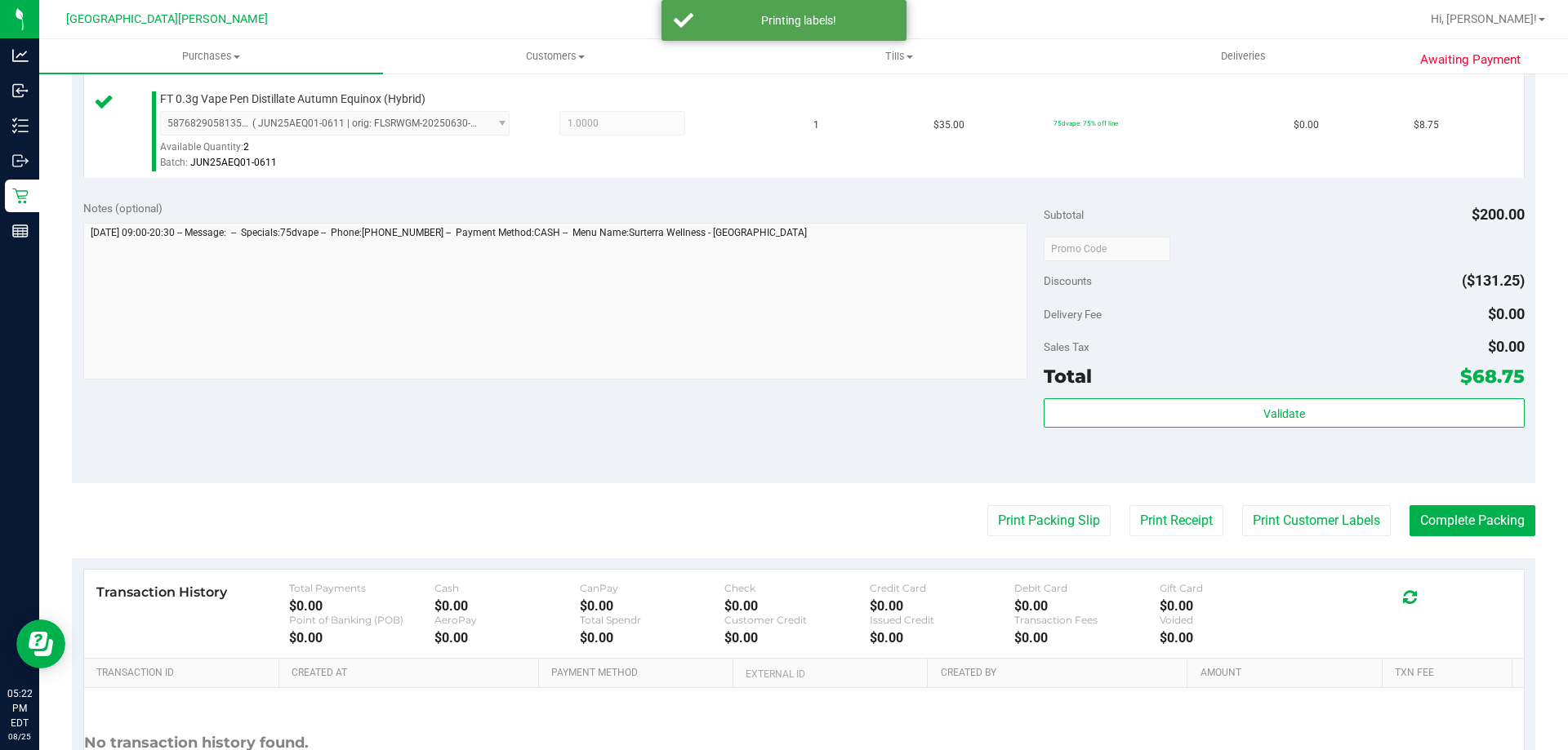
click at [727, 466] on div "Notes (optional) Subtotal $200.00 Discounts ($131.25) Delivery Fee $0.00 Sales …" at bounding box center [802, 336] width 1463 height 294
click at [1444, 519] on button "Complete Packing" at bounding box center [1472, 521] width 126 height 31
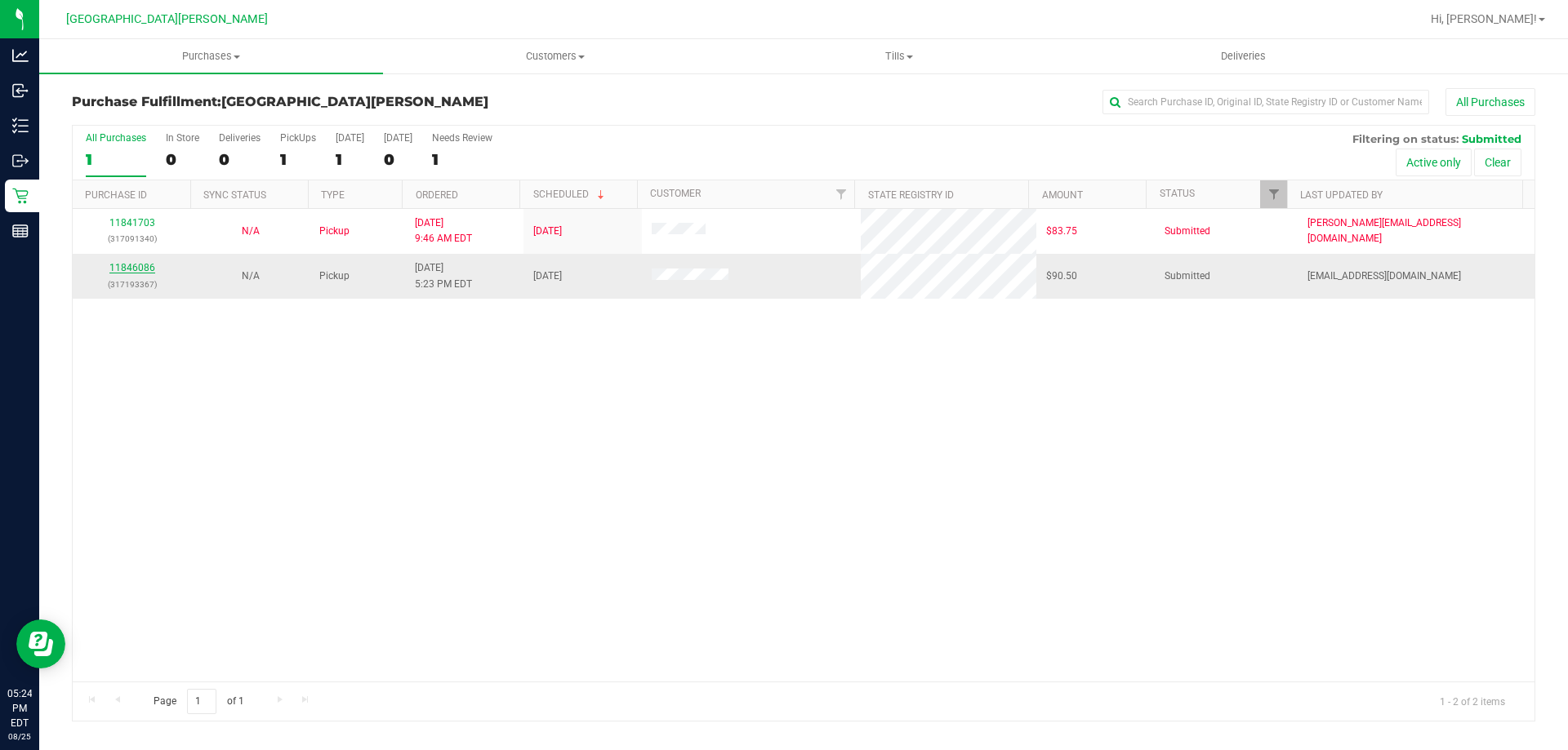
click at [114, 265] on link "11846086" at bounding box center [131, 268] width 45 height 12
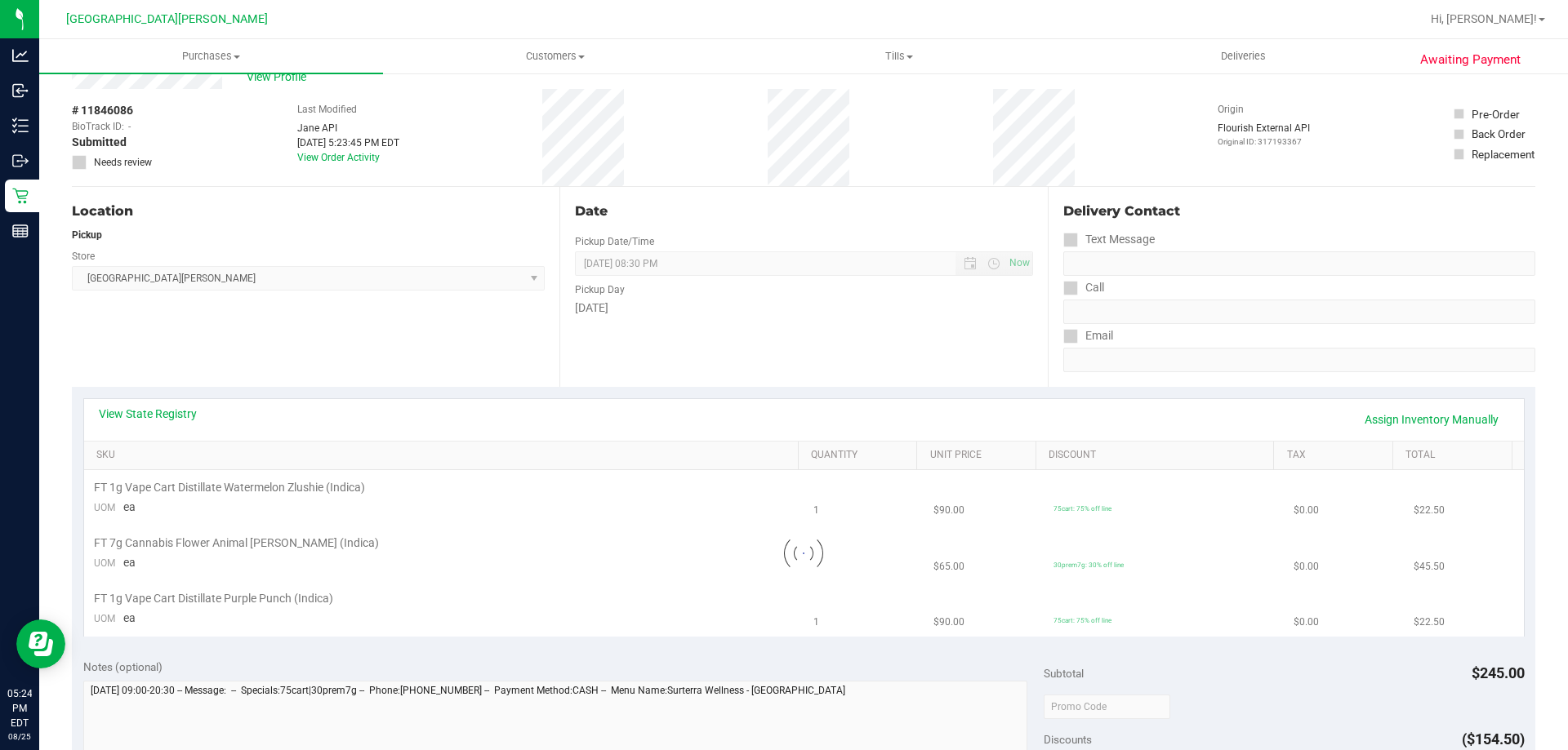
scroll to position [163, 0]
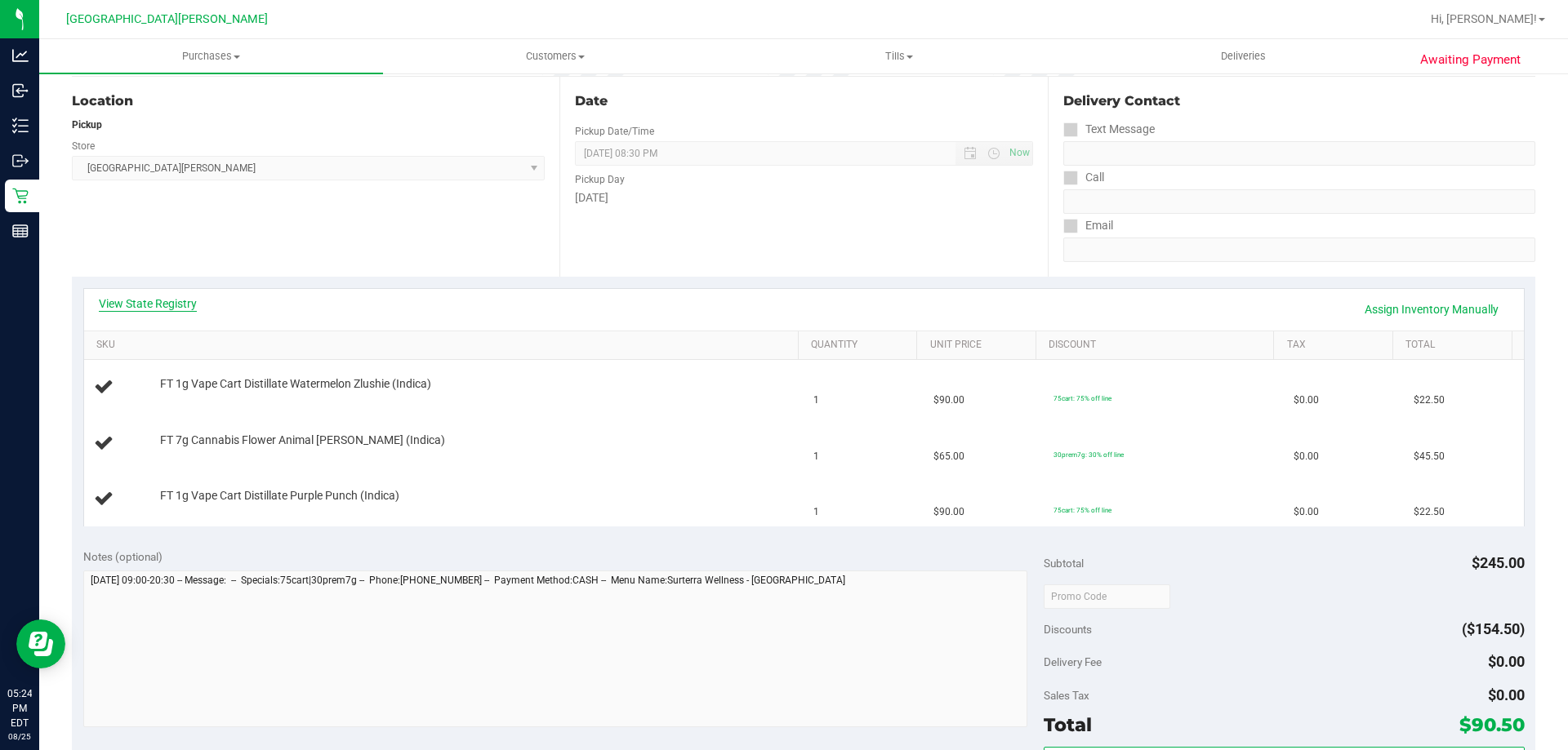
click at [194, 309] on link "View State Registry" at bounding box center [147, 303] width 98 height 16
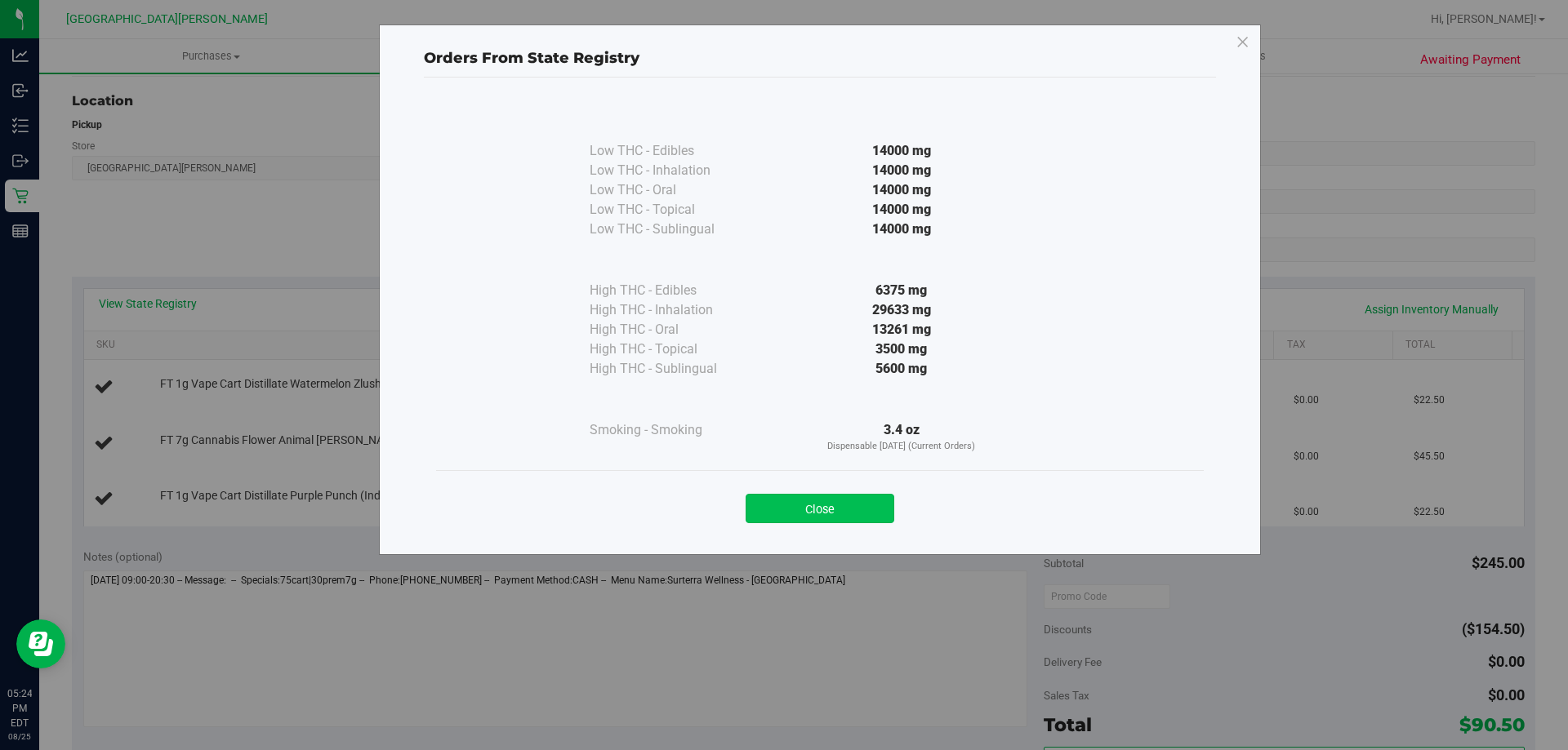
click at [876, 503] on button "Close" at bounding box center [820, 508] width 149 height 29
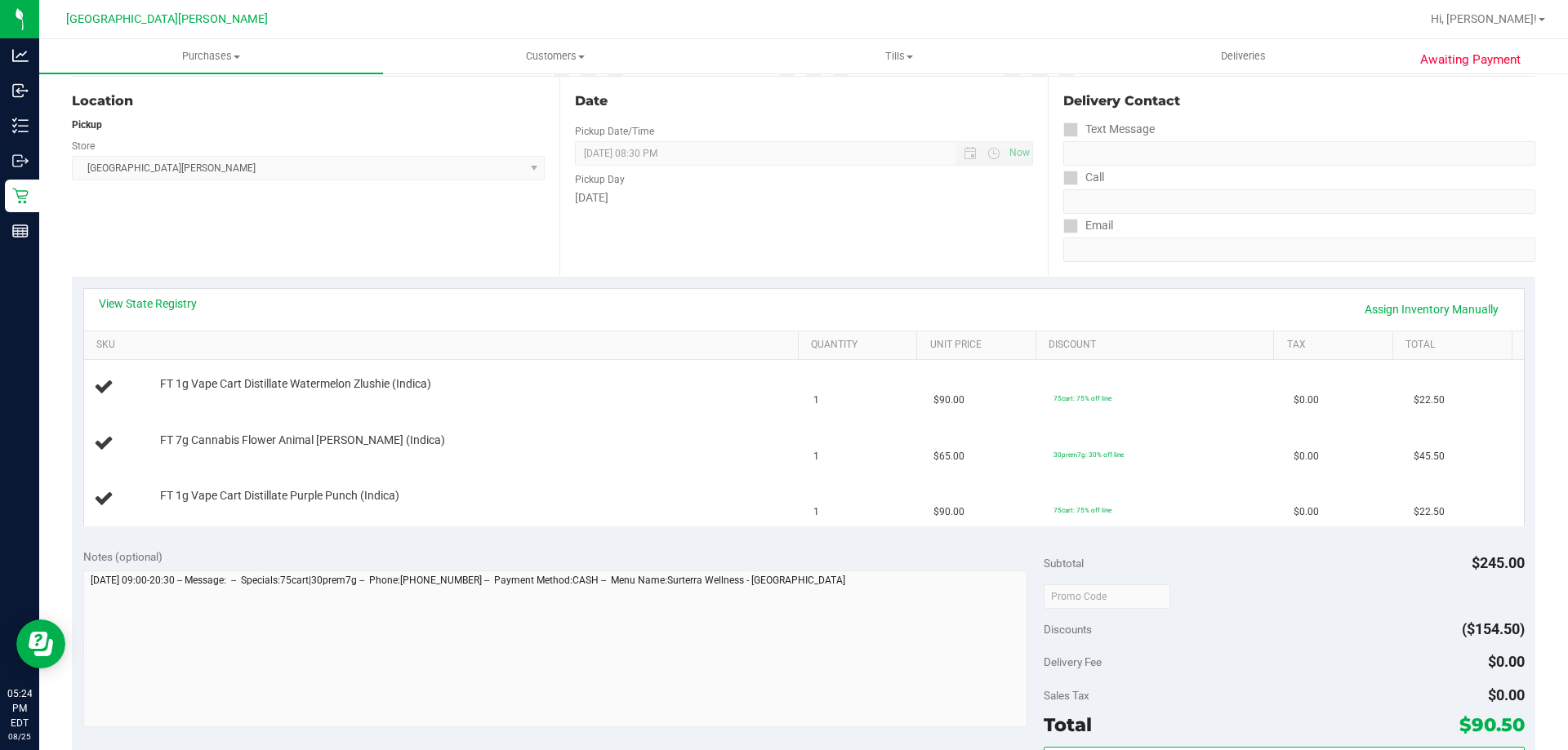
click at [786, 317] on div "View State Registry Assign Inventory Manually" at bounding box center [803, 309] width 1410 height 28
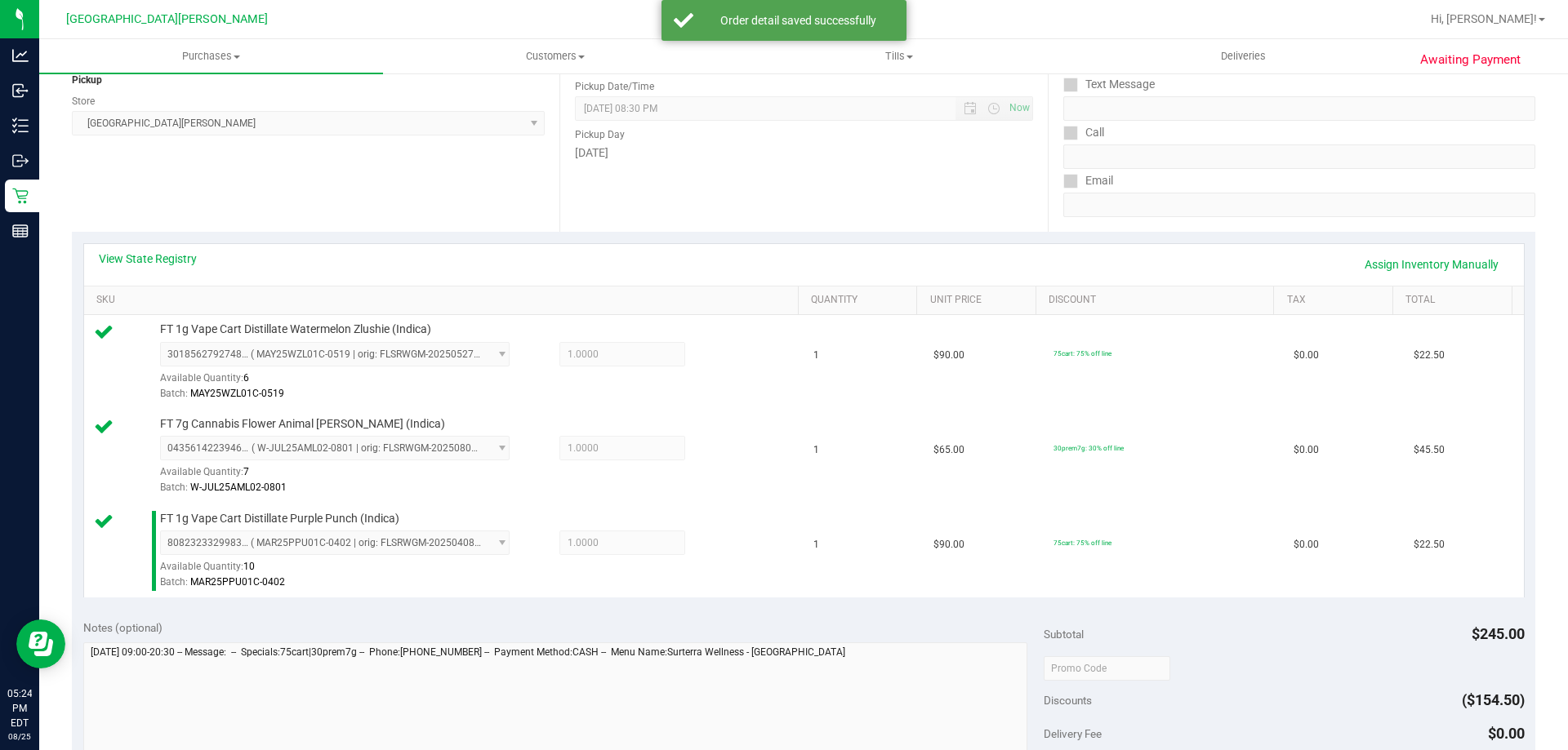
scroll to position [571, 0]
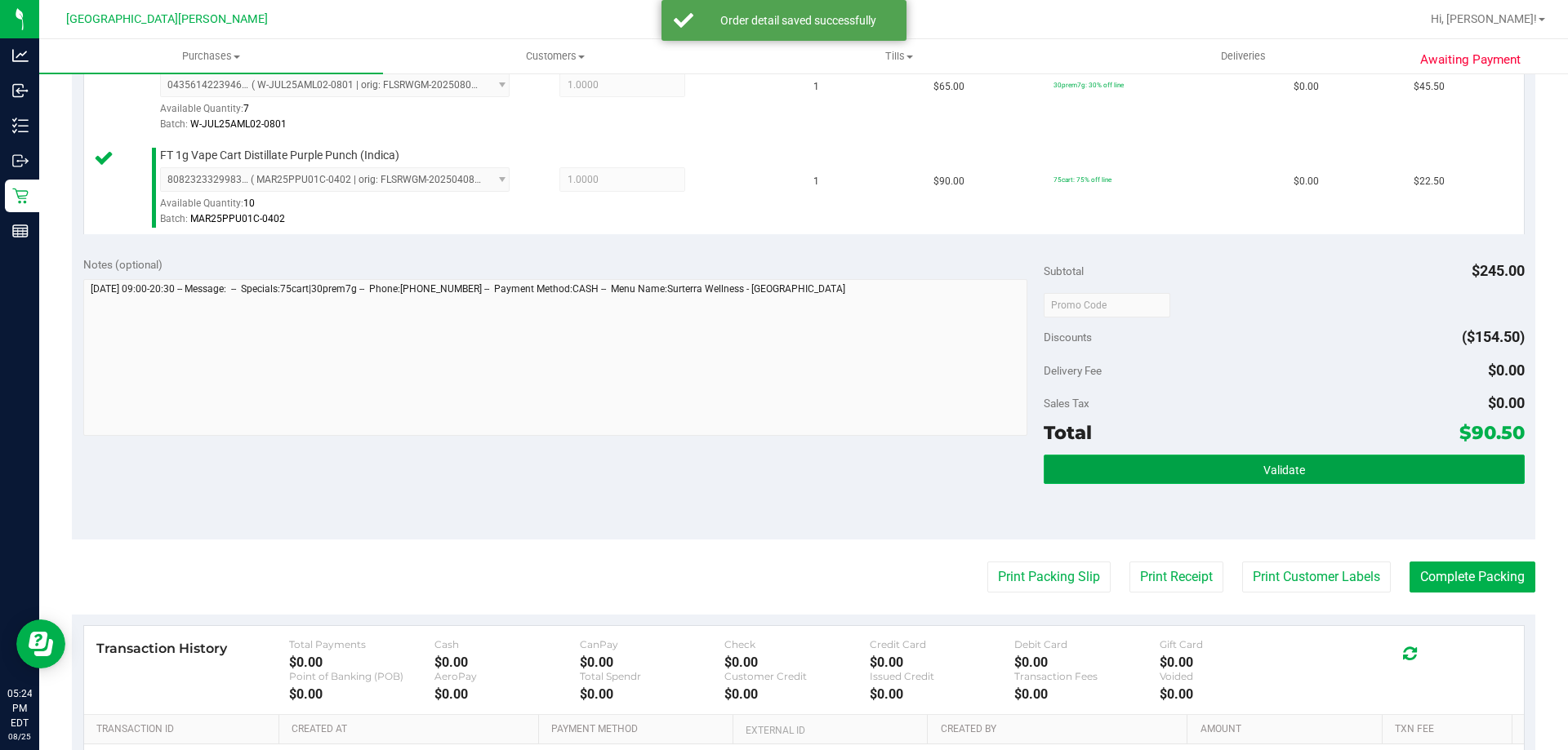
click at [1216, 459] on button "Validate" at bounding box center [1283, 469] width 480 height 29
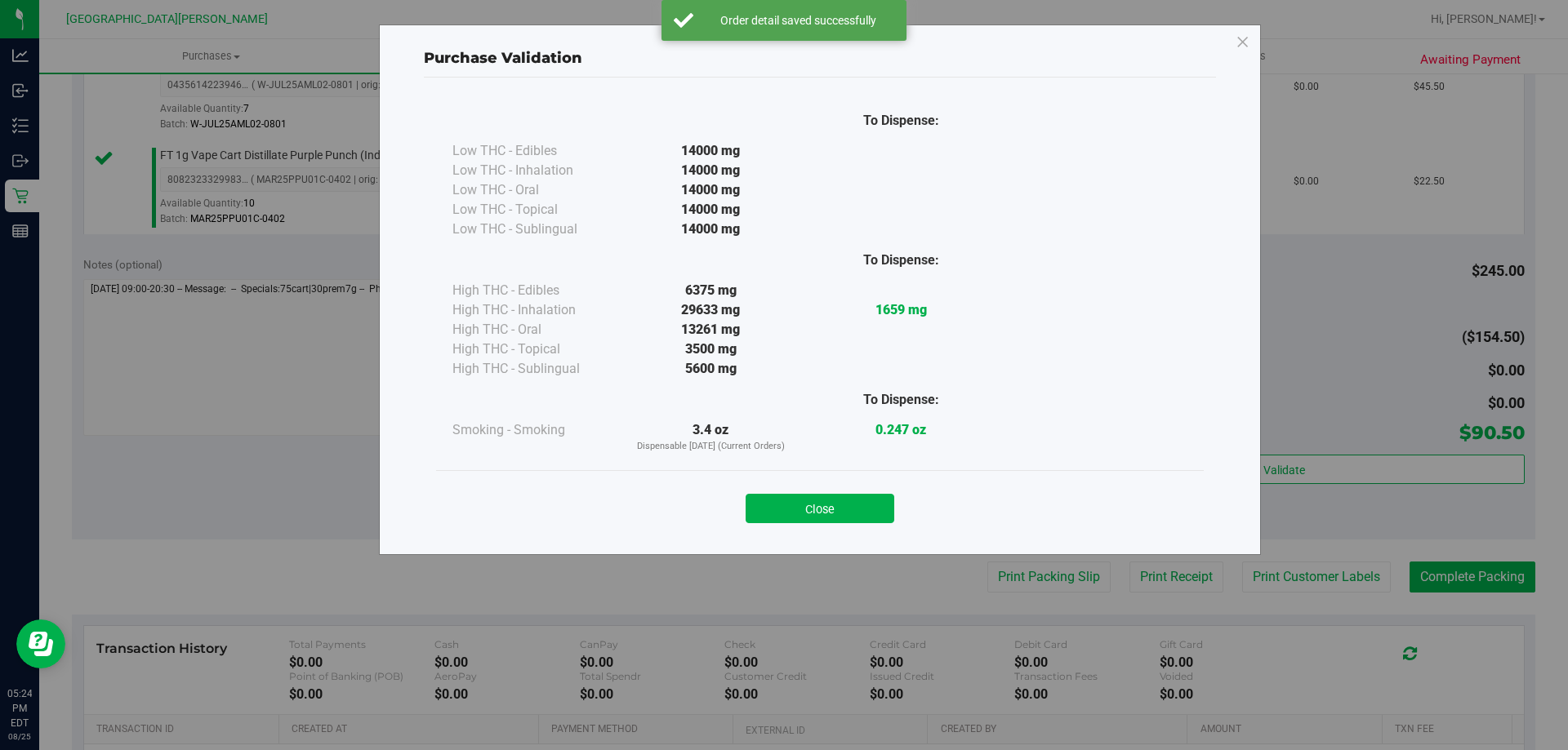
click at [884, 501] on button "Close" at bounding box center [820, 508] width 149 height 29
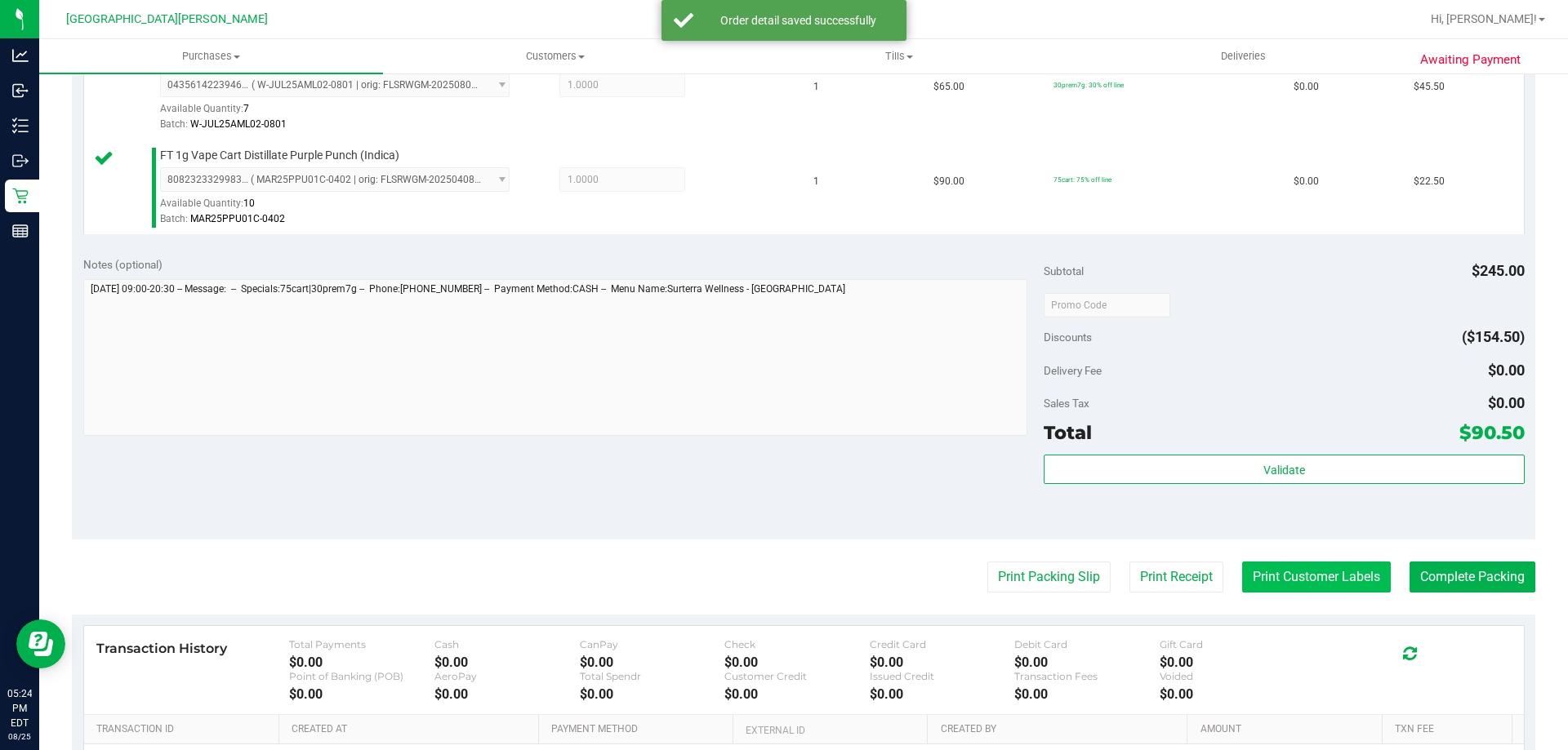
click at [1309, 573] on button "Print Customer Labels" at bounding box center [1317, 577] width 149 height 31
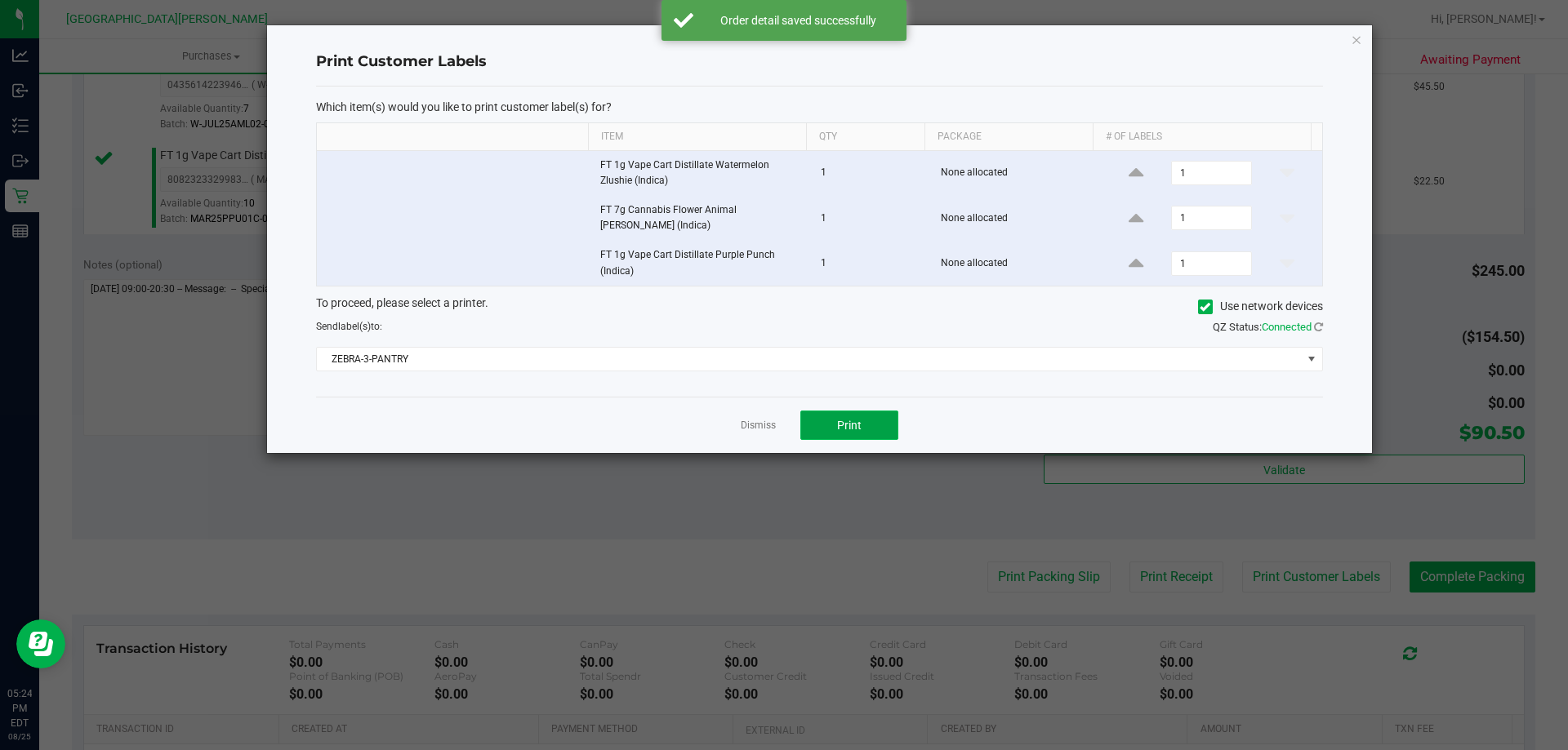
click at [864, 418] on button "Print" at bounding box center [849, 425] width 98 height 29
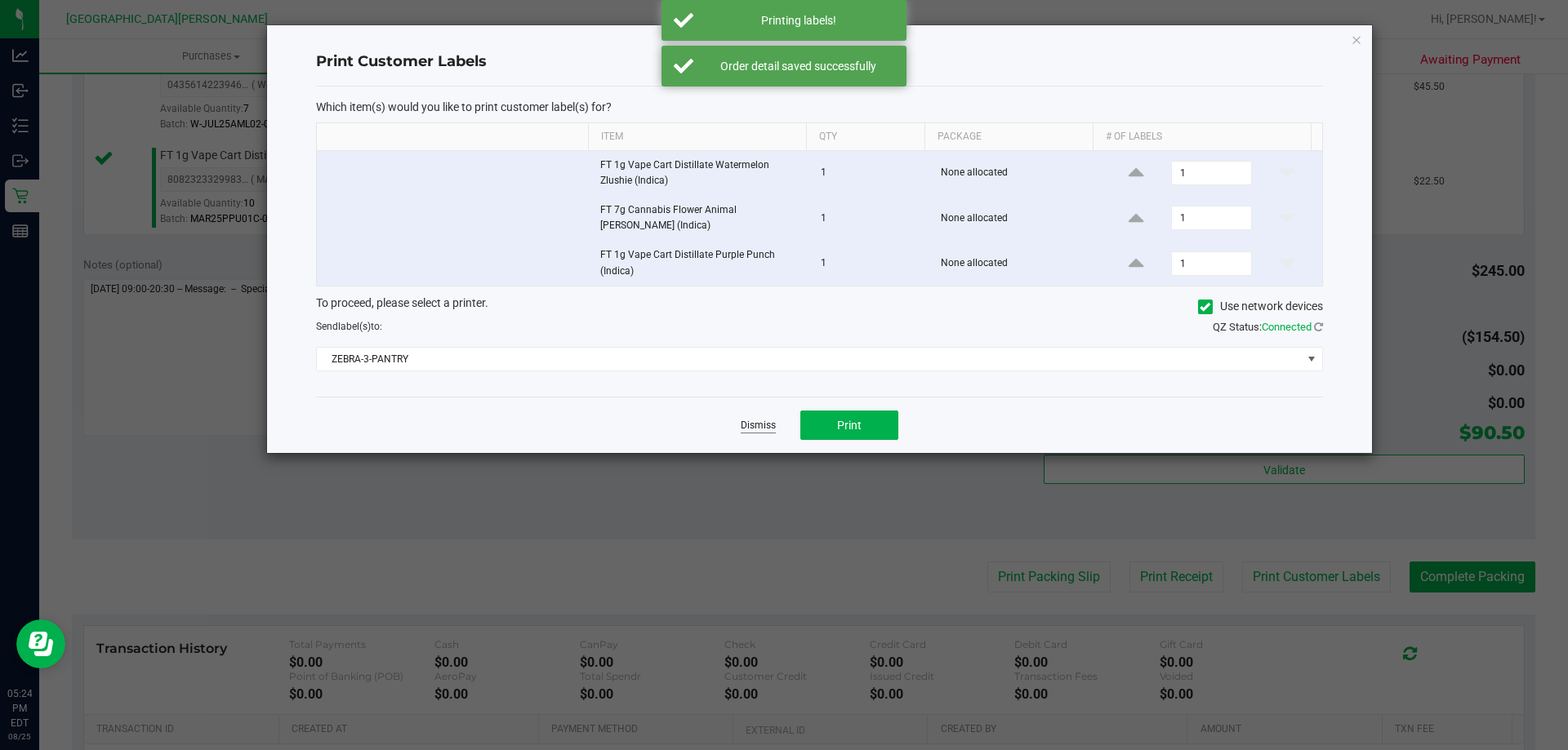
click at [757, 419] on link "Dismiss" at bounding box center [758, 425] width 35 height 14
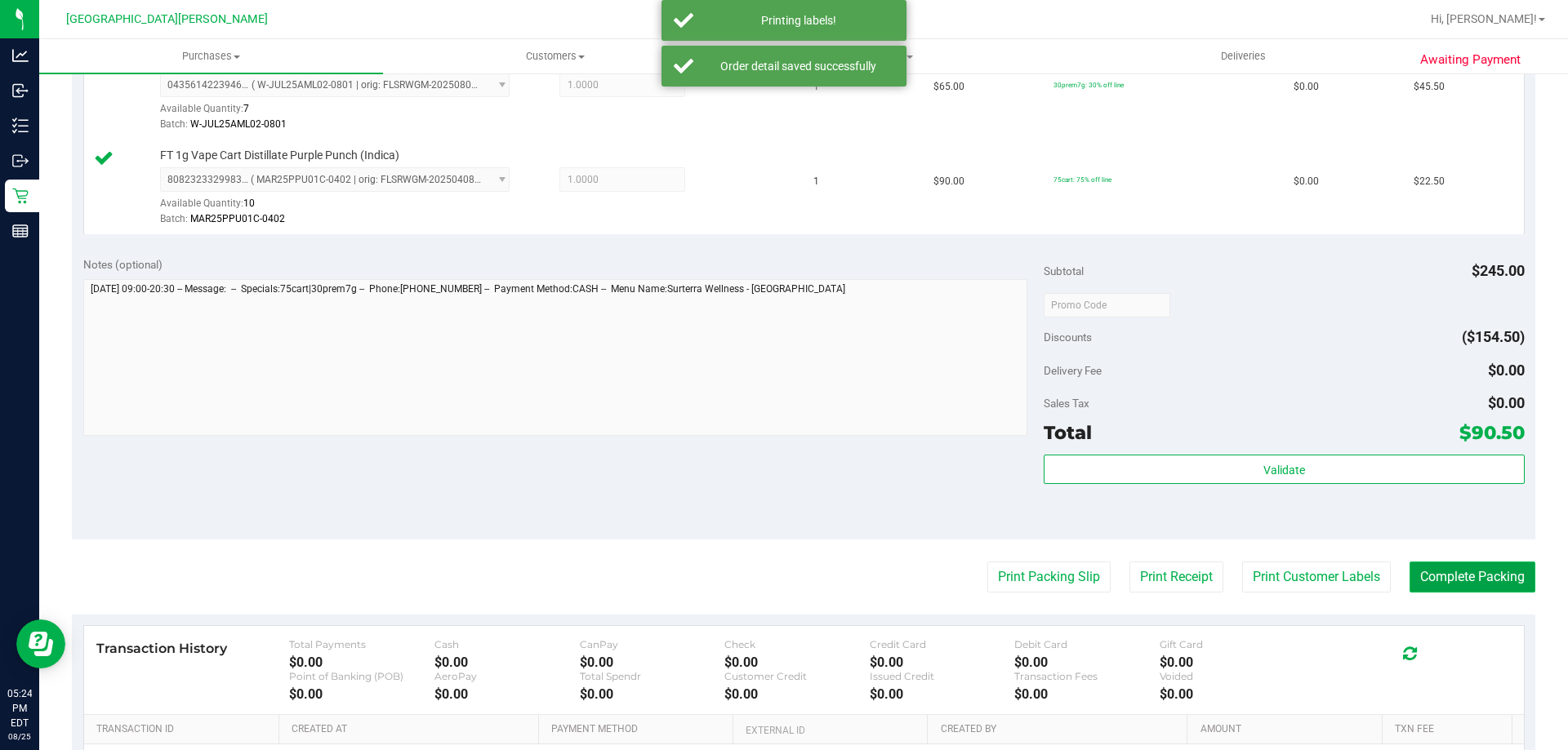
click at [1421, 562] on button "Complete Packing" at bounding box center [1472, 577] width 126 height 31
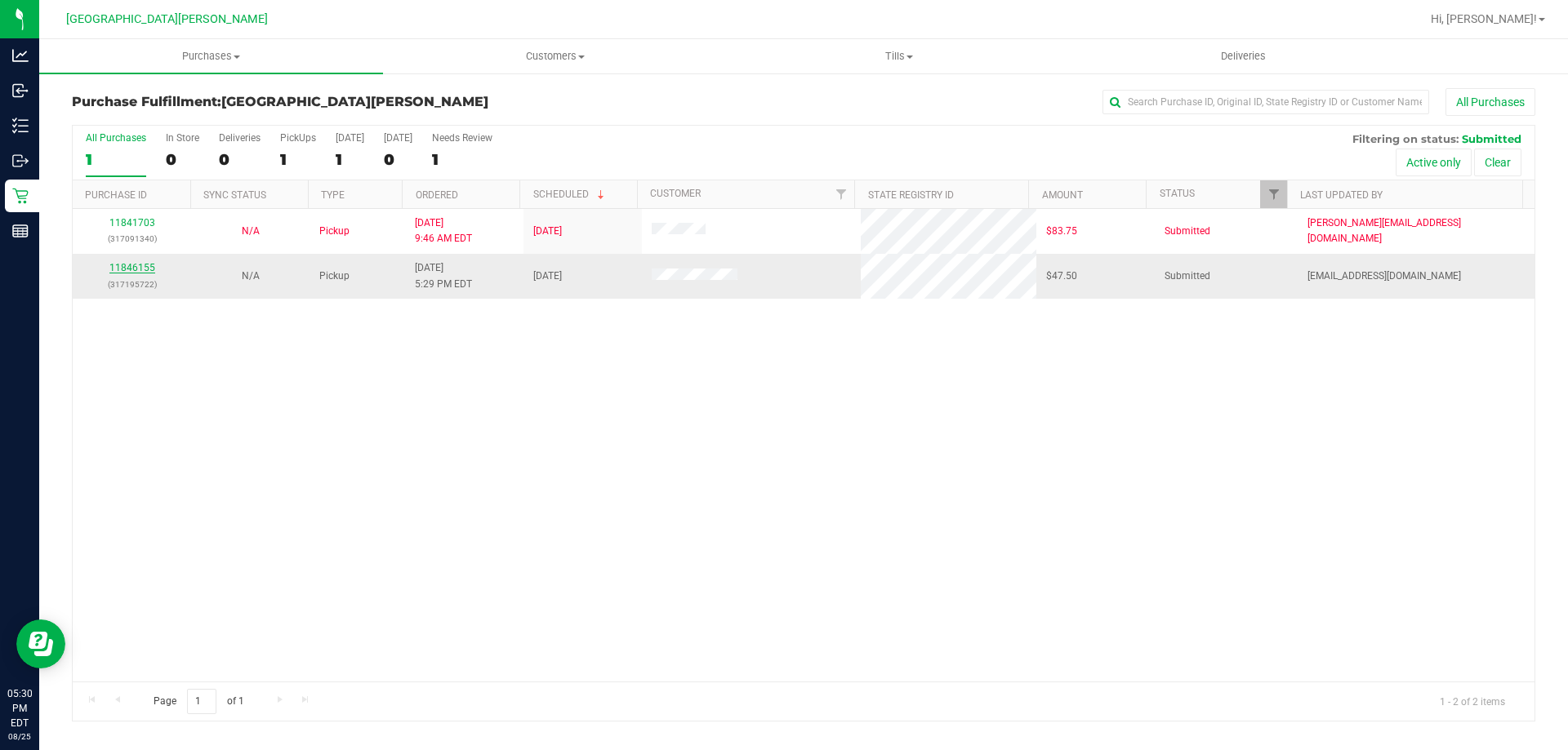
click at [132, 271] on link "11846155" at bounding box center [131, 268] width 45 height 12
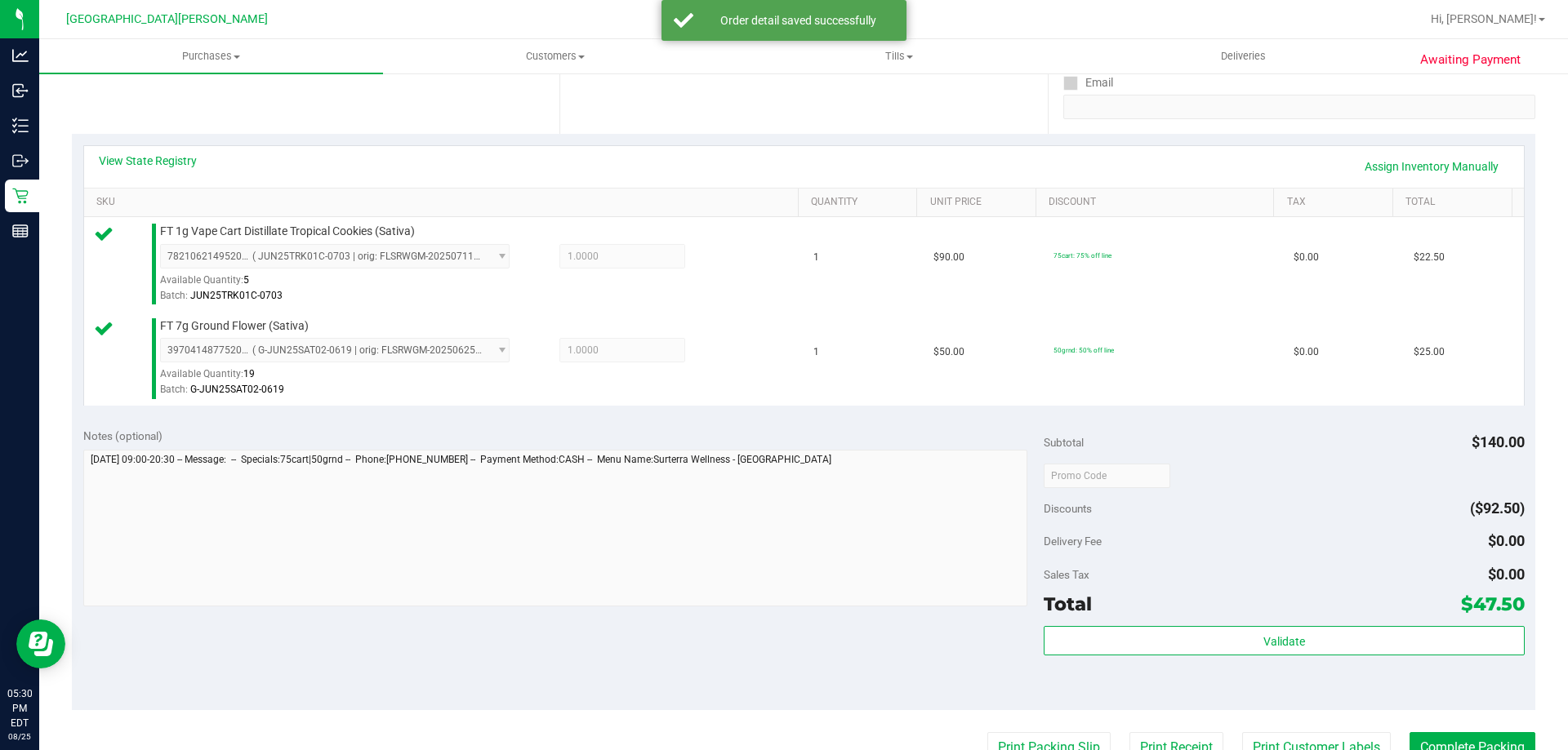
scroll to position [679, 0]
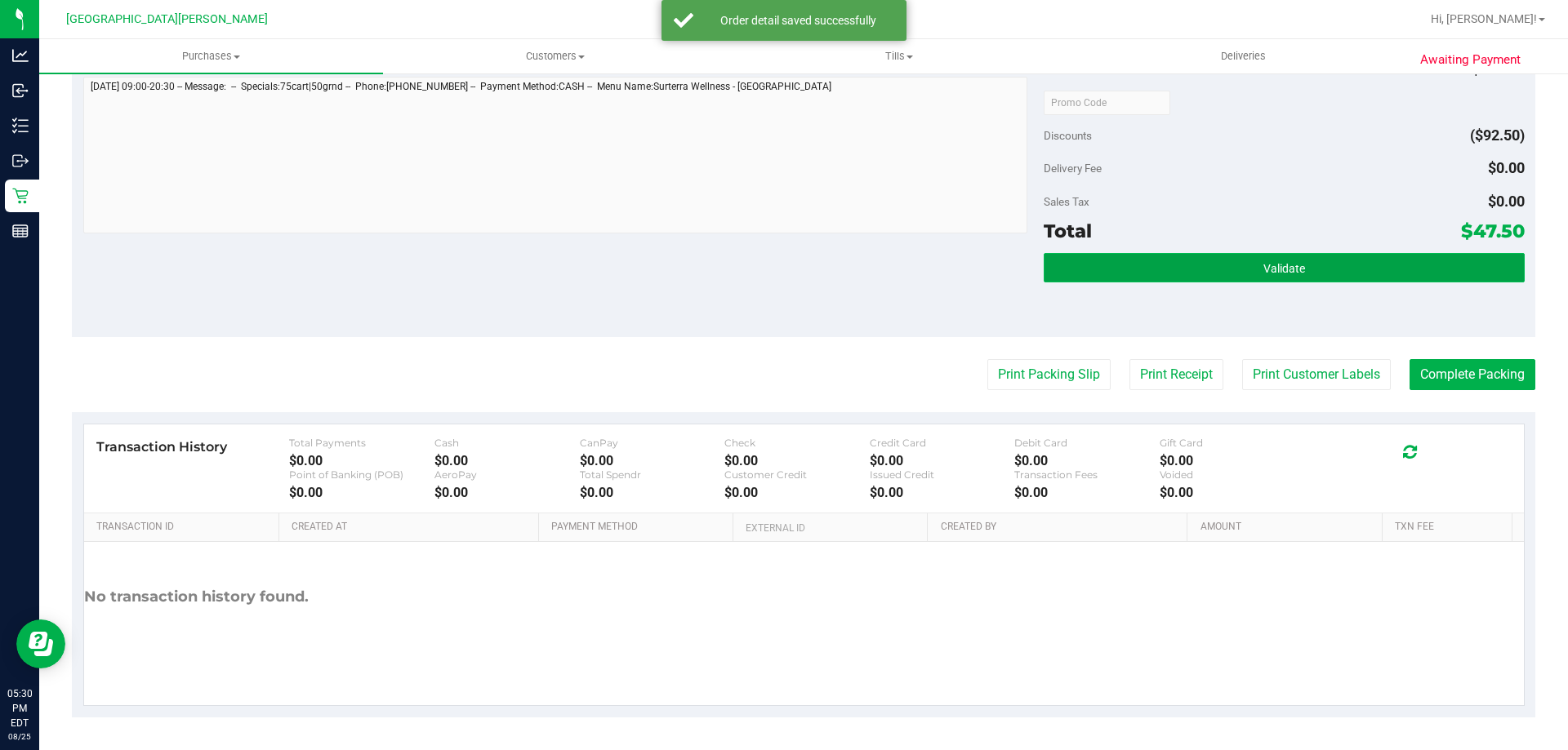
click at [1294, 275] on button "Validate" at bounding box center [1283, 268] width 480 height 29
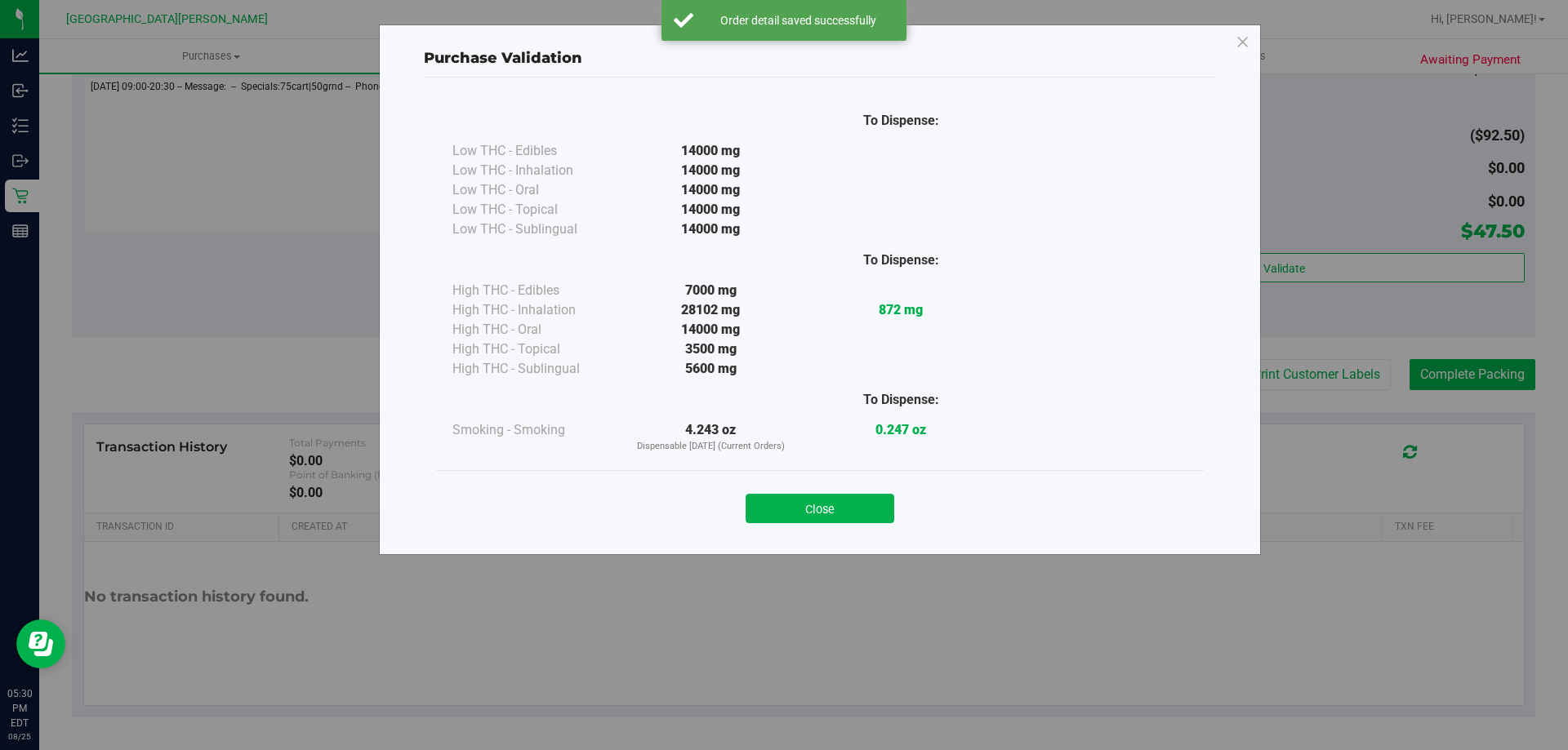
click at [769, 515] on button "Close" at bounding box center [820, 508] width 149 height 29
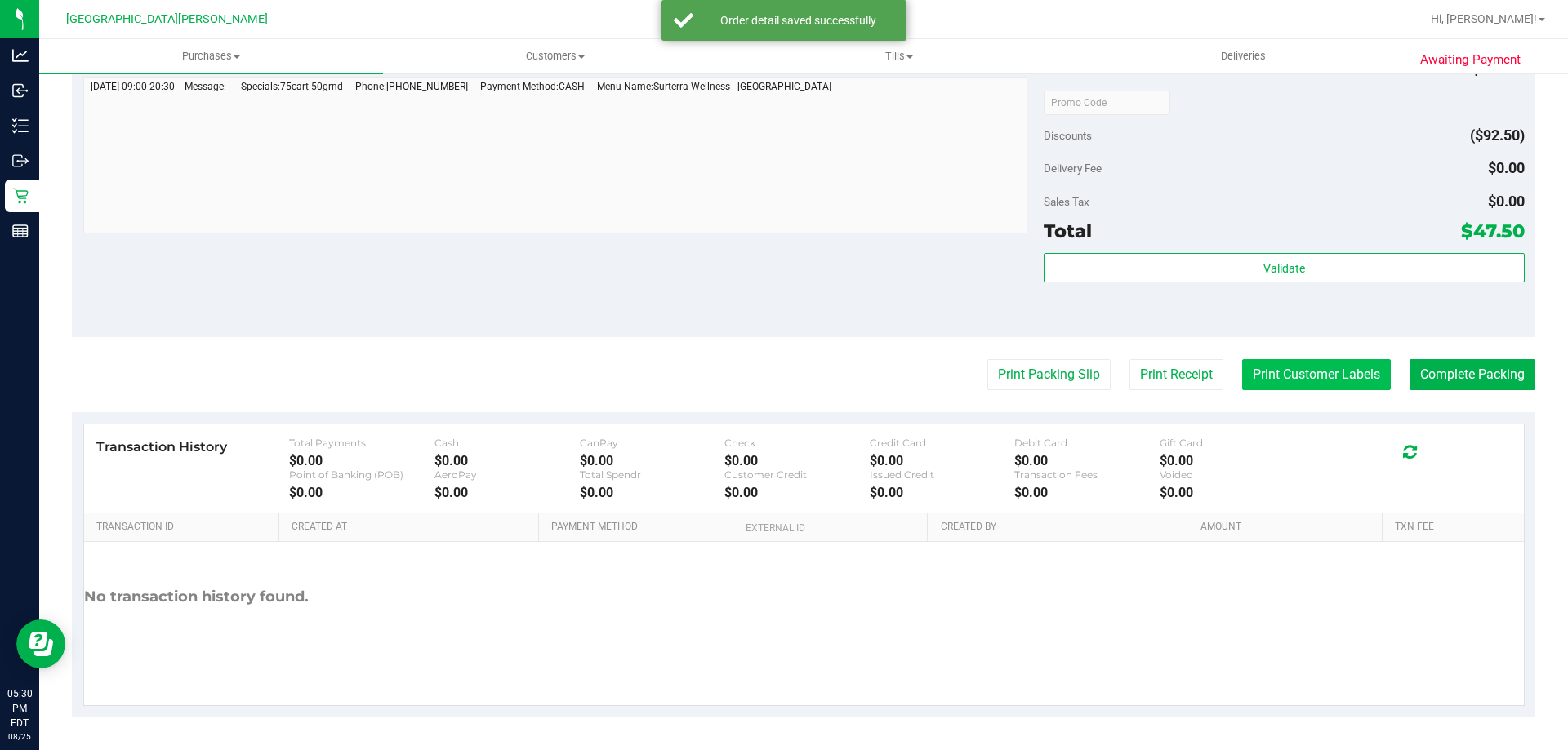
click at [1249, 365] on button "Print Customer Labels" at bounding box center [1317, 375] width 149 height 31
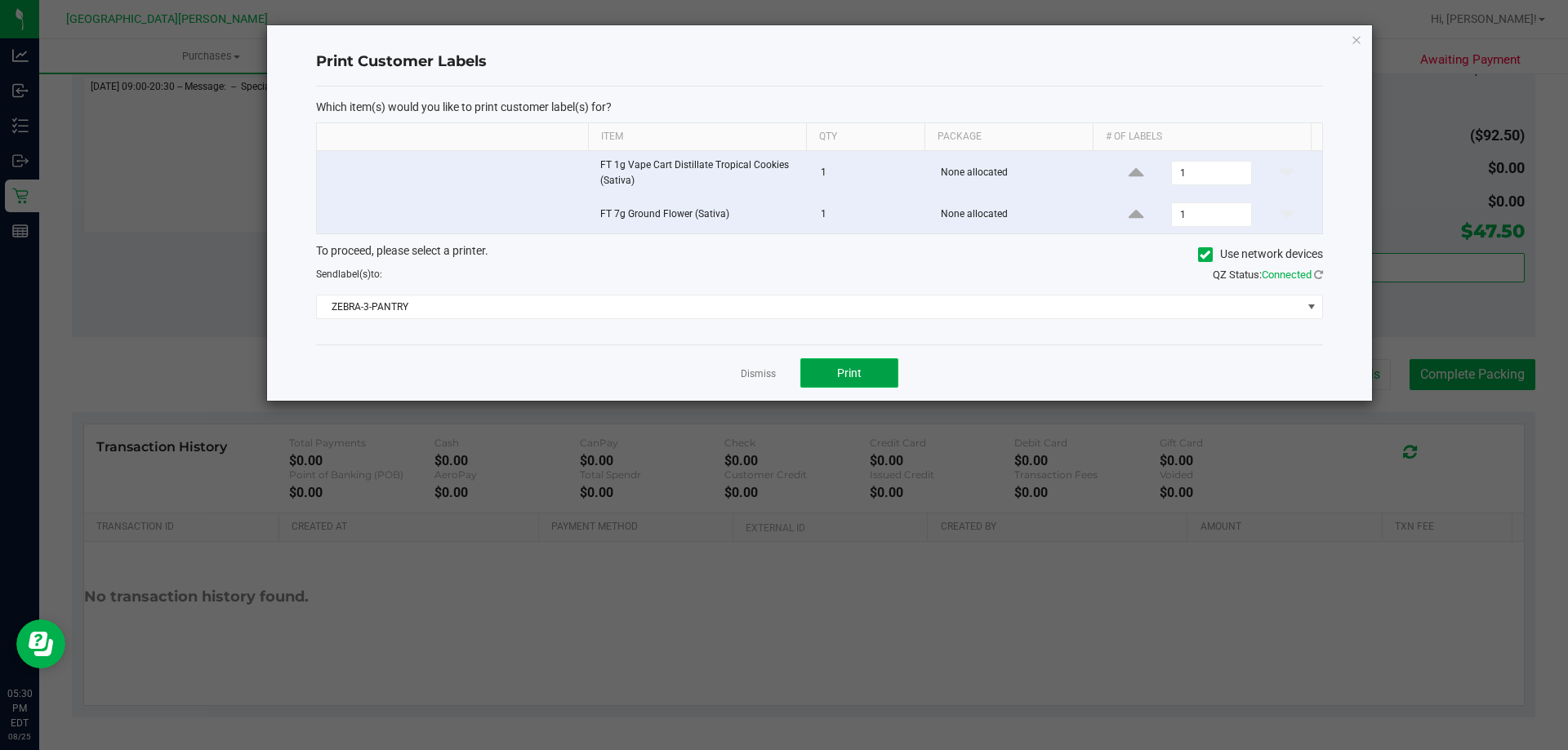
click at [869, 368] on button "Print" at bounding box center [849, 373] width 98 height 29
click at [765, 378] on link "Dismiss" at bounding box center [758, 374] width 35 height 14
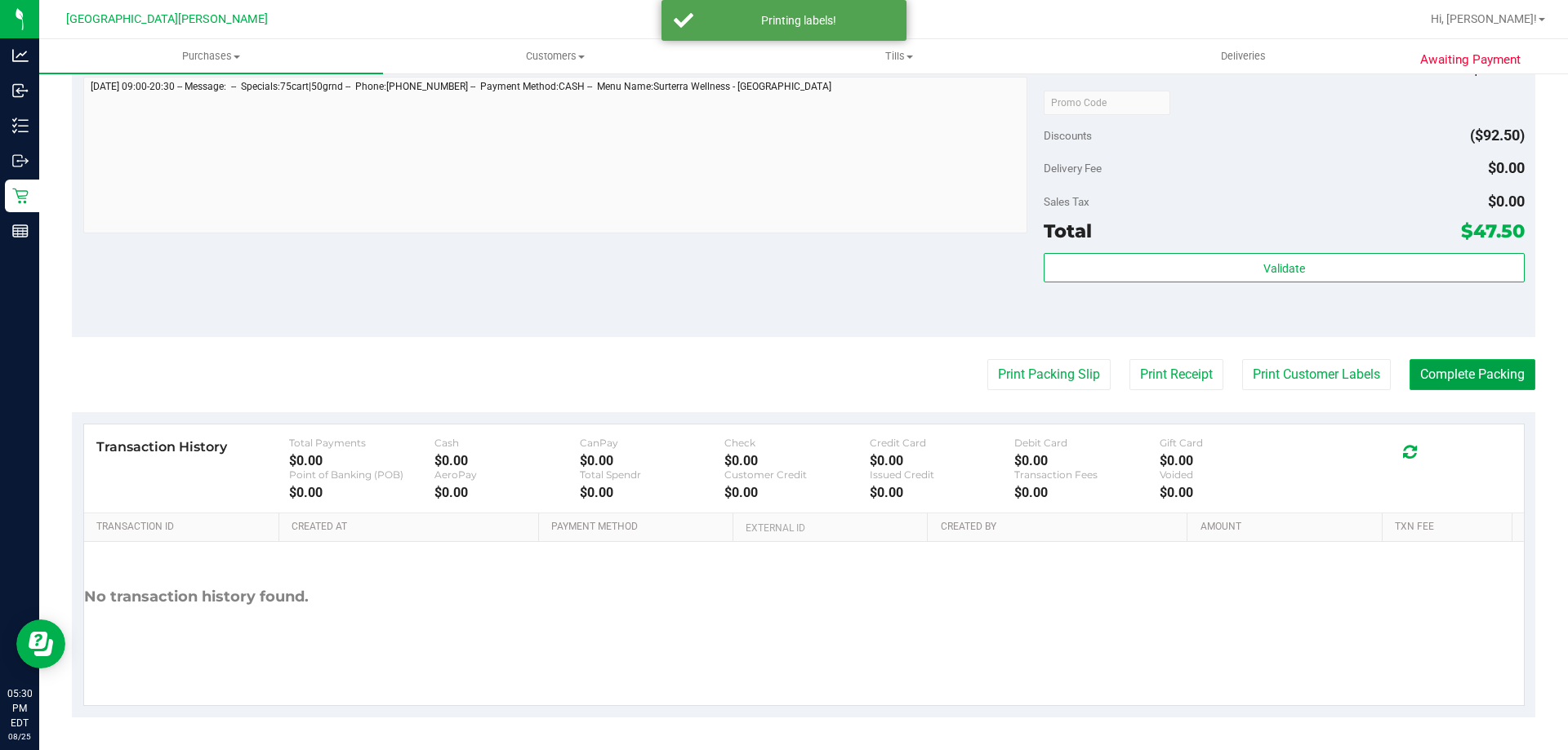
click at [1469, 367] on button "Complete Packing" at bounding box center [1472, 375] width 126 height 31
